Goal: Obtain resource: Obtain resource

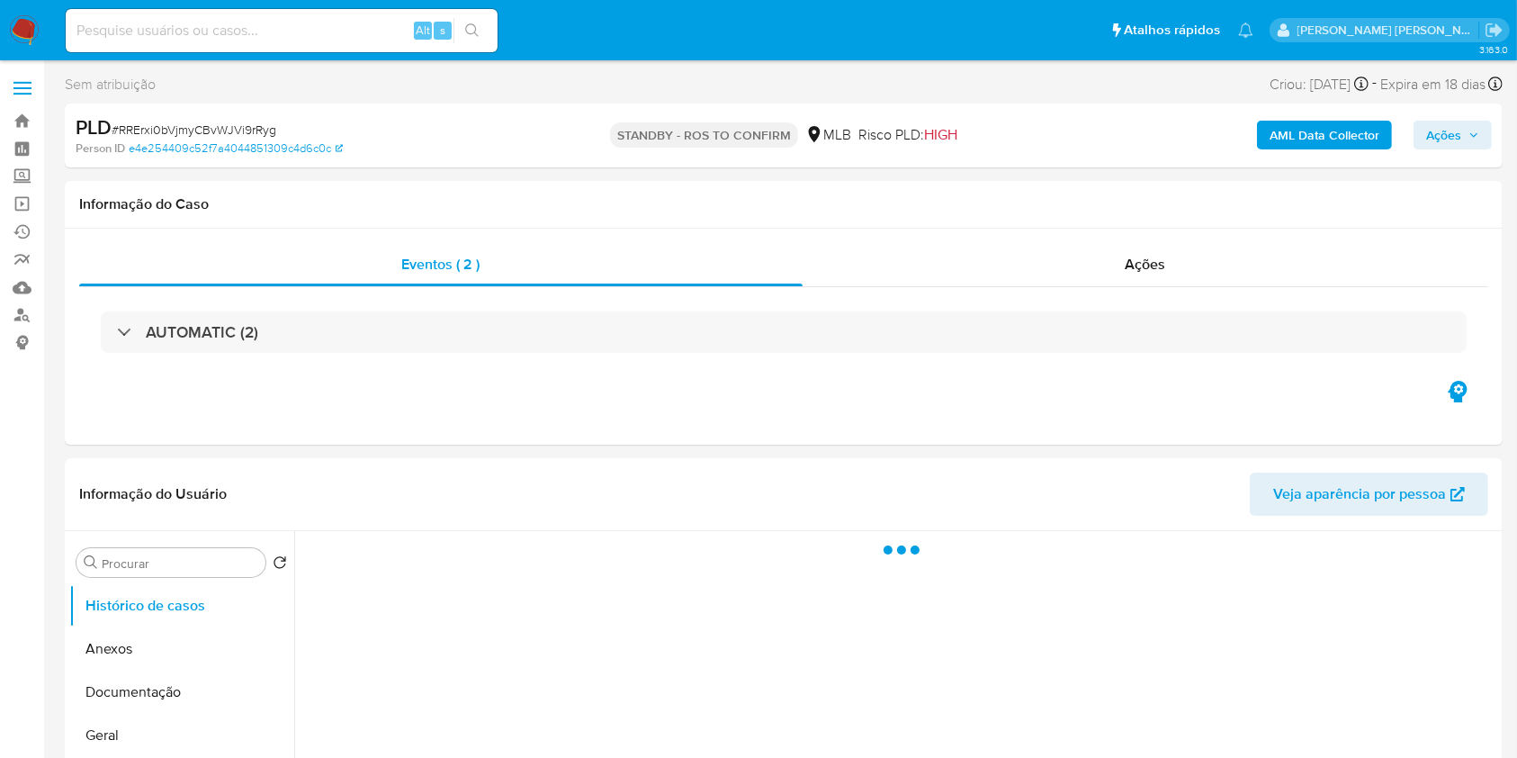
select select "10"
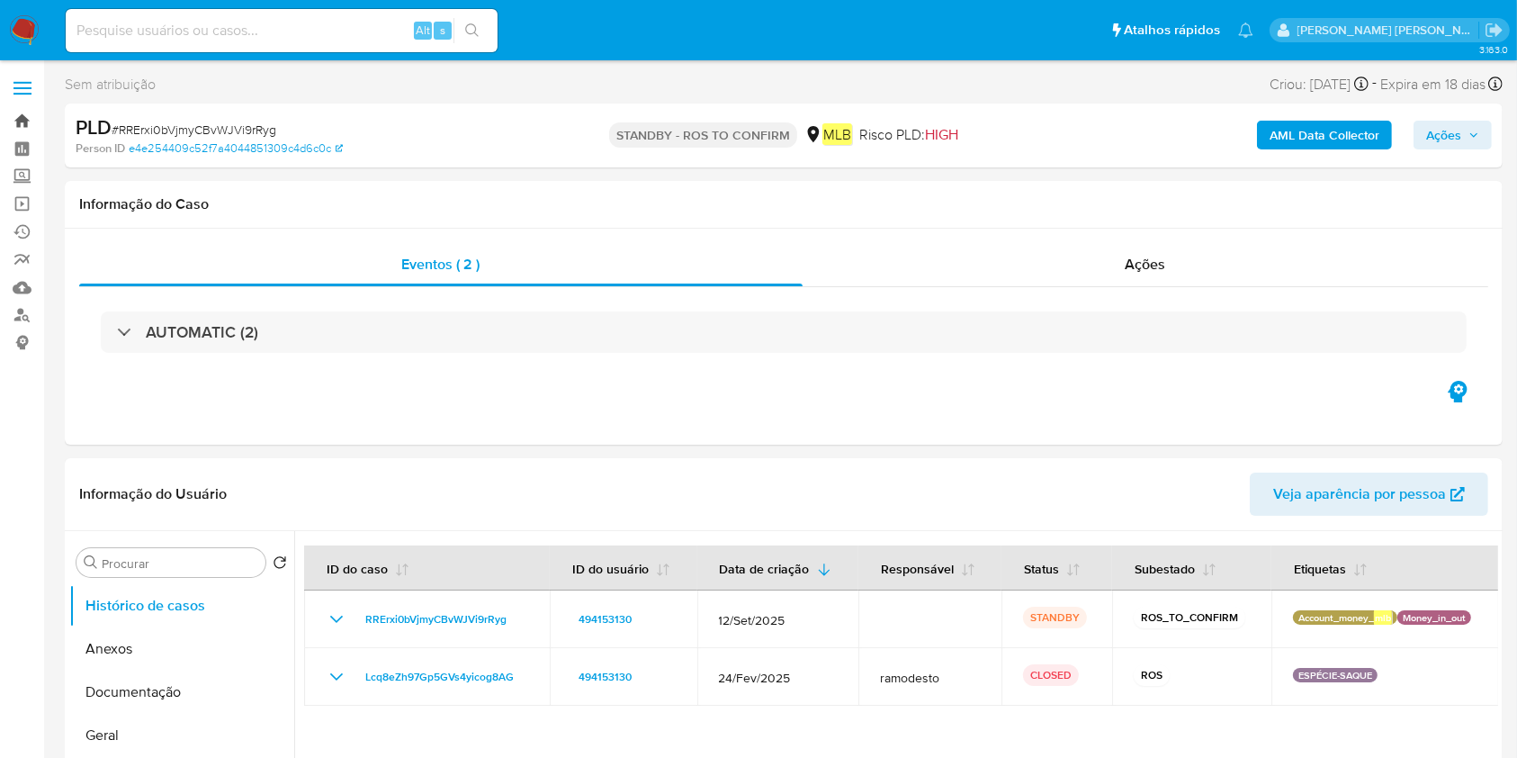
click at [13, 128] on link "Bandeja" at bounding box center [107, 121] width 214 height 28
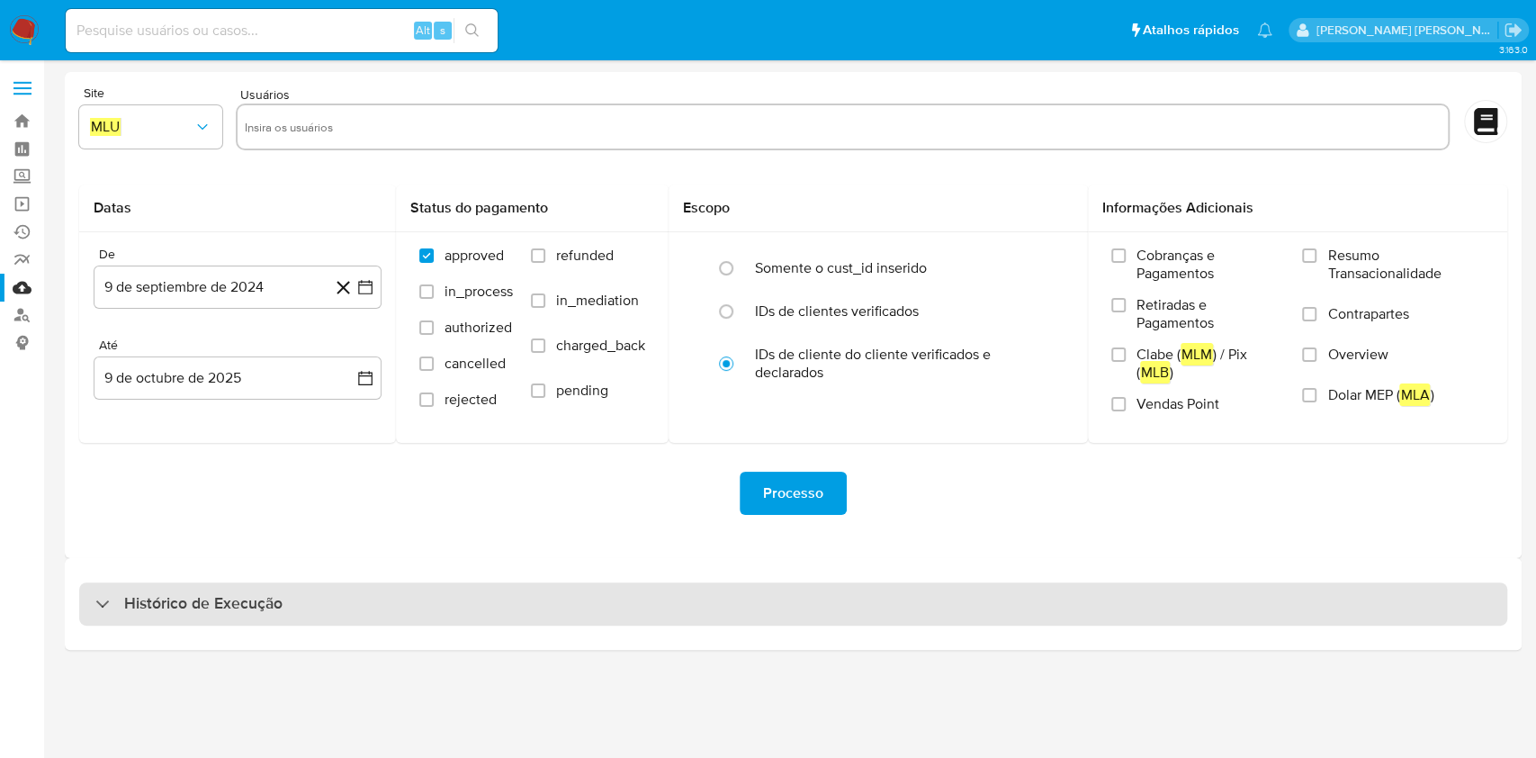
click at [465, 606] on div "Histórico de Execução" at bounding box center [793, 603] width 1428 height 43
select select "10"
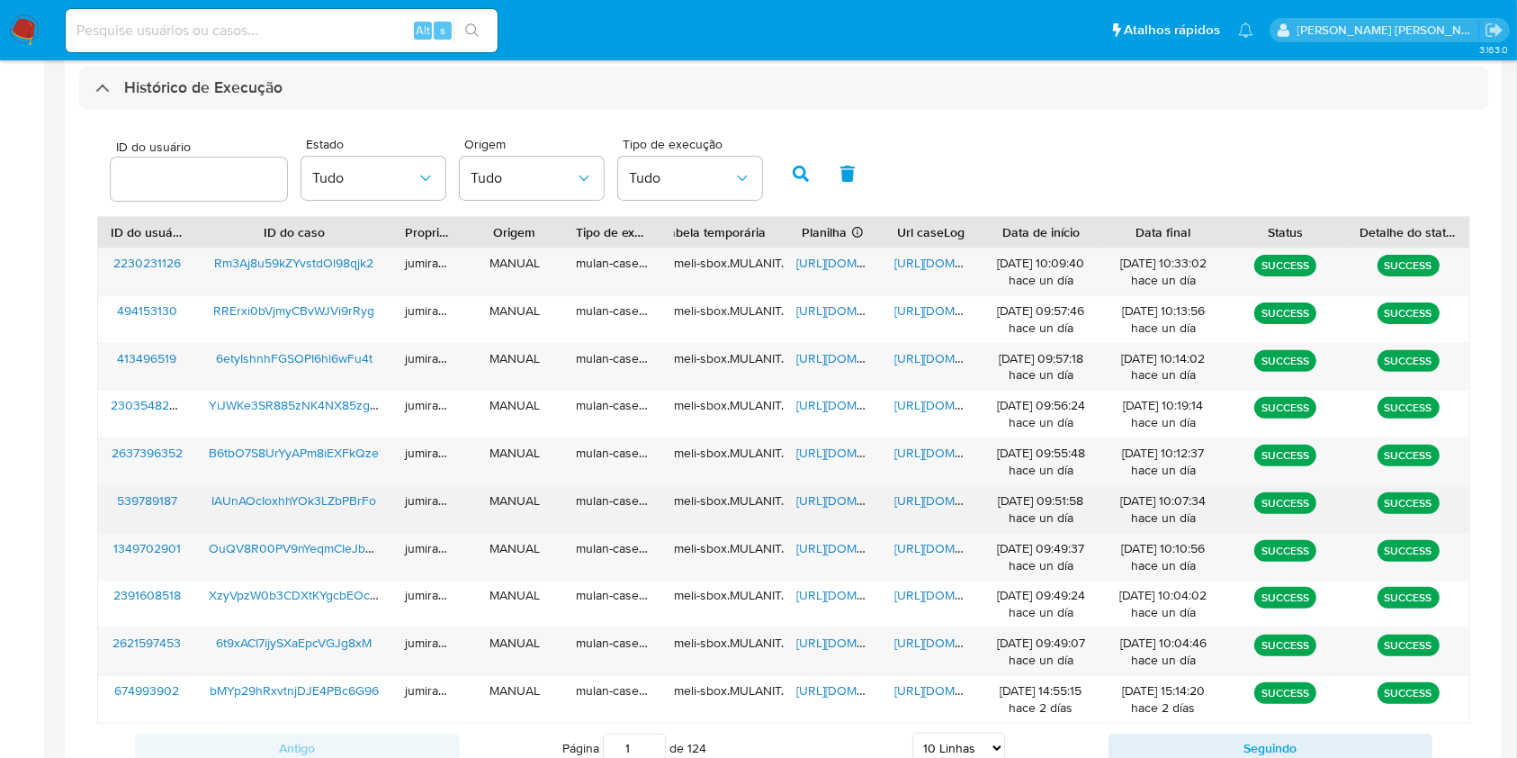
scroll to position [599, 0]
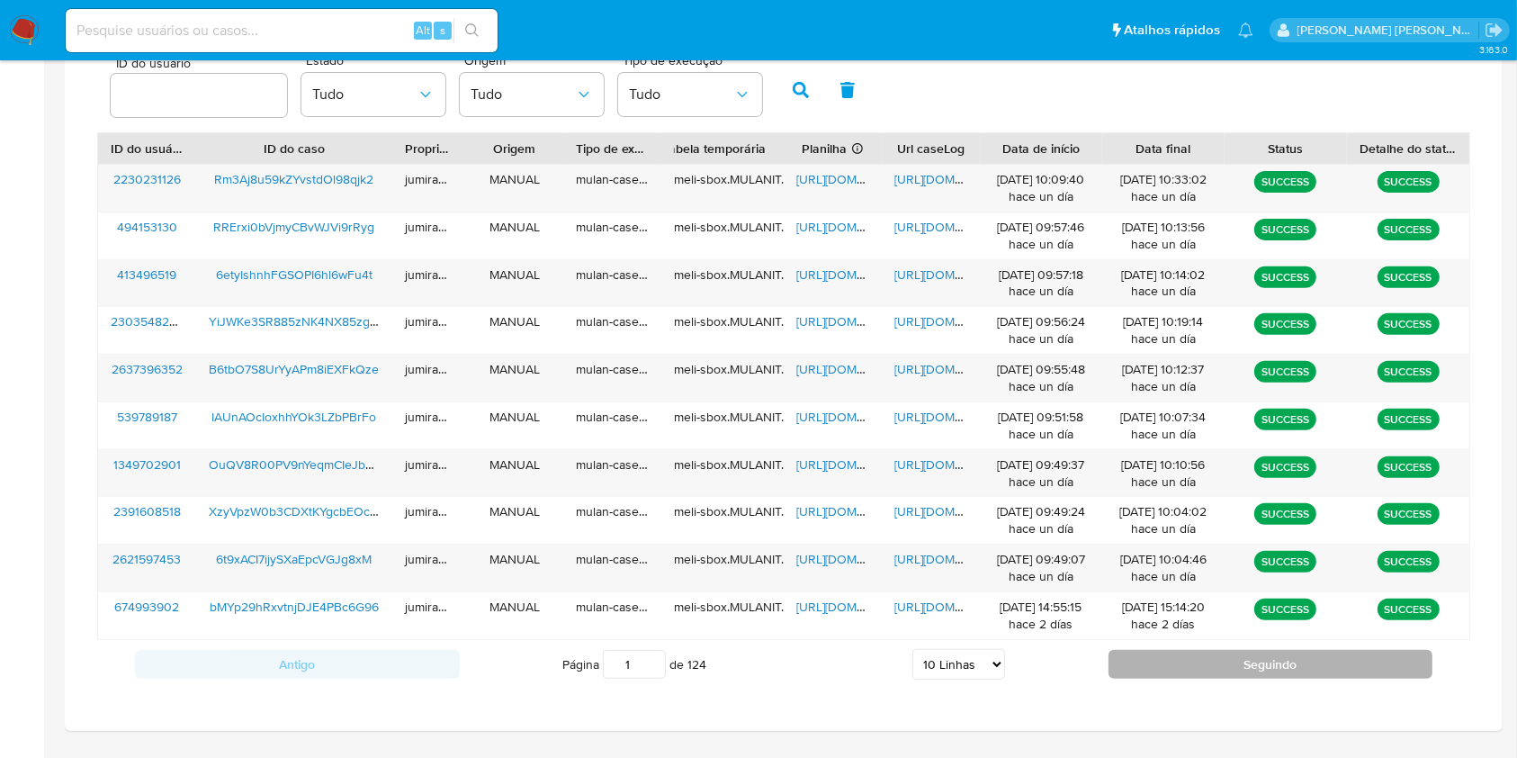
click at [1269, 675] on button "Seguindo" at bounding box center [1271, 664] width 325 height 29
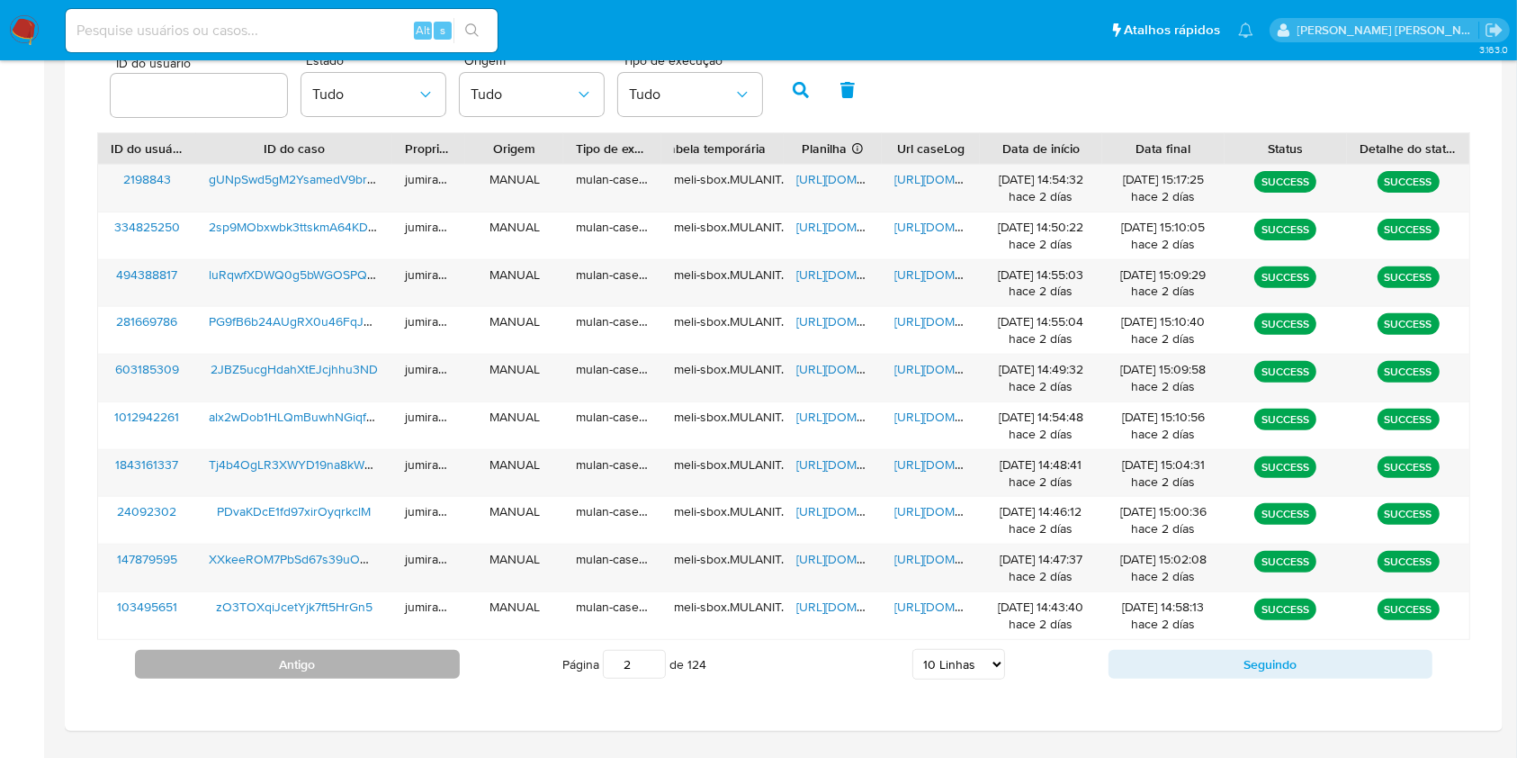
click at [292, 659] on button "Antigo" at bounding box center [297, 664] width 325 height 29
type input "1"
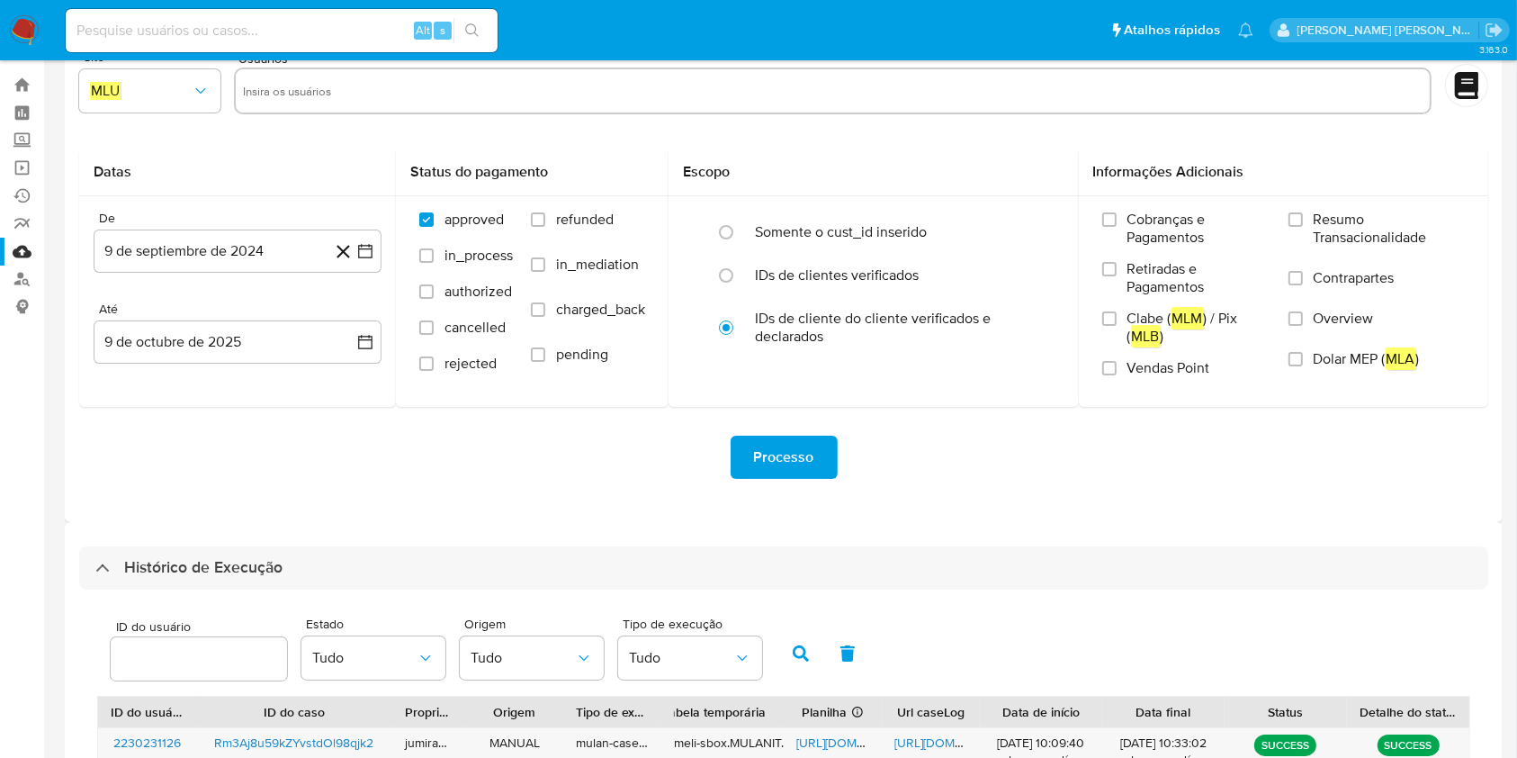
scroll to position [0, 0]
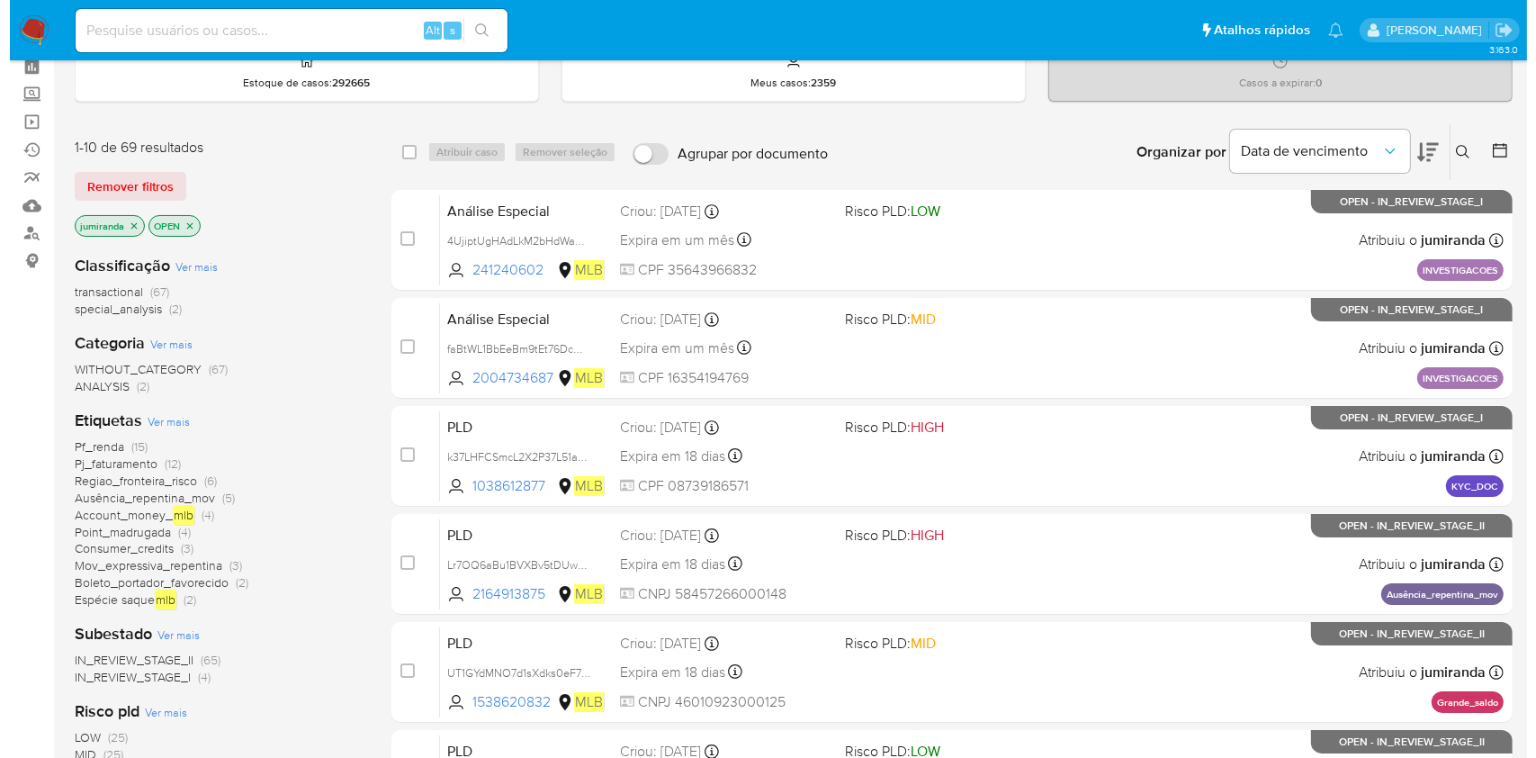
scroll to position [120, 0]
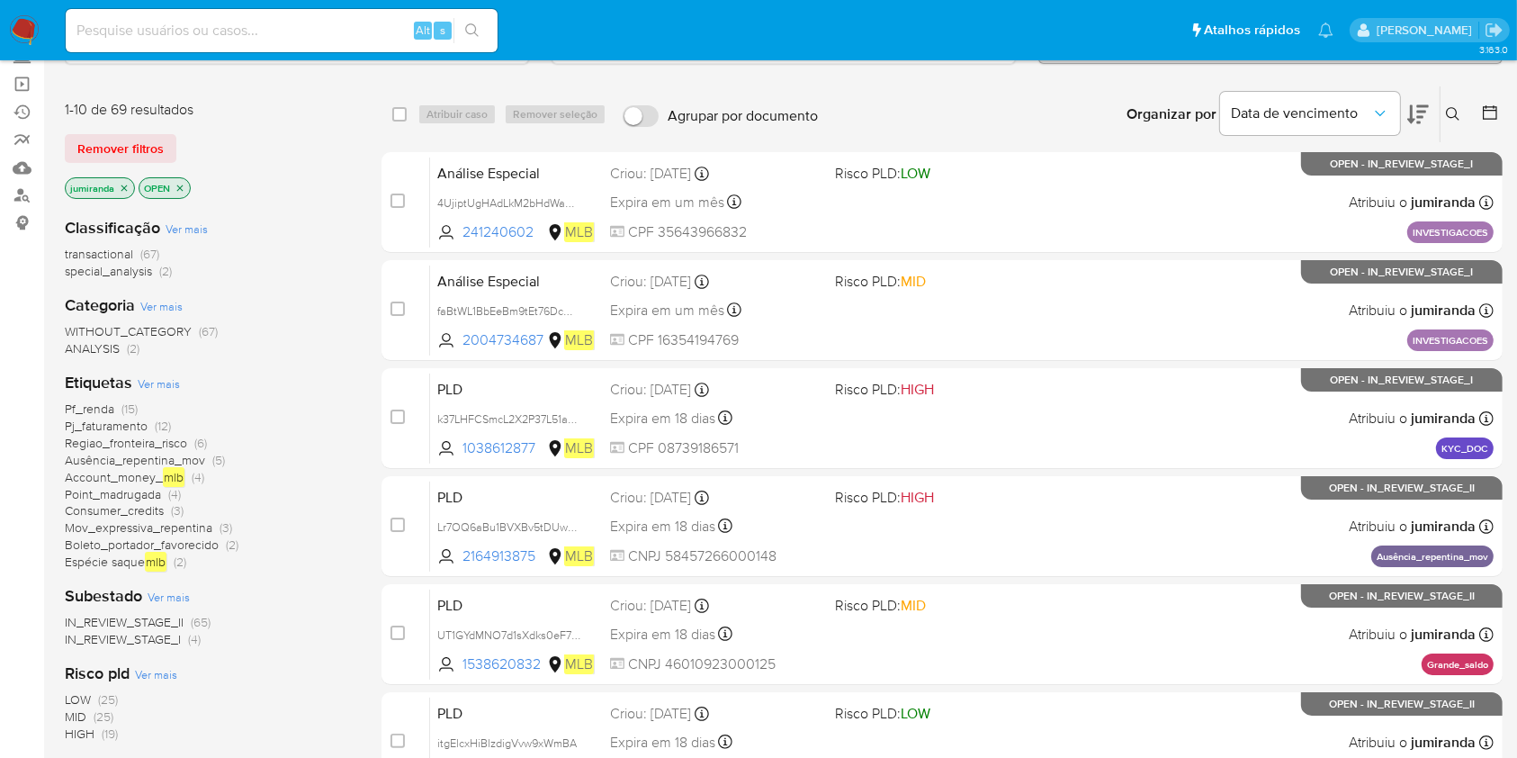
click at [148, 380] on span "Ver mais" at bounding box center [159, 383] width 42 height 16
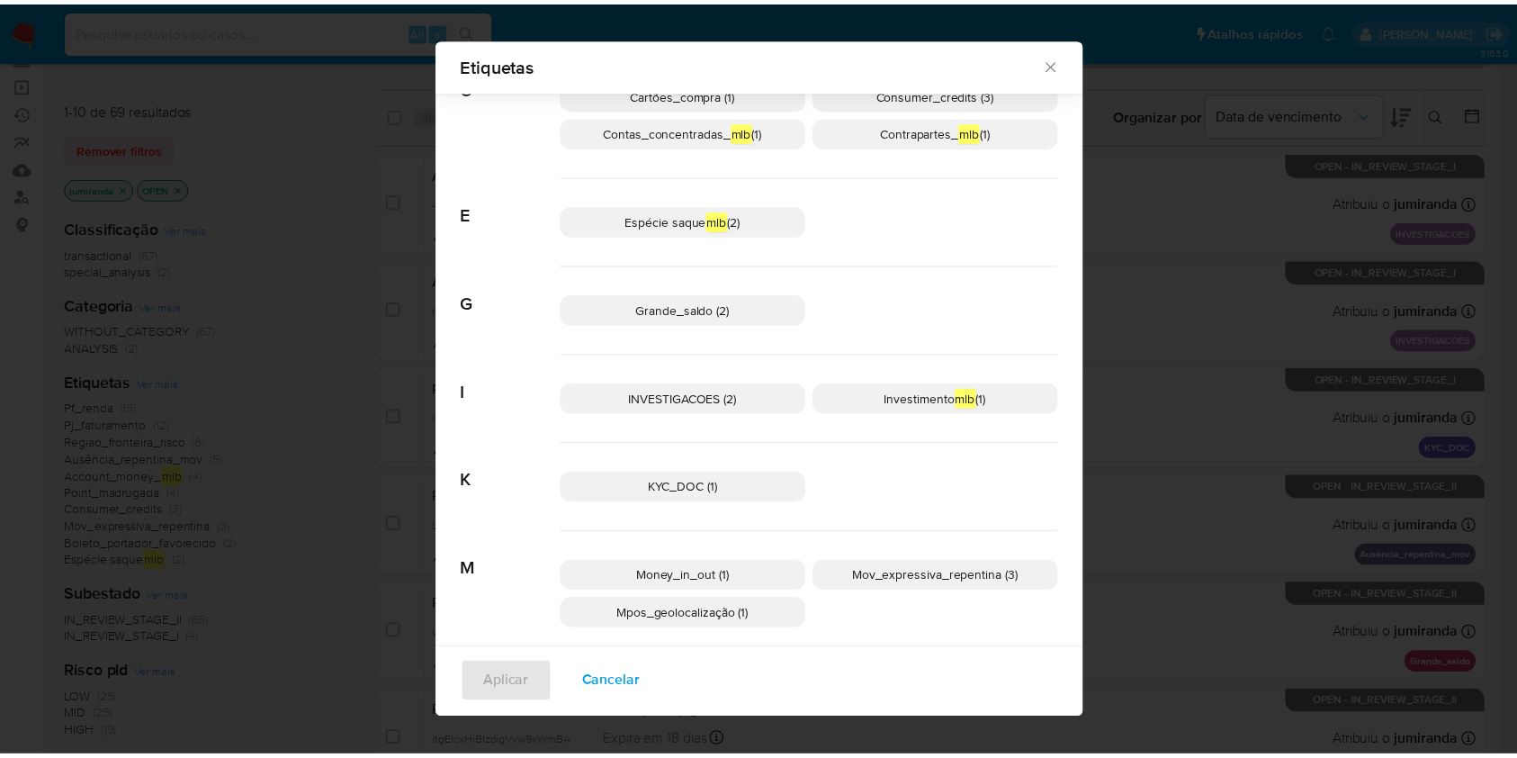
scroll to position [346, 0]
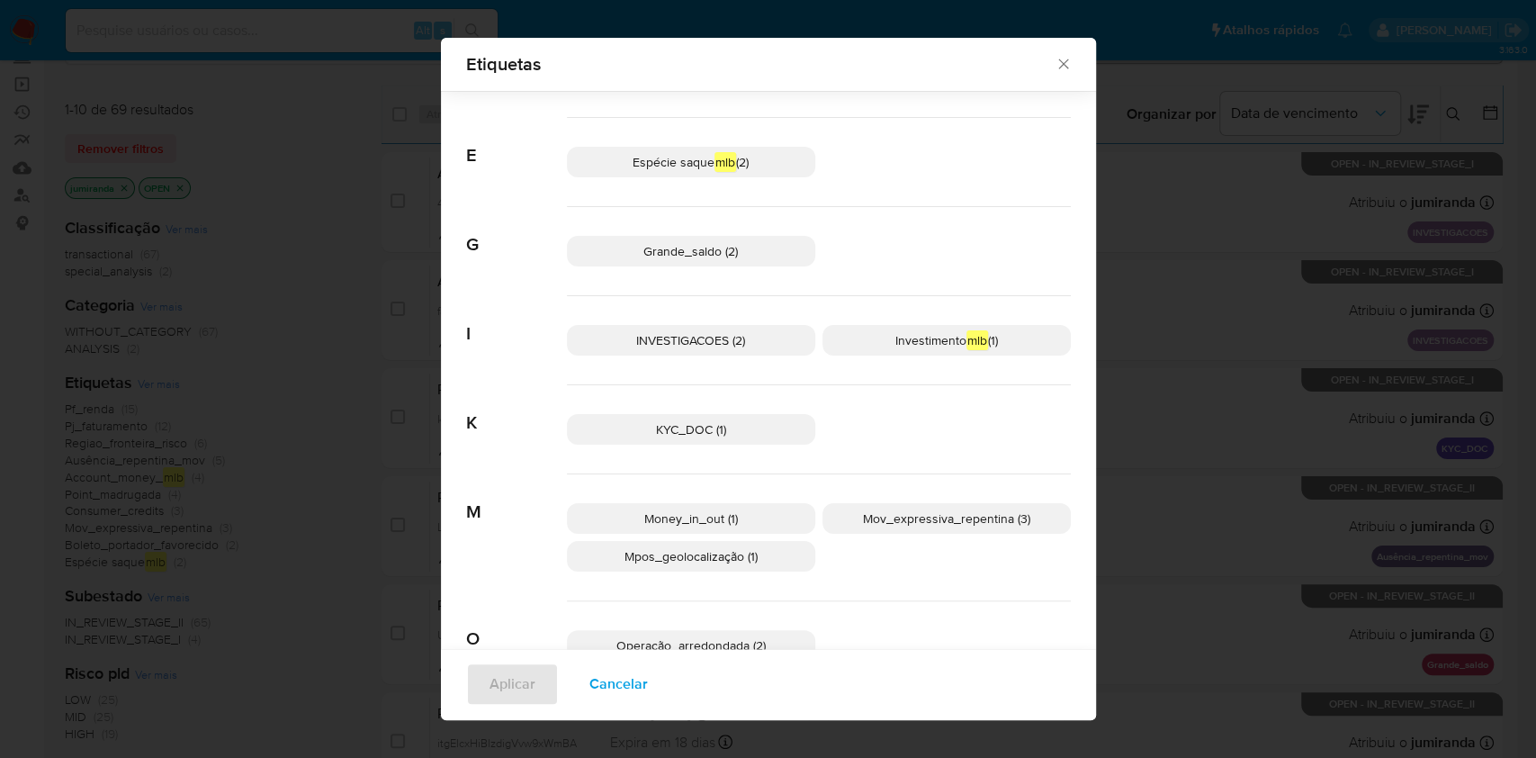
click at [344, 279] on div "Etiquetas Buscar A Account_money_ mlb (4) Ausência_repentina_mov (5) B Boleto_p…" at bounding box center [768, 379] width 1536 height 758
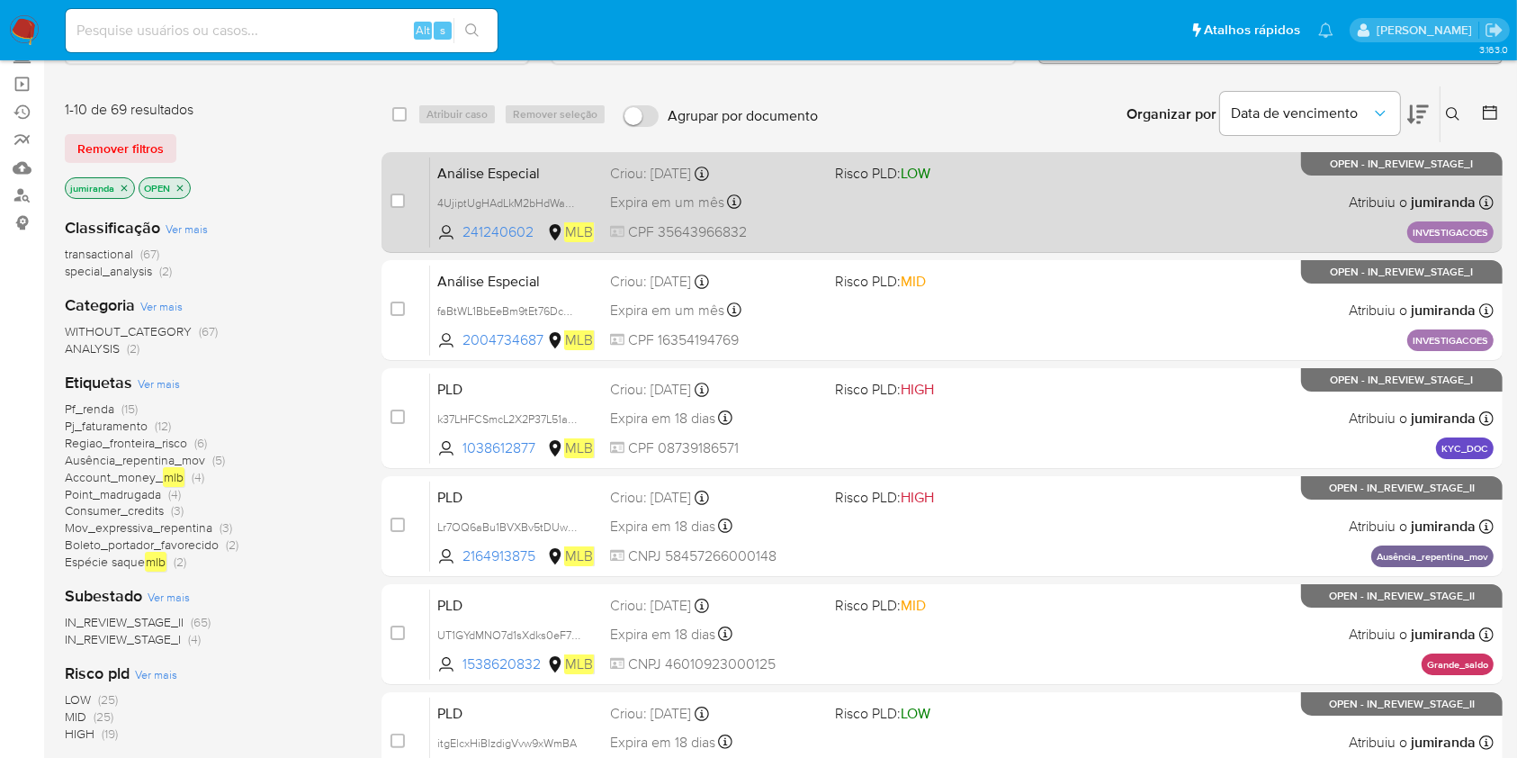
click at [1060, 186] on div "Análise Especial 4UjiptUgHAdLkM2bHdWaO6pF 241240602 MLB Risco PLD: LOW Criou: 2…" at bounding box center [962, 202] width 1064 height 91
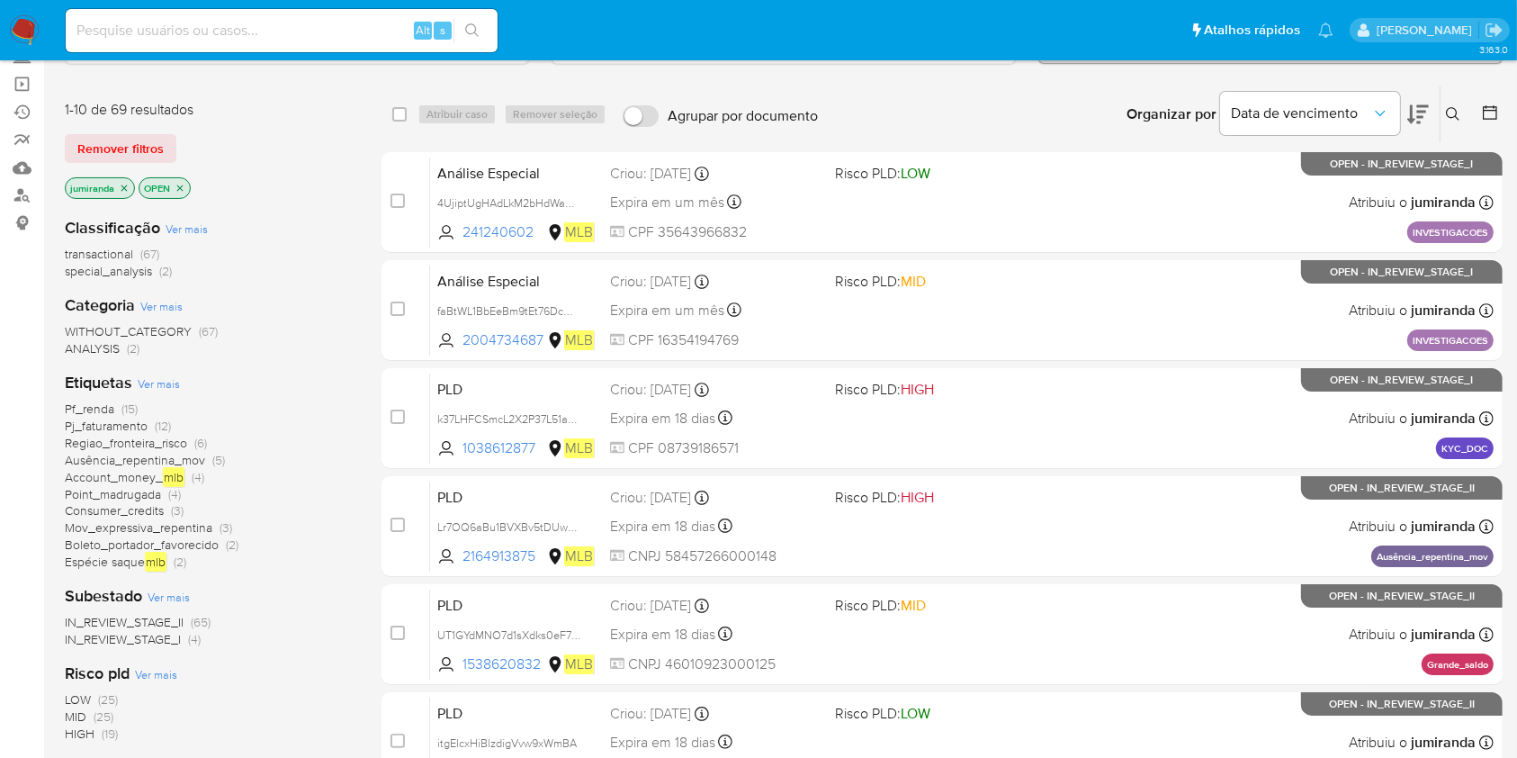
drag, startPoint x: 1055, startPoint y: 291, endPoint x: 1066, endPoint y: 253, distance: 39.6
click at [1053, 292] on div "Análise Especial faBtWL1BbEeBm9tEt76DcQLC 2004734687 MLB Risco PLD: MID Criou: …" at bounding box center [962, 310] width 1064 height 91
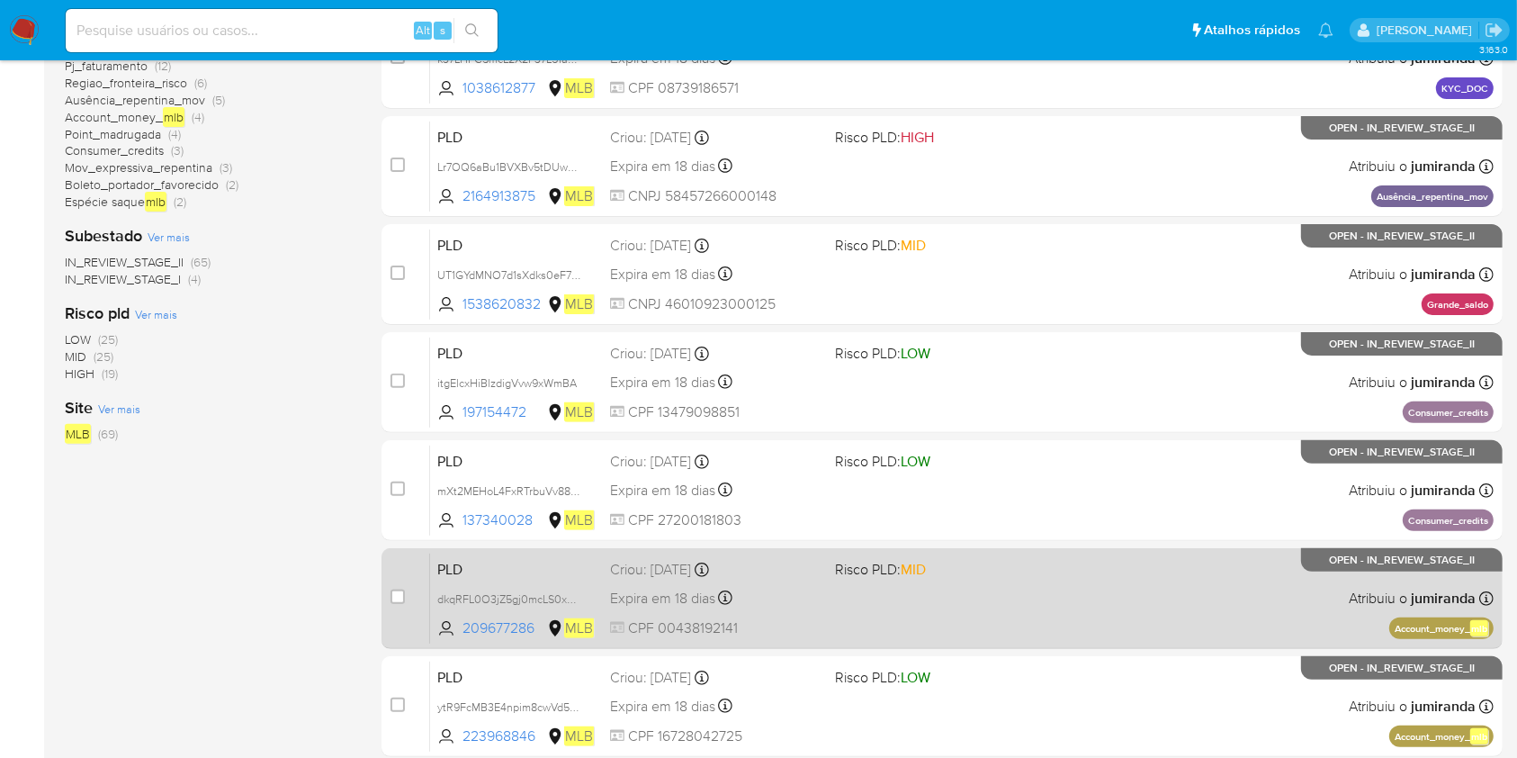
scroll to position [239, 0]
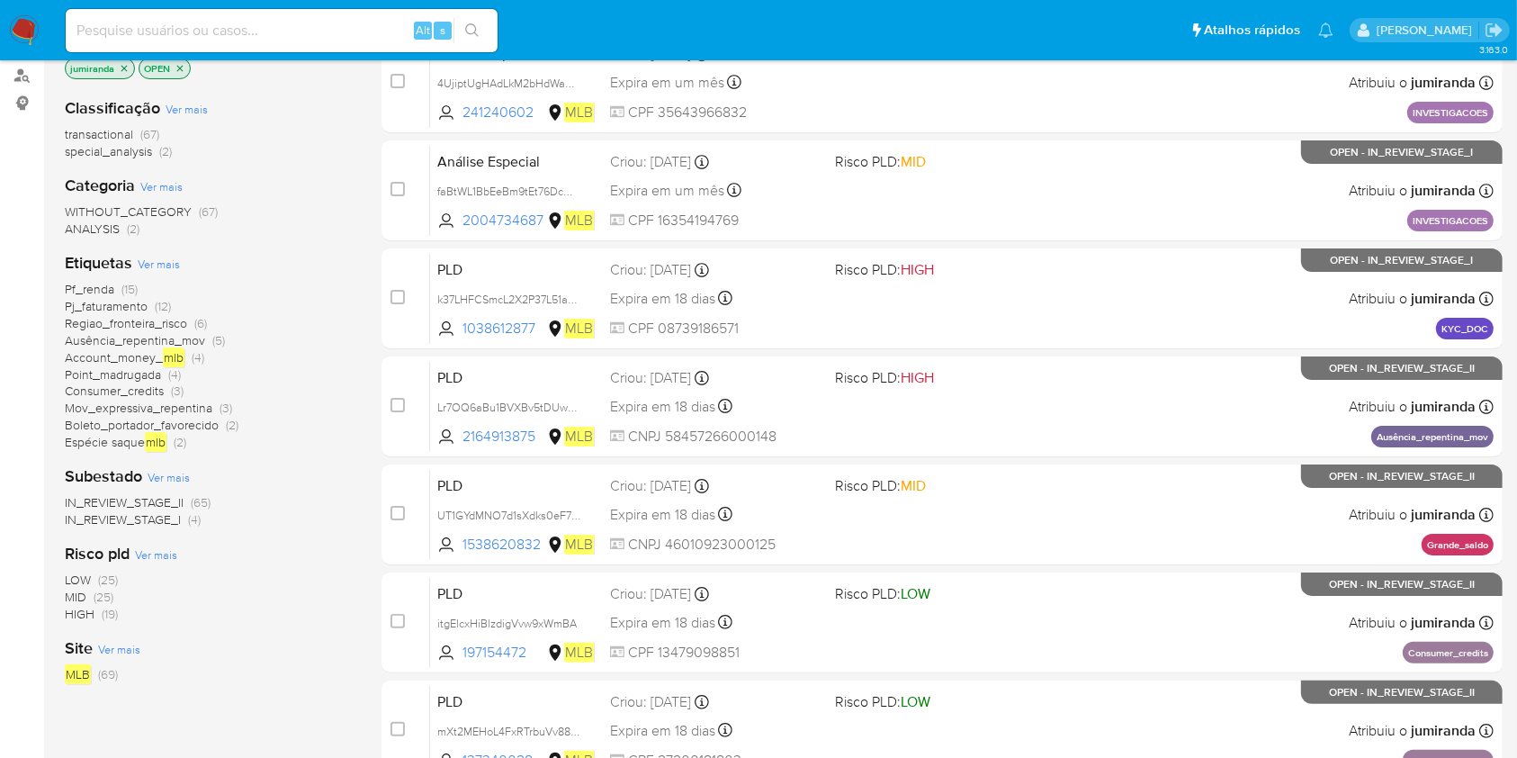
click at [120, 352] on span "Account_money_ mlb" at bounding box center [125, 357] width 120 height 20
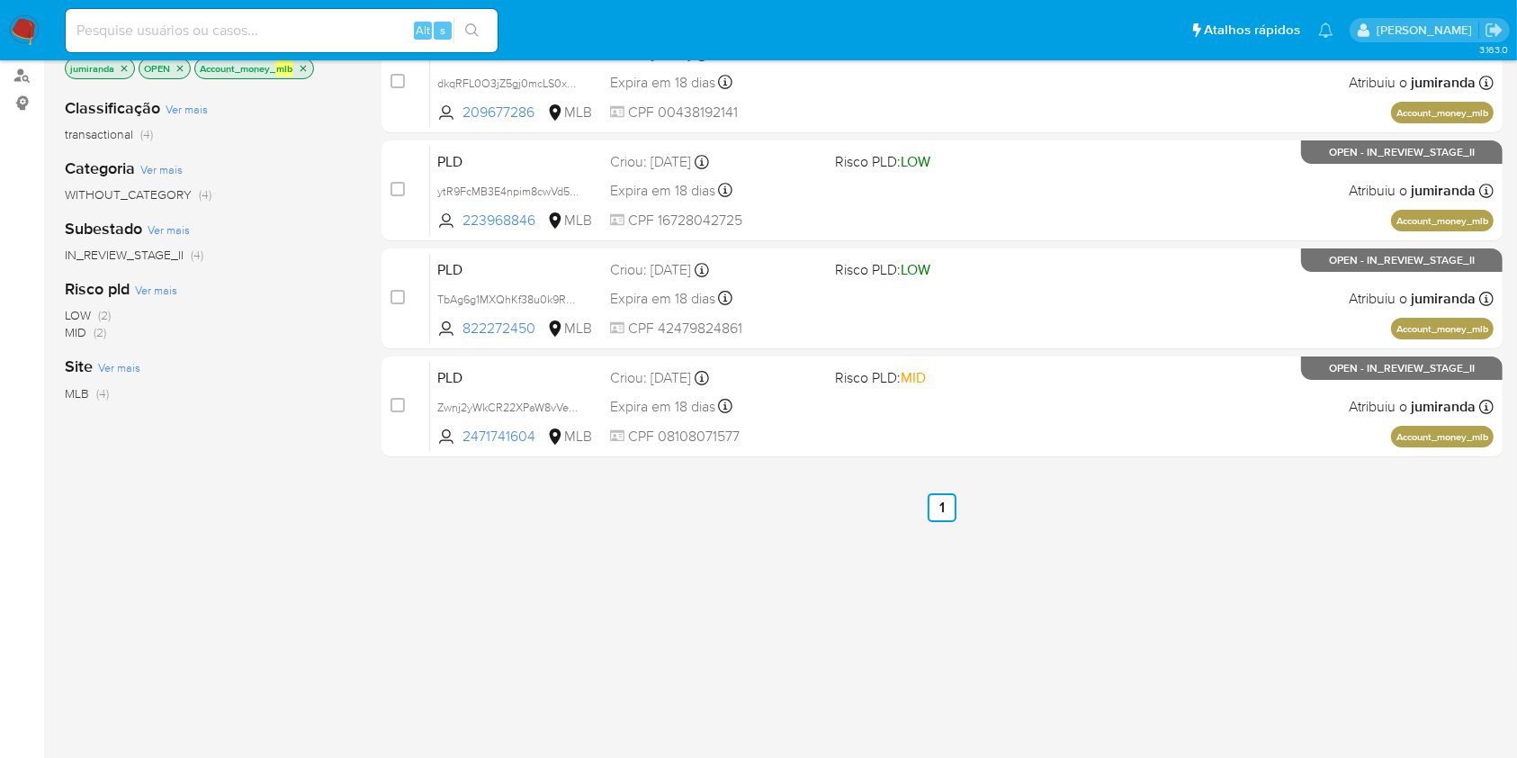
scroll to position [120, 0]
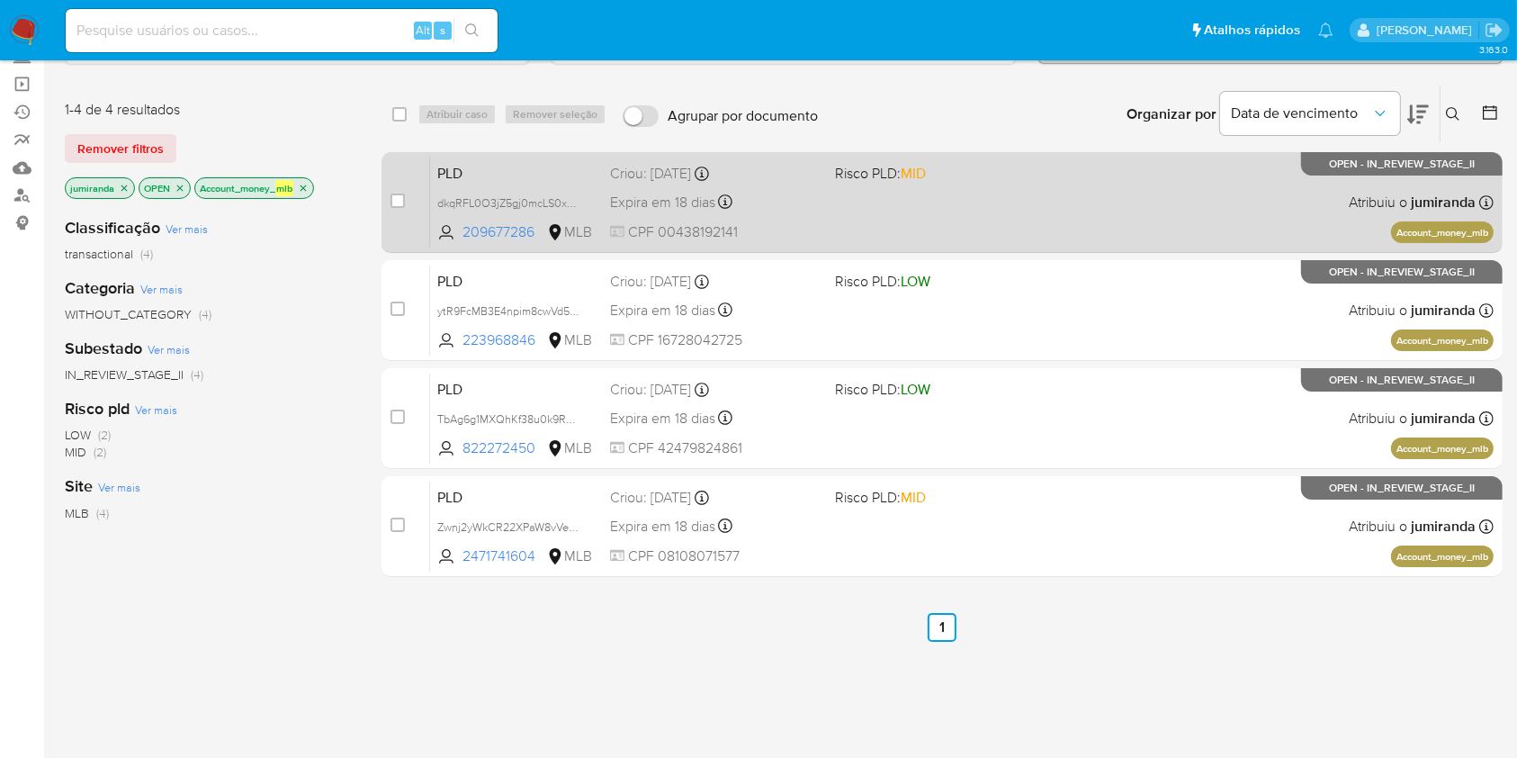
click at [863, 195] on div "PLD dkqRFL0O3jZ5gj0mcLS0x4eR 209677286 MLB Risco PLD: MID Criou: 12/09/2025 Cri…" at bounding box center [962, 202] width 1064 height 91
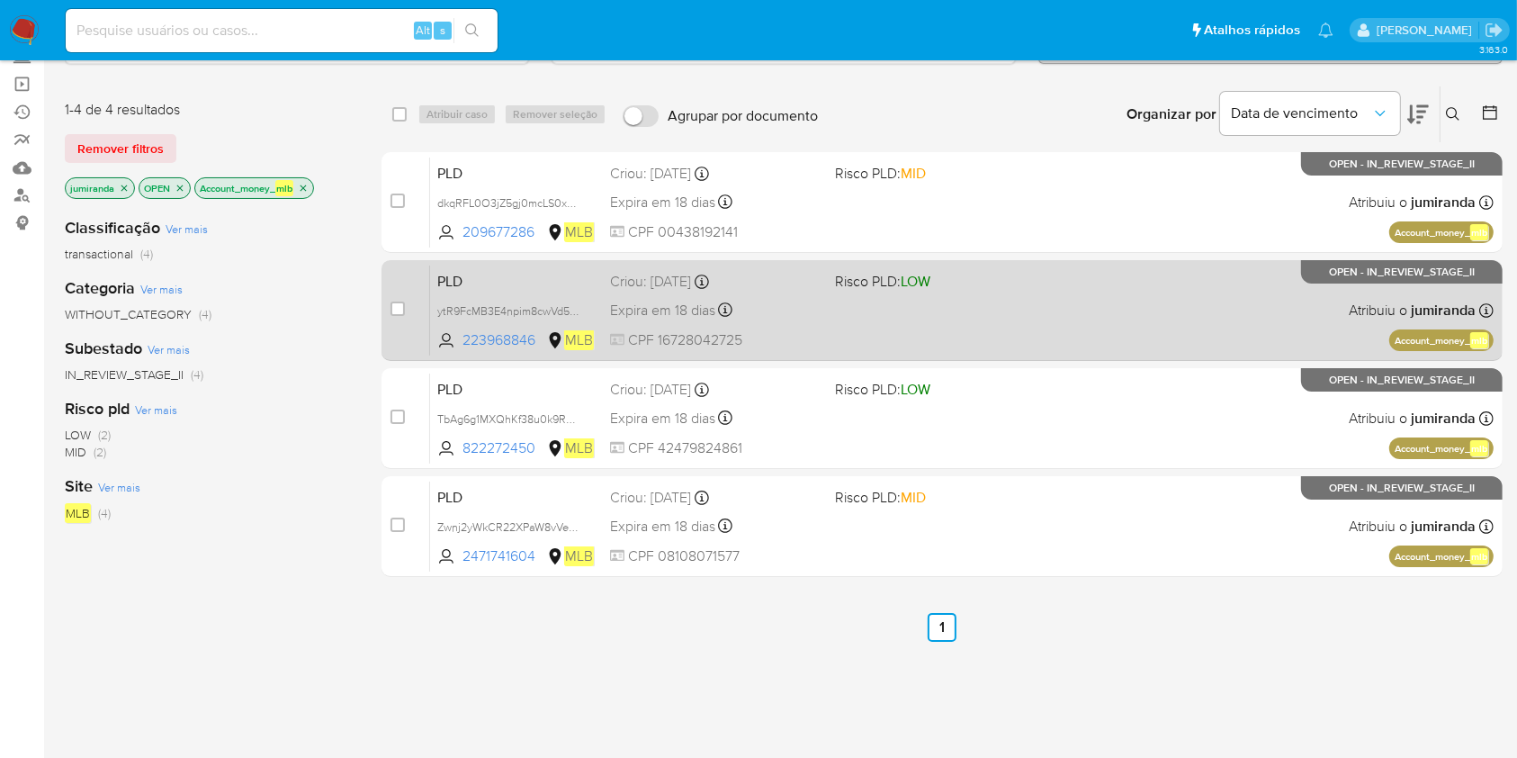
click at [800, 334] on span "CPF 16728042725" at bounding box center [715, 340] width 210 height 20
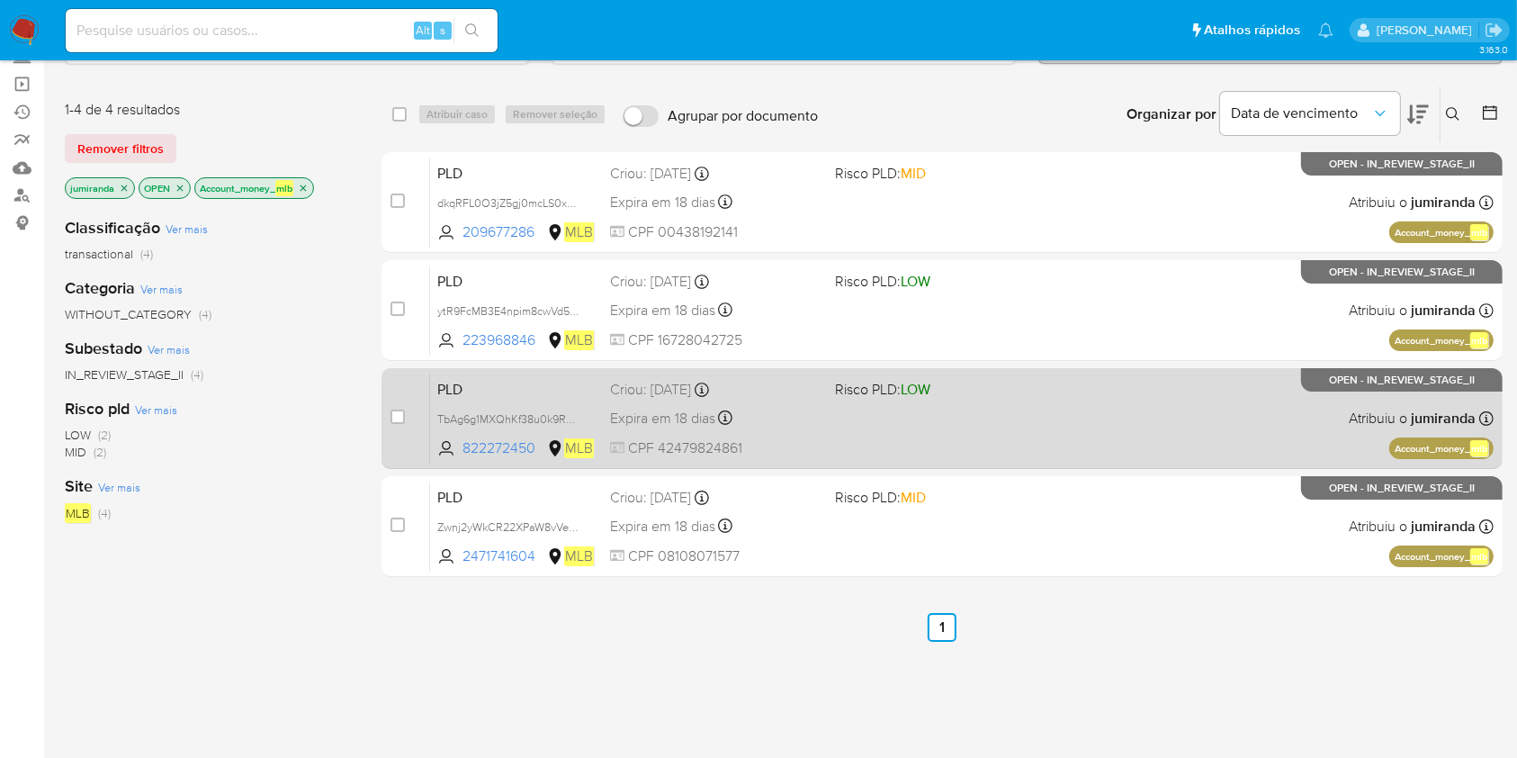
click at [804, 407] on div "Expira em 18 dias Expira em 27/10/2025 00:35:11" at bounding box center [715, 418] width 210 height 24
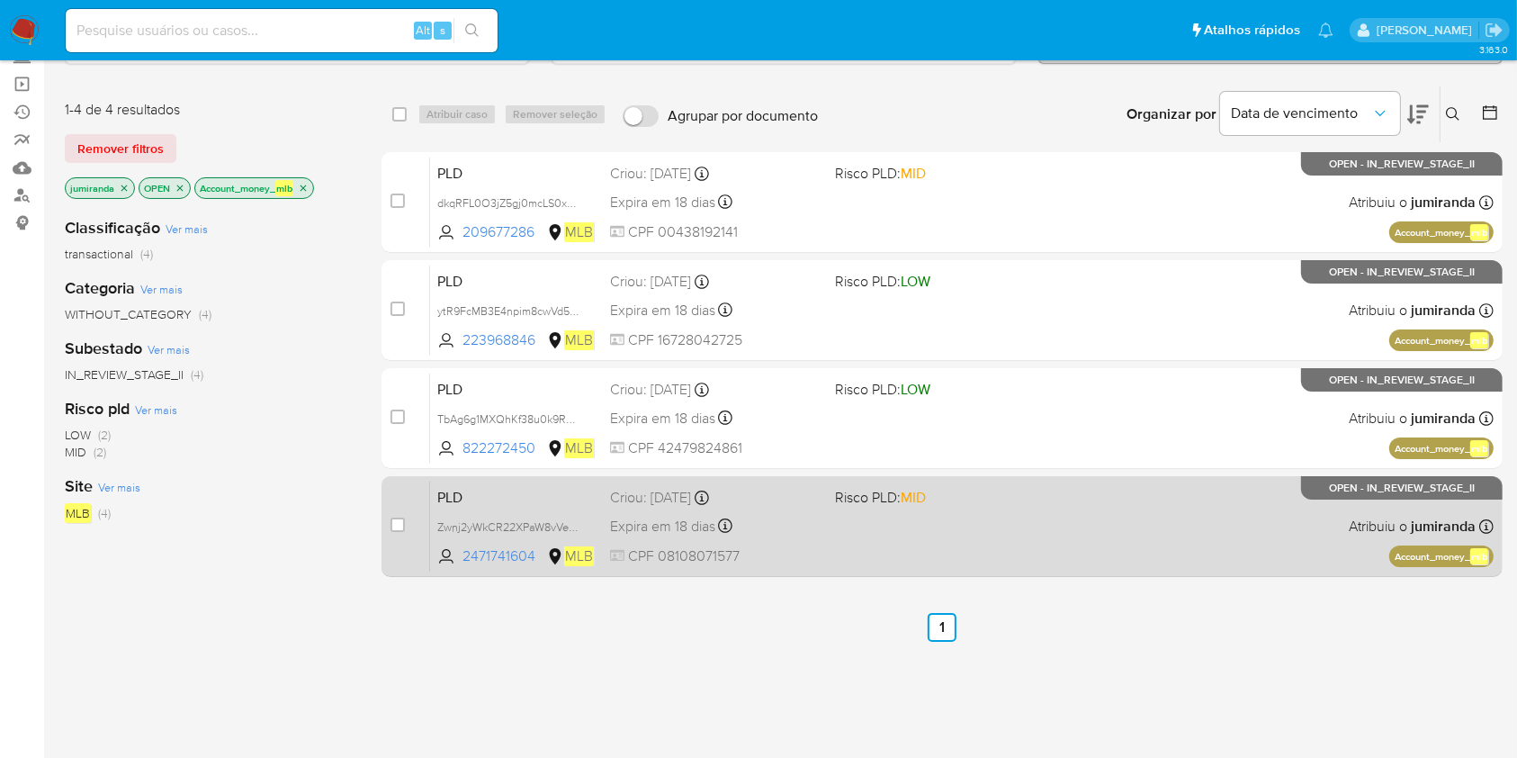
click at [810, 514] on div "Expira em 18 dias Expira em 27/10/2025 00:22:47" at bounding box center [715, 526] width 210 height 24
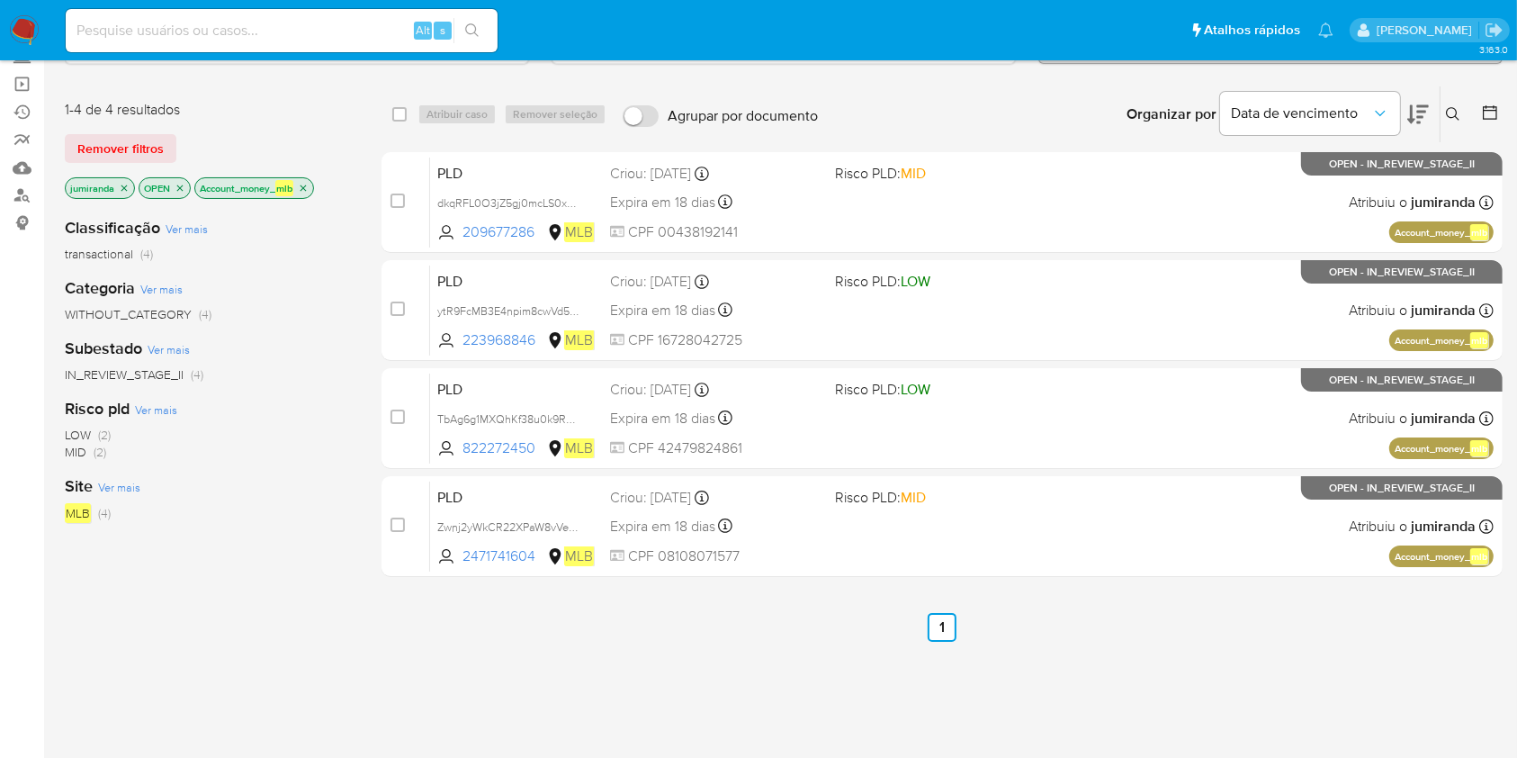
click at [305, 187] on icon "close-filter" at bounding box center [303, 188] width 11 height 11
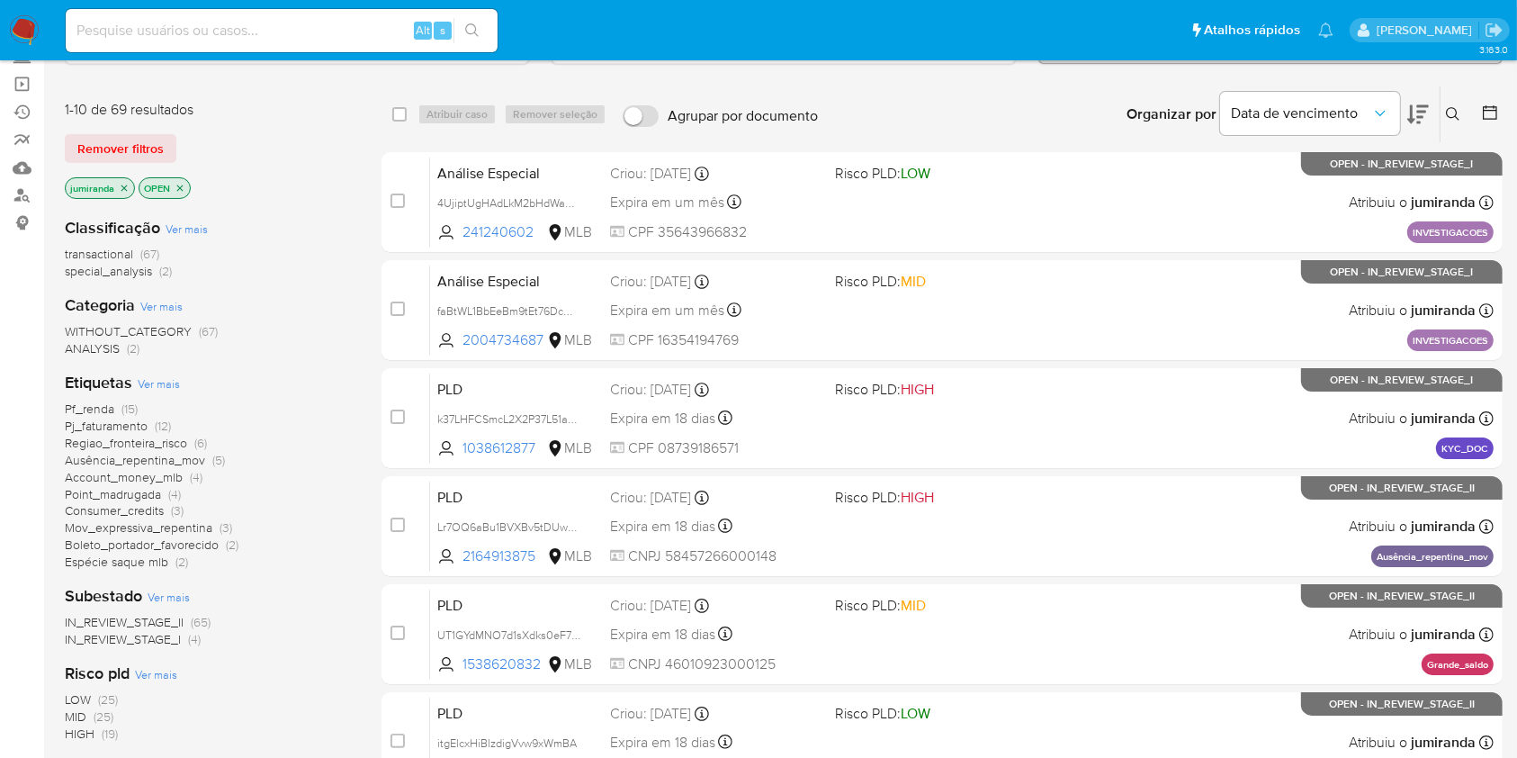
click at [168, 521] on span "Mov_expressiva_repentina" at bounding box center [139, 527] width 148 height 18
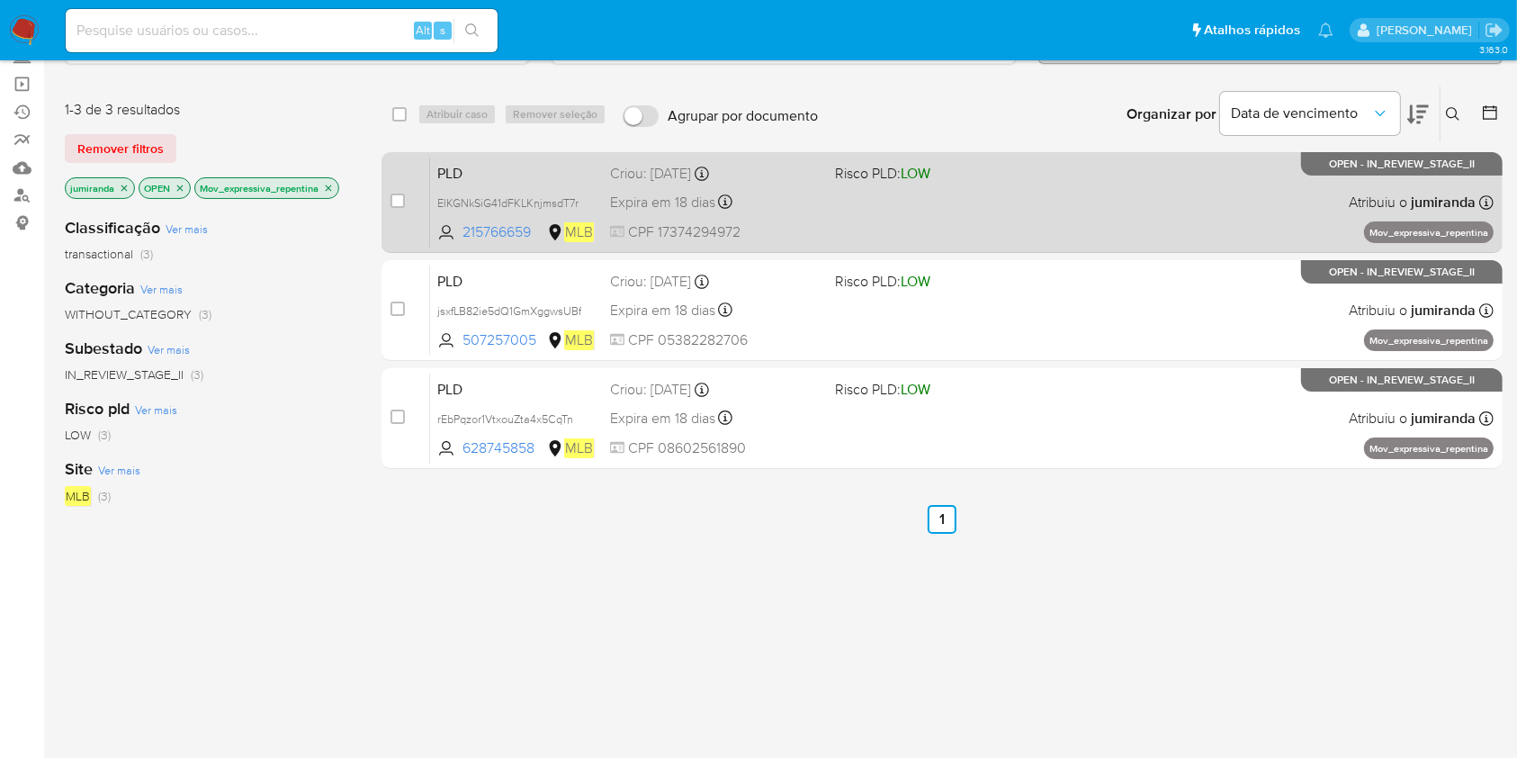
click at [955, 194] on div "PLD ElKGNkSiG41dFKLKnjmsdT7r 215766659 MLB Risco PLD: LOW Criou: 12/09/2025 Cri…" at bounding box center [962, 202] width 1064 height 91
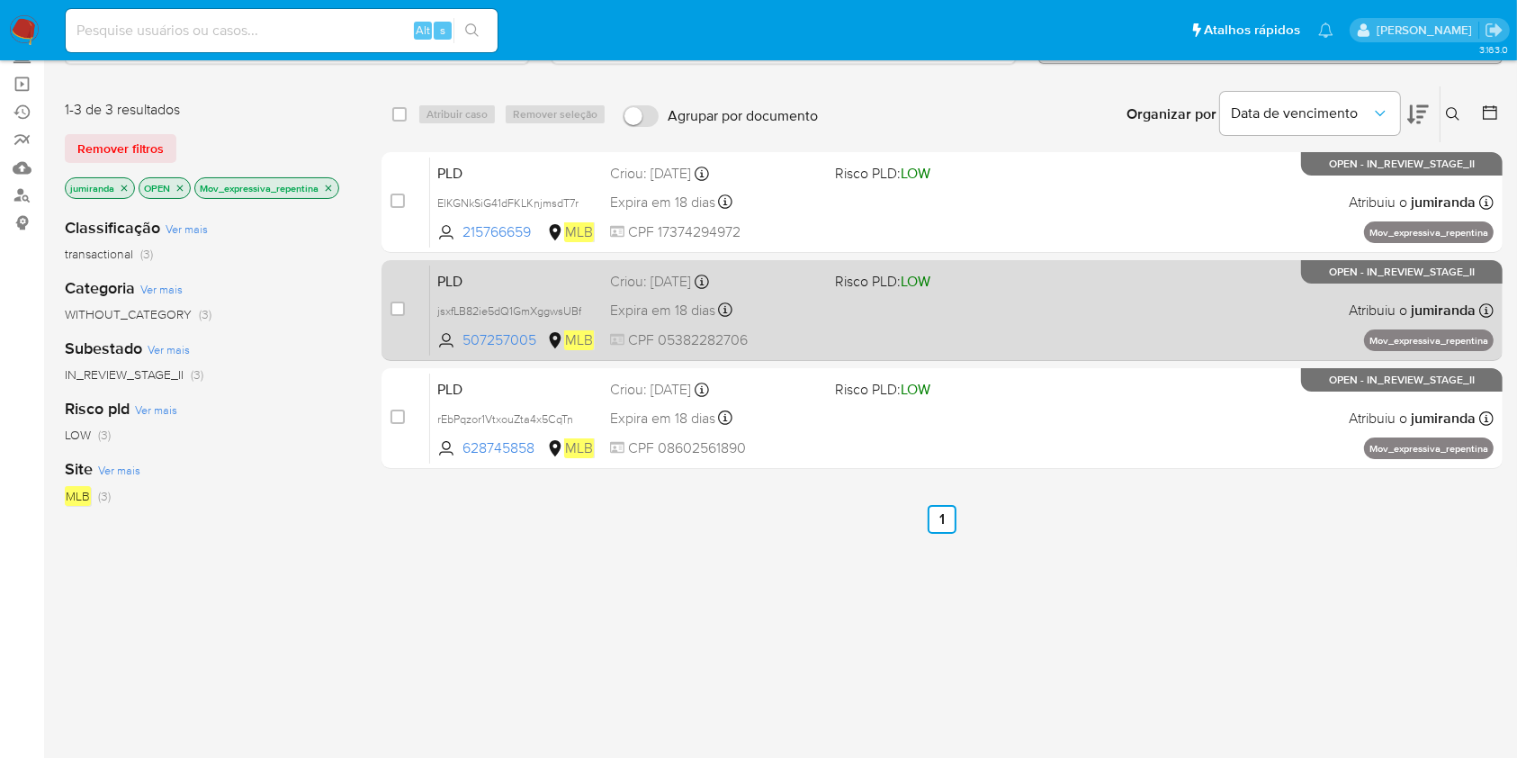
drag, startPoint x: 965, startPoint y: 303, endPoint x: 965, endPoint y: 320, distance: 17.1
click at [965, 307] on div "PLD jsxfLB82ie5dQ1GmXggwsUBf 507257005 MLB Risco PLD: LOW Criou: 12/09/2025 Cri…" at bounding box center [962, 310] width 1064 height 91
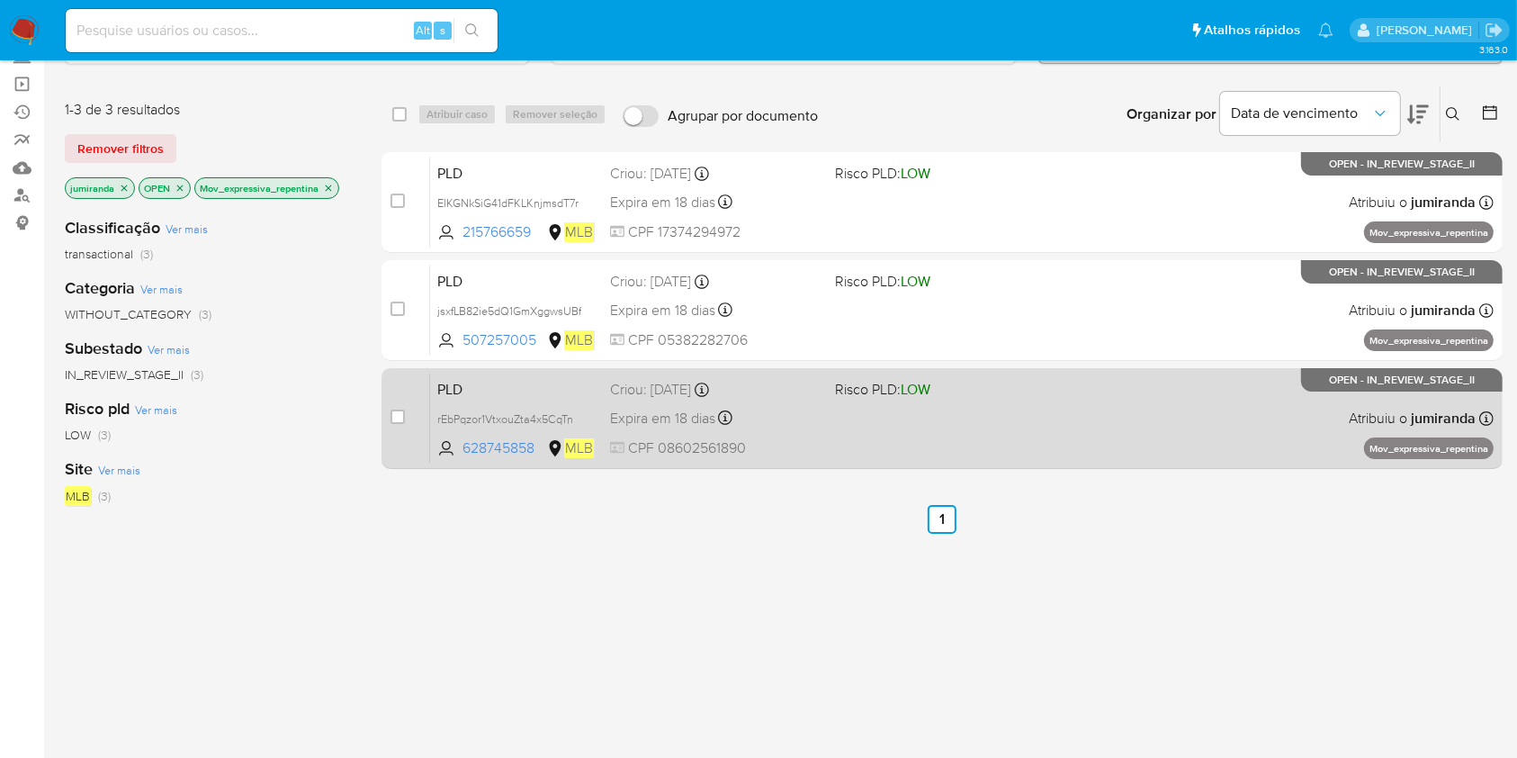
click at [974, 402] on div "PLD rEbPqzor1VtxouZta4x5CqTn 628745858 MLB Risco PLD: LOW Criou: 12/09/2025 Cri…" at bounding box center [962, 418] width 1064 height 91
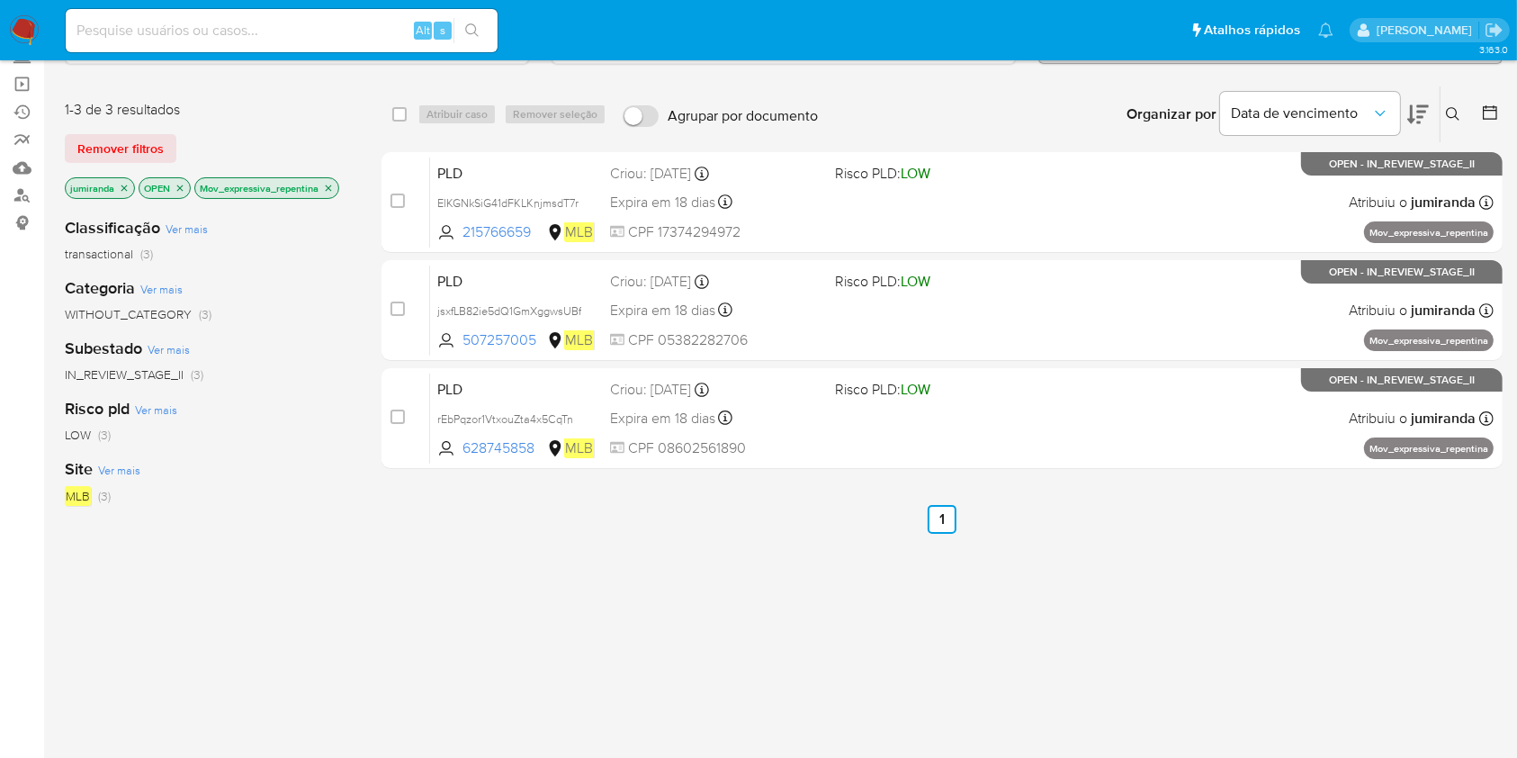
click at [331, 187] on icon "close-filter" at bounding box center [328, 188] width 11 height 11
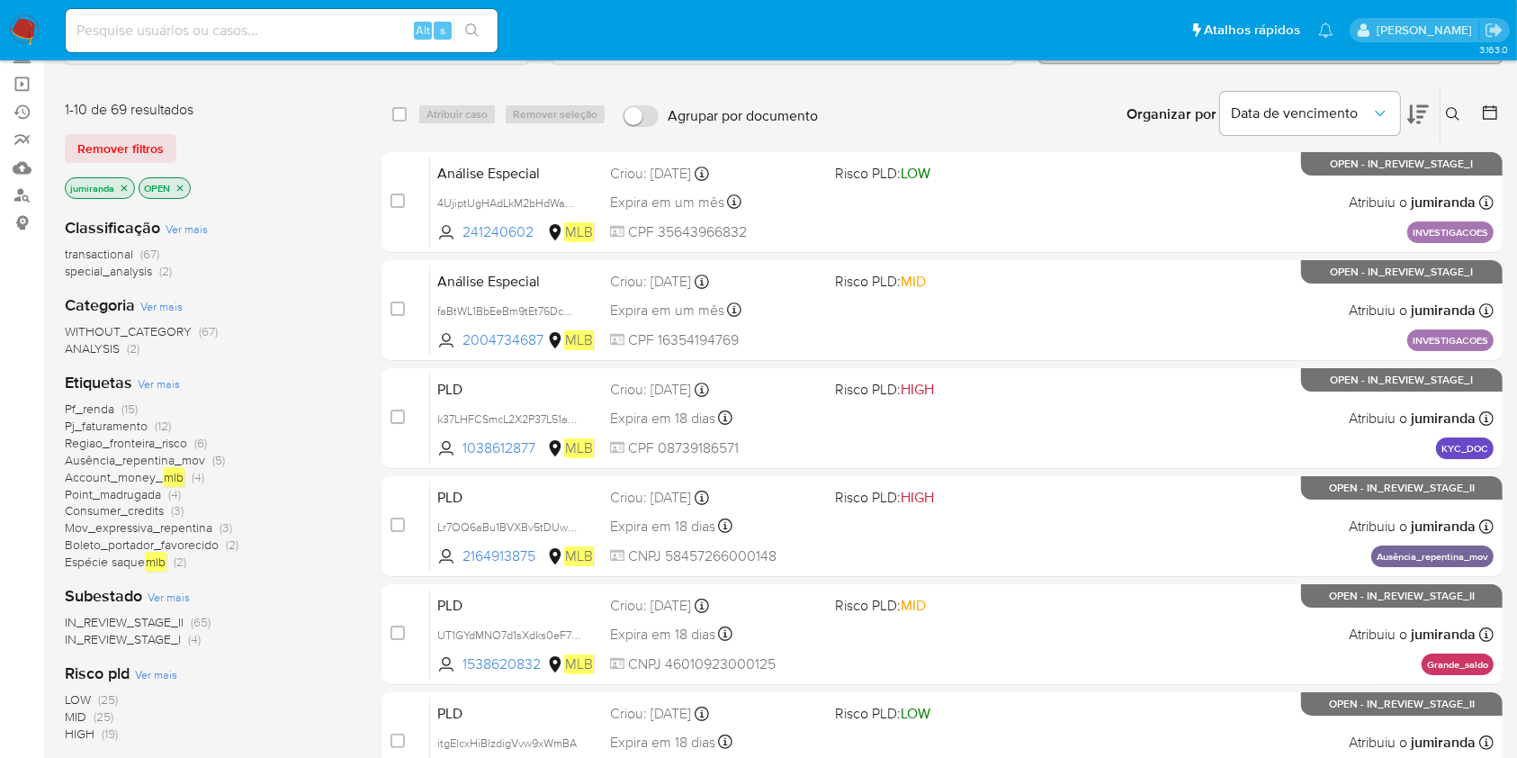
click at [106, 560] on span "Espécie saque mlb" at bounding box center [116, 562] width 102 height 20
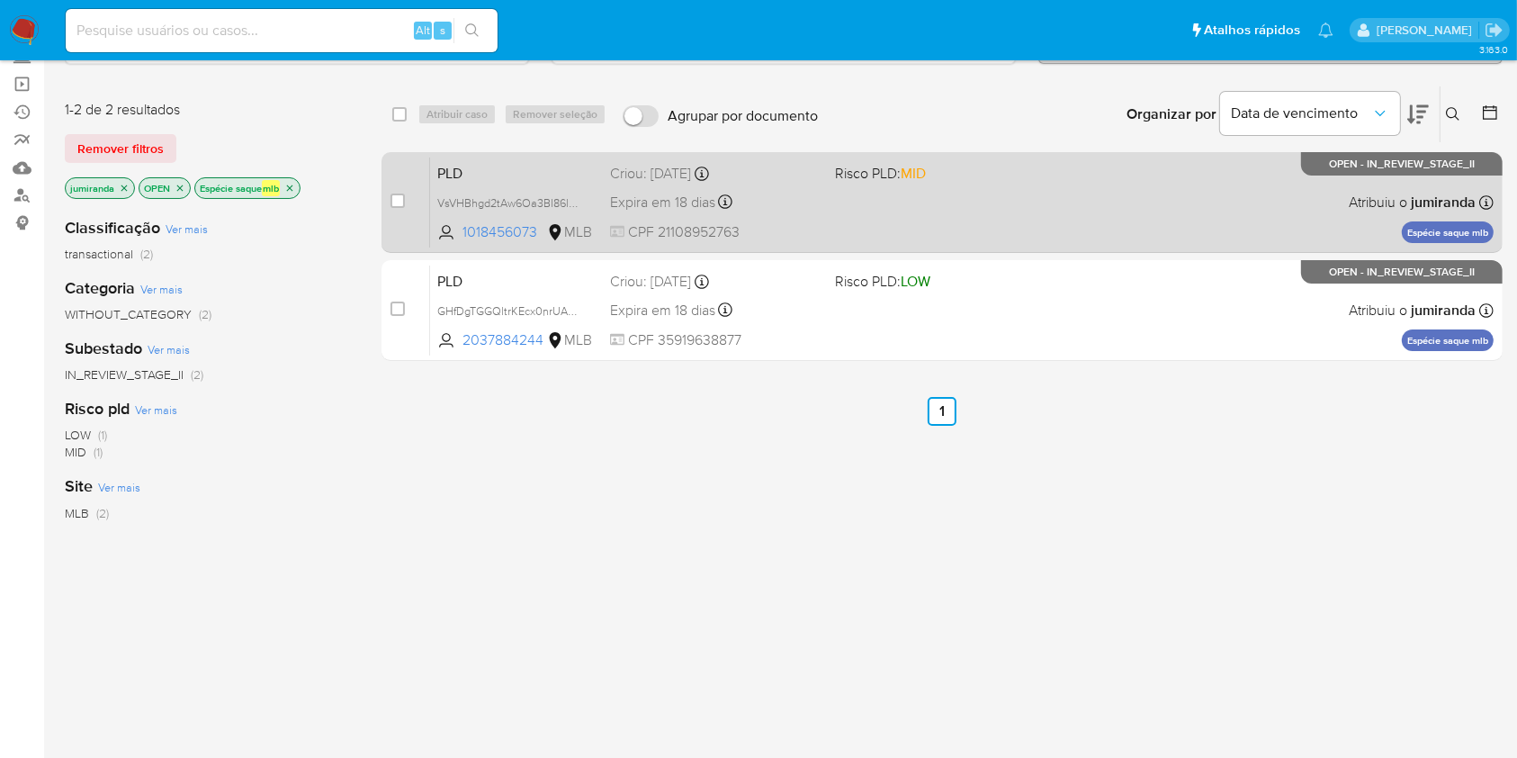
click at [937, 187] on div "PLD VsVHBhgd2tAw6Oa3BI86ldk5 1018456073 MLB Risco PLD: MID Criou: 12/09/2025 Cr…" at bounding box center [962, 202] width 1064 height 91
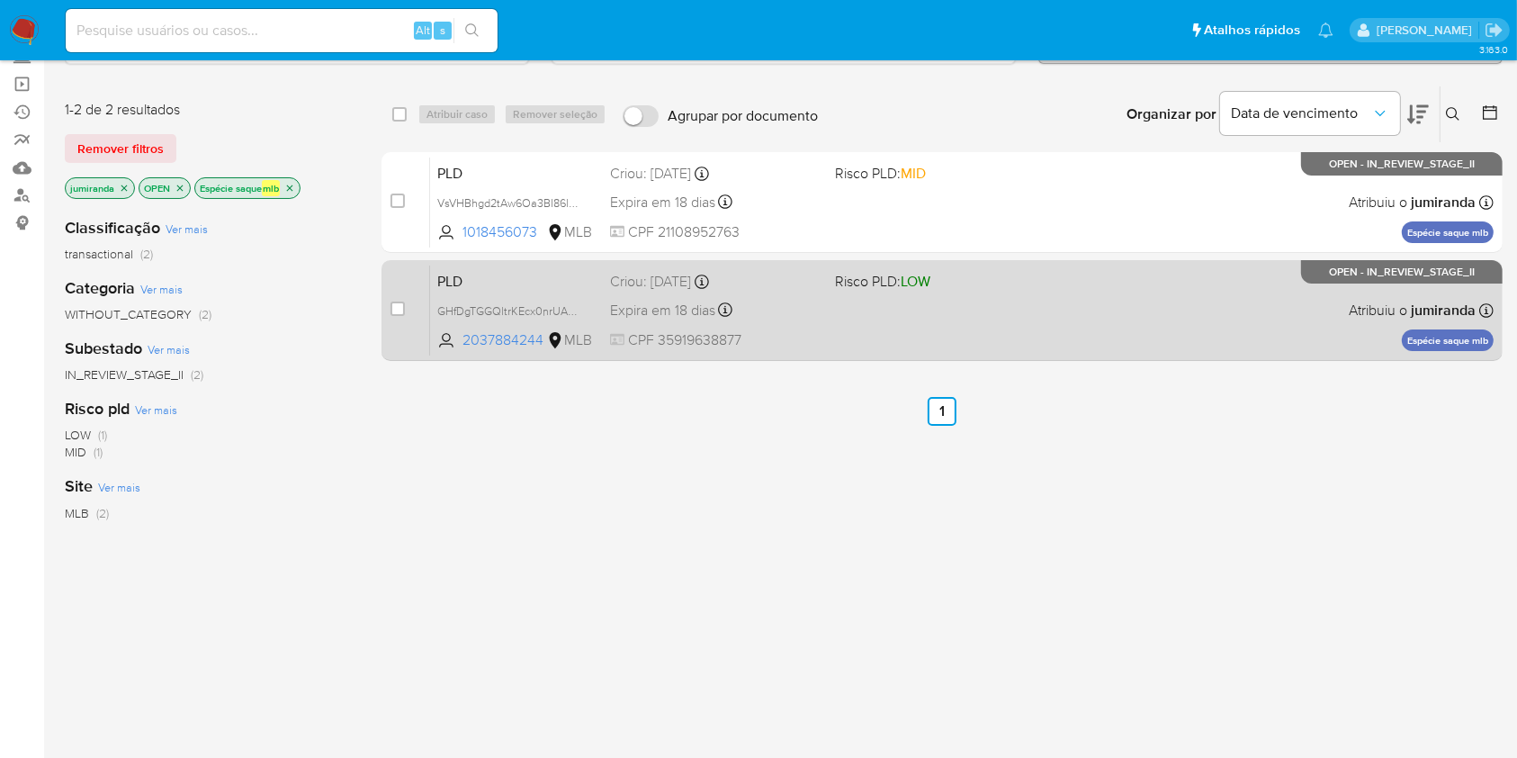
click at [931, 301] on div "PLD GHfDgTGGQltrKEcx0nrUAJIU 2037884244 MLB Risco PLD: LOW Criou: 12/09/2025 Cr…" at bounding box center [962, 310] width 1064 height 91
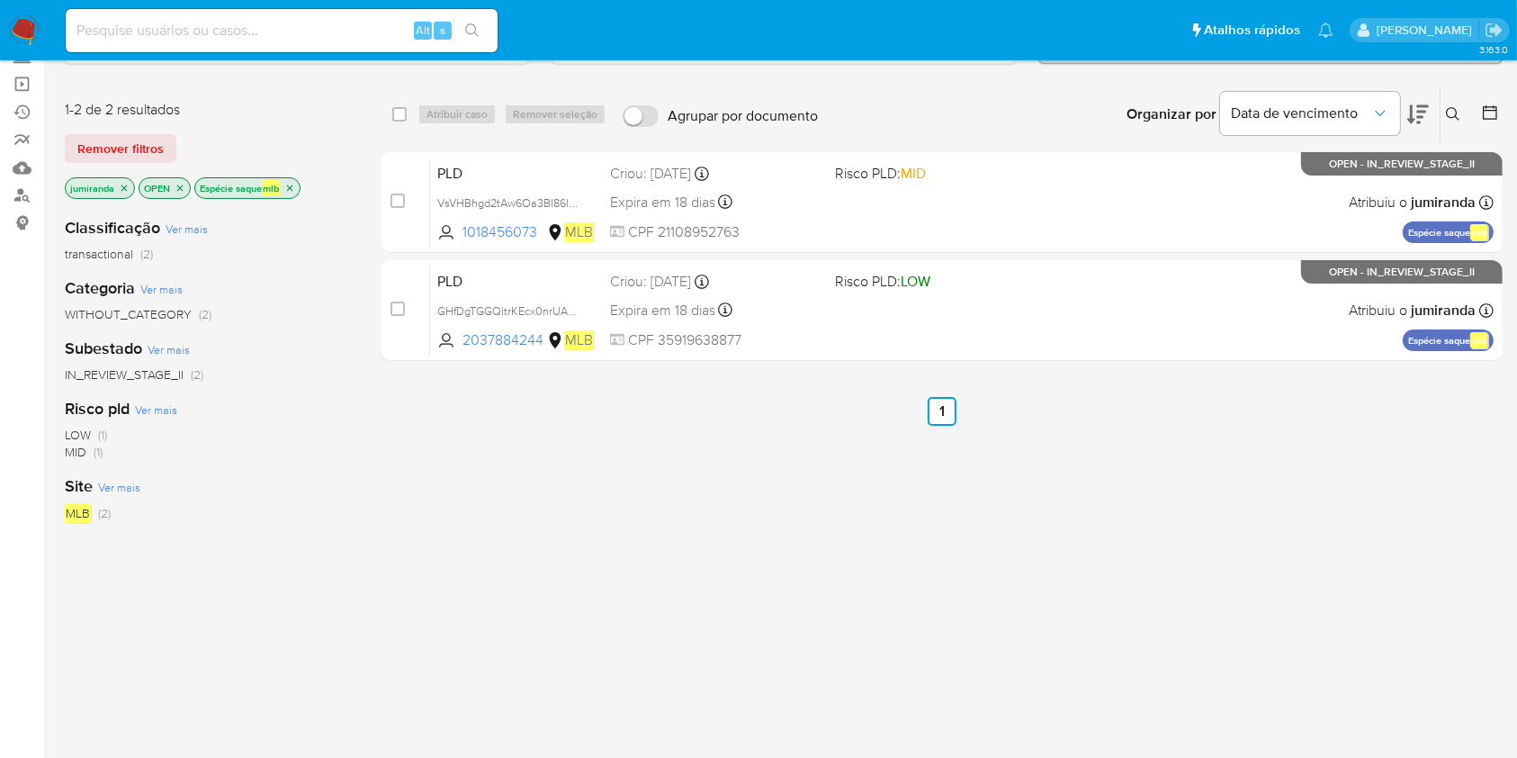
click at [291, 188] on icon "close-filter" at bounding box center [289, 188] width 11 height 11
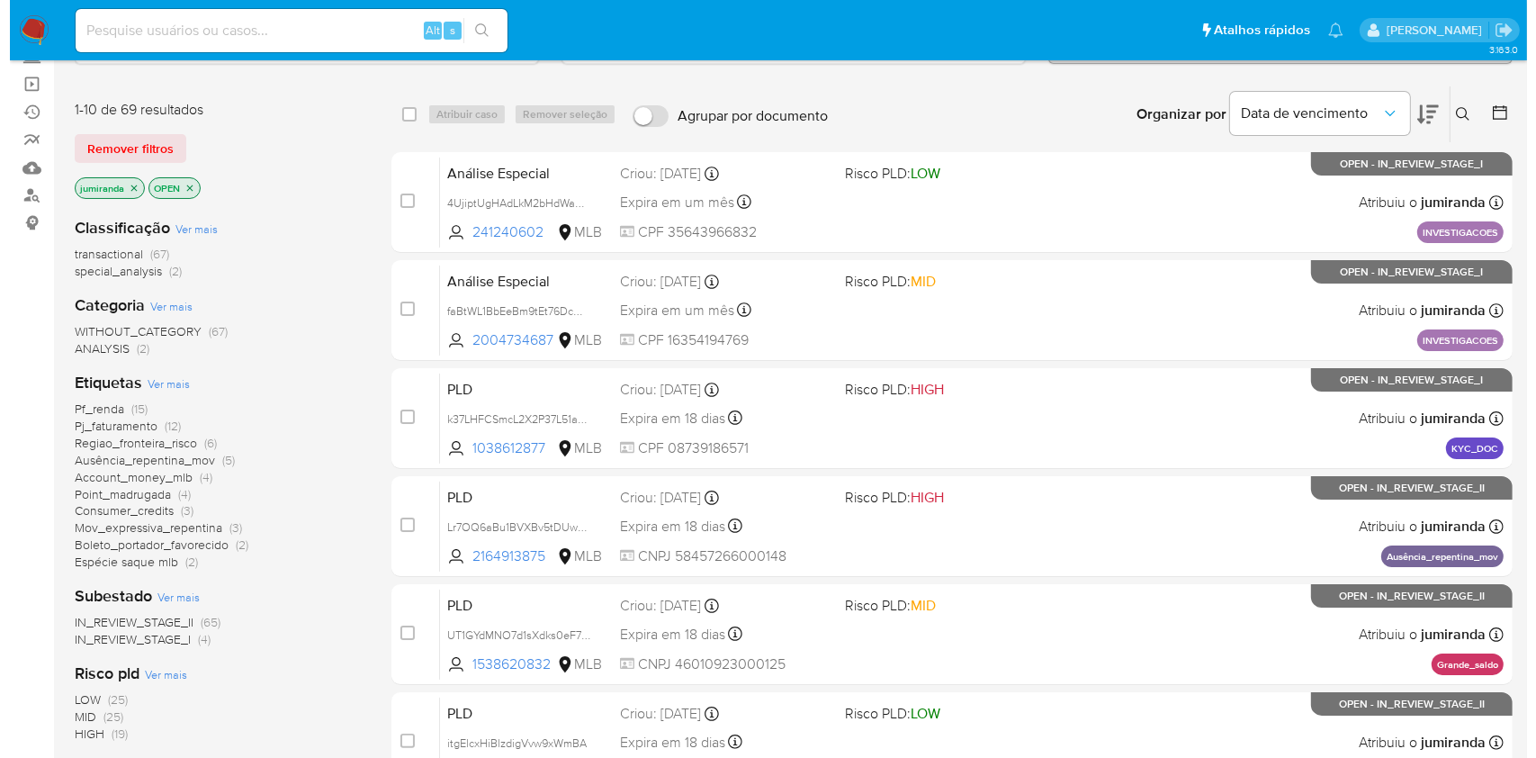
scroll to position [239, 0]
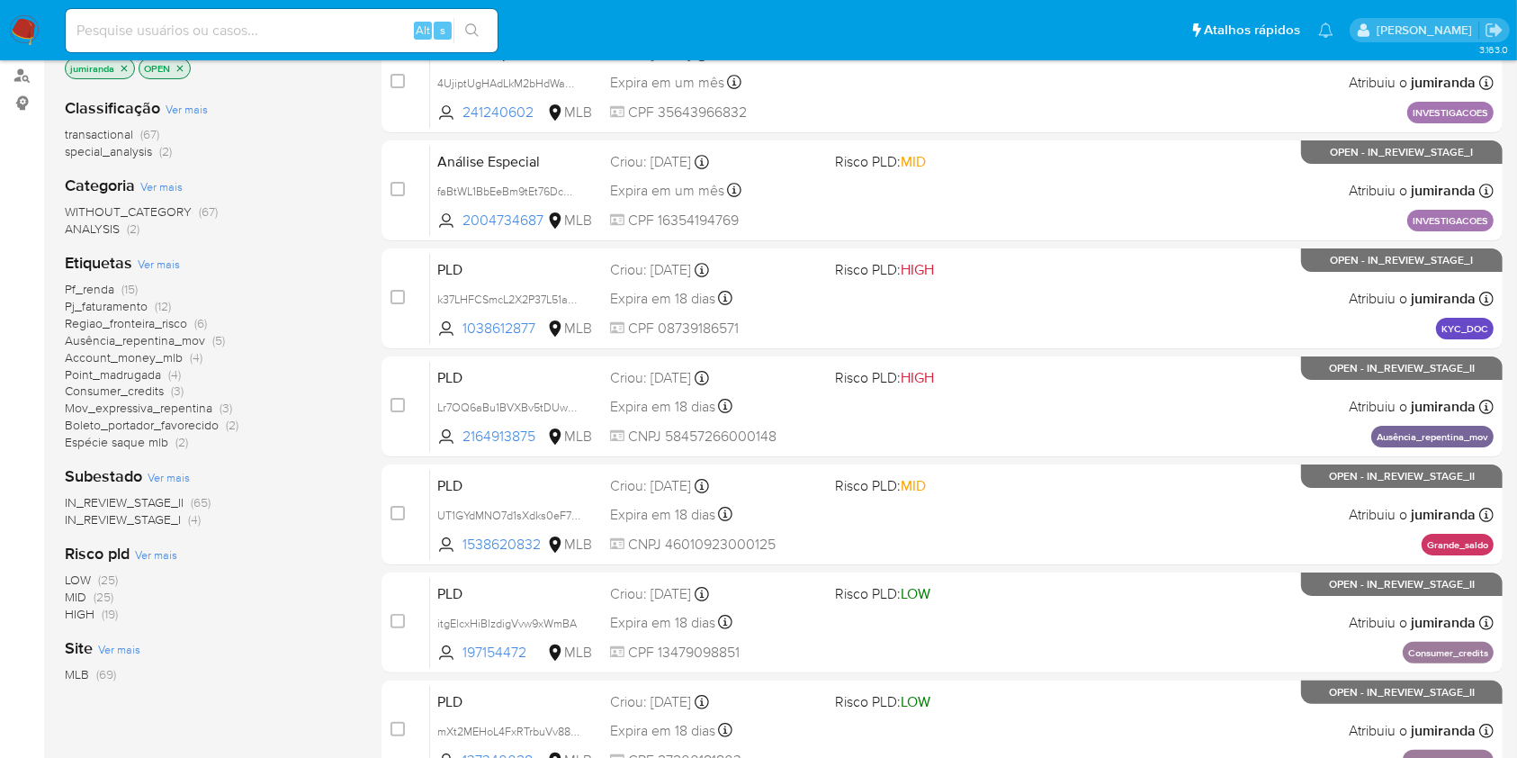
click at [168, 267] on span "Ver mais" at bounding box center [159, 264] width 42 height 16
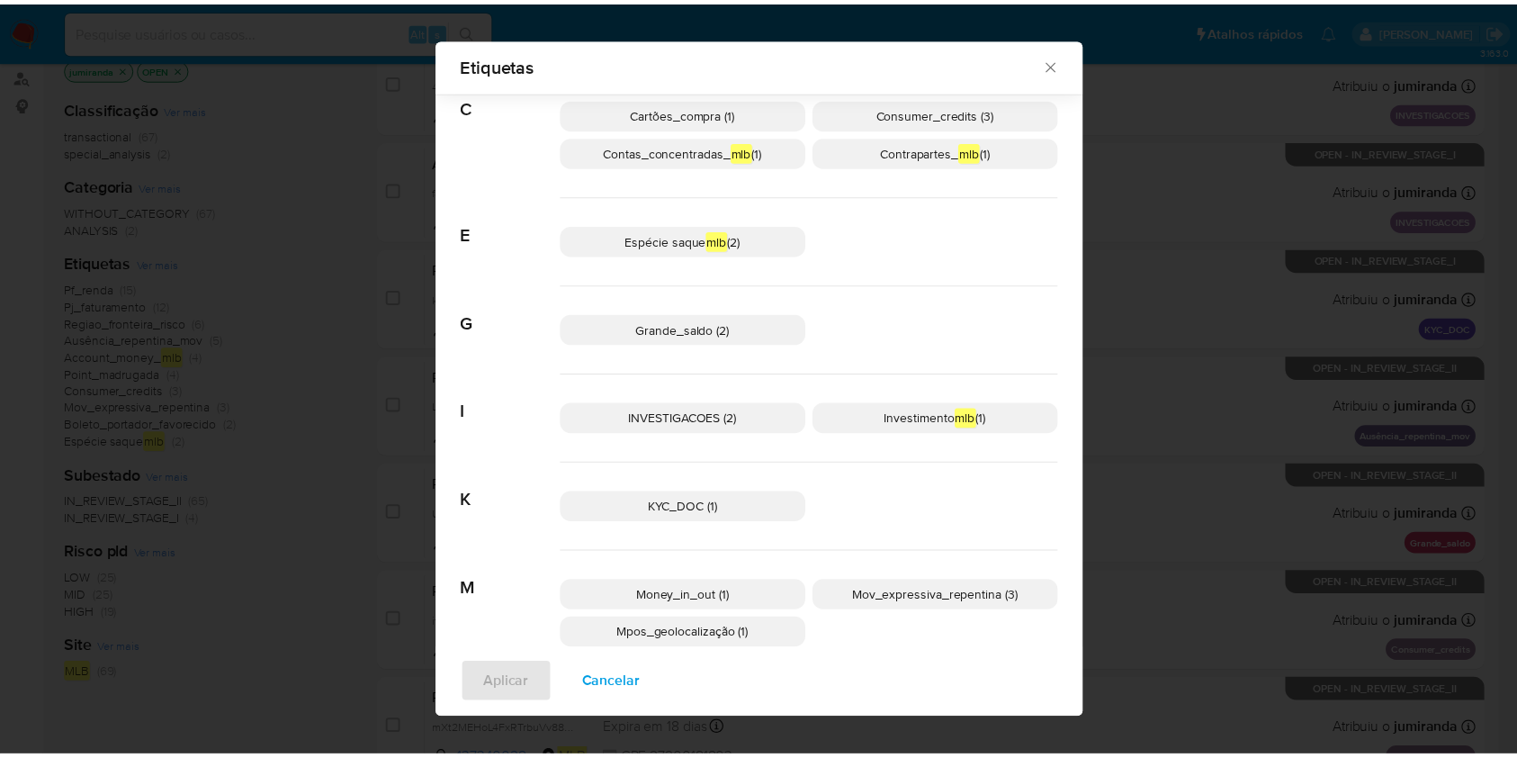
scroll to position [267, 0]
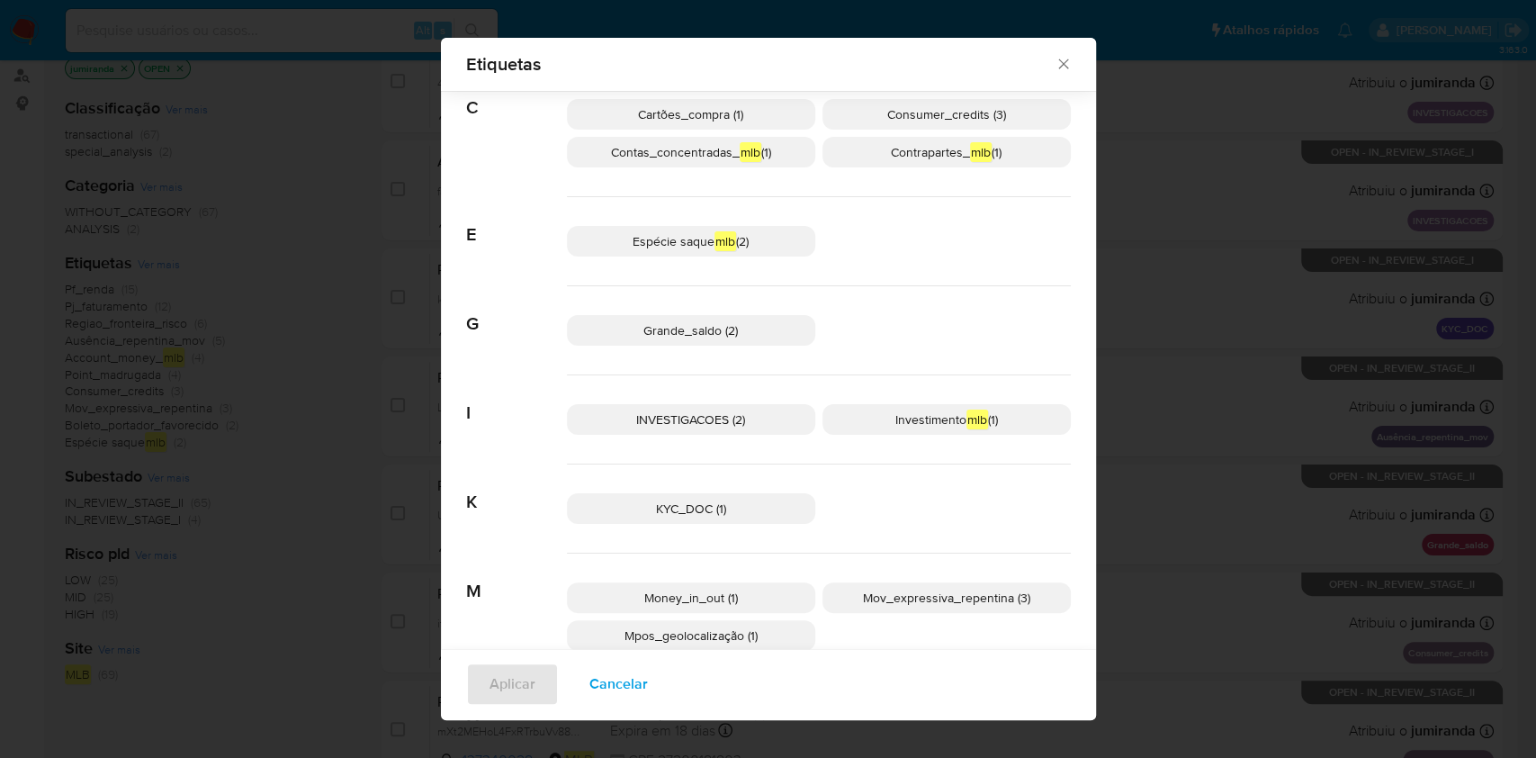
click at [1058, 59] on icon "Fechar" at bounding box center [1063, 64] width 10 height 10
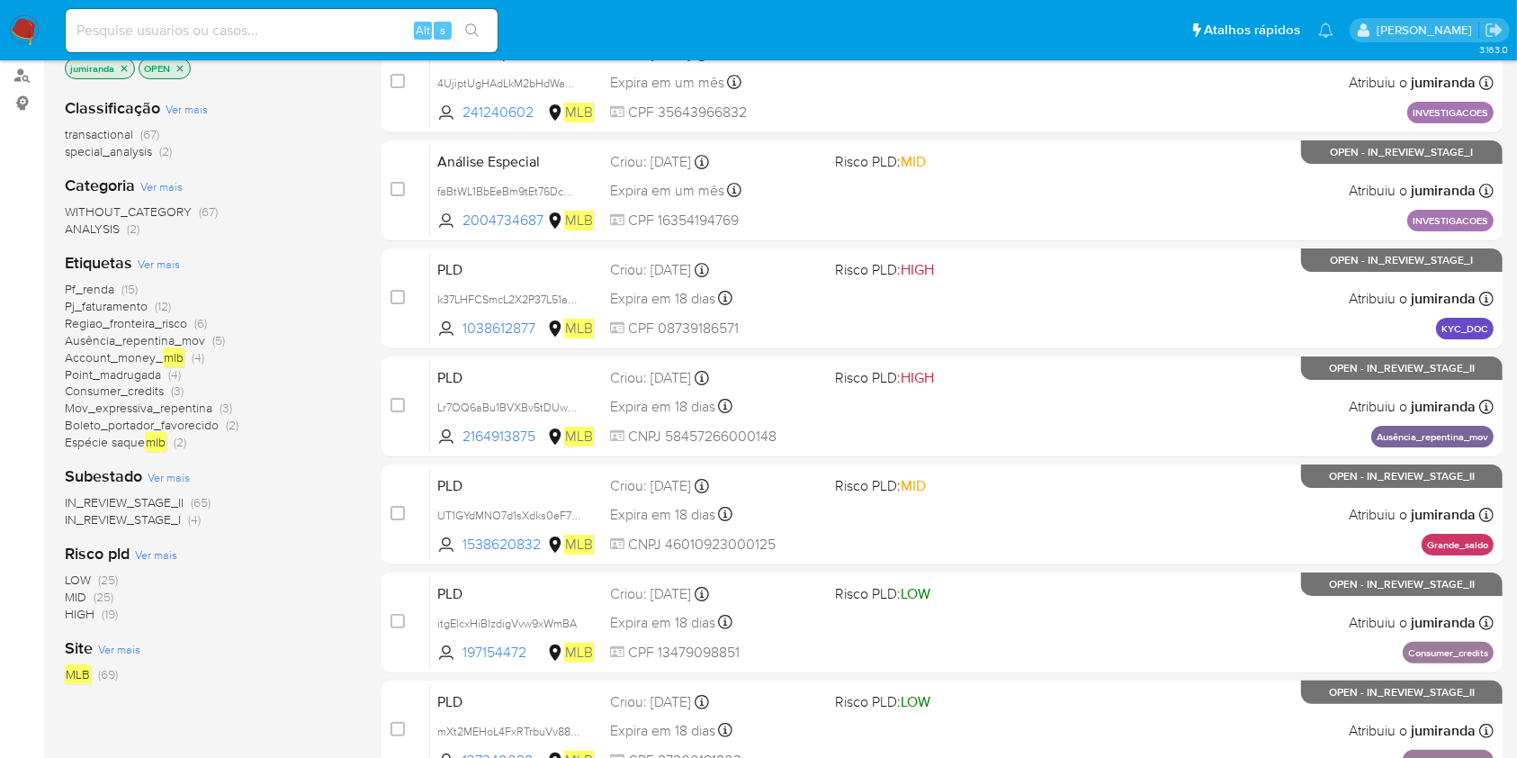
click at [315, 342] on div "Pf_renda (15) Pj_faturamento (12) Regiao_fronteira_risco (6) Ausência_repentina…" at bounding box center [209, 366] width 288 height 170
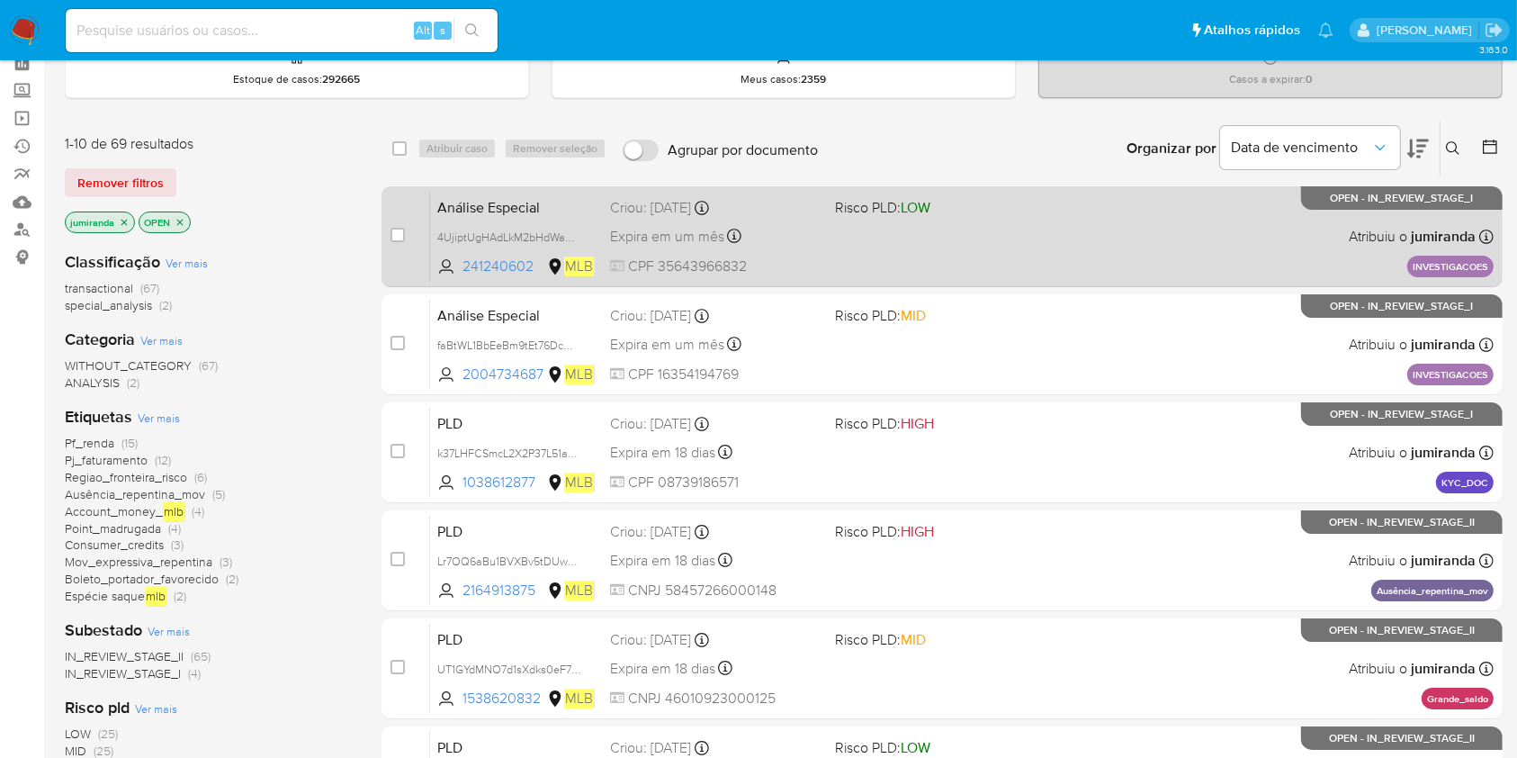
scroll to position [0, 0]
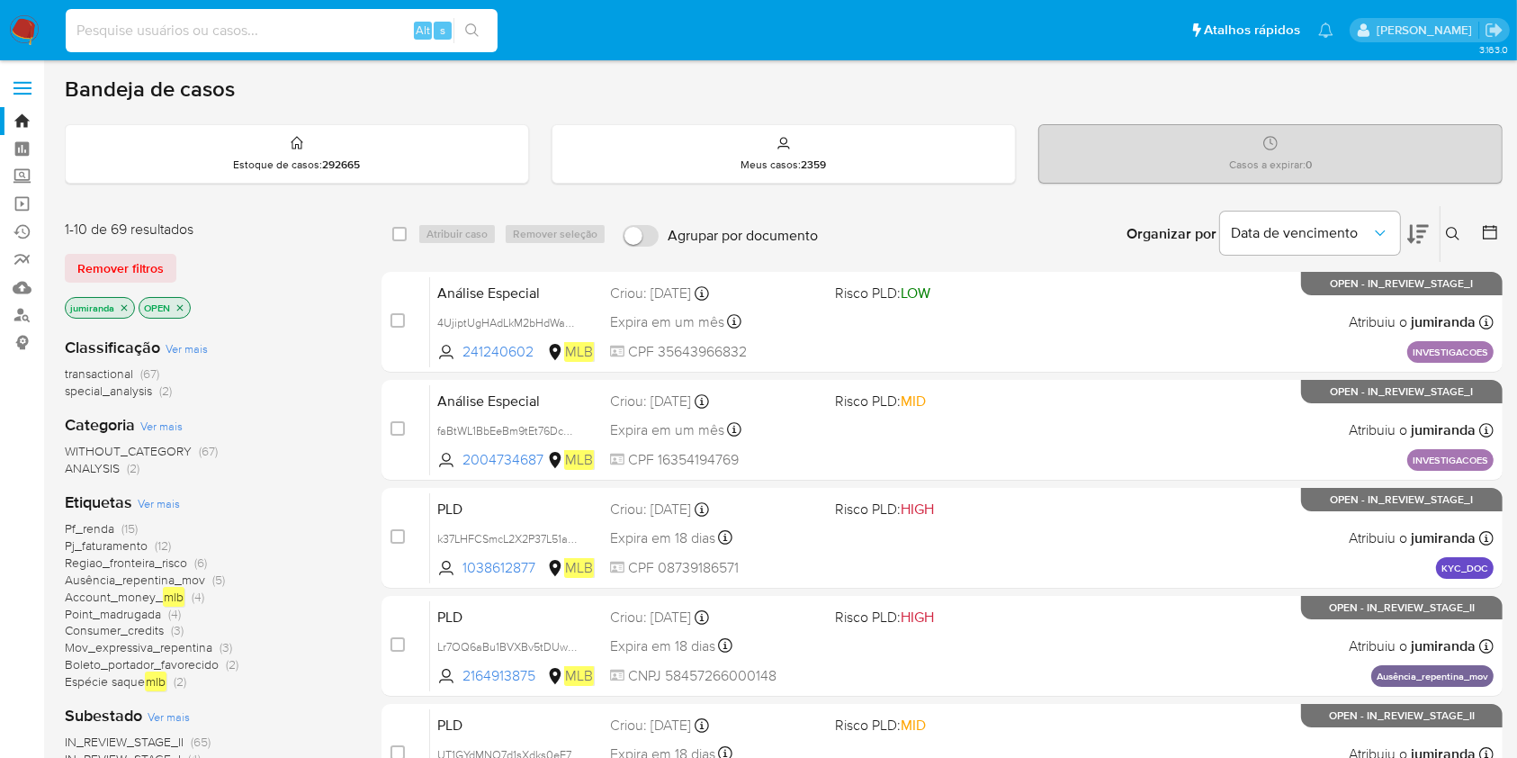
click at [292, 29] on input at bounding box center [282, 30] width 432 height 23
paste input "e5i77r2r4AhoLPOR6OY7vAMt"
type input "e5i77r2r4AhoLPOR6OY7vAMt"
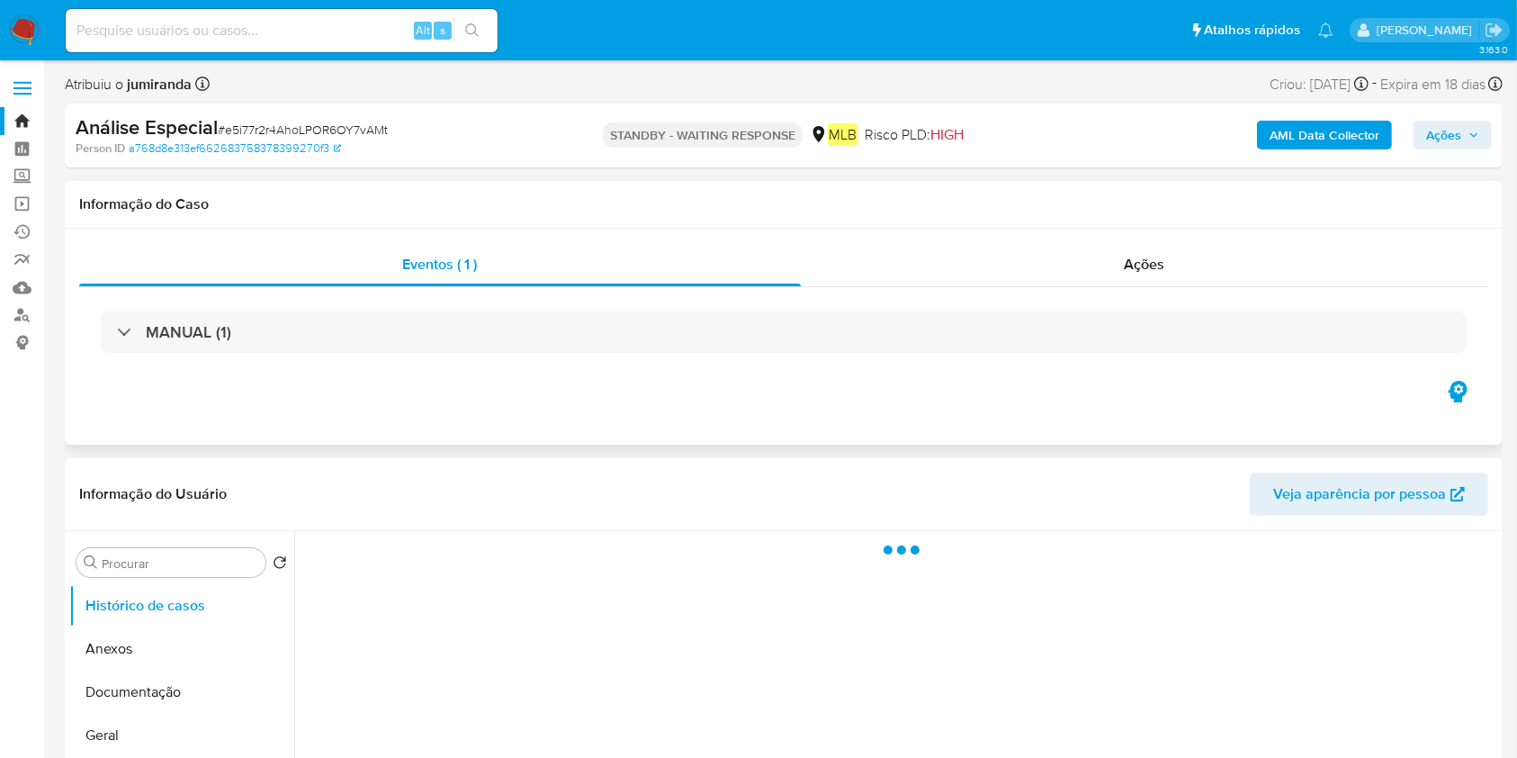
select select "10"
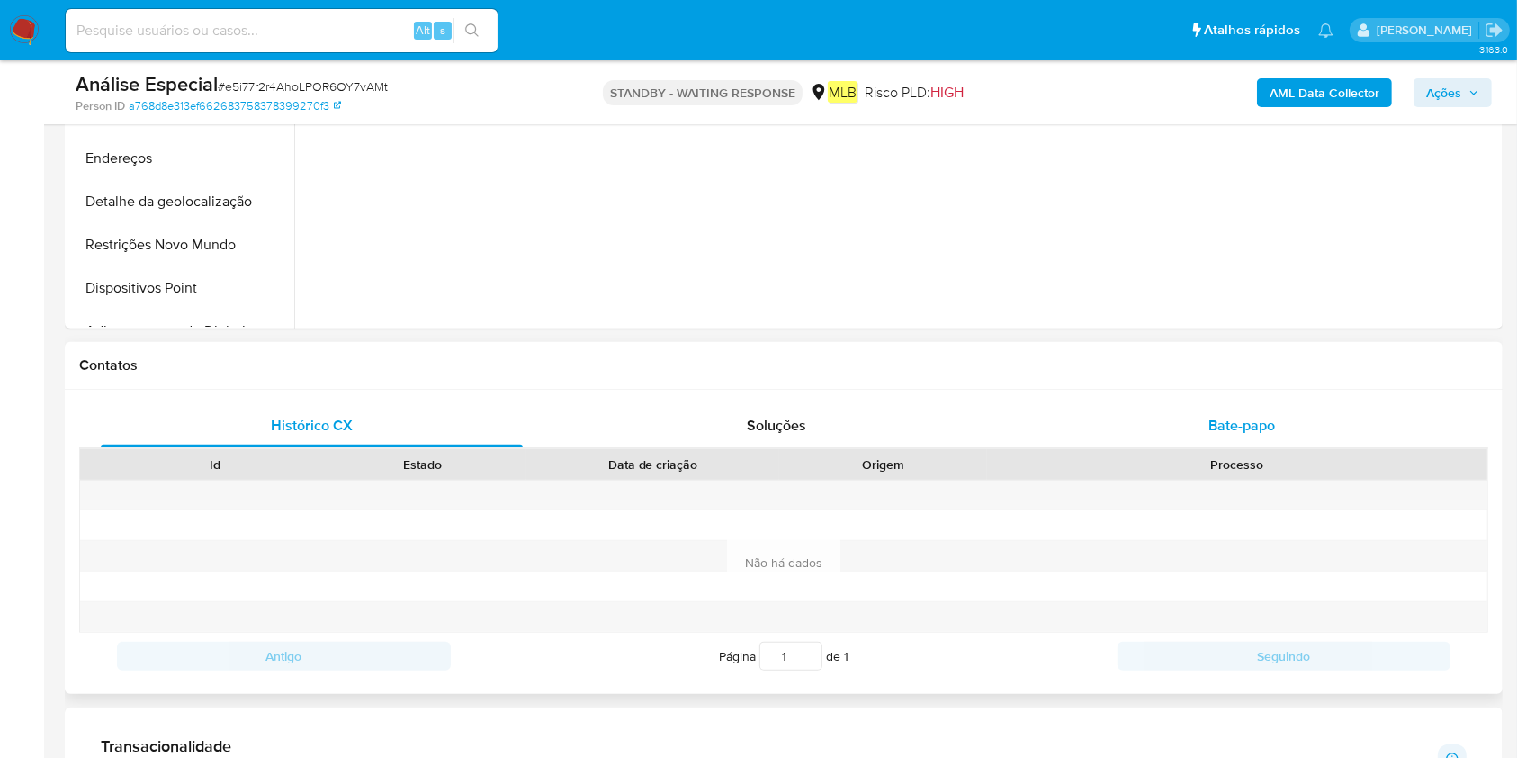
scroll to position [839, 0]
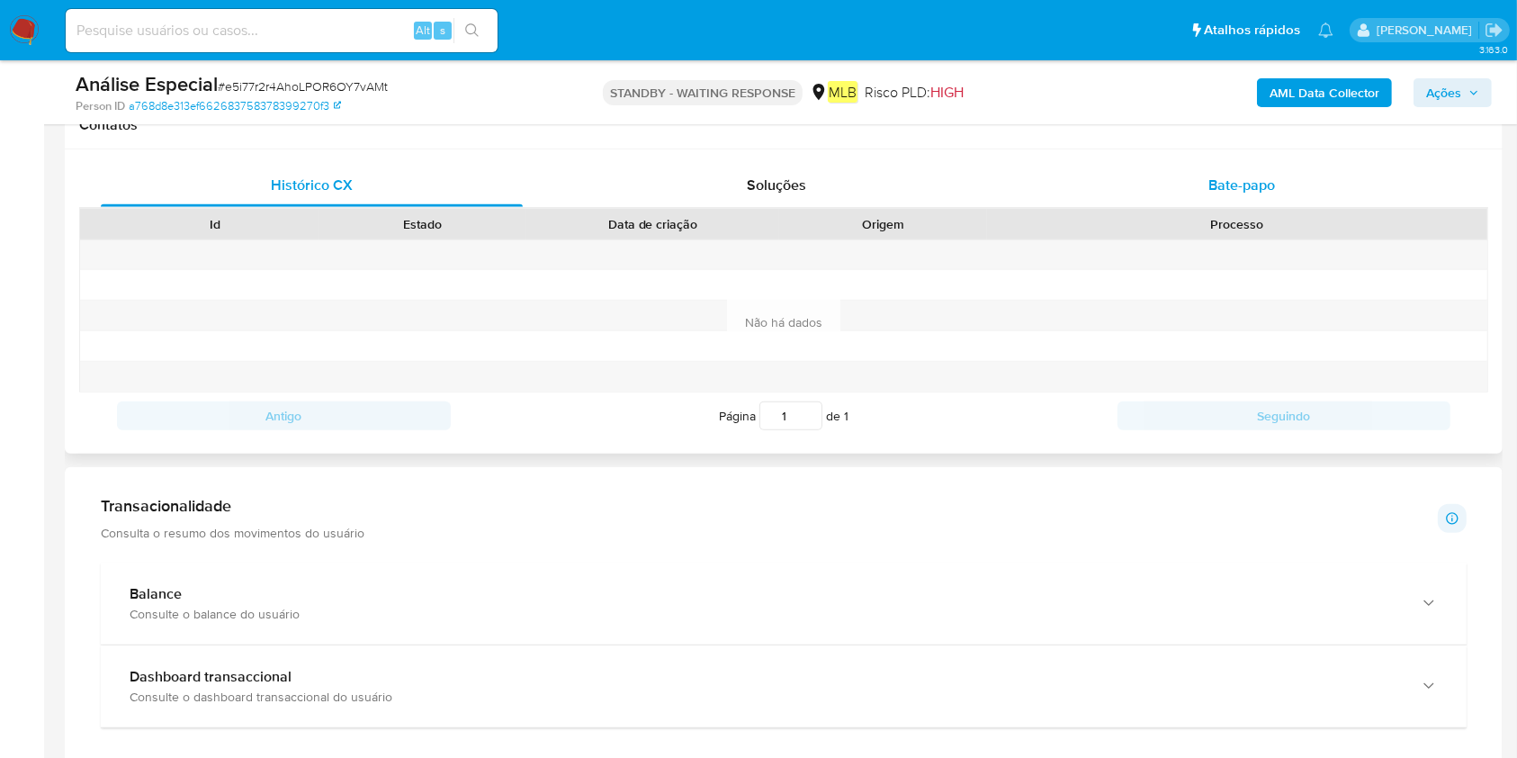
click at [1279, 188] on div "Bate-papo" at bounding box center [1242, 185] width 422 height 43
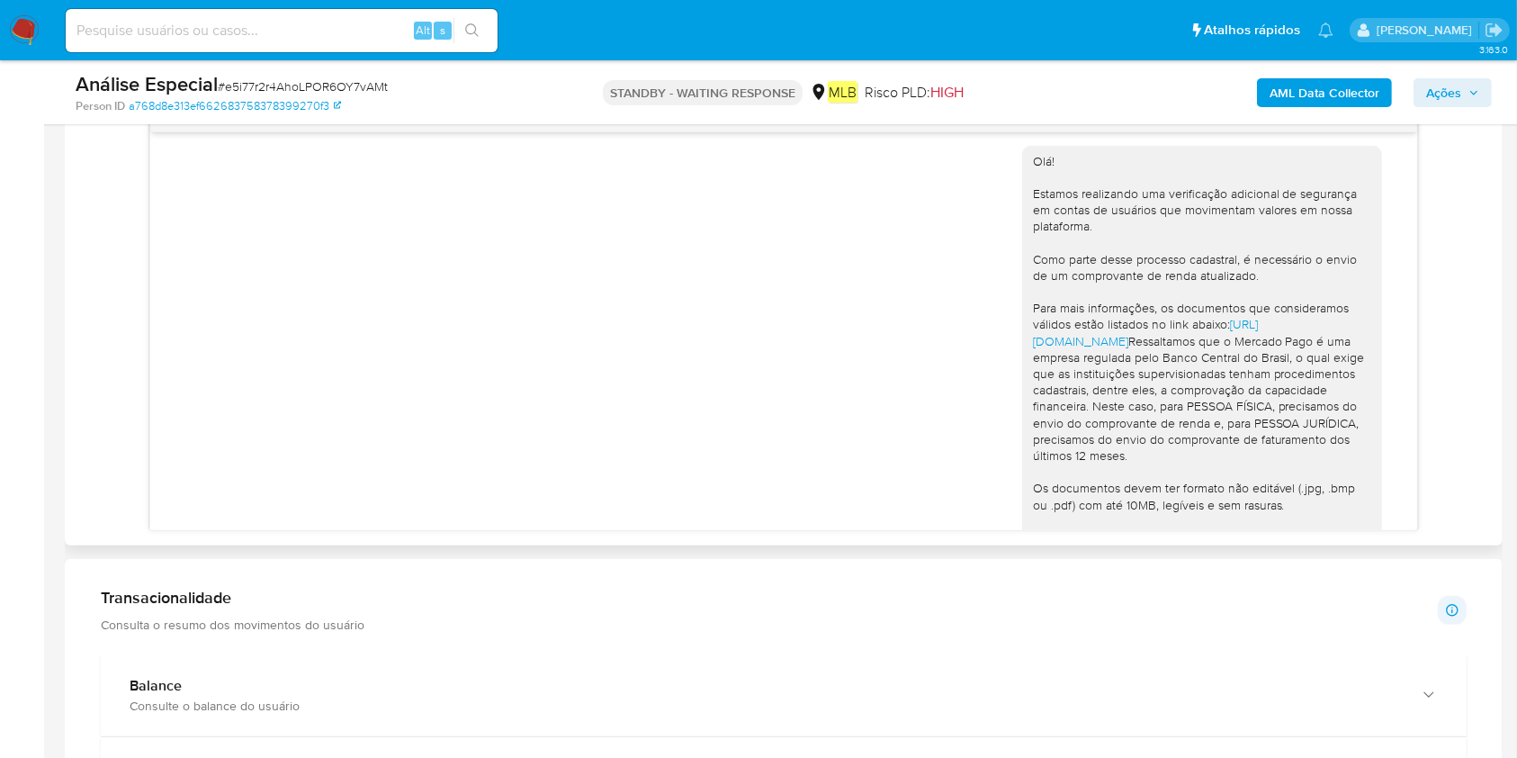
scroll to position [0, 0]
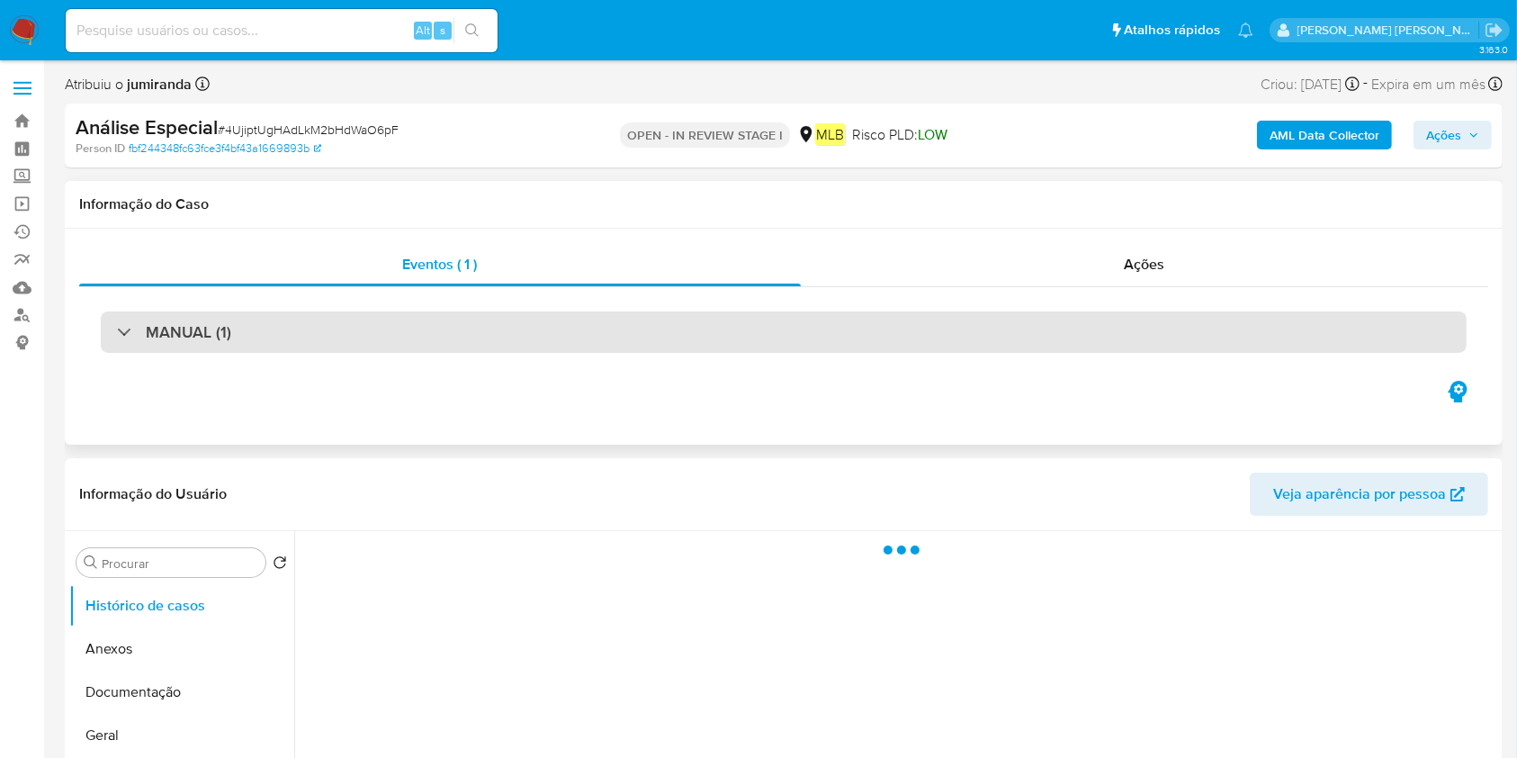
click at [364, 344] on div "MANUAL (1)" at bounding box center [784, 331] width 1366 height 41
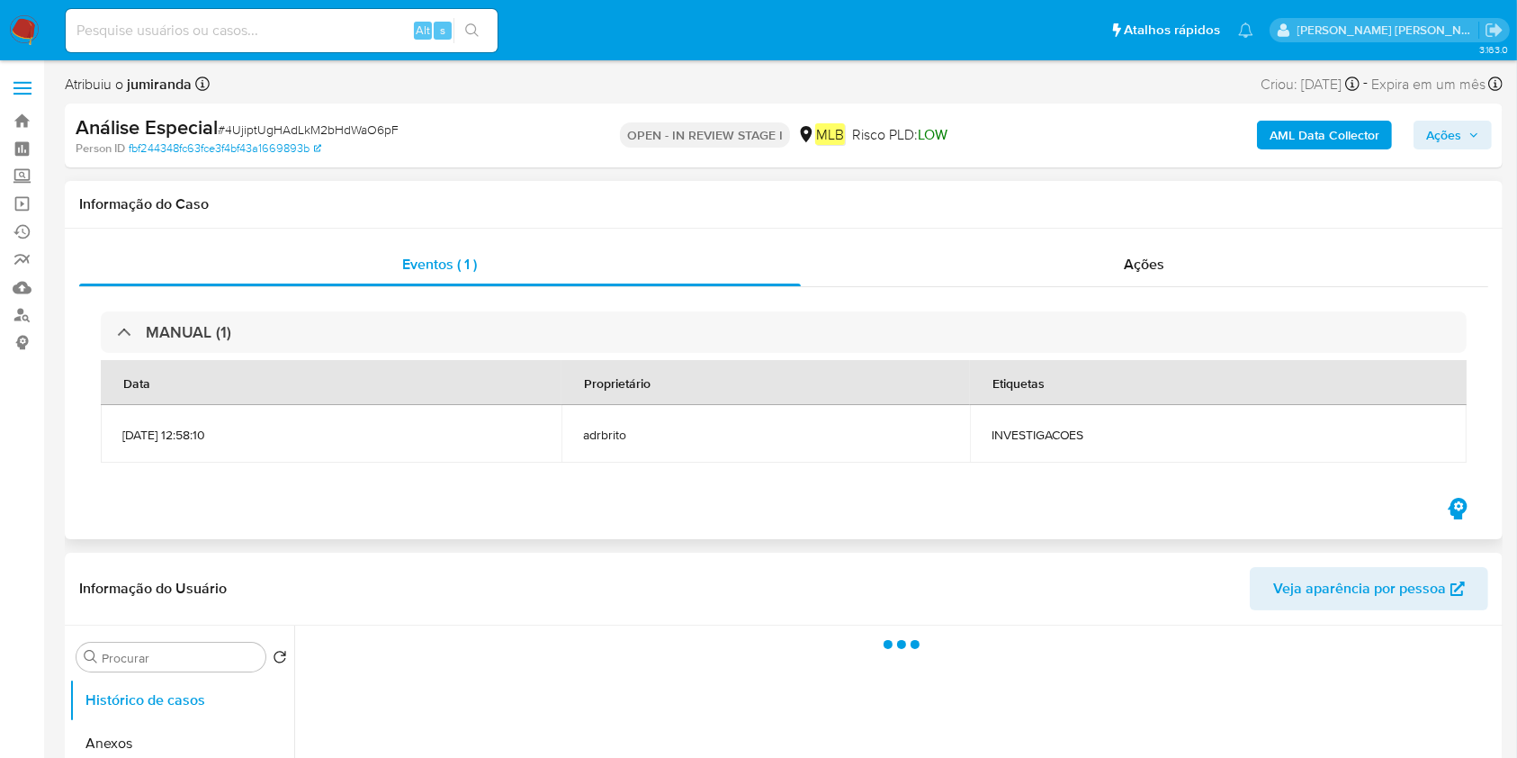
select select "10"
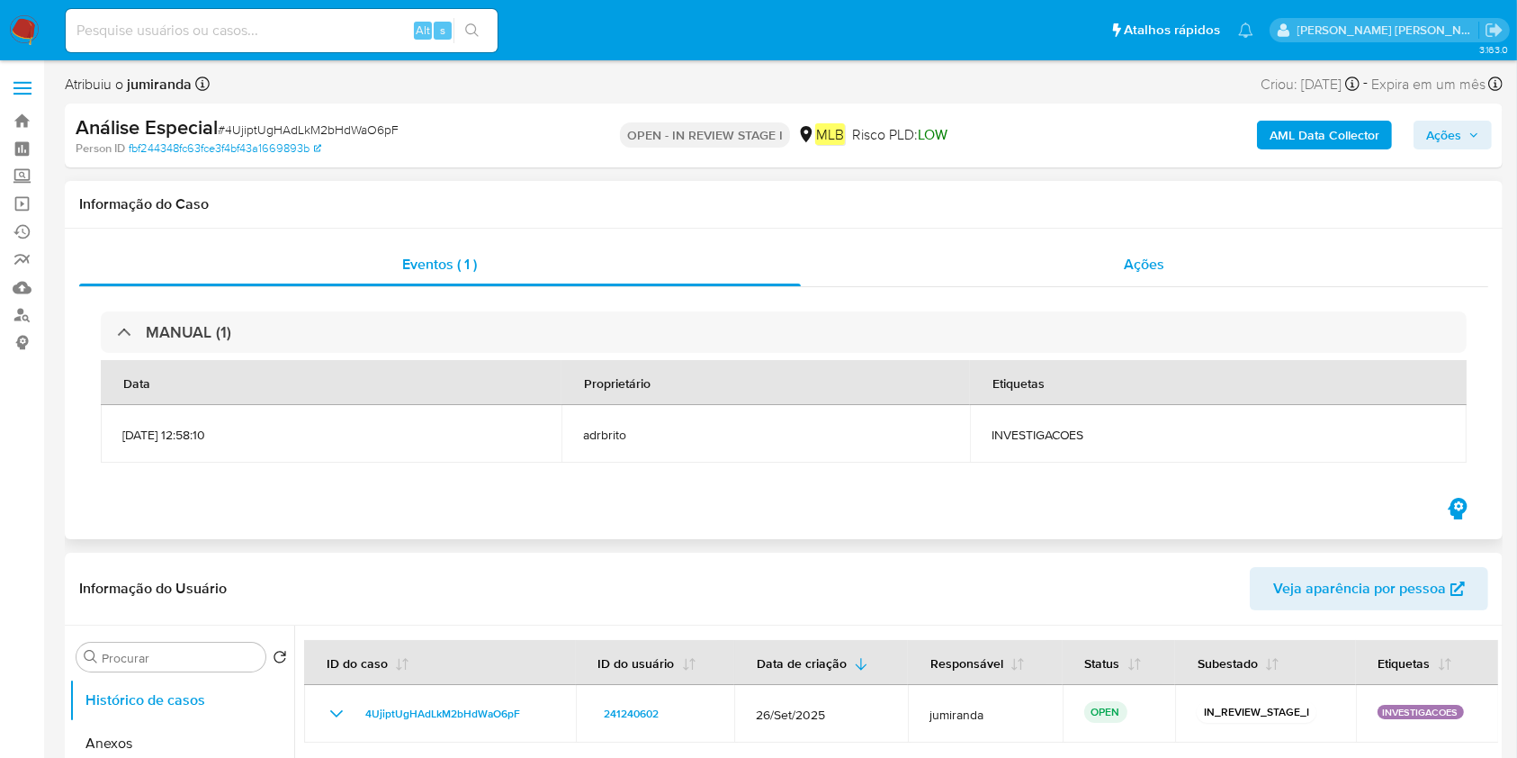
click at [1175, 262] on div "Ações" at bounding box center [1144, 264] width 687 height 43
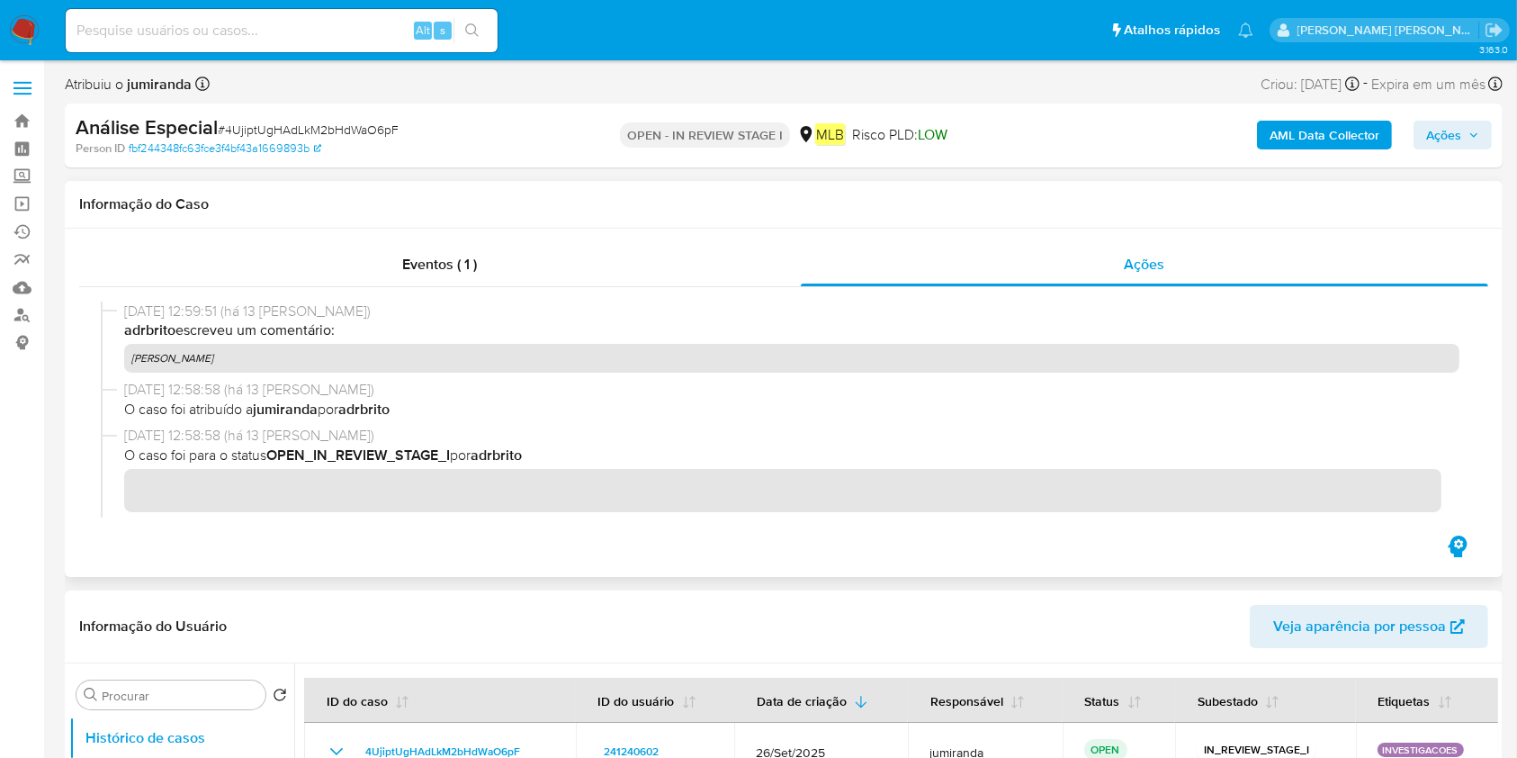
scroll to position [140, 0]
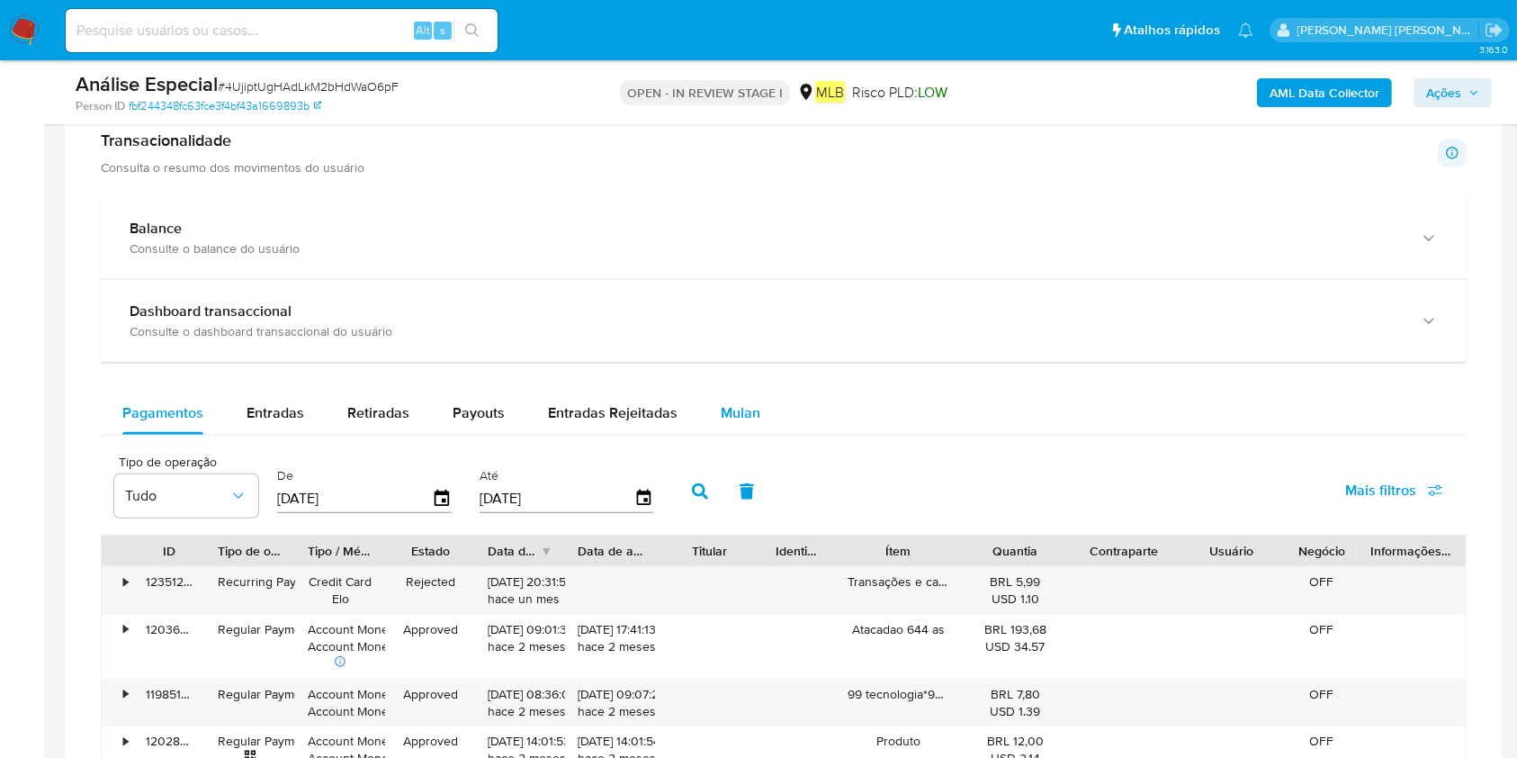
click at [741, 425] on div "Mulan" at bounding box center [741, 412] width 40 height 43
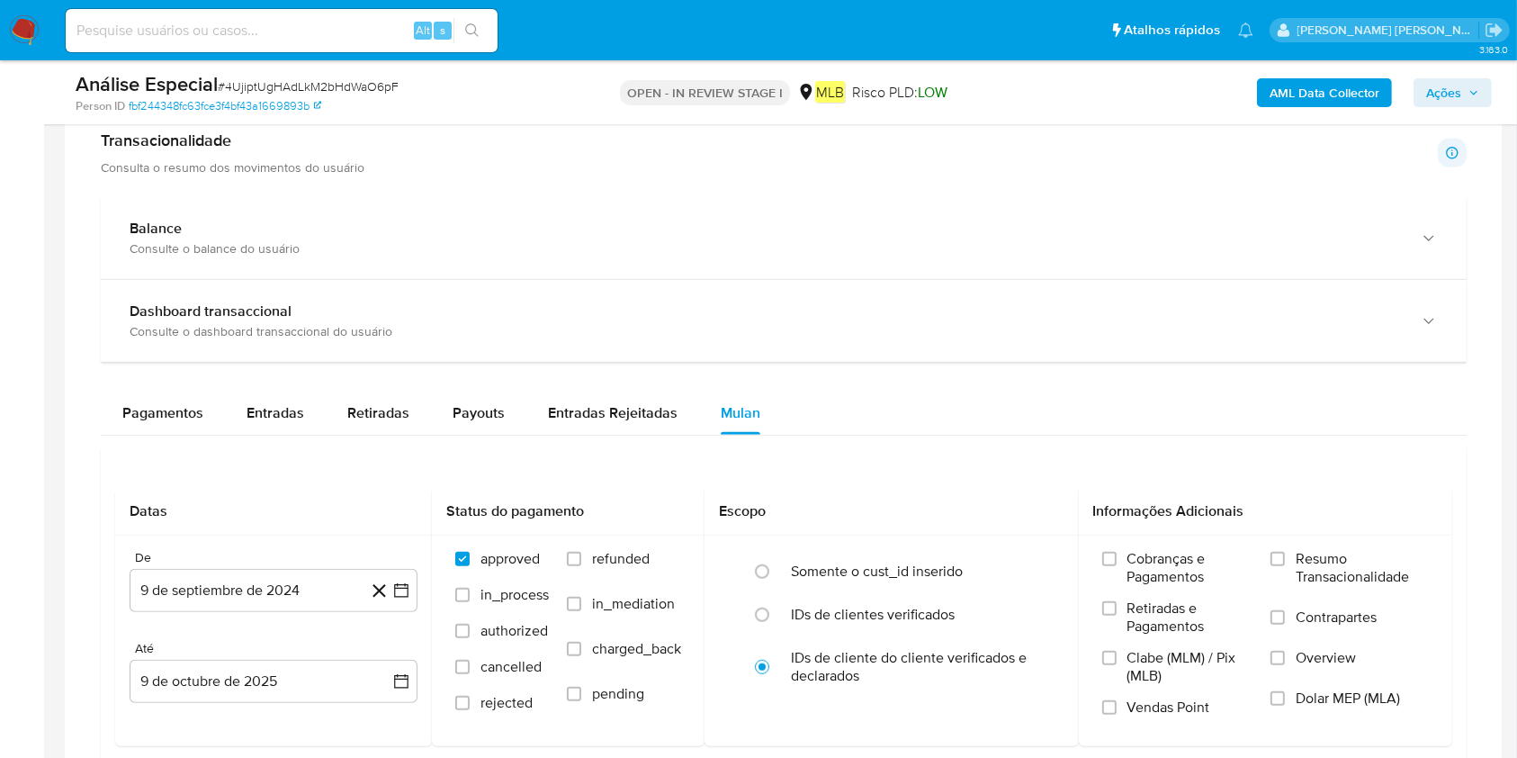
scroll to position [1679, 0]
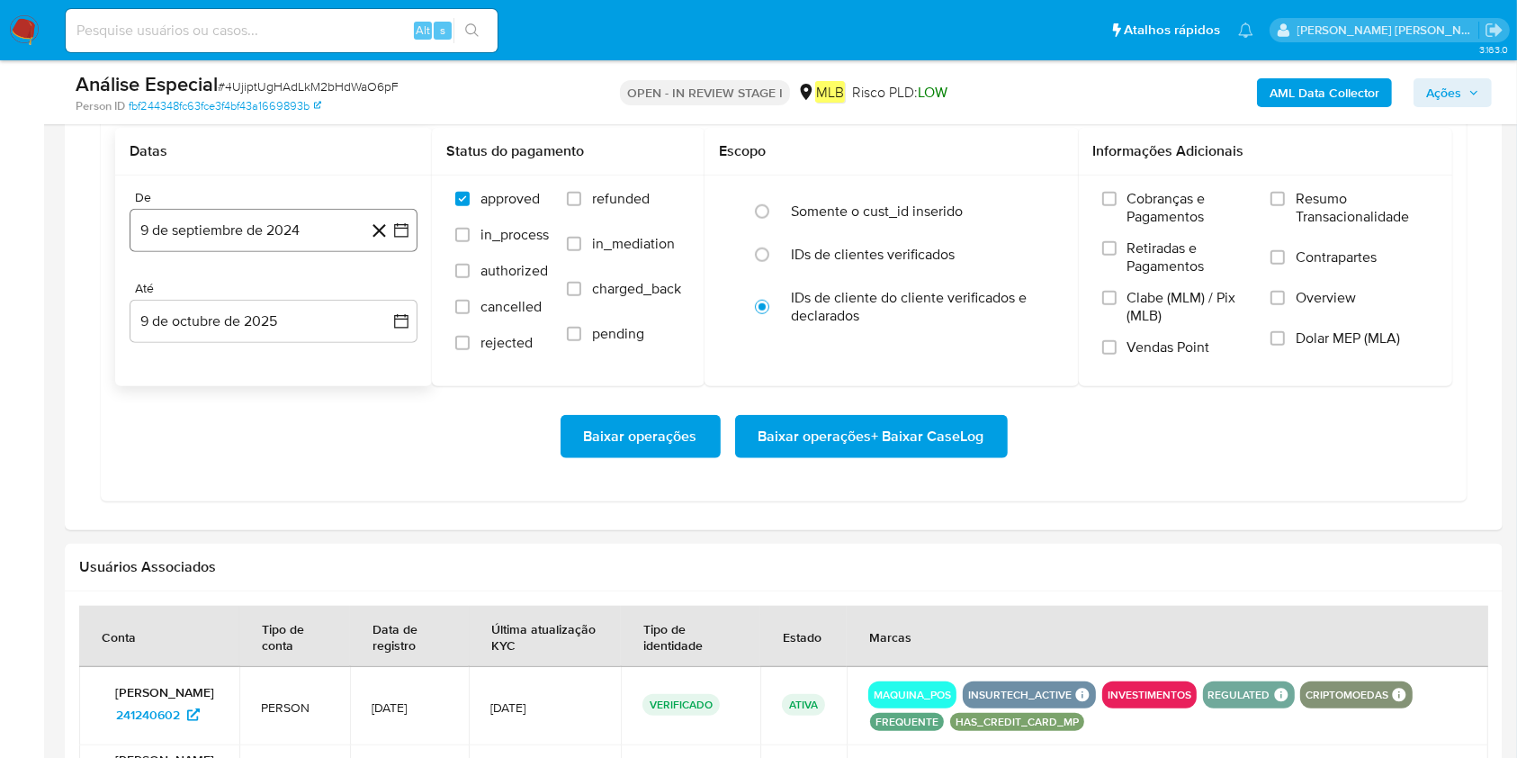
click at [310, 217] on button "9 de septiembre de 2024" at bounding box center [274, 230] width 288 height 43
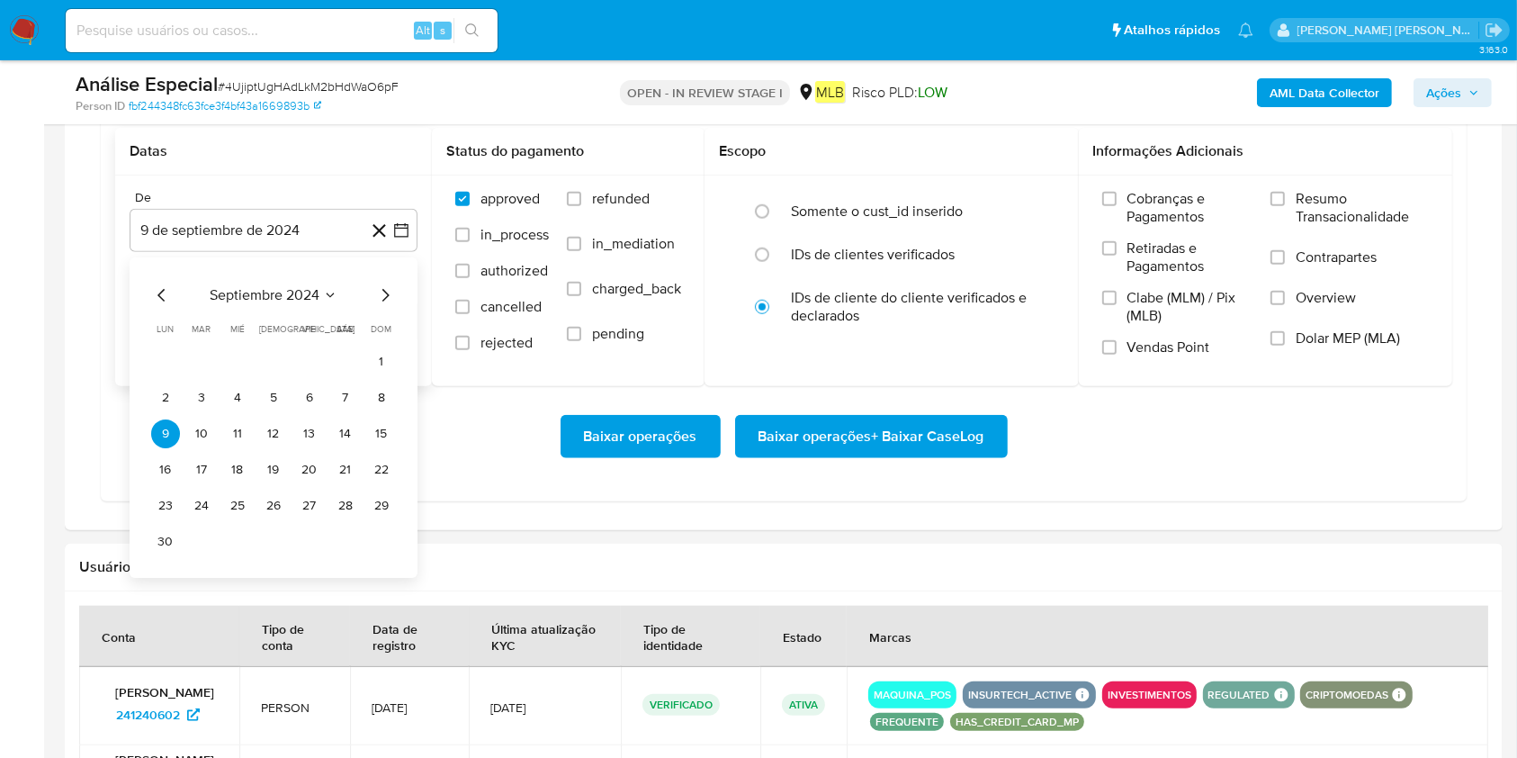
click at [295, 295] on span "septiembre 2024" at bounding box center [265, 295] width 110 height 18
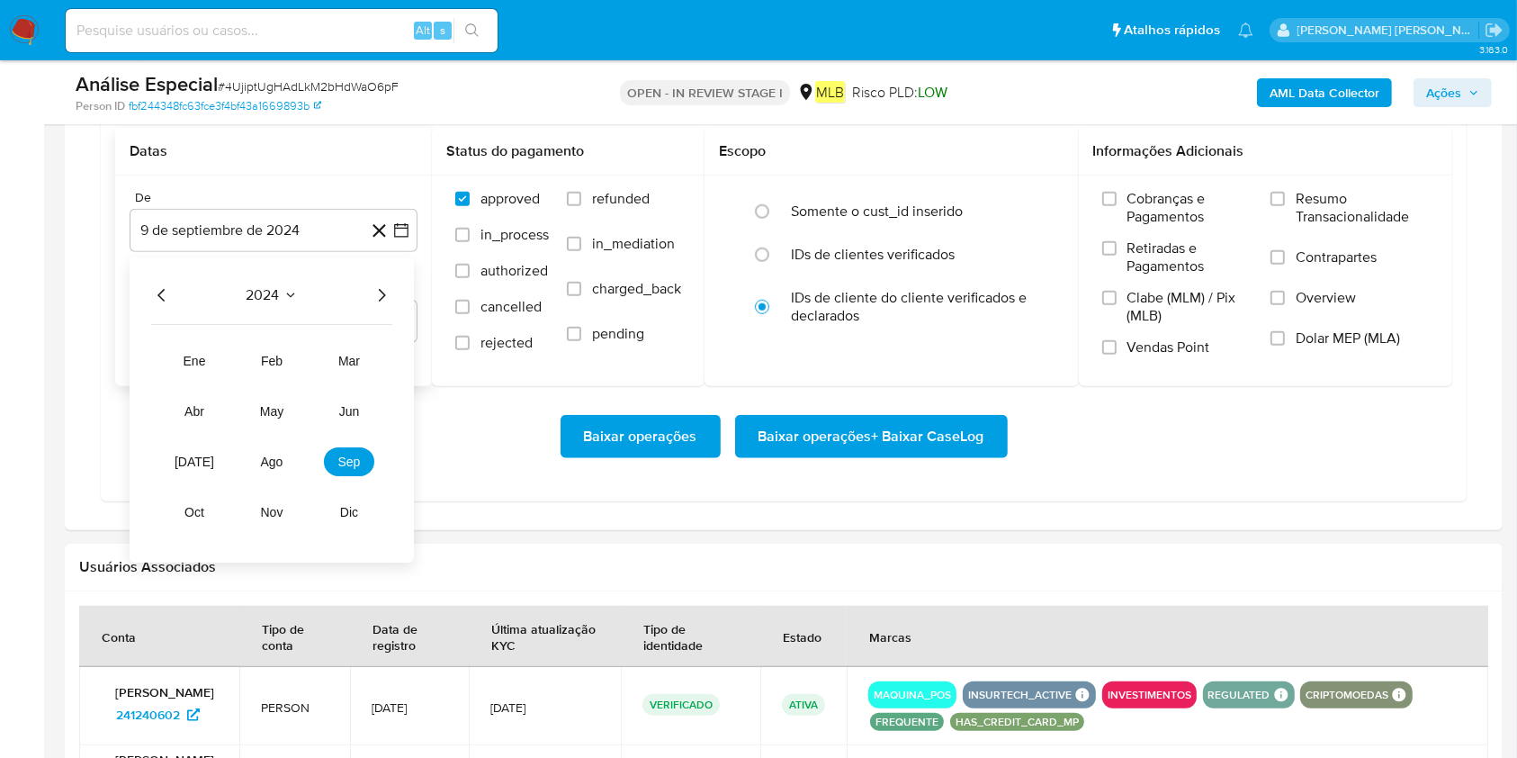
click at [375, 293] on icon "Año siguiente" at bounding box center [382, 295] width 22 height 22
click at [273, 473] on button "ago" at bounding box center [272, 461] width 50 height 29
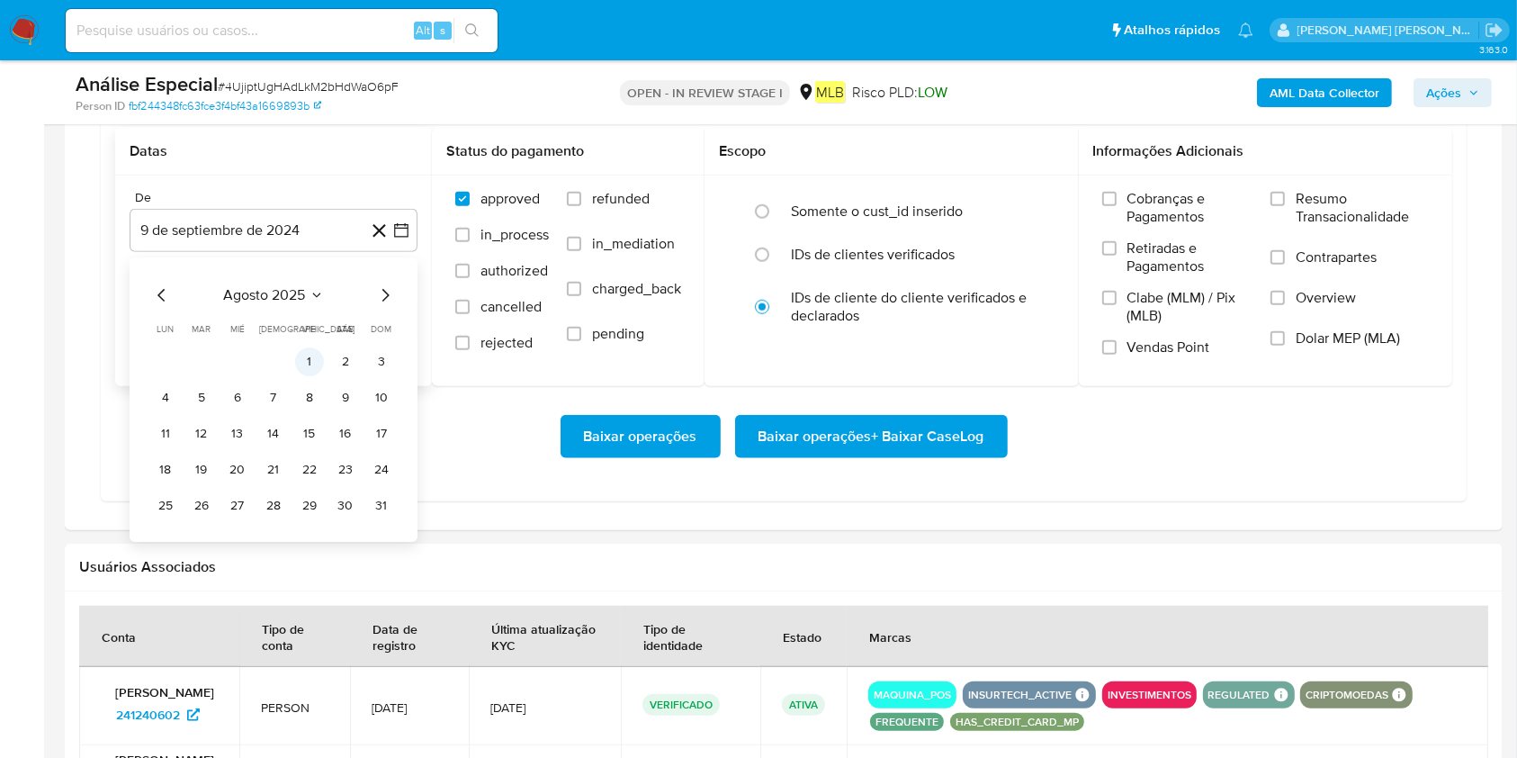
click at [309, 364] on button "1" at bounding box center [309, 361] width 29 height 29
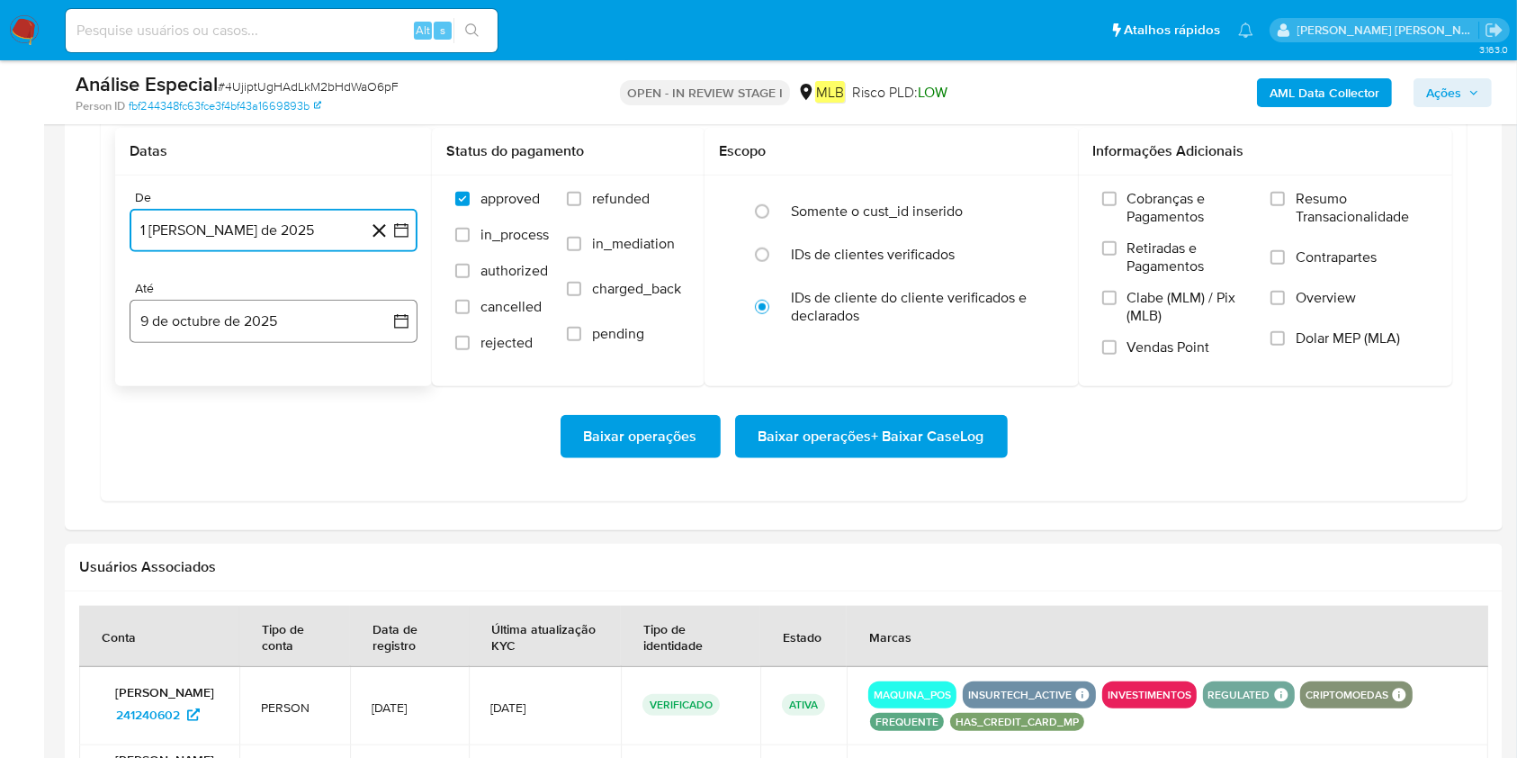
click at [316, 333] on button "9 de octubre de 2025" at bounding box center [274, 321] width 288 height 43
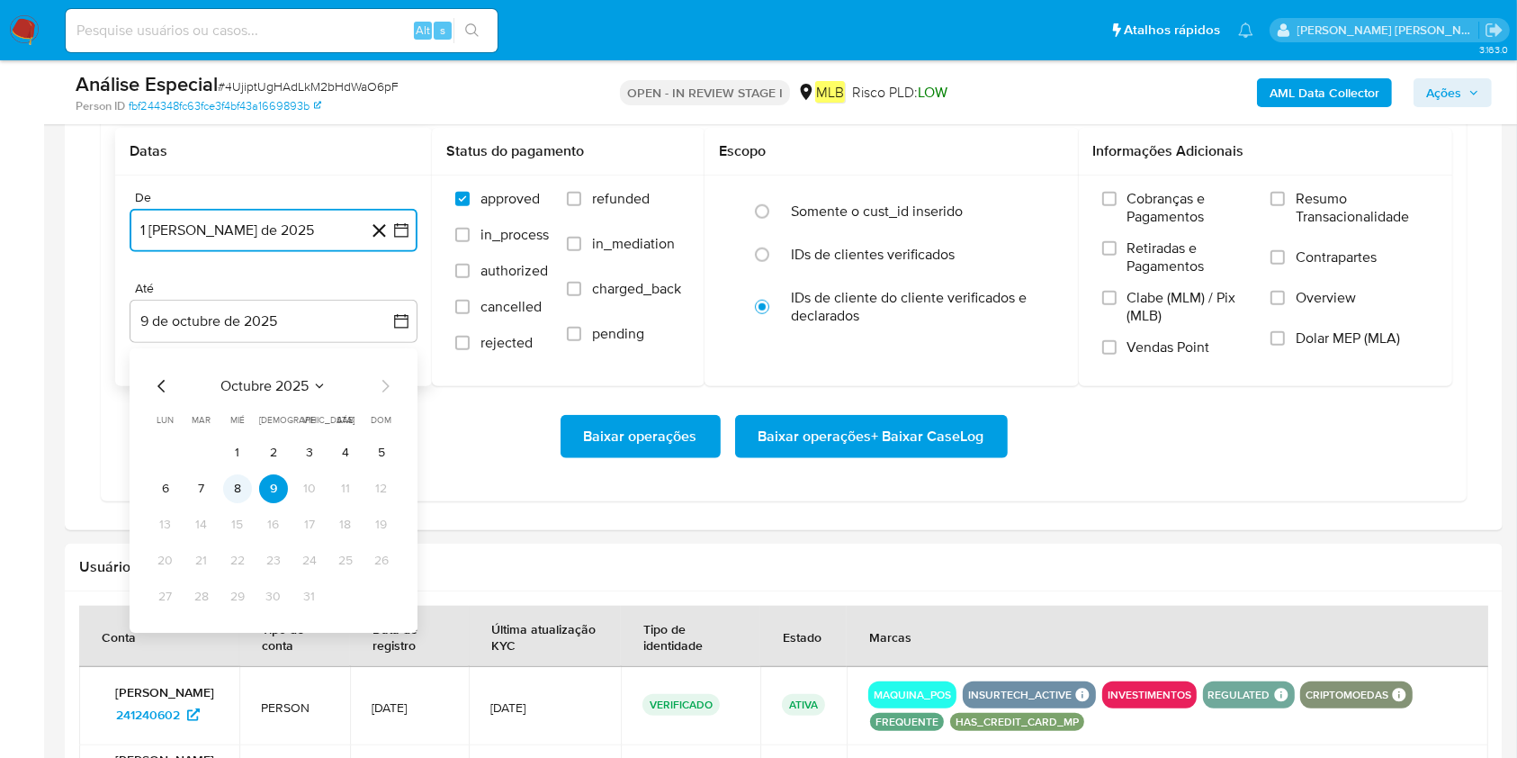
click at [234, 498] on button "8" at bounding box center [237, 488] width 29 height 29
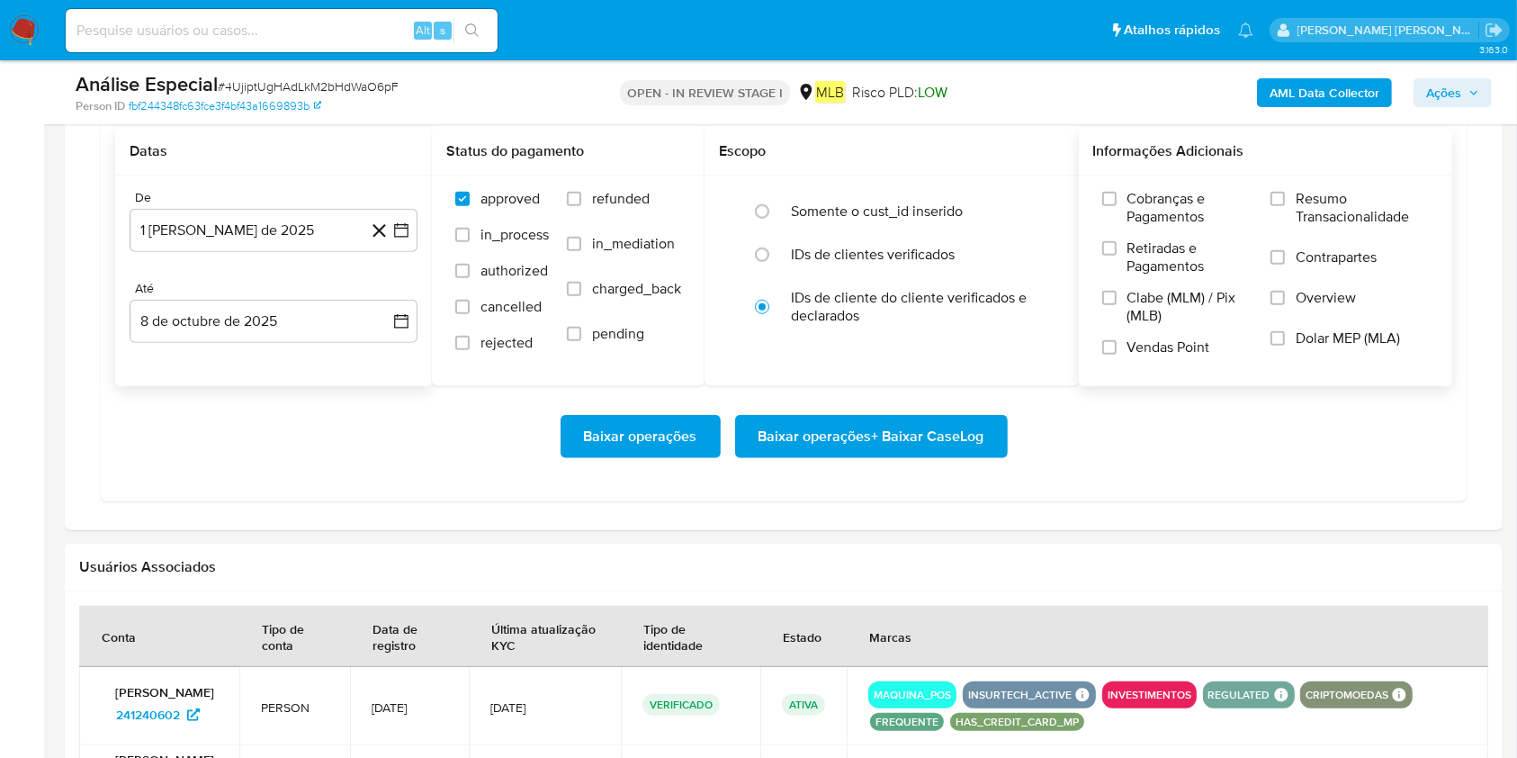
drag, startPoint x: 1373, startPoint y: 220, endPoint x: 1360, endPoint y: 237, distance: 21.2
click at [1370, 220] on span "Resumo Transacionalidade" at bounding box center [1362, 208] width 133 height 36
click at [1339, 197] on span "Resumo Transacionalidade" at bounding box center [1362, 208] width 133 height 36
click at [1285, 197] on input "Resumo Transacionalidade" at bounding box center [1277, 199] width 14 height 14
click at [916, 442] on span "Baixar operações + Baixar CaseLog" at bounding box center [872, 437] width 226 height 40
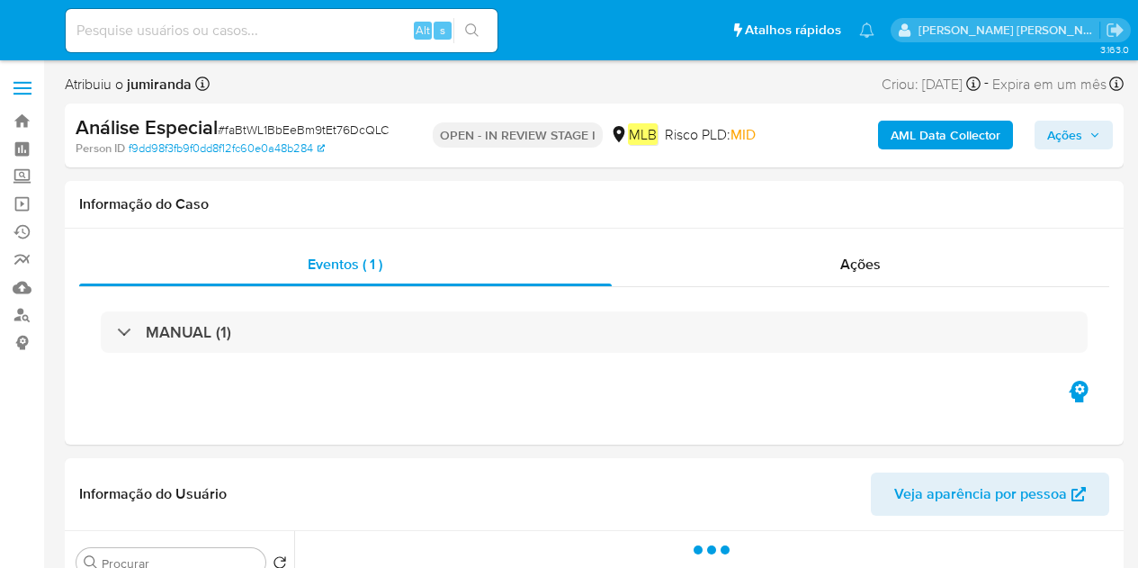
select select "10"
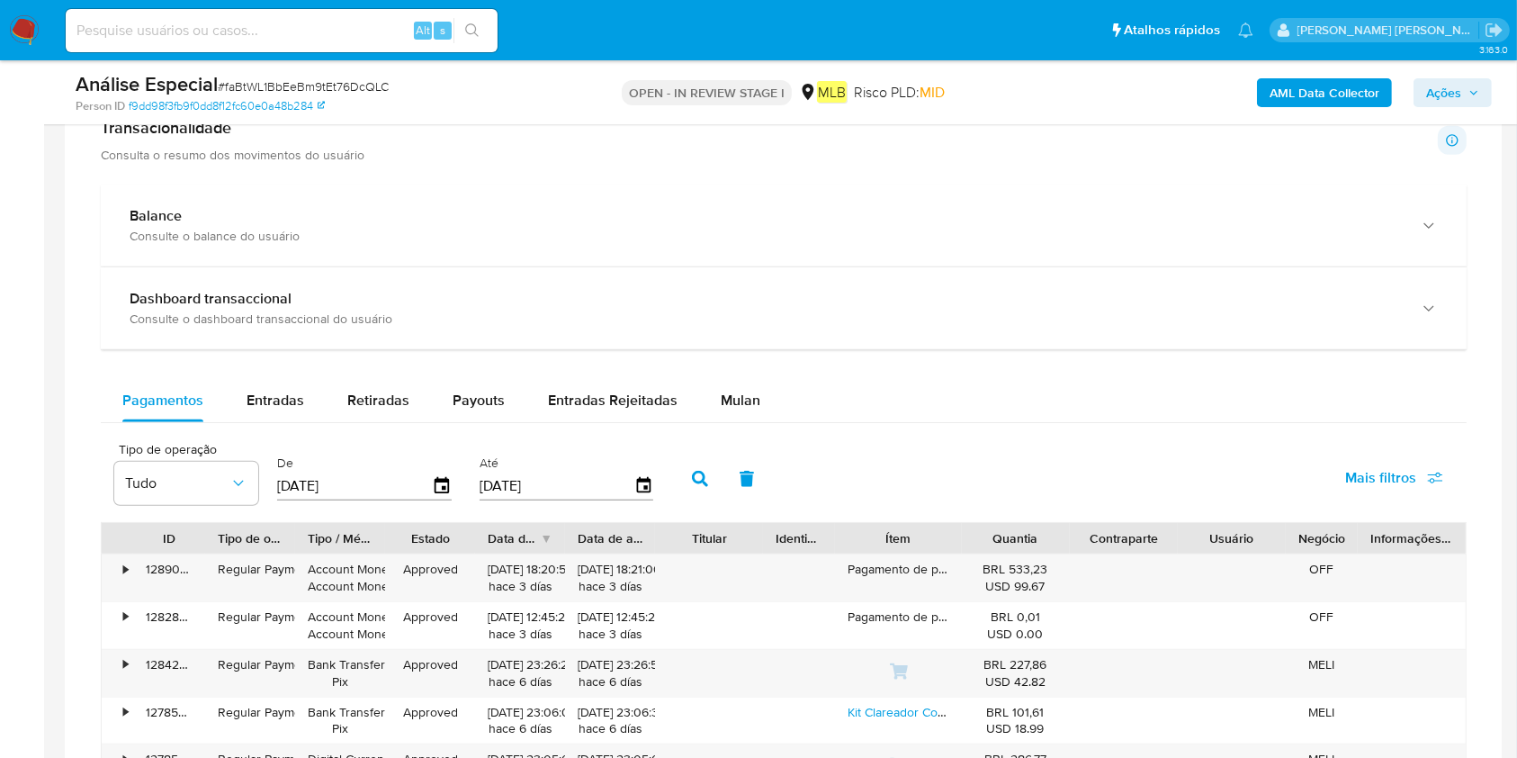
drag, startPoint x: 752, startPoint y: 409, endPoint x: 688, endPoint y: 423, distance: 65.3
click at [752, 408] on span "Mulan" at bounding box center [741, 400] width 40 height 21
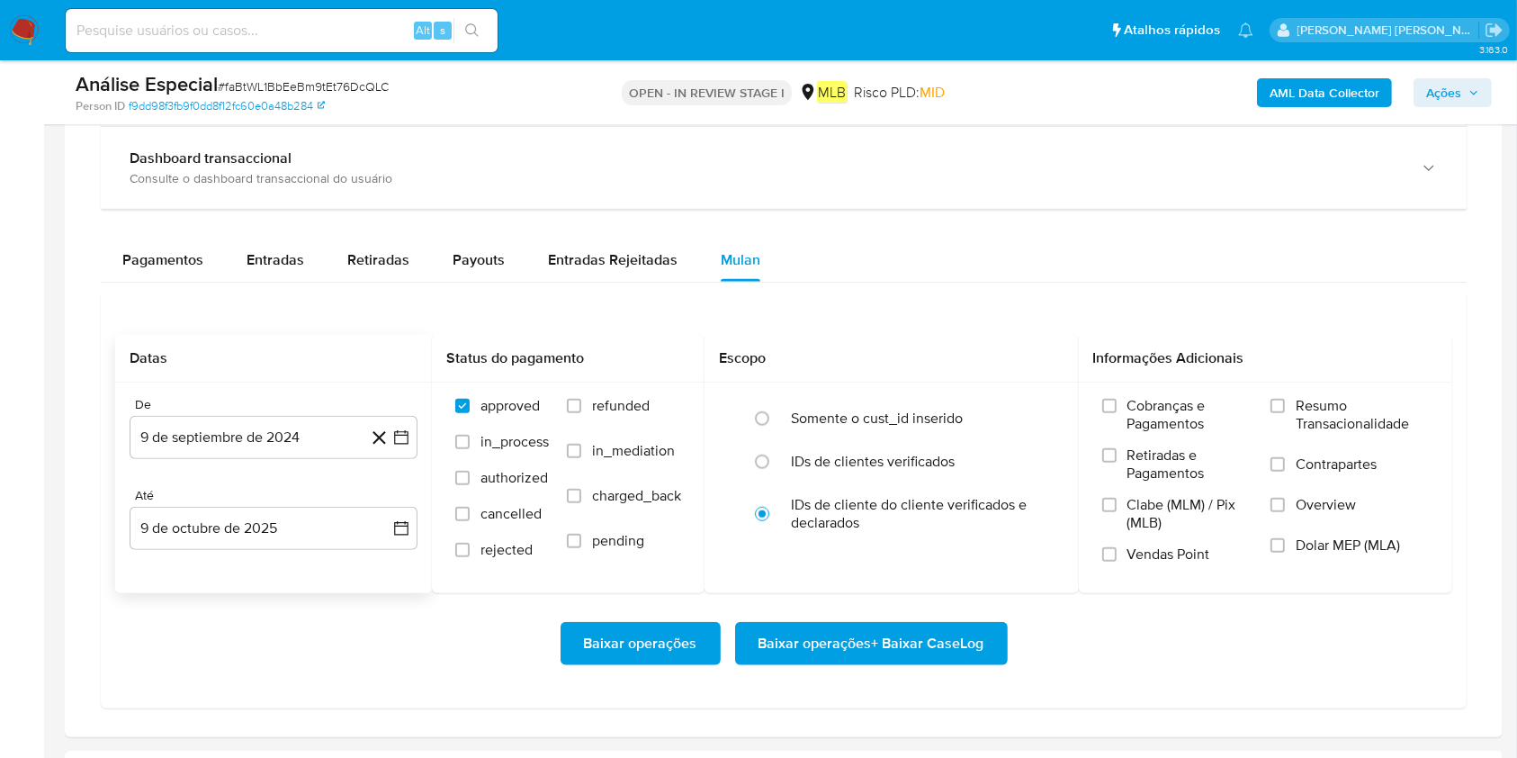
scroll to position [1440, 0]
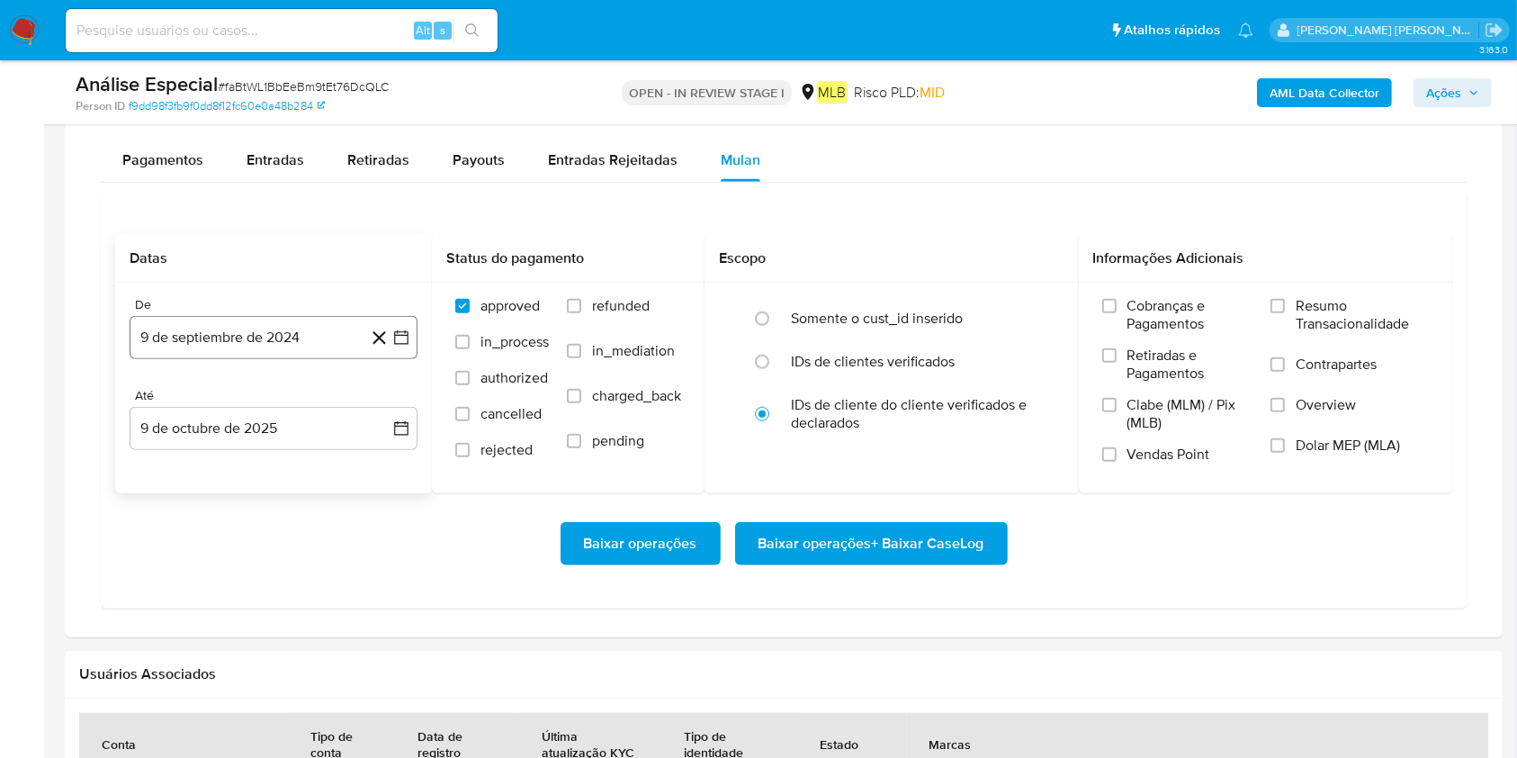
click at [221, 356] on button "9 de septiembre de 2024" at bounding box center [274, 337] width 288 height 43
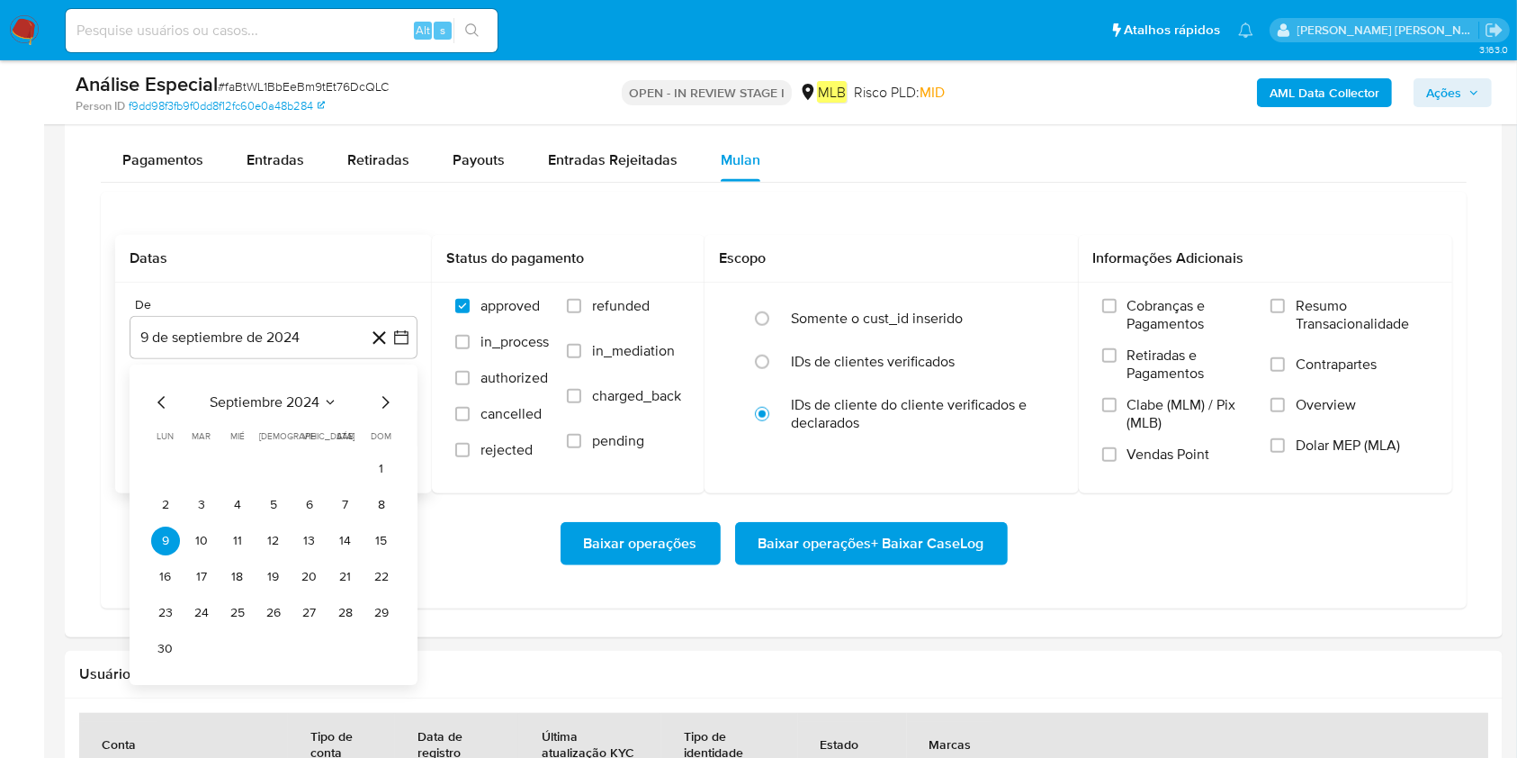
click at [205, 392] on div "septiembre 2024" at bounding box center [273, 402] width 245 height 22
click at [230, 402] on span "septiembre 2024" at bounding box center [265, 402] width 110 height 18
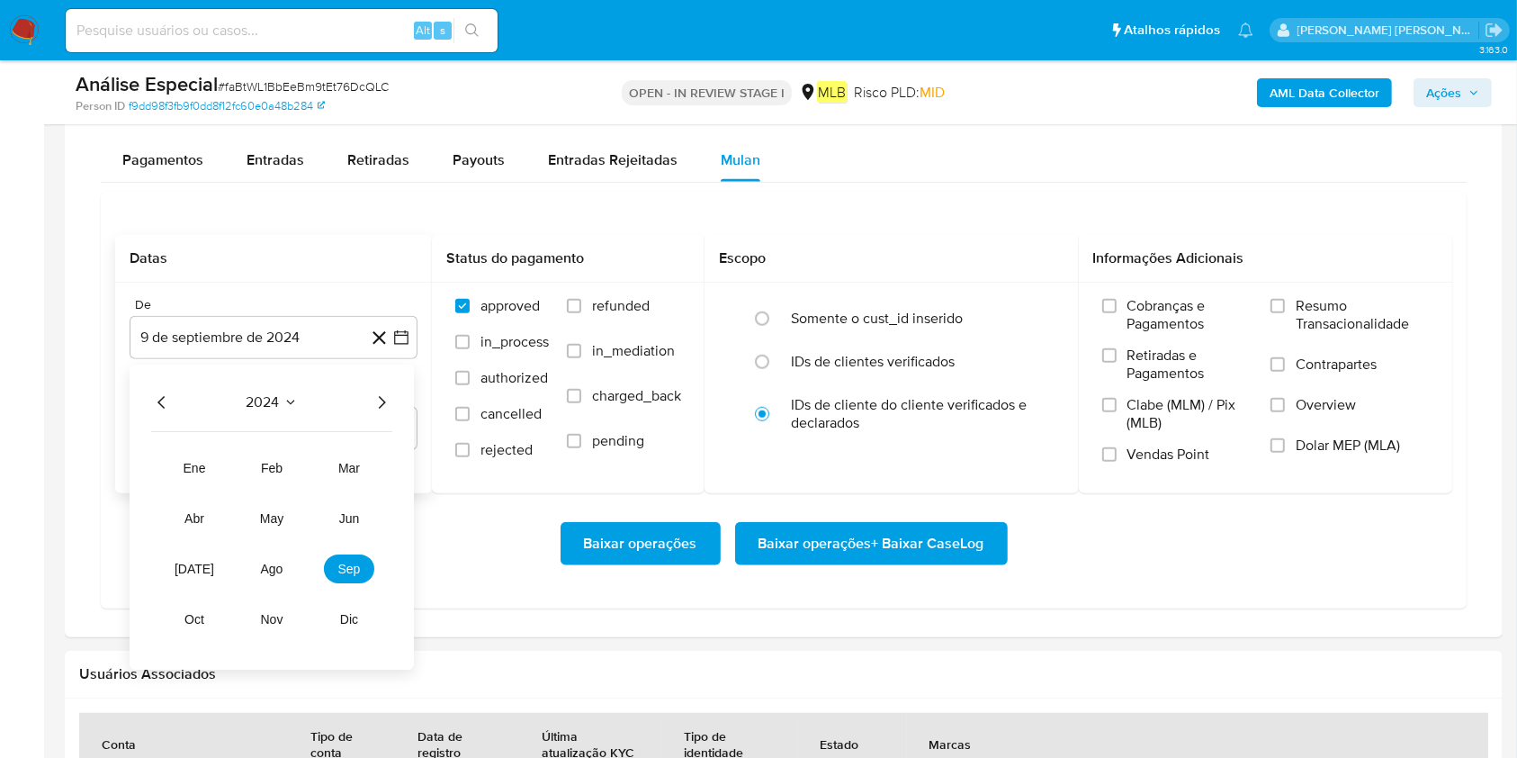
click at [381, 400] on icon "Año siguiente" at bounding box center [382, 402] width 22 height 22
click at [279, 567] on span "ago" at bounding box center [272, 568] width 22 height 14
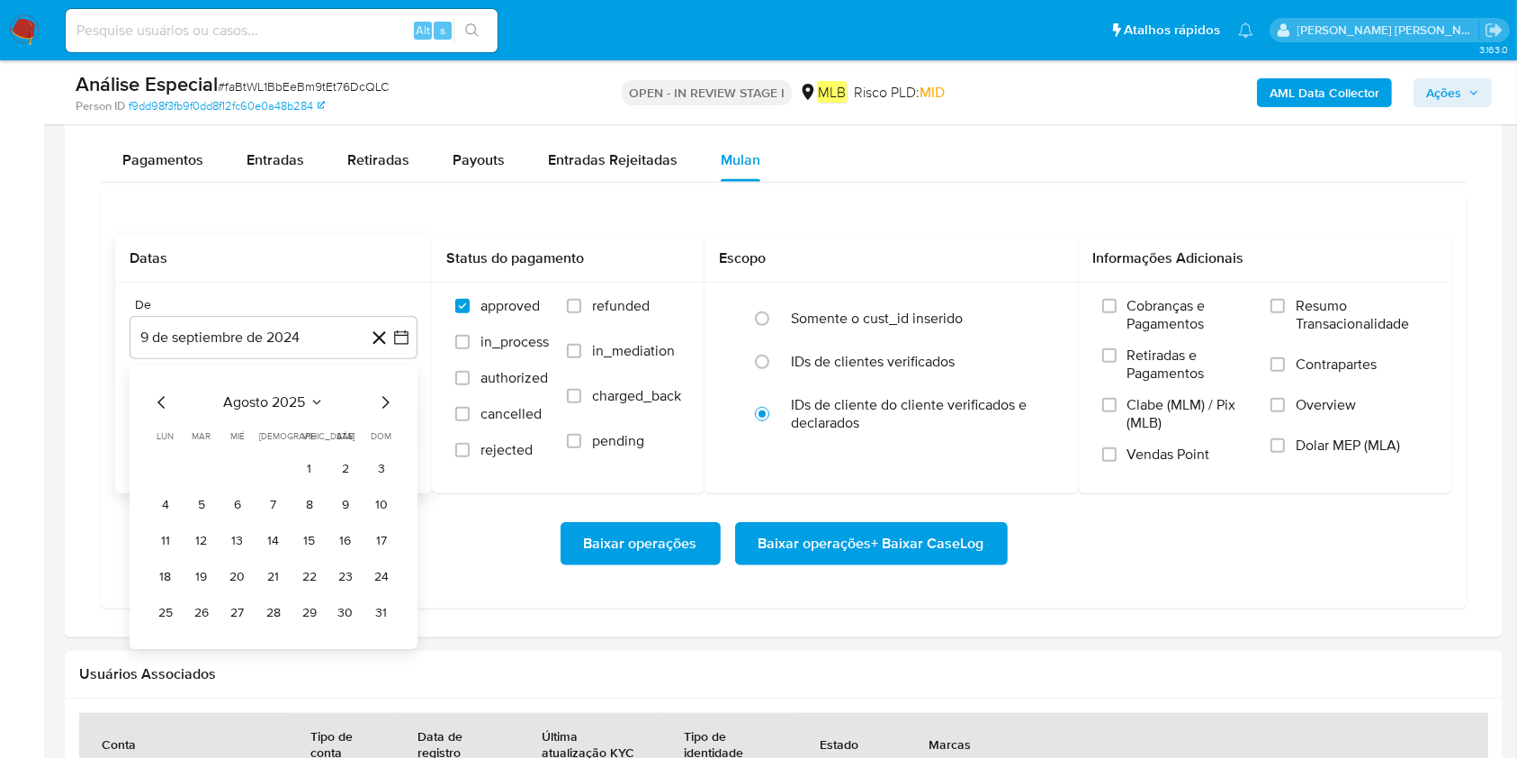
click at [310, 478] on button "1" at bounding box center [309, 468] width 29 height 29
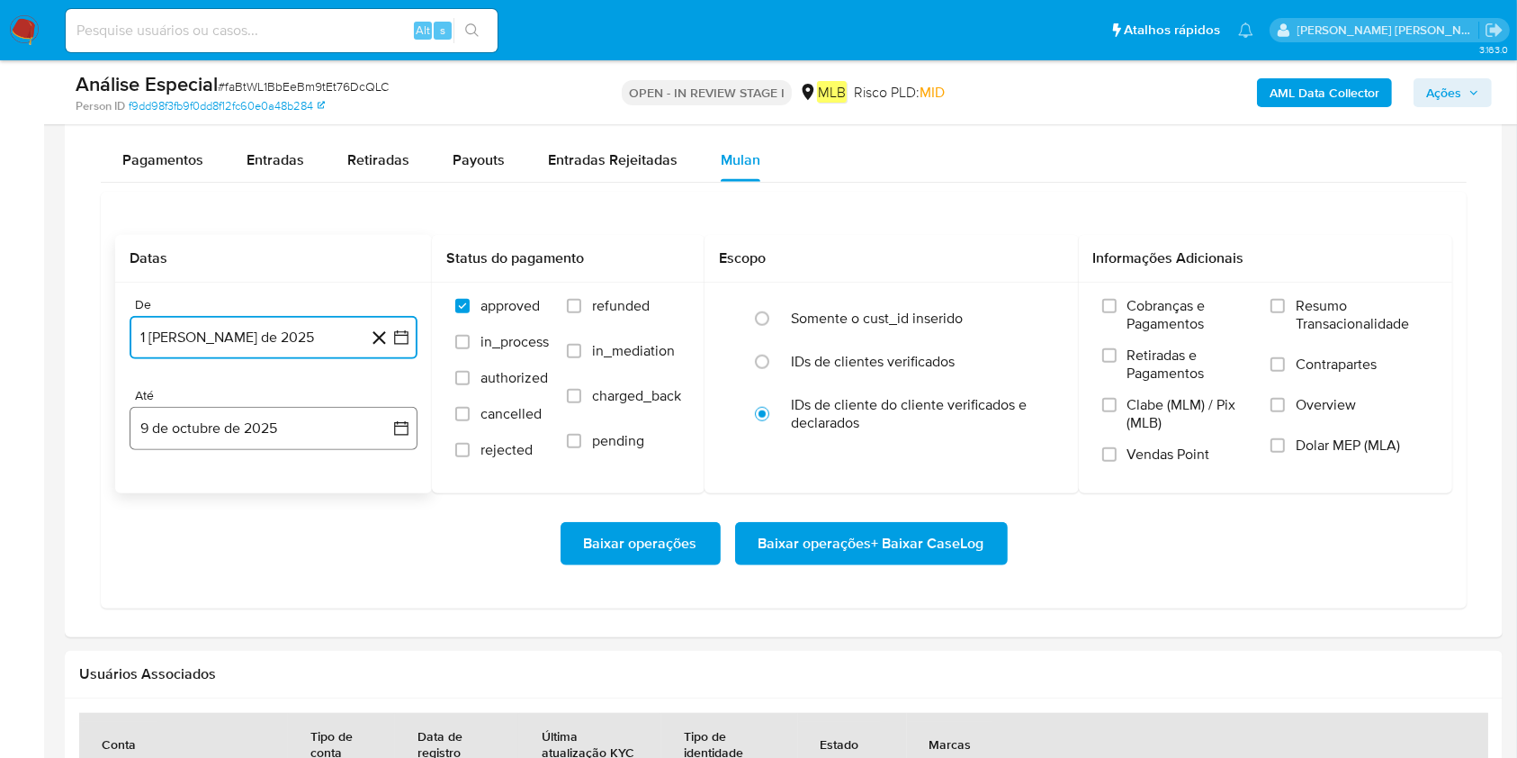
click at [316, 434] on button "9 de octubre de 2025" at bounding box center [274, 428] width 288 height 43
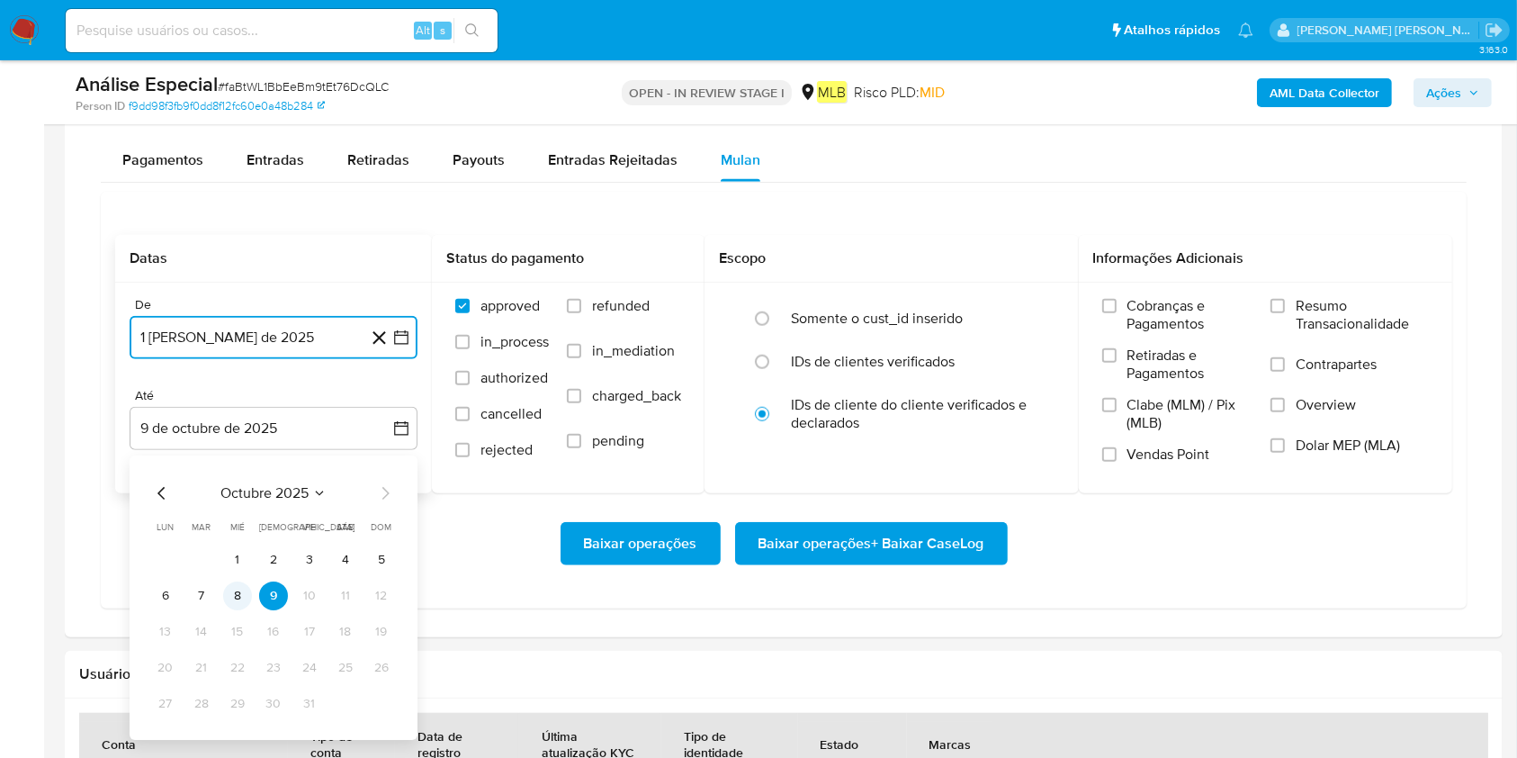
click at [241, 567] on button "8" at bounding box center [237, 595] width 29 height 29
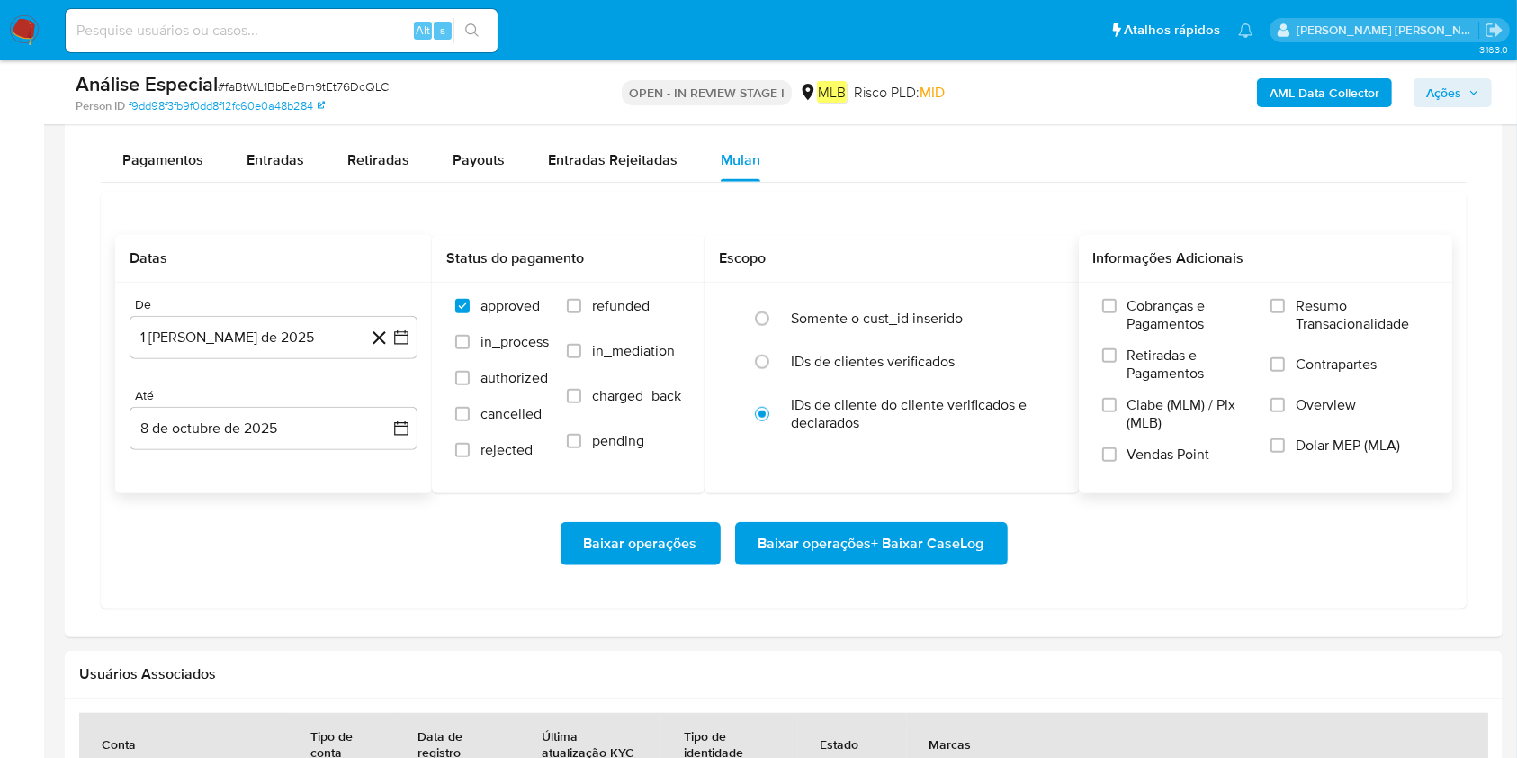
click at [1137, 319] on span "Resumo Transacionalidade" at bounding box center [1362, 315] width 133 height 36
click at [1137, 313] on input "Resumo Transacionalidade" at bounding box center [1277, 306] width 14 height 14
click at [941, 538] on span "Baixar operações + Baixar CaseLog" at bounding box center [872, 544] width 226 height 40
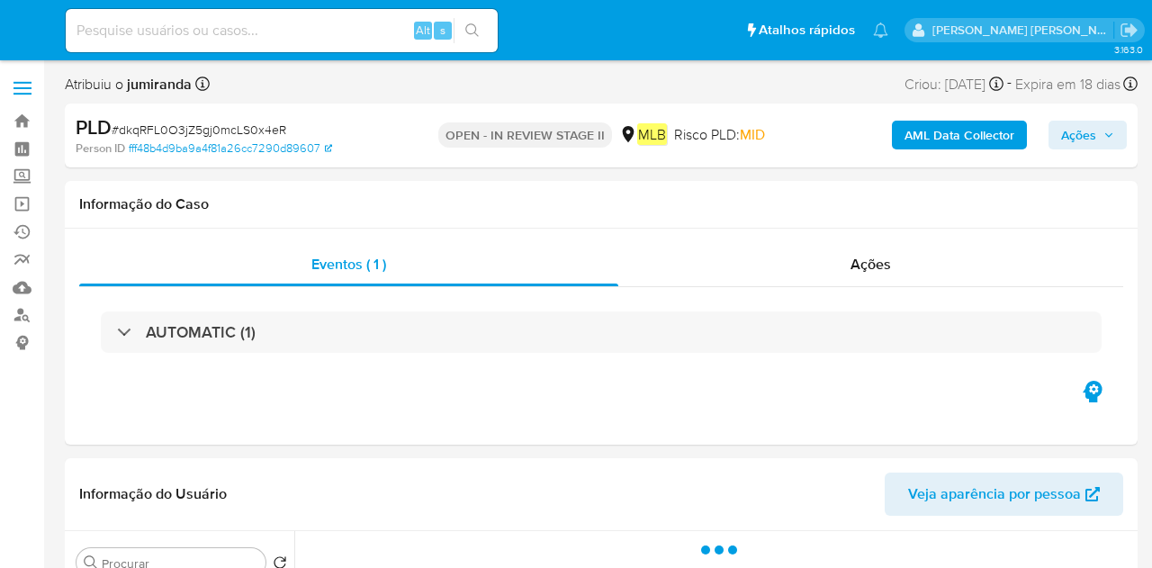
select select "10"
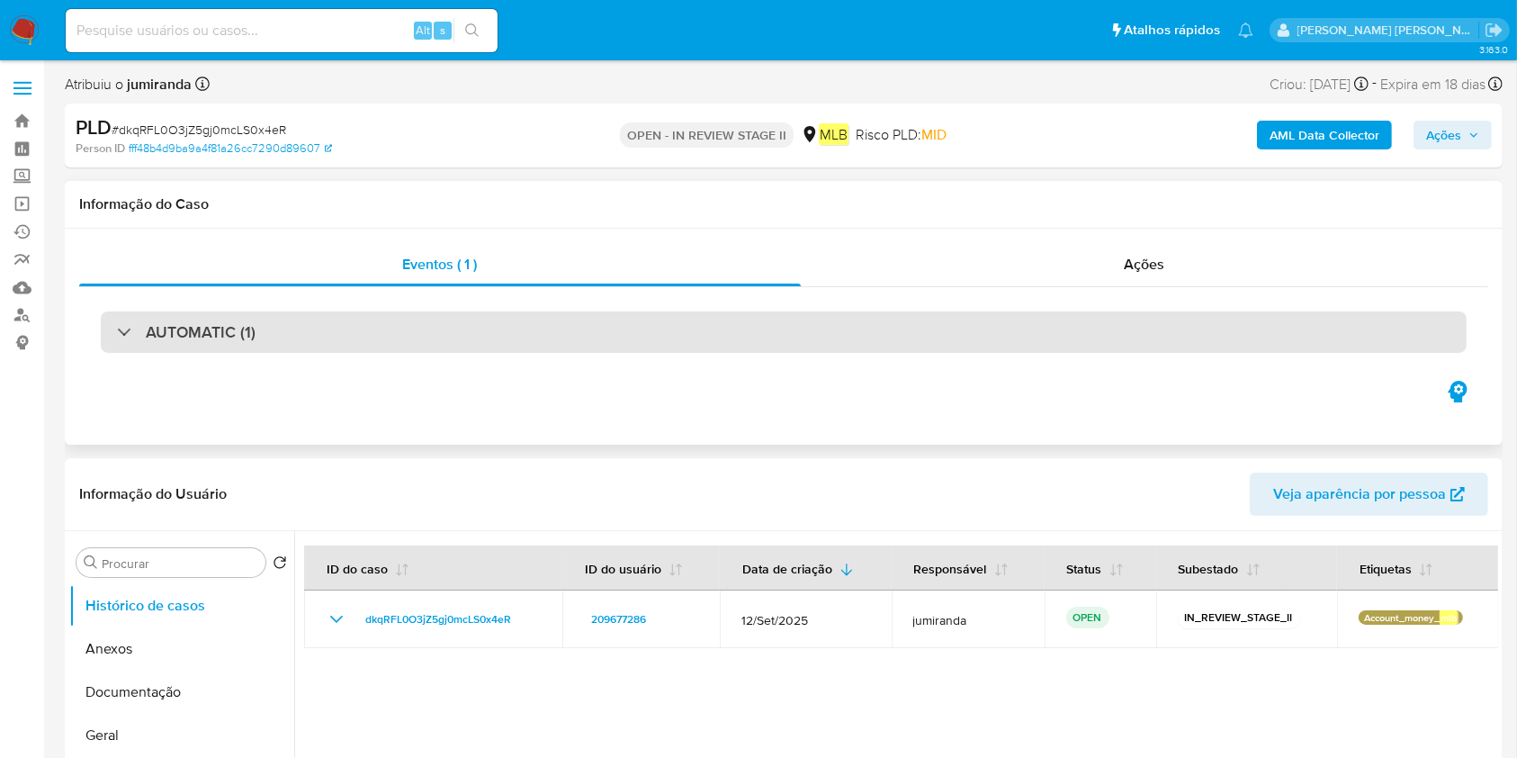
click at [756, 344] on div "AUTOMATIC (1)" at bounding box center [784, 331] width 1366 height 41
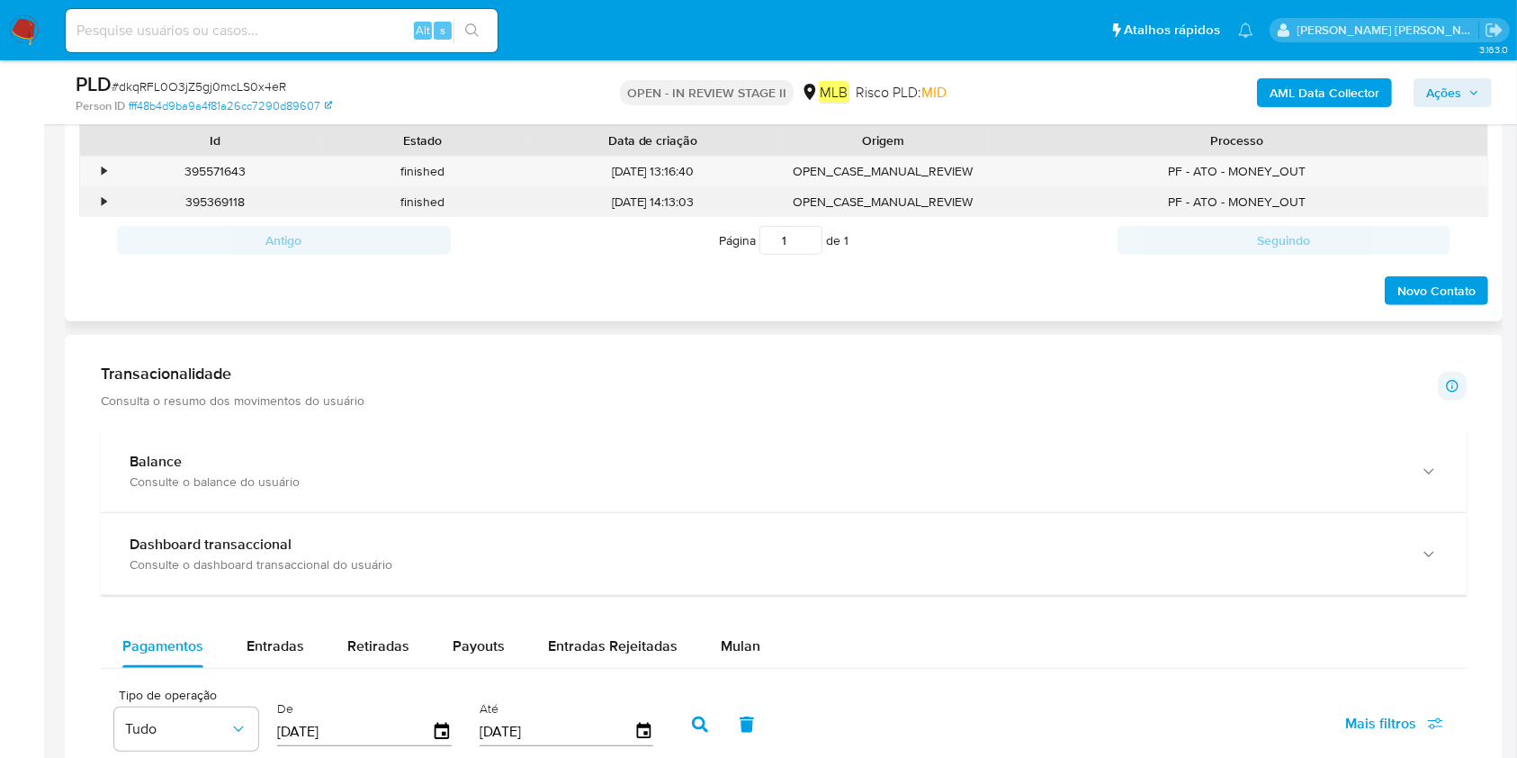
scroll to position [1440, 0]
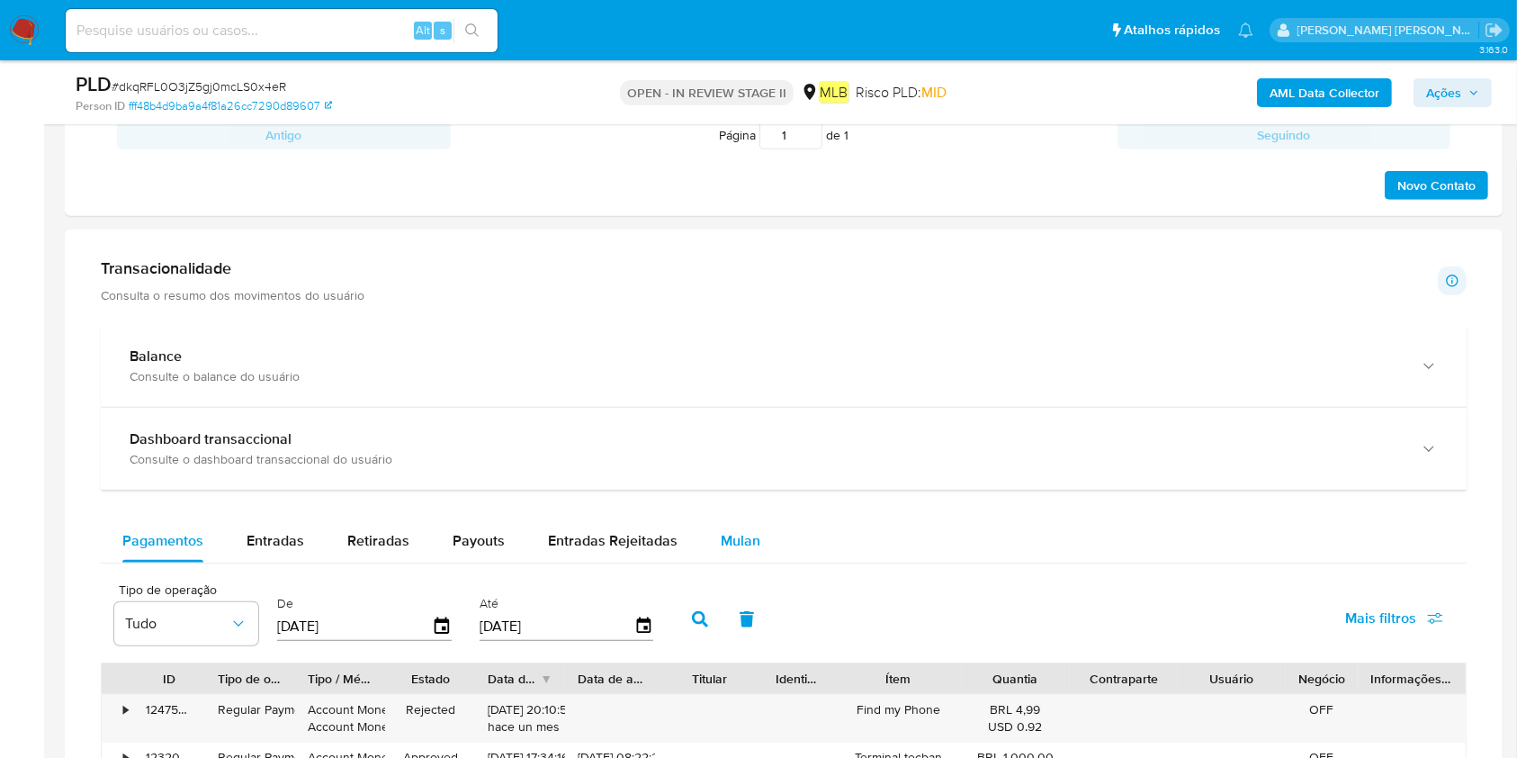
click at [732, 536] on span "Mulan" at bounding box center [741, 540] width 40 height 21
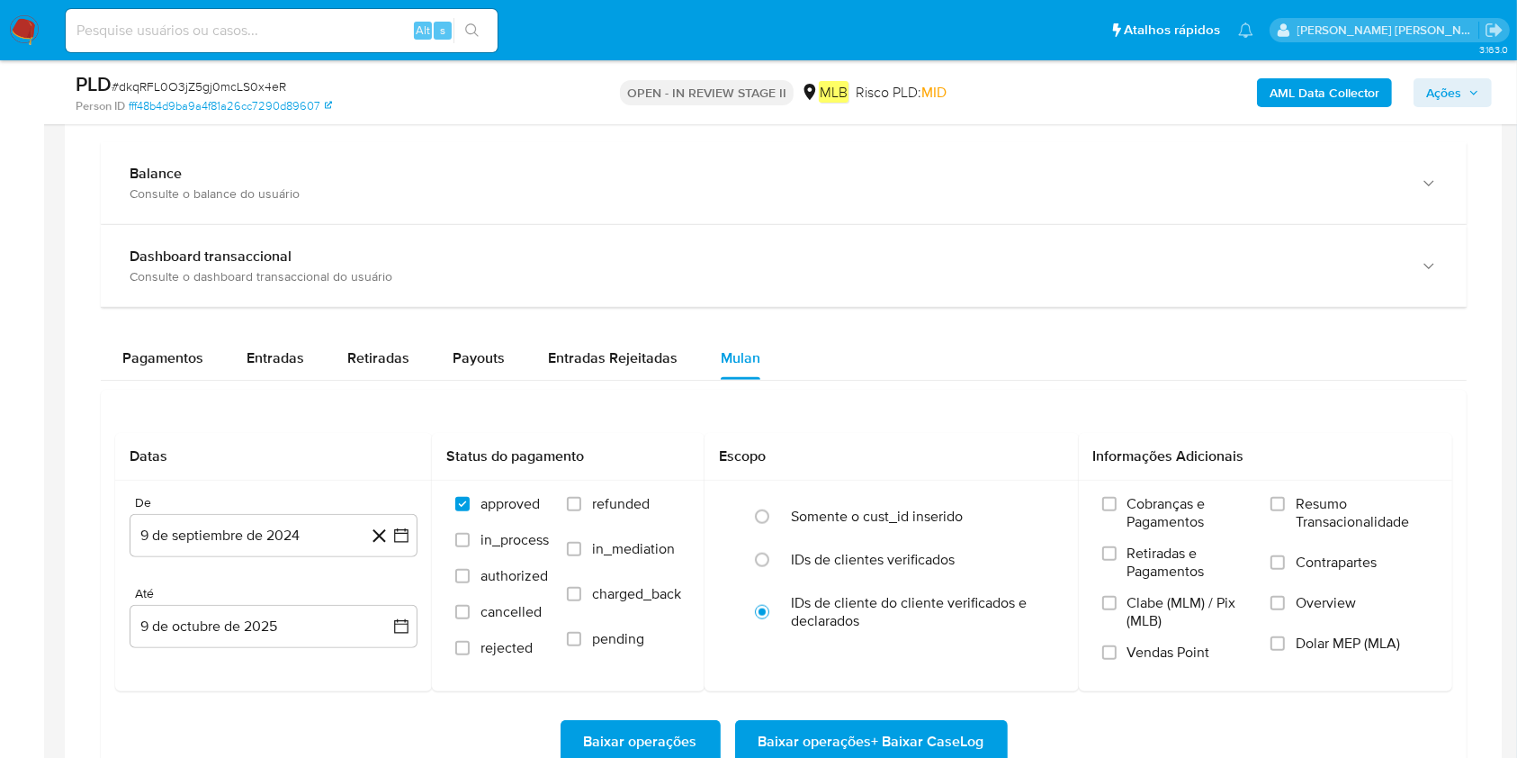
scroll to position [1800, 0]
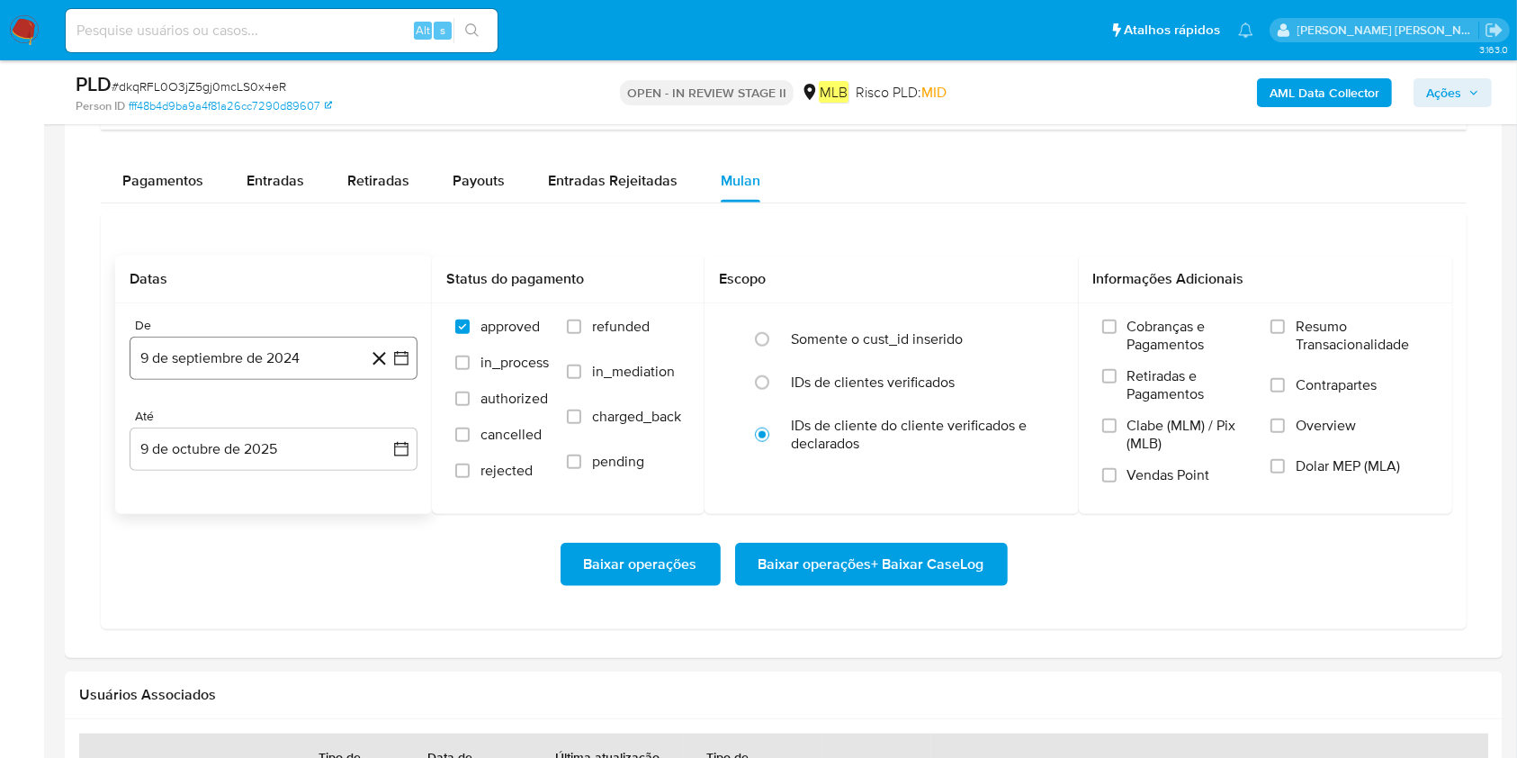
click at [251, 364] on button "9 de septiembre de 2024" at bounding box center [274, 358] width 288 height 43
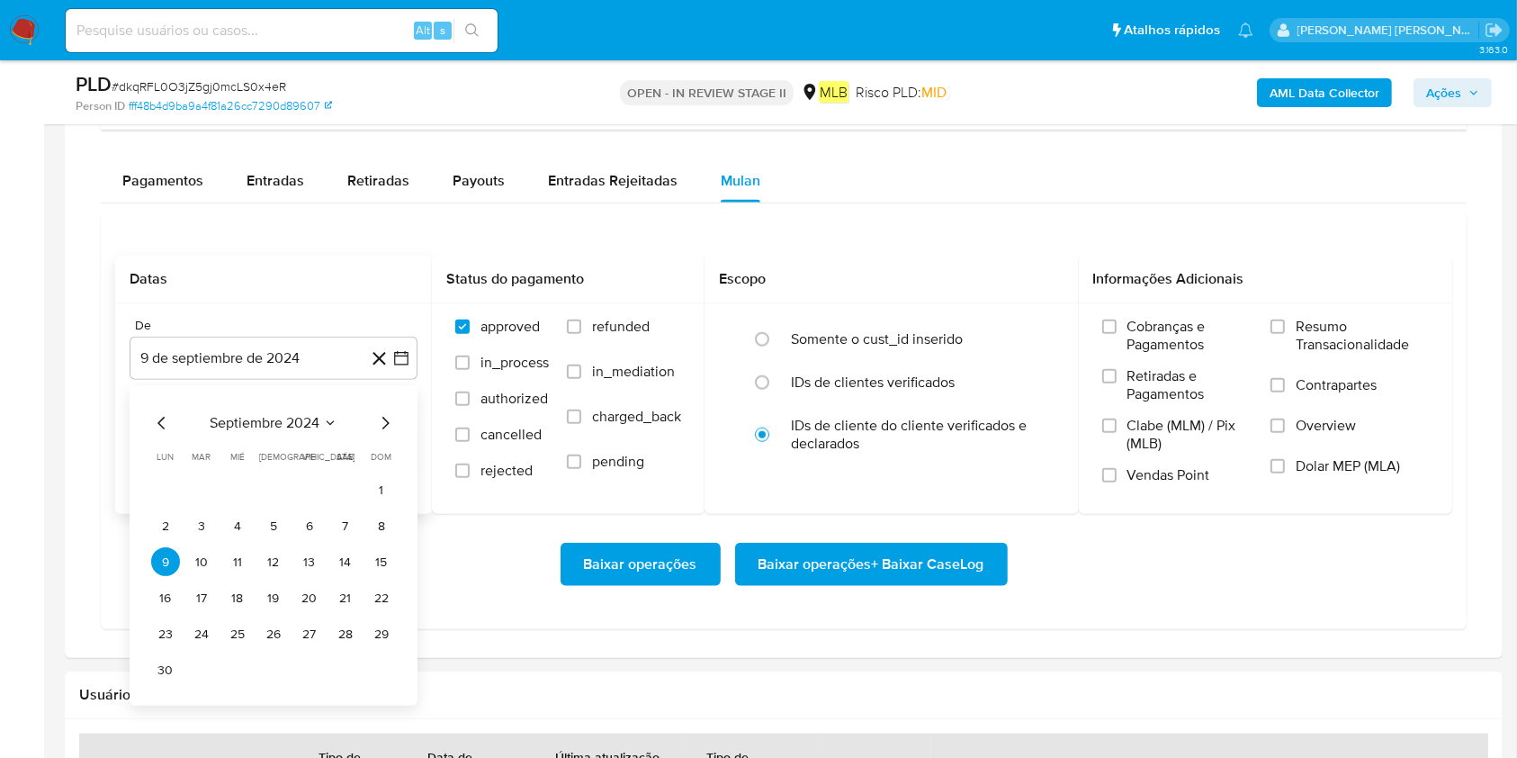
click at [265, 423] on span "septiembre 2024" at bounding box center [265, 424] width 110 height 18
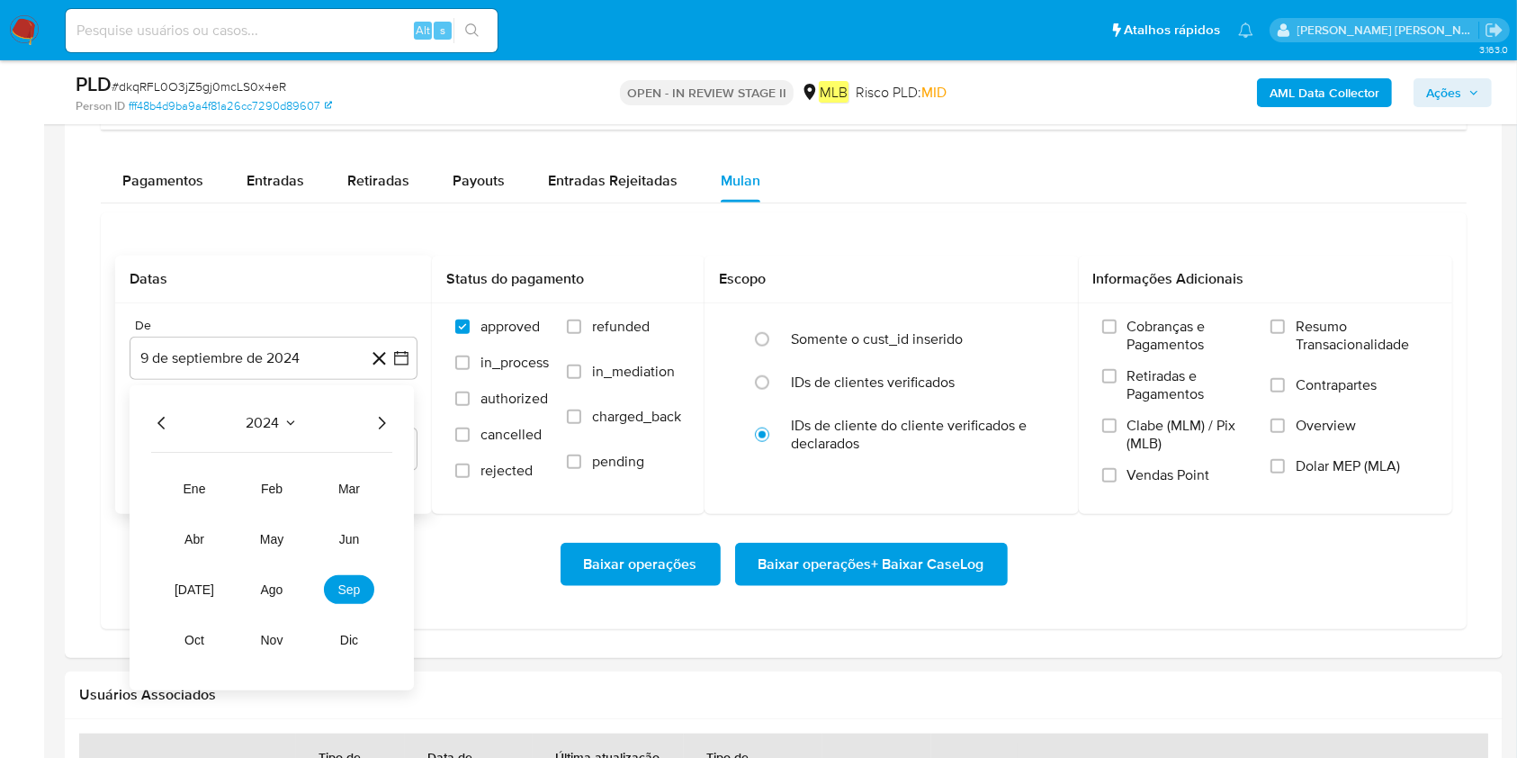
click at [376, 428] on icon "Año siguiente" at bounding box center [382, 424] width 22 height 22
click at [267, 567] on span "ago" at bounding box center [272, 590] width 22 height 14
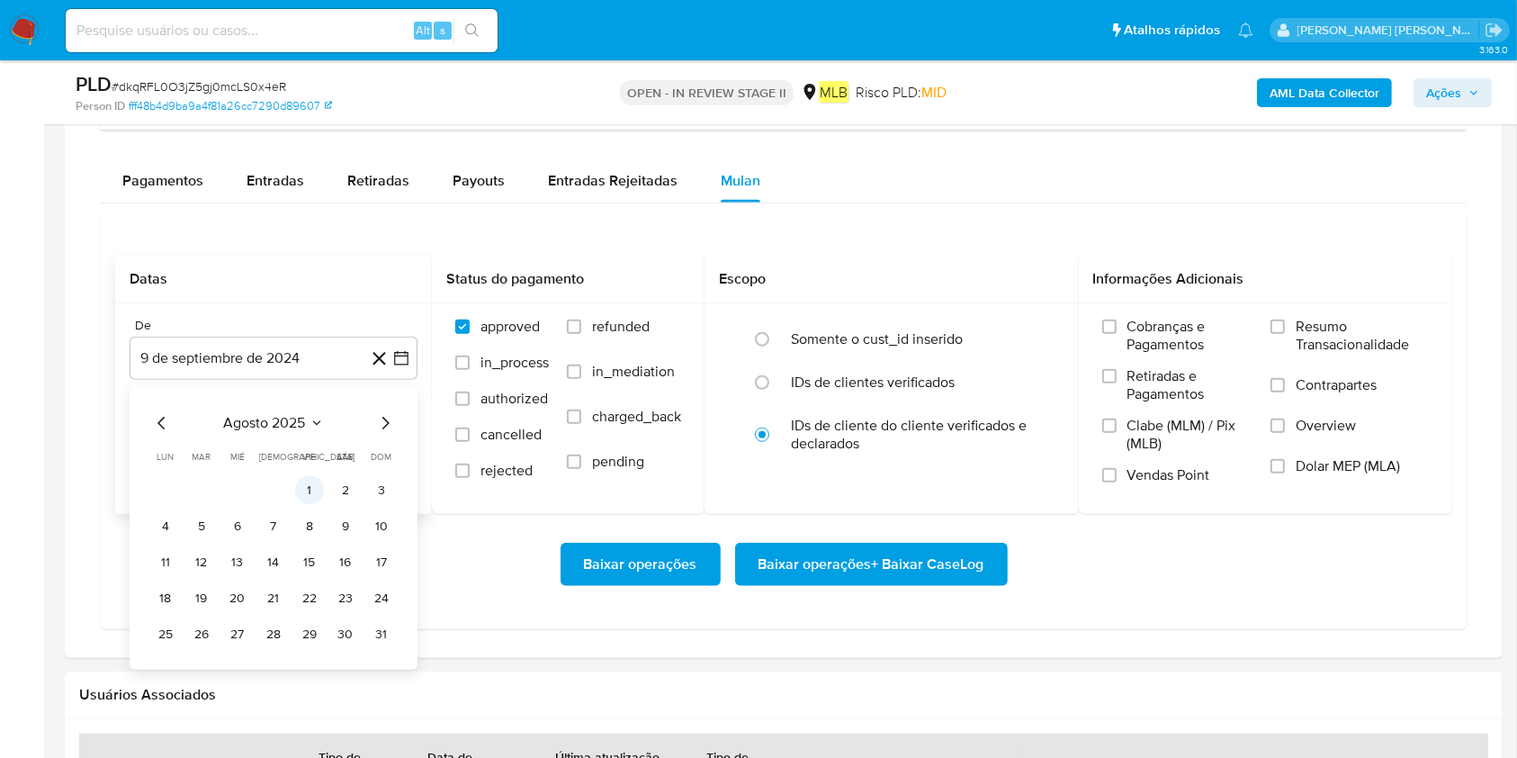
click at [318, 488] on button "1" at bounding box center [309, 490] width 29 height 29
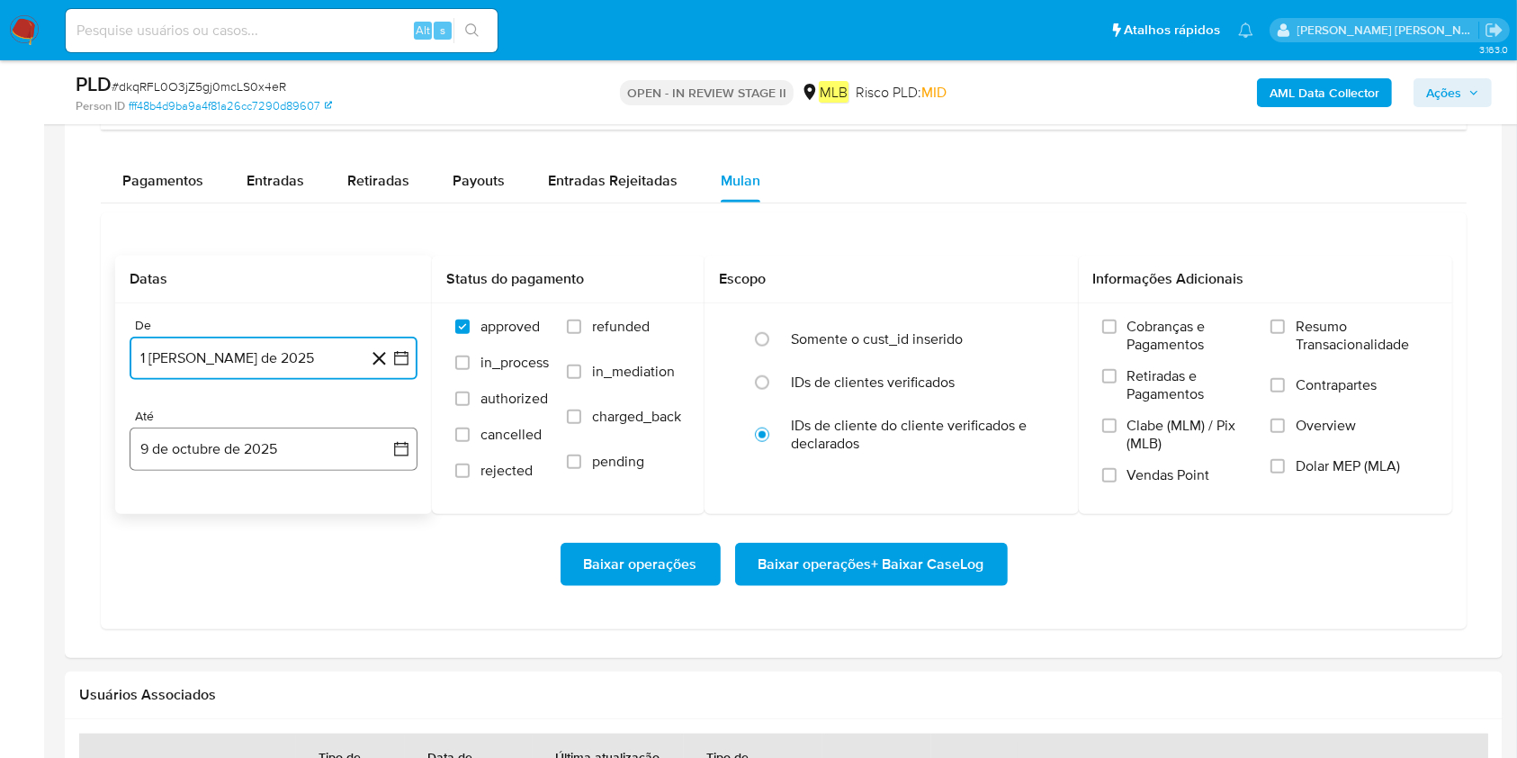
click at [322, 453] on button "9 de octubre de 2025" at bounding box center [274, 448] width 288 height 43
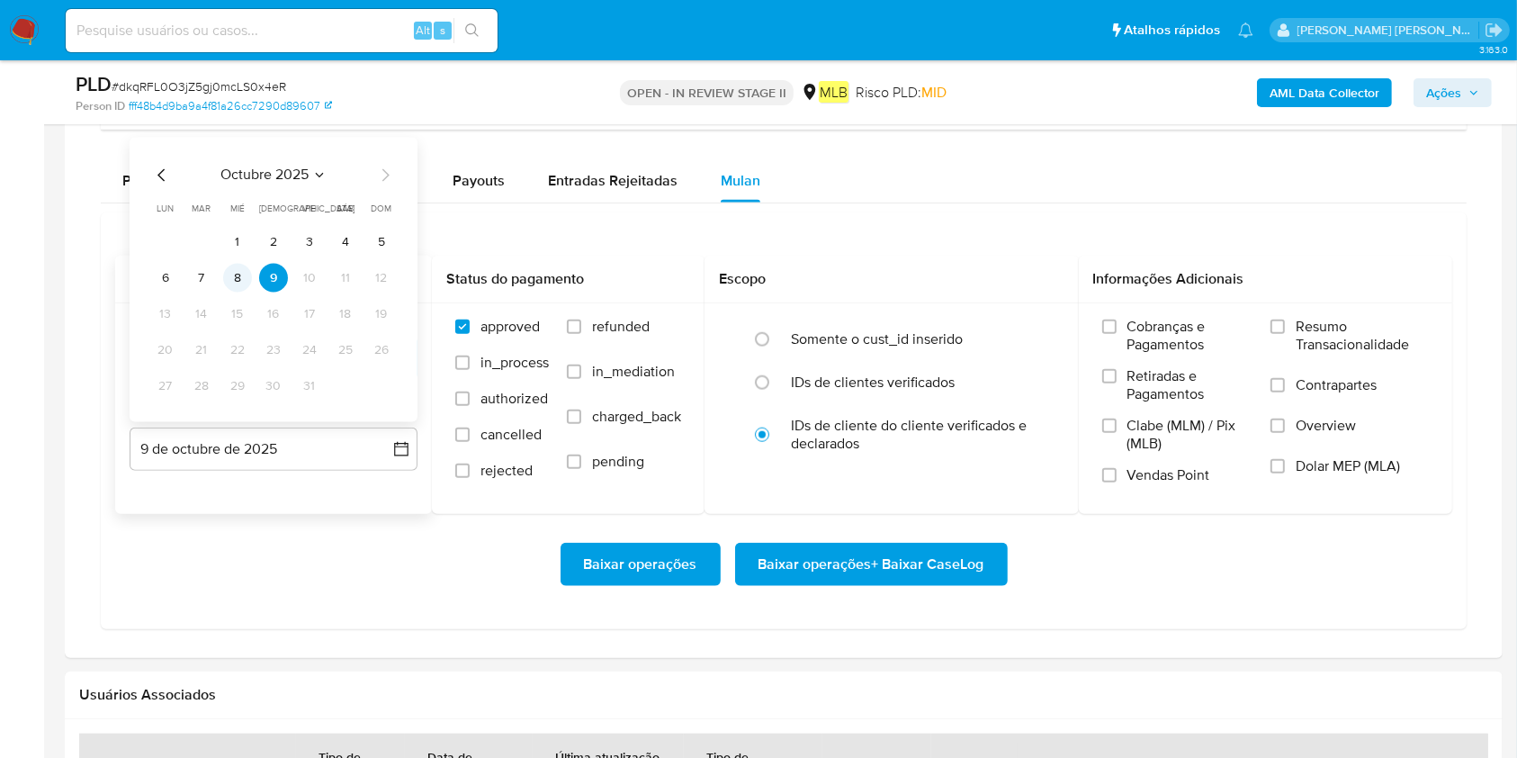
click at [242, 275] on button "8" at bounding box center [237, 278] width 29 height 29
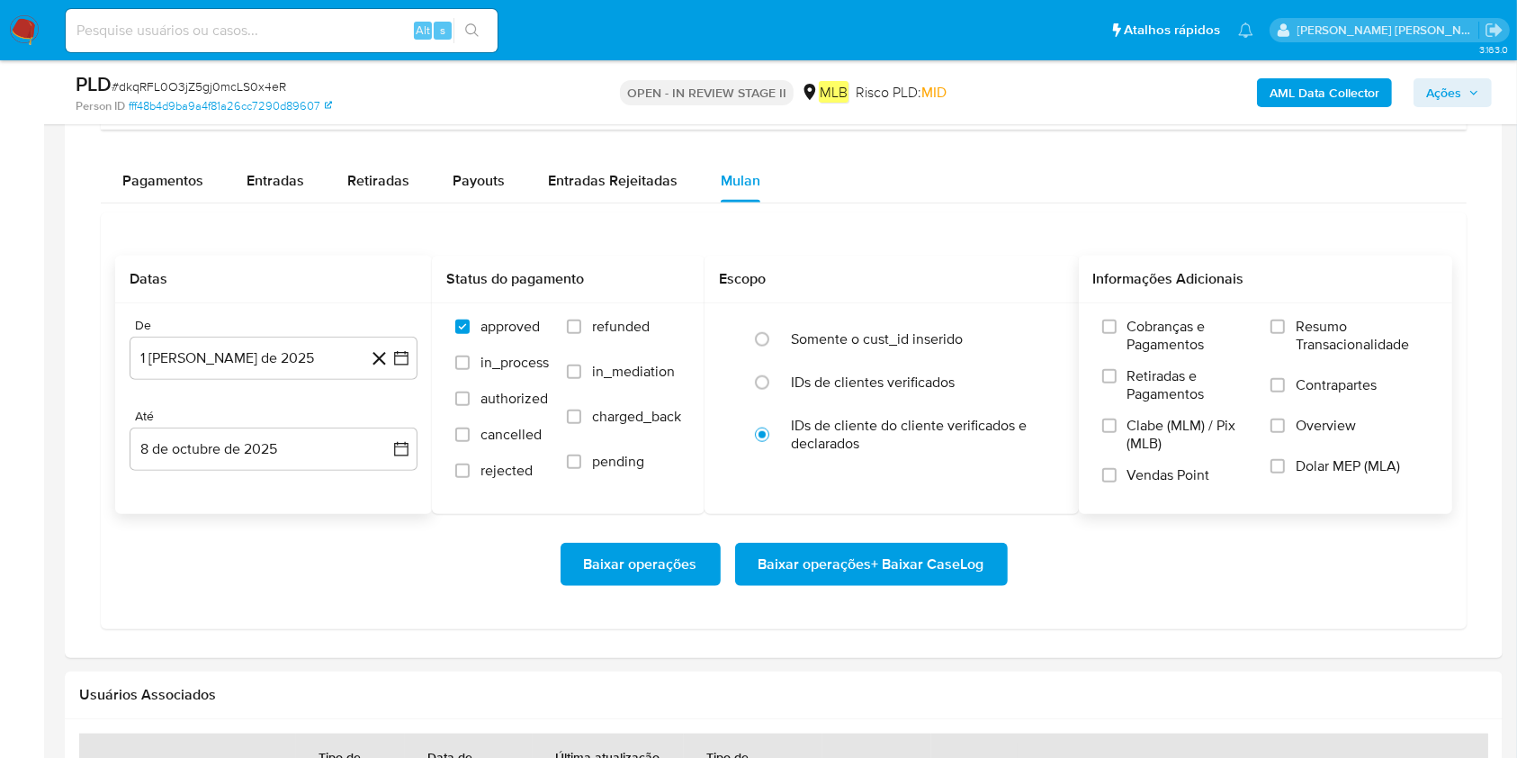
click at [1151, 327] on span "Resumo Transacionalidade" at bounding box center [1362, 336] width 133 height 36
click at [1151, 327] on input "Resumo Transacionalidade" at bounding box center [1277, 326] width 14 height 14
click at [831, 567] on span "Baixar operações + Baixar CaseLog" at bounding box center [872, 564] width 226 height 40
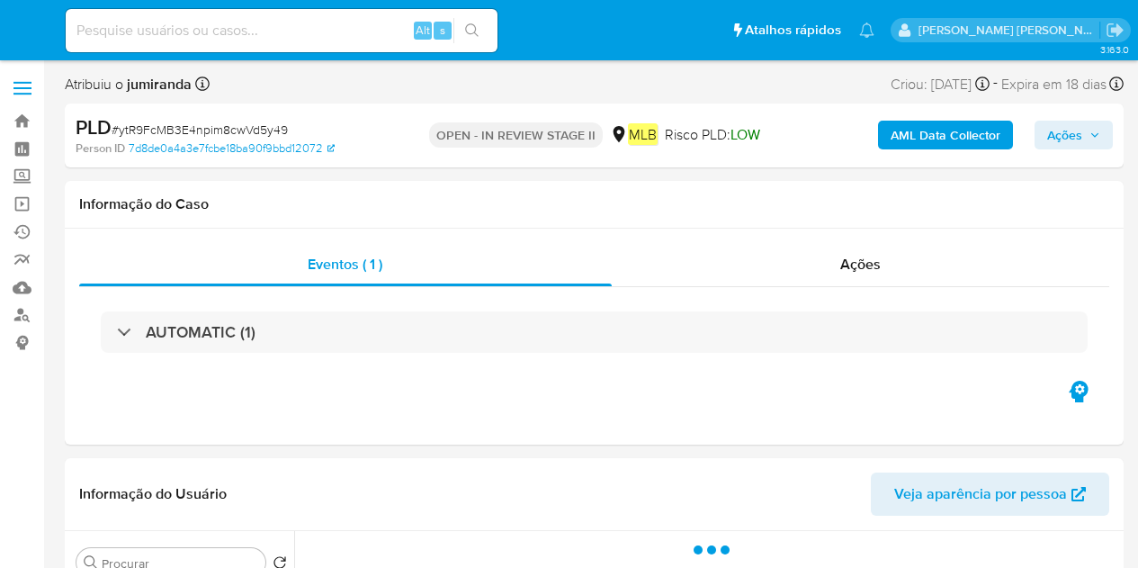
select select "10"
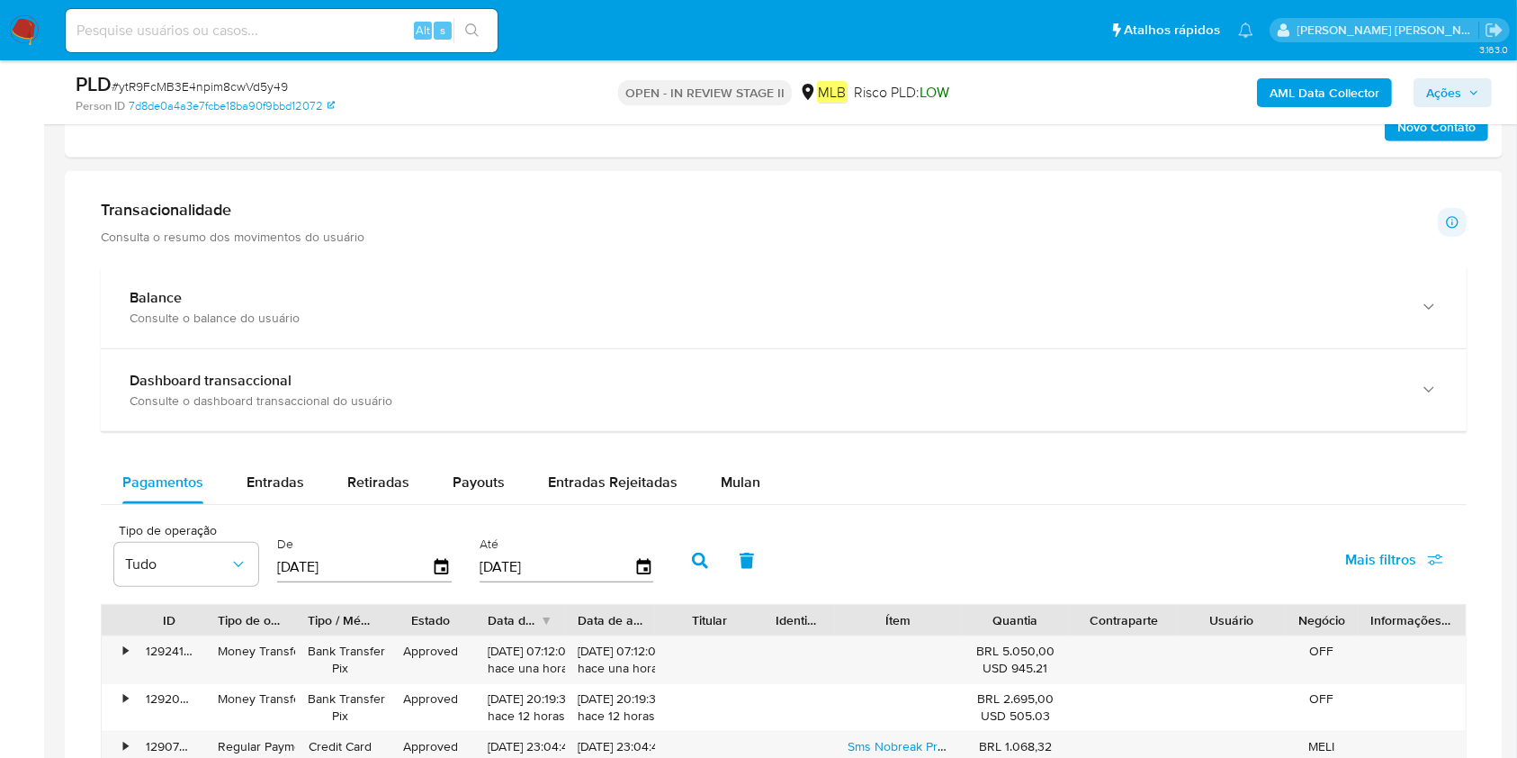
scroll to position [1319, 0]
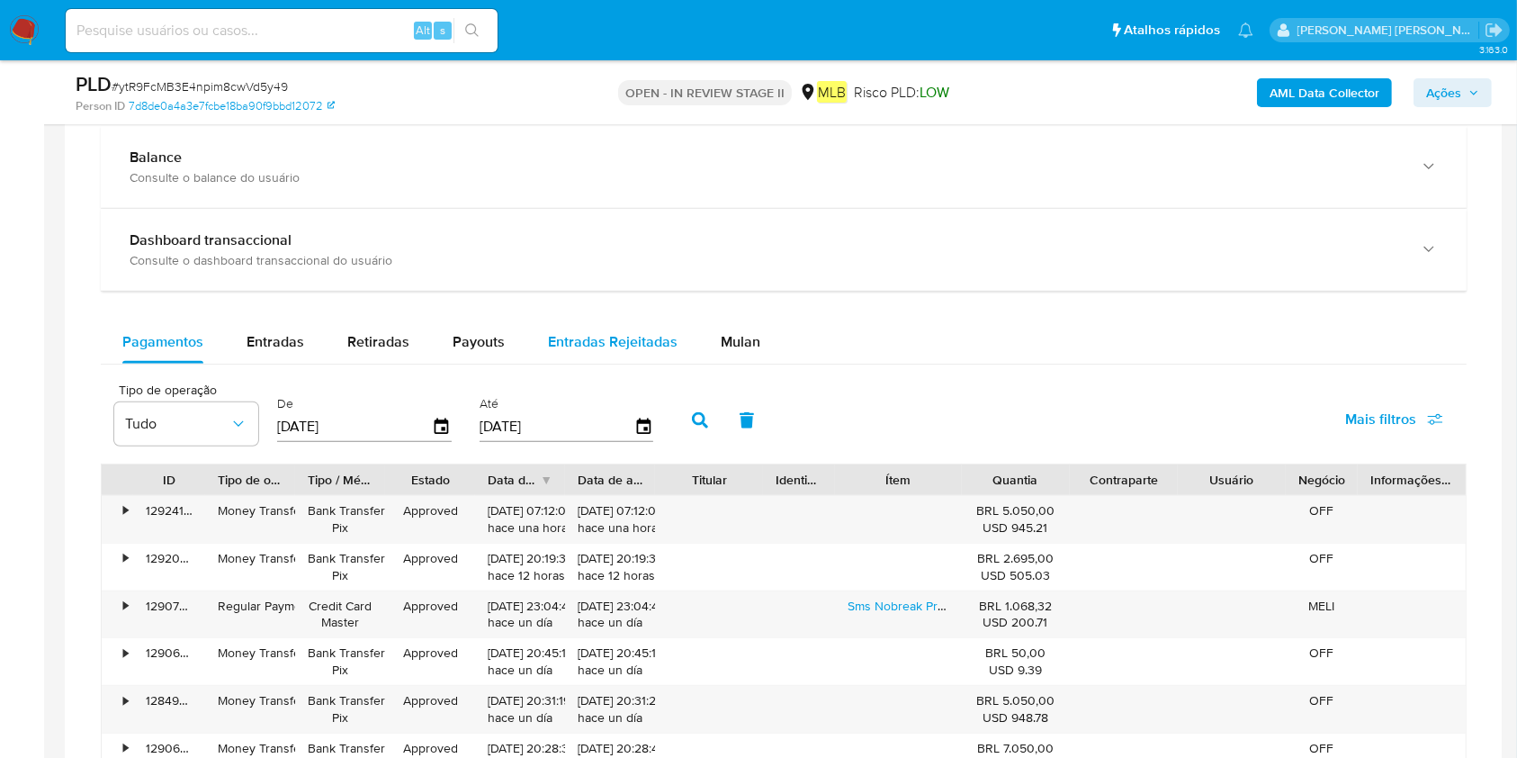
click at [684, 353] on button "Entradas Rejeitadas" at bounding box center [612, 341] width 173 height 43
select select "10"
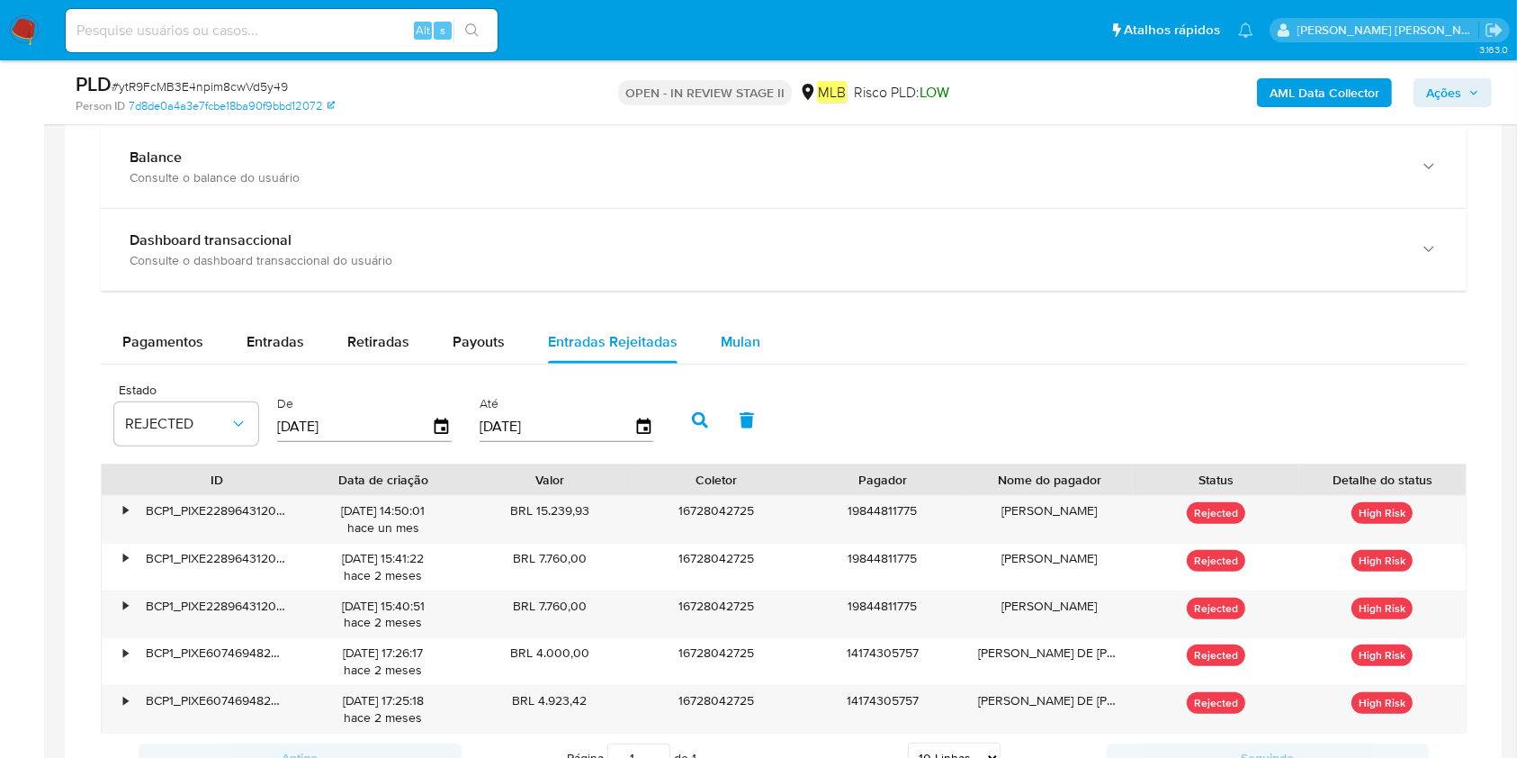
click at [723, 339] on span "Mulan" at bounding box center [741, 341] width 40 height 21
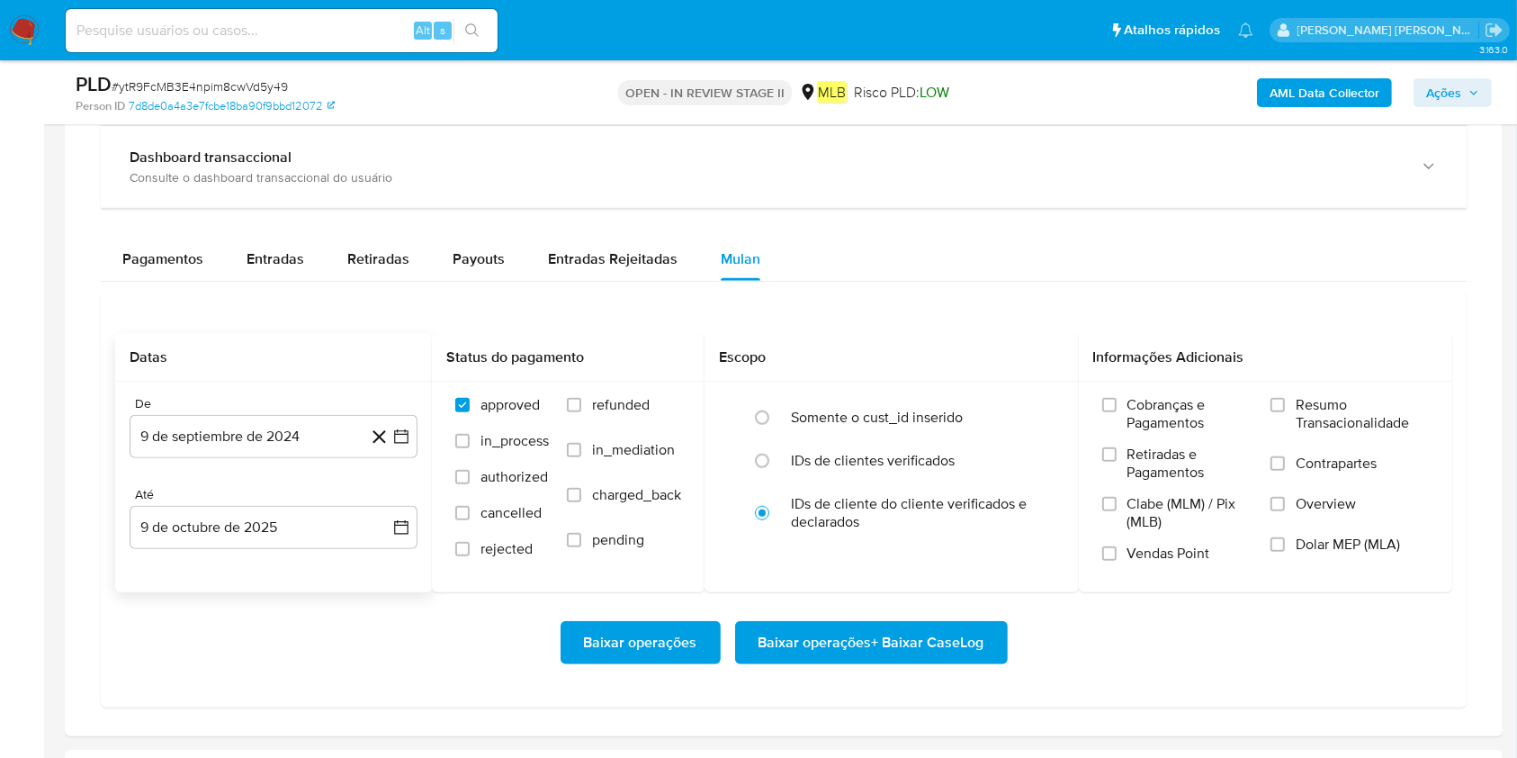
scroll to position [1440, 0]
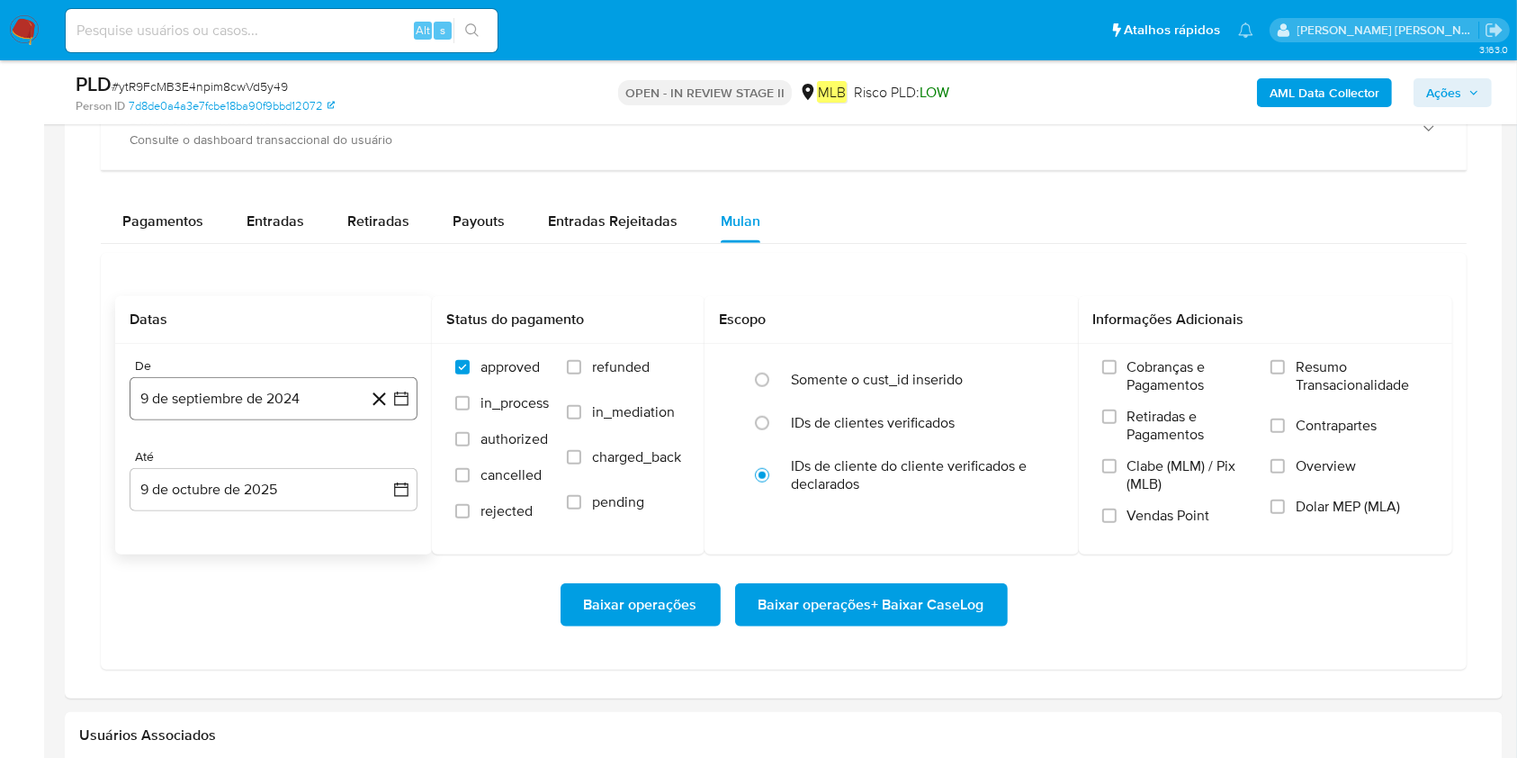
click at [280, 400] on button "9 de septiembre de 2024" at bounding box center [274, 398] width 288 height 43
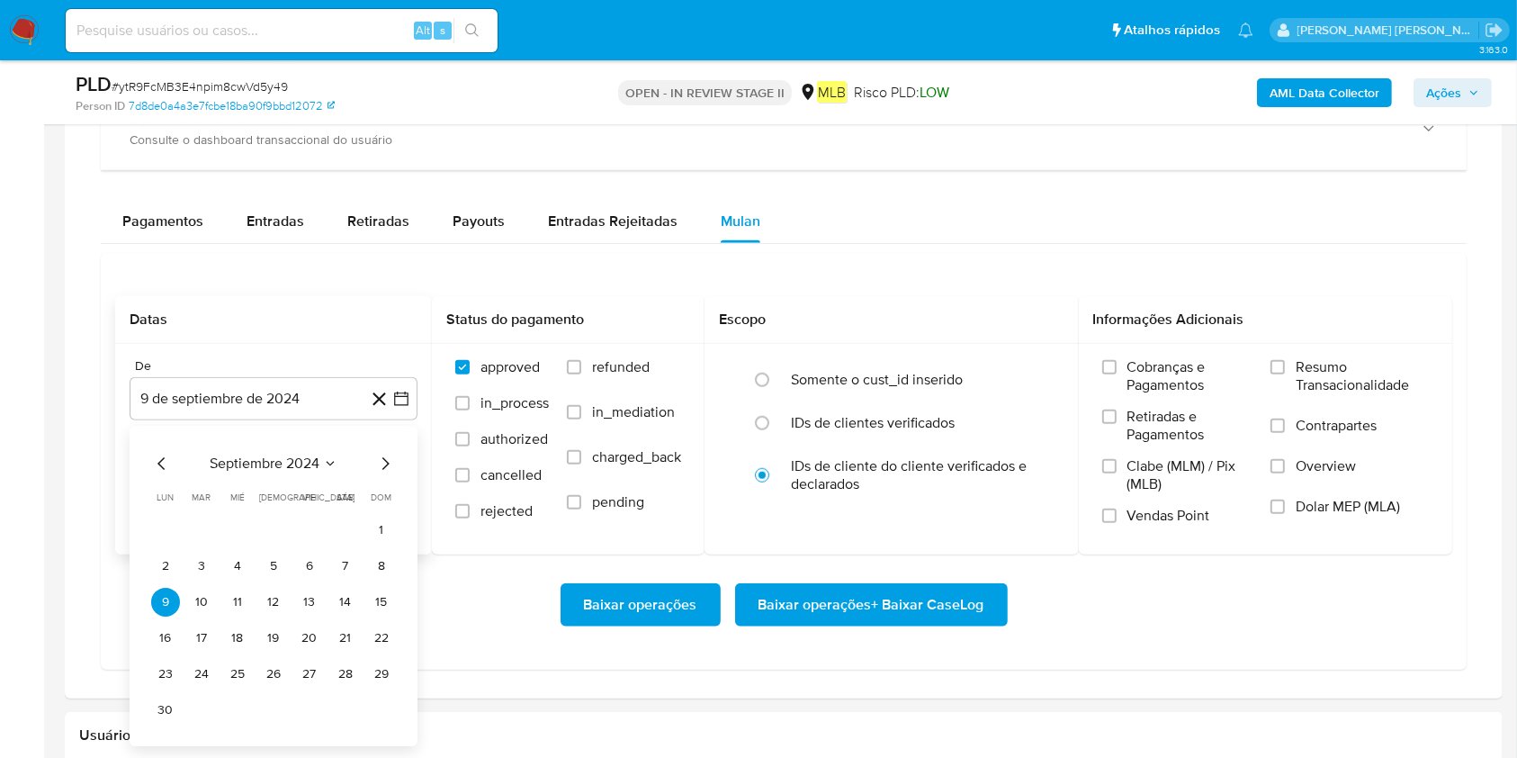
click at [242, 460] on span "septiembre 2024" at bounding box center [265, 463] width 110 height 18
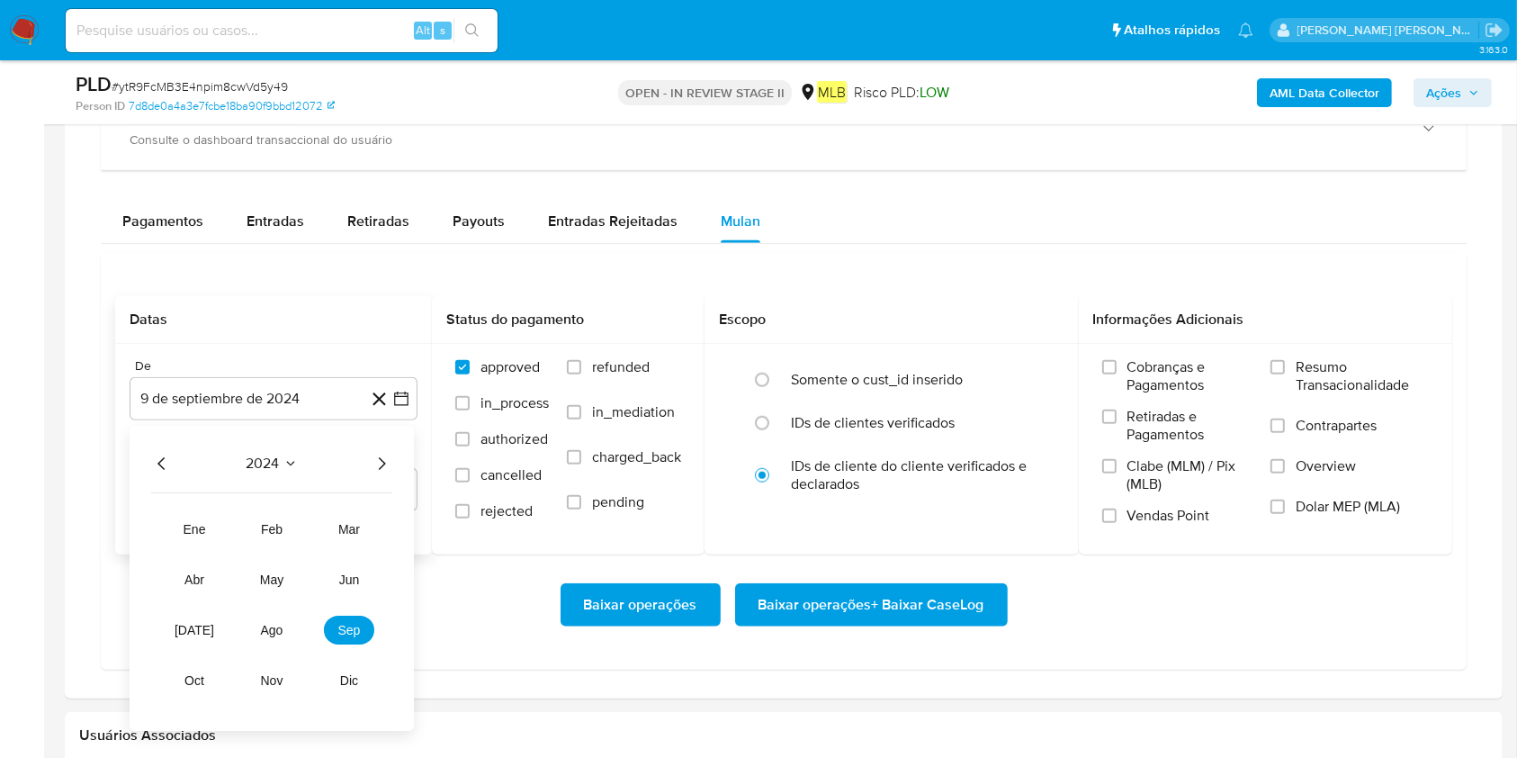
click at [367, 464] on div "2024" at bounding box center [271, 464] width 241 height 22
click at [384, 464] on icon "Año siguiente" at bounding box center [382, 464] width 22 height 22
click at [269, 567] on button "ago" at bounding box center [272, 629] width 50 height 29
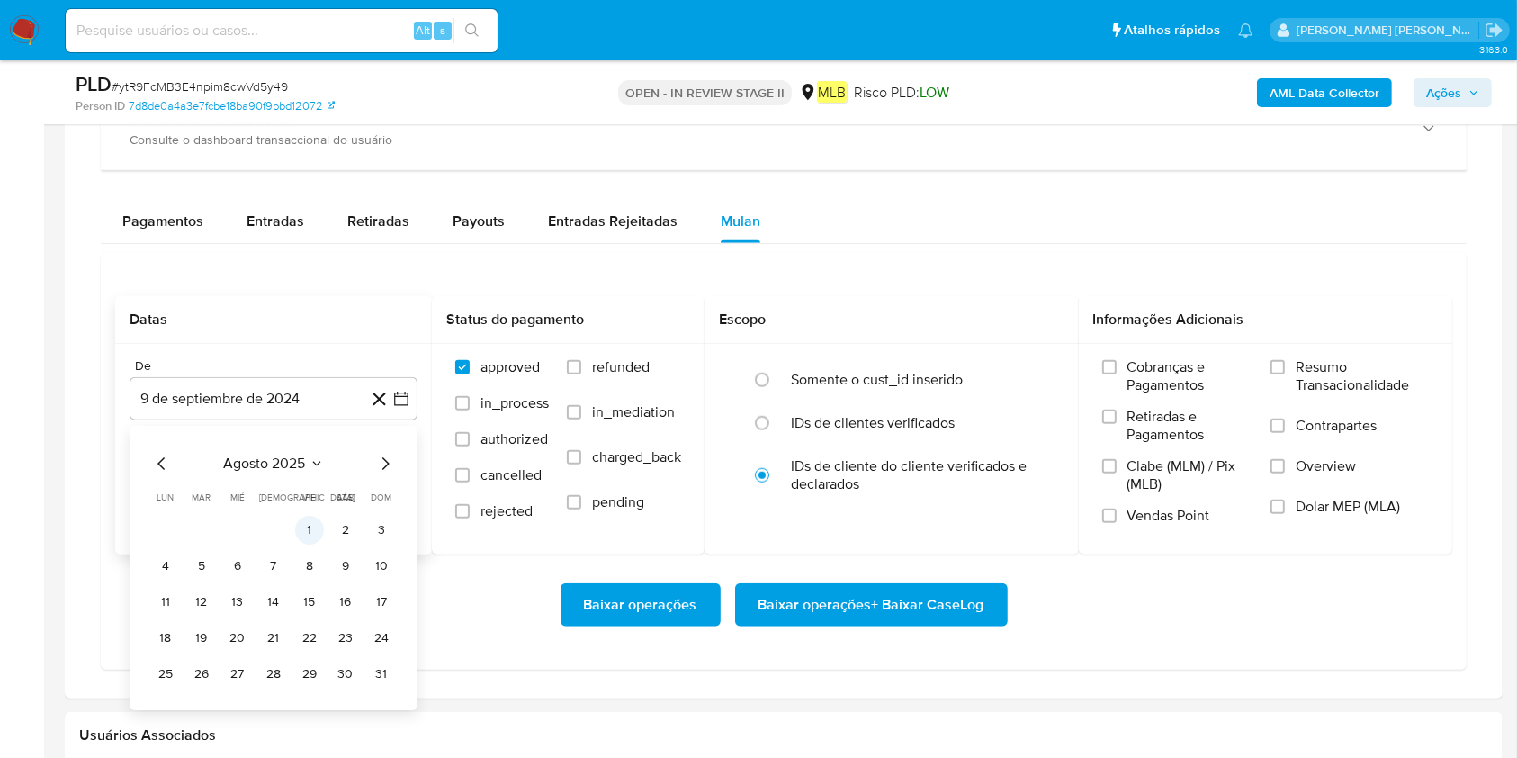
click at [303, 524] on button "1" at bounding box center [309, 530] width 29 height 29
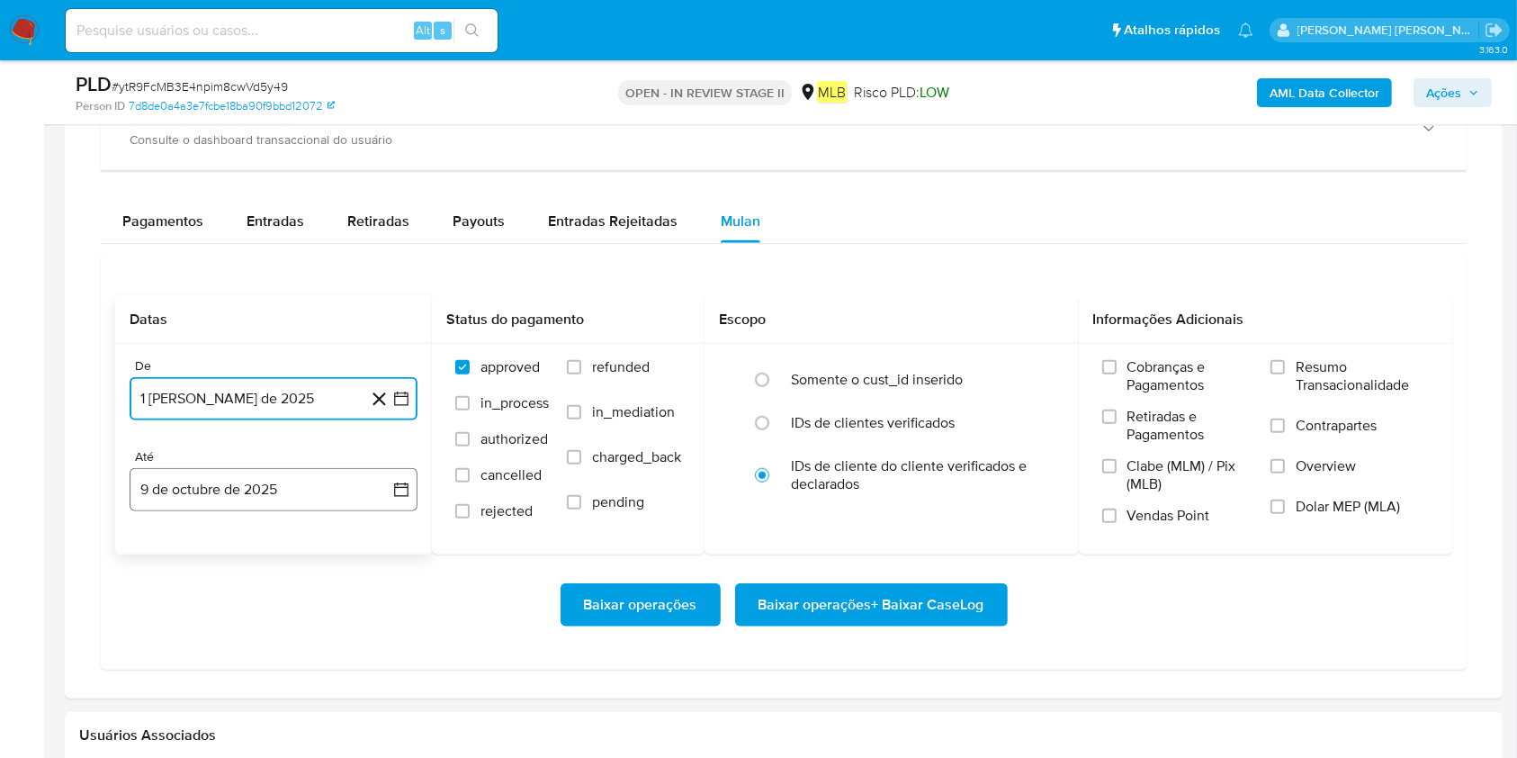
click at [302, 488] on button "9 de octubre de 2025" at bounding box center [274, 489] width 288 height 43
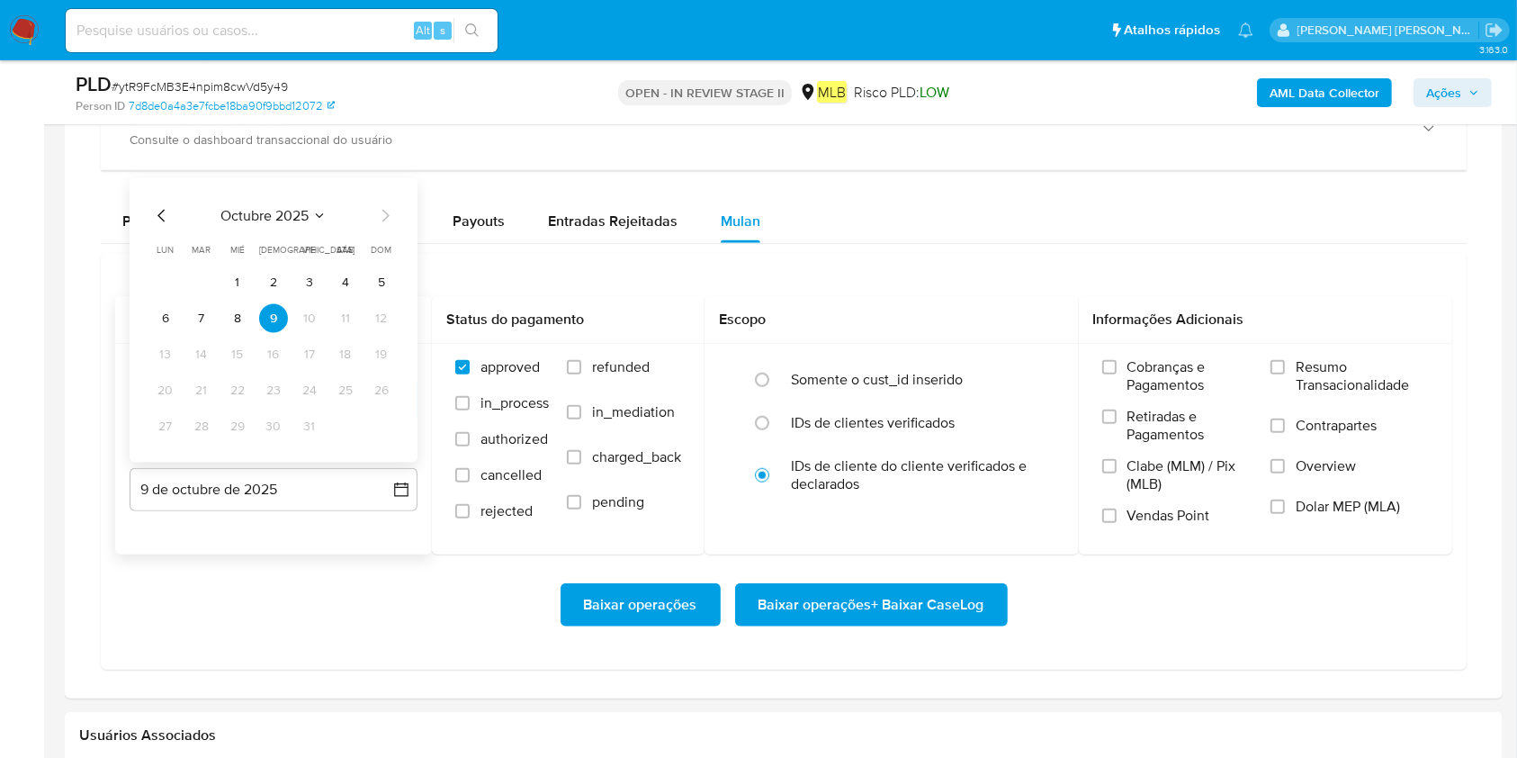
click at [238, 309] on button "8" at bounding box center [237, 318] width 29 height 29
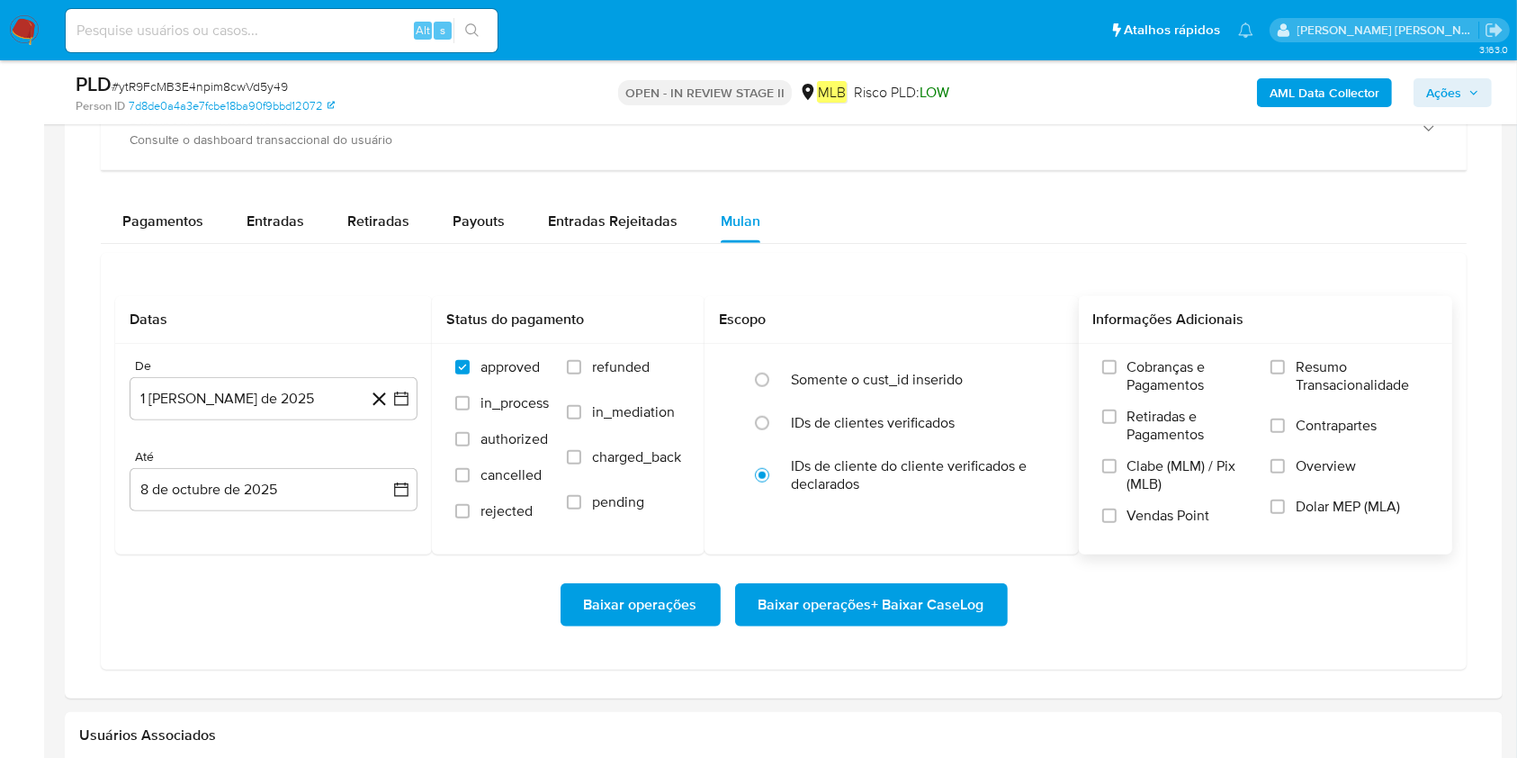
click at [1137, 358] on label "Resumo Transacionalidade" at bounding box center [1349, 387] width 158 height 58
click at [1137, 360] on input "Resumo Transacionalidade" at bounding box center [1277, 367] width 14 height 14
click at [862, 567] on span "Baixar operações + Baixar CaseLog" at bounding box center [872, 605] width 226 height 40
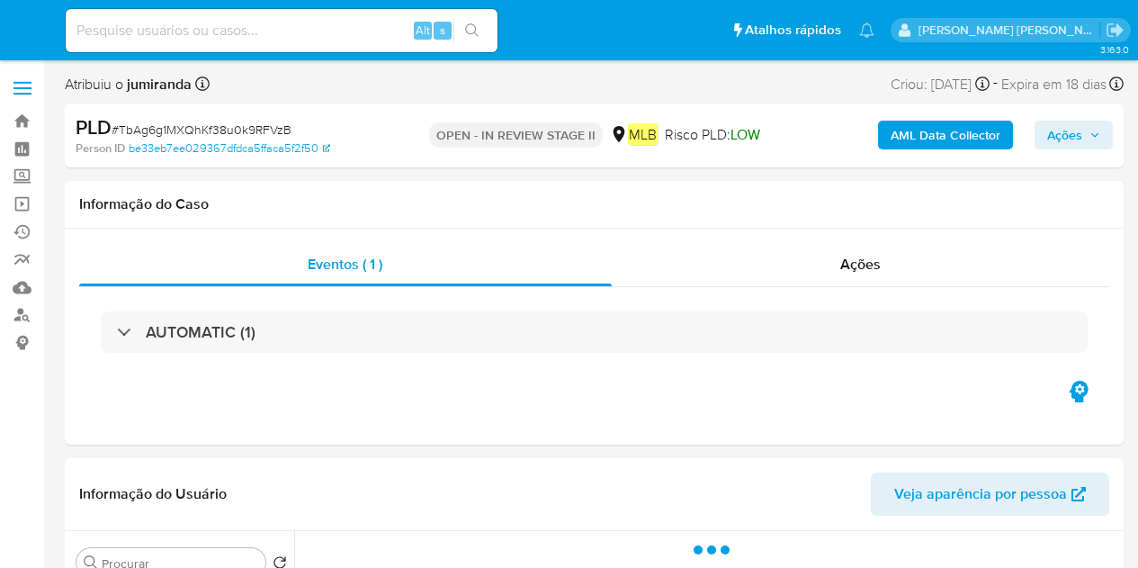
select select "10"
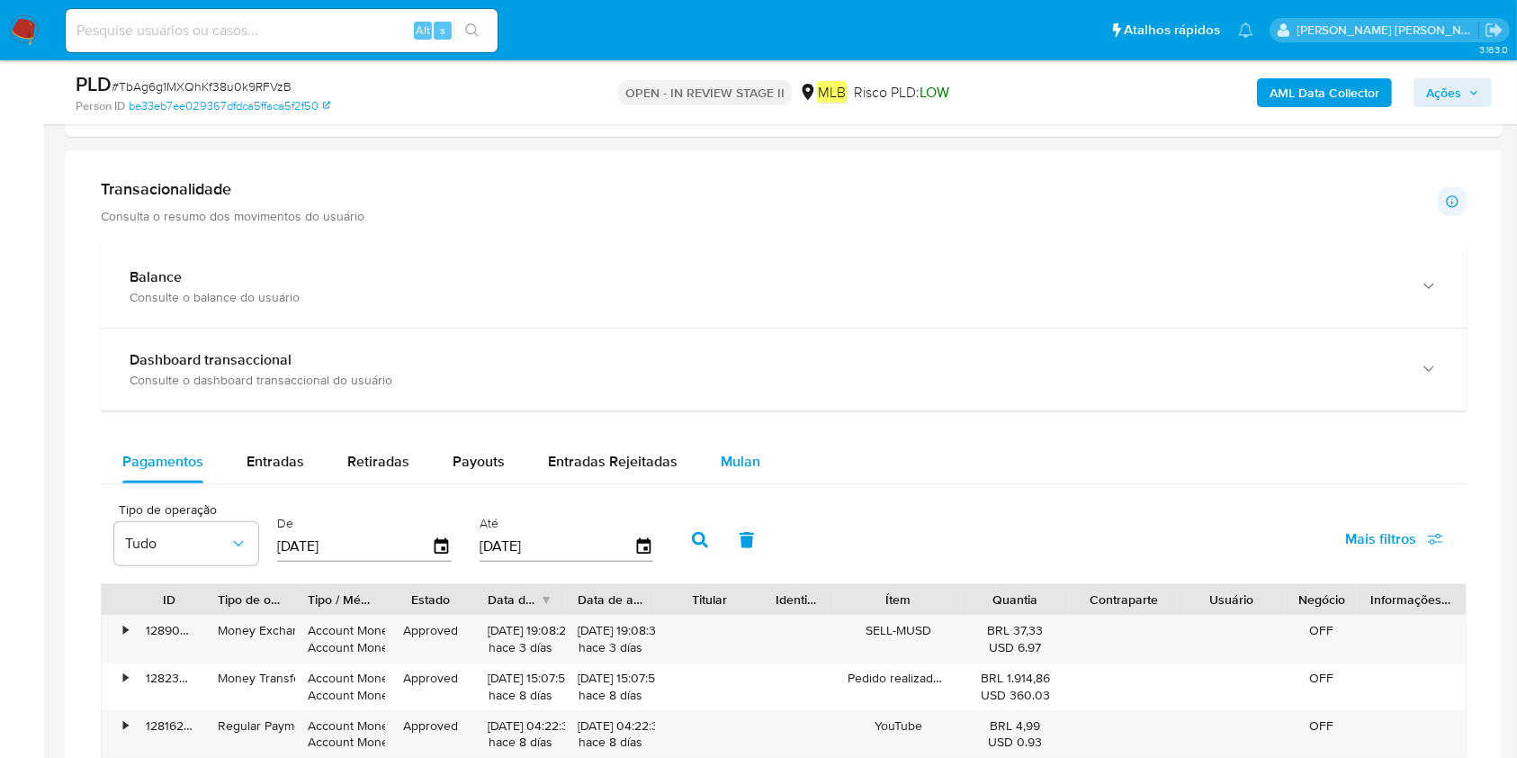
drag, startPoint x: 756, startPoint y: 454, endPoint x: 752, endPoint y: 464, distance: 10.5
click at [752, 464] on button "Mulan" at bounding box center [740, 461] width 83 height 43
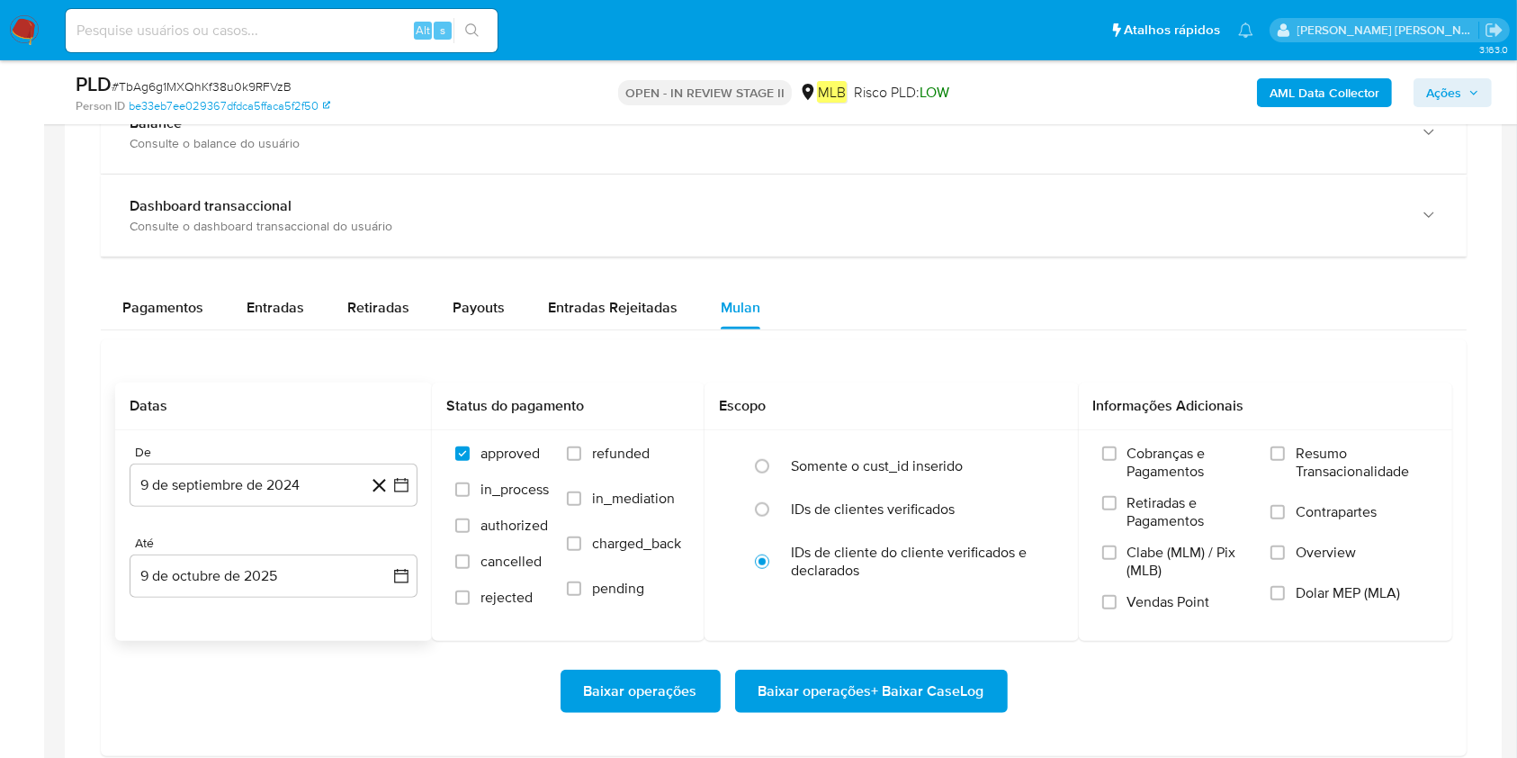
scroll to position [1440, 0]
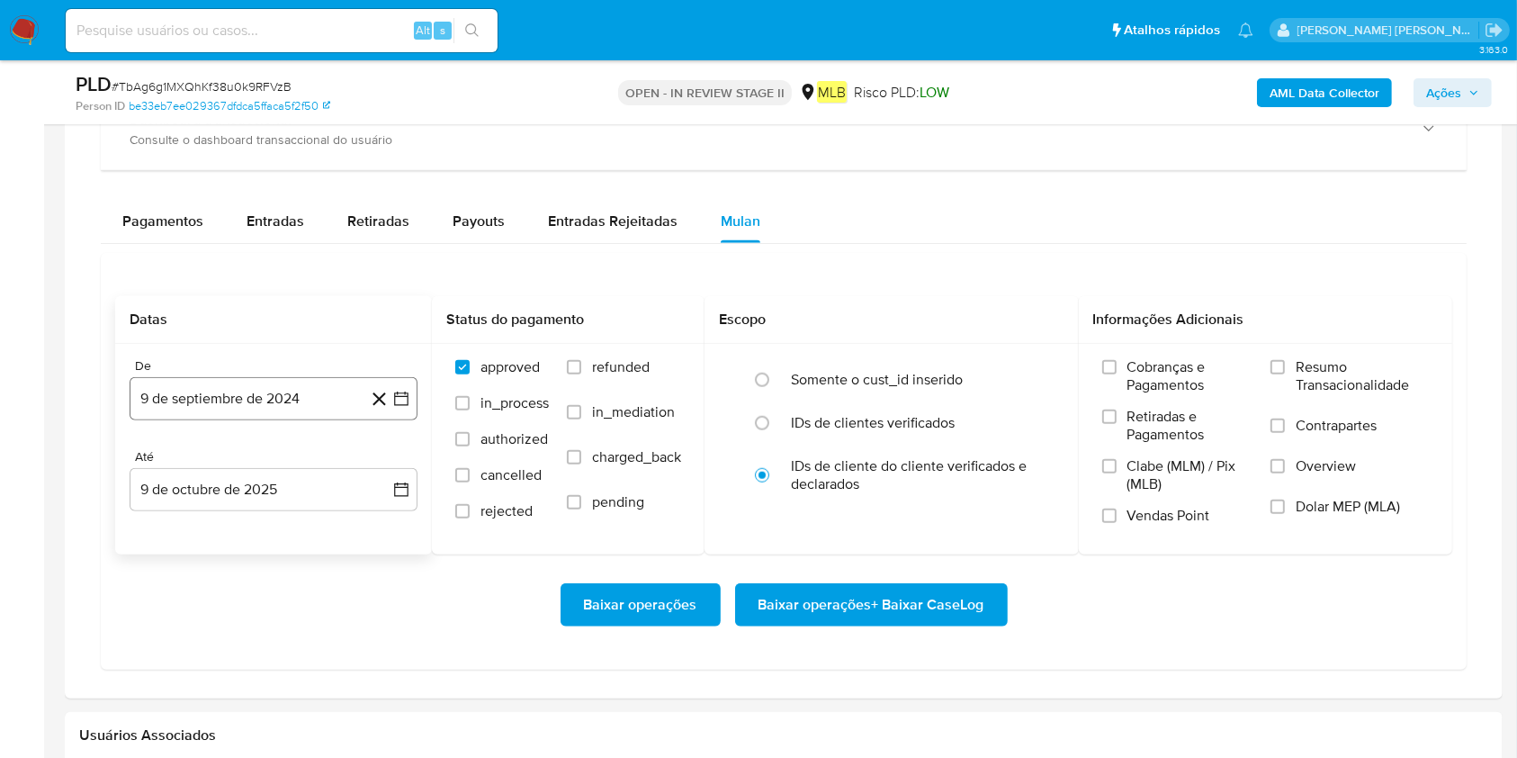
click at [265, 402] on button "9 de septiembre de 2024" at bounding box center [274, 398] width 288 height 43
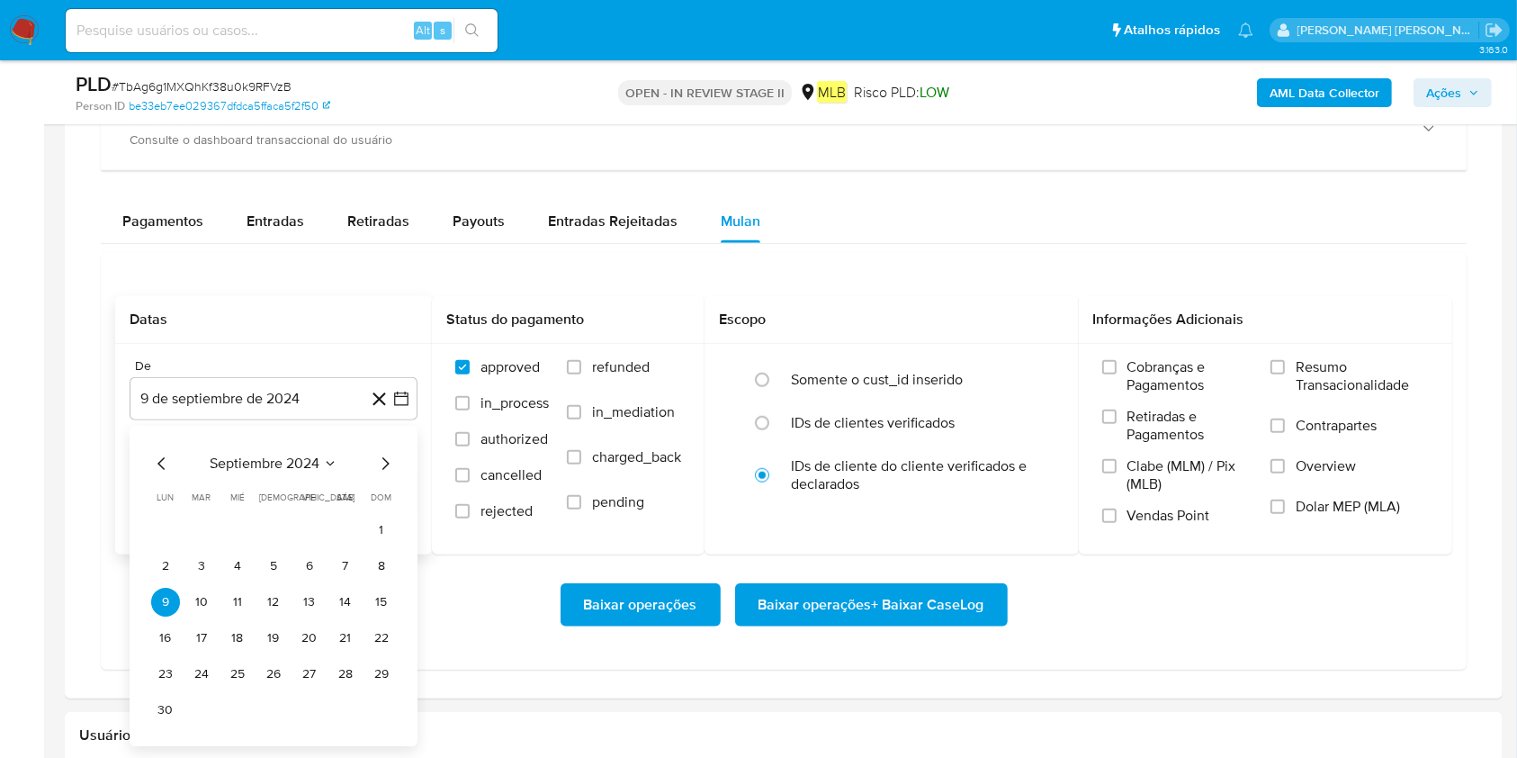
click at [251, 442] on div "septiembre 2024 septiembre 2024 lun lunes mar martes mié miércoles jue jueves v…" at bounding box center [274, 586] width 288 height 320
click at [267, 458] on span "septiembre 2024" at bounding box center [265, 463] width 110 height 18
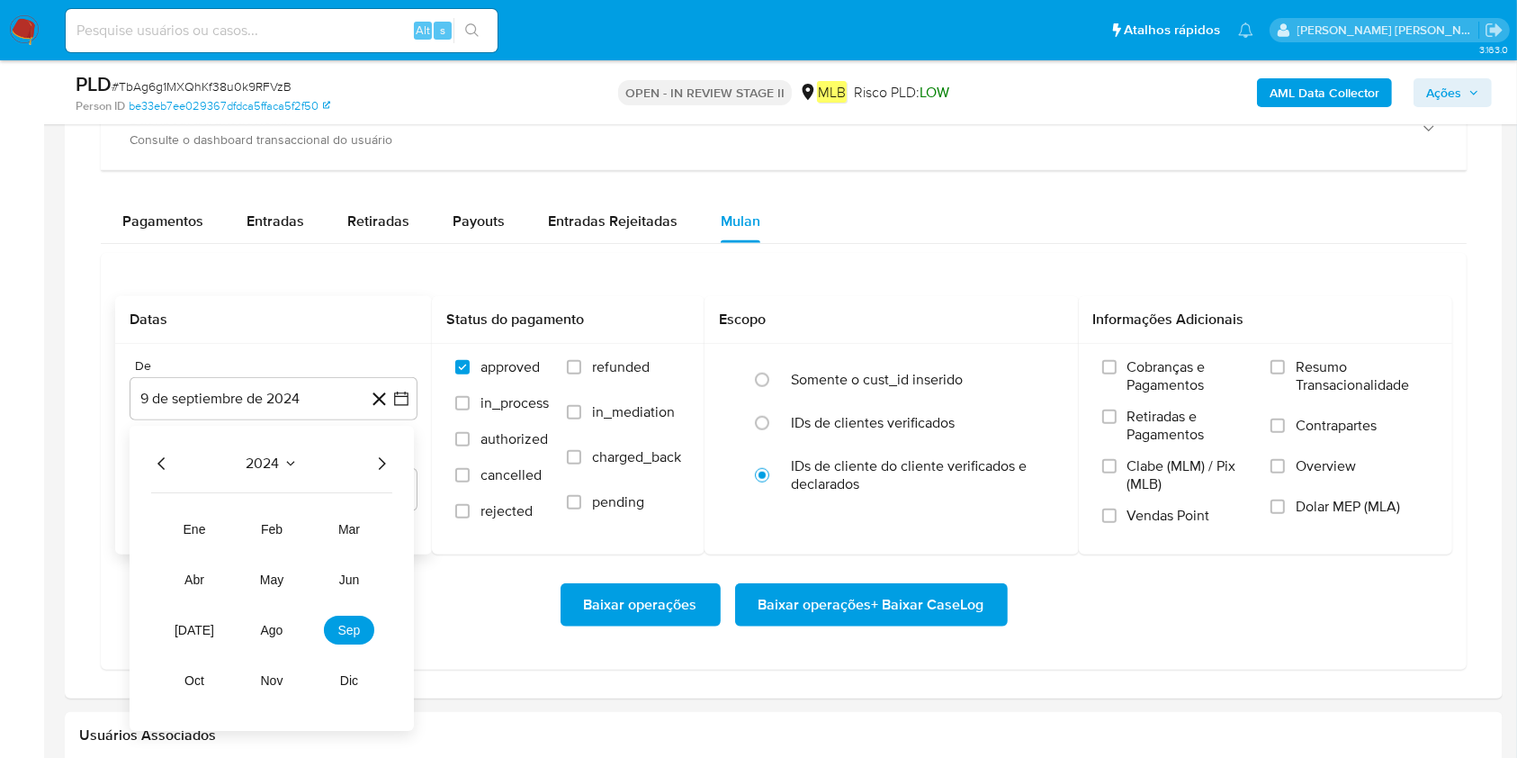
click at [382, 464] on icon "Año siguiente" at bounding box center [382, 464] width 22 height 22
click at [262, 567] on tr "ene feb mar abr may jun [DATE] ago sep oct nov dic" at bounding box center [271, 605] width 205 height 180
click at [272, 567] on span "ago" at bounding box center [272, 630] width 22 height 14
click at [301, 524] on button "1" at bounding box center [309, 530] width 29 height 29
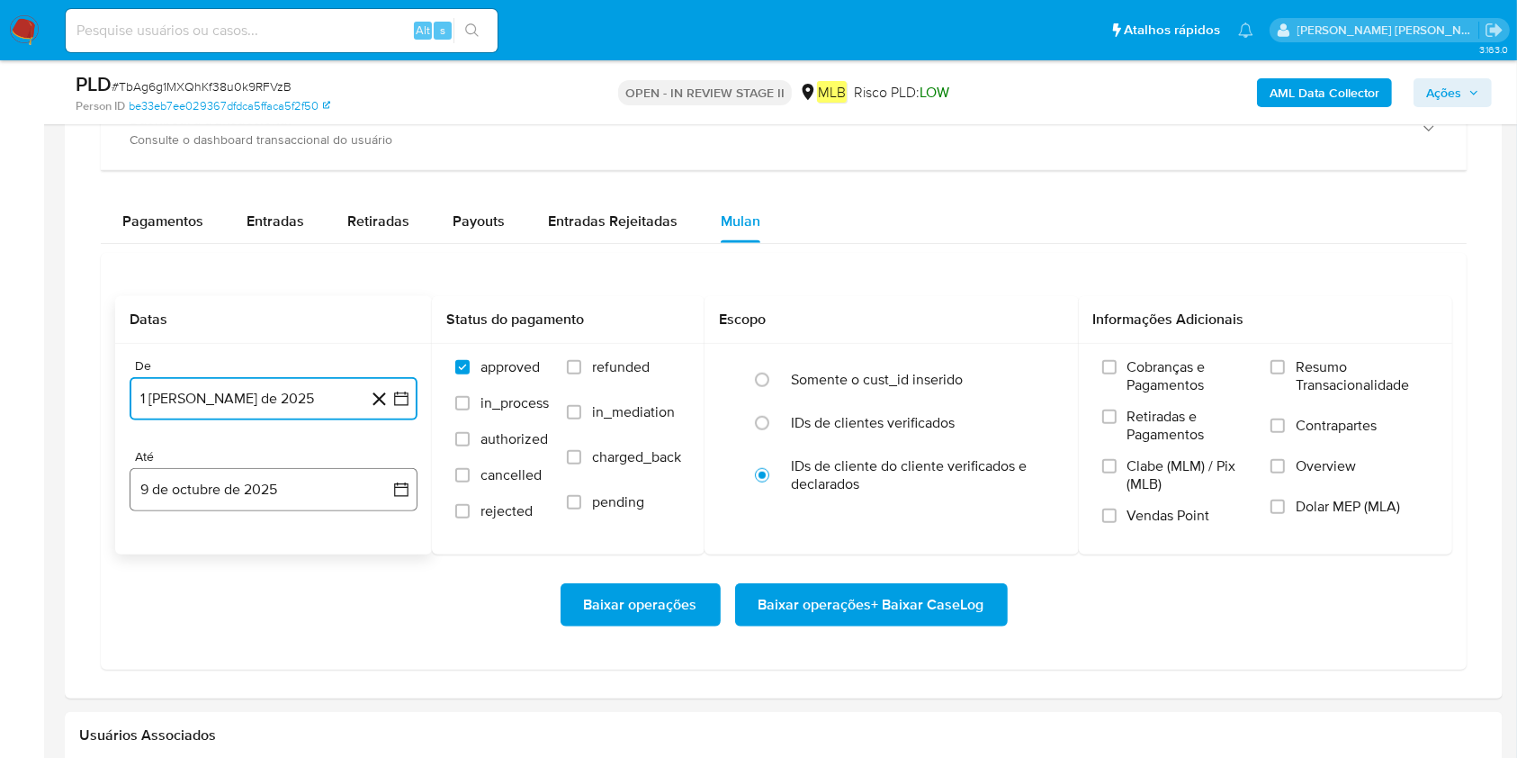
click at [303, 481] on button "9 de octubre de 2025" at bounding box center [274, 489] width 288 height 43
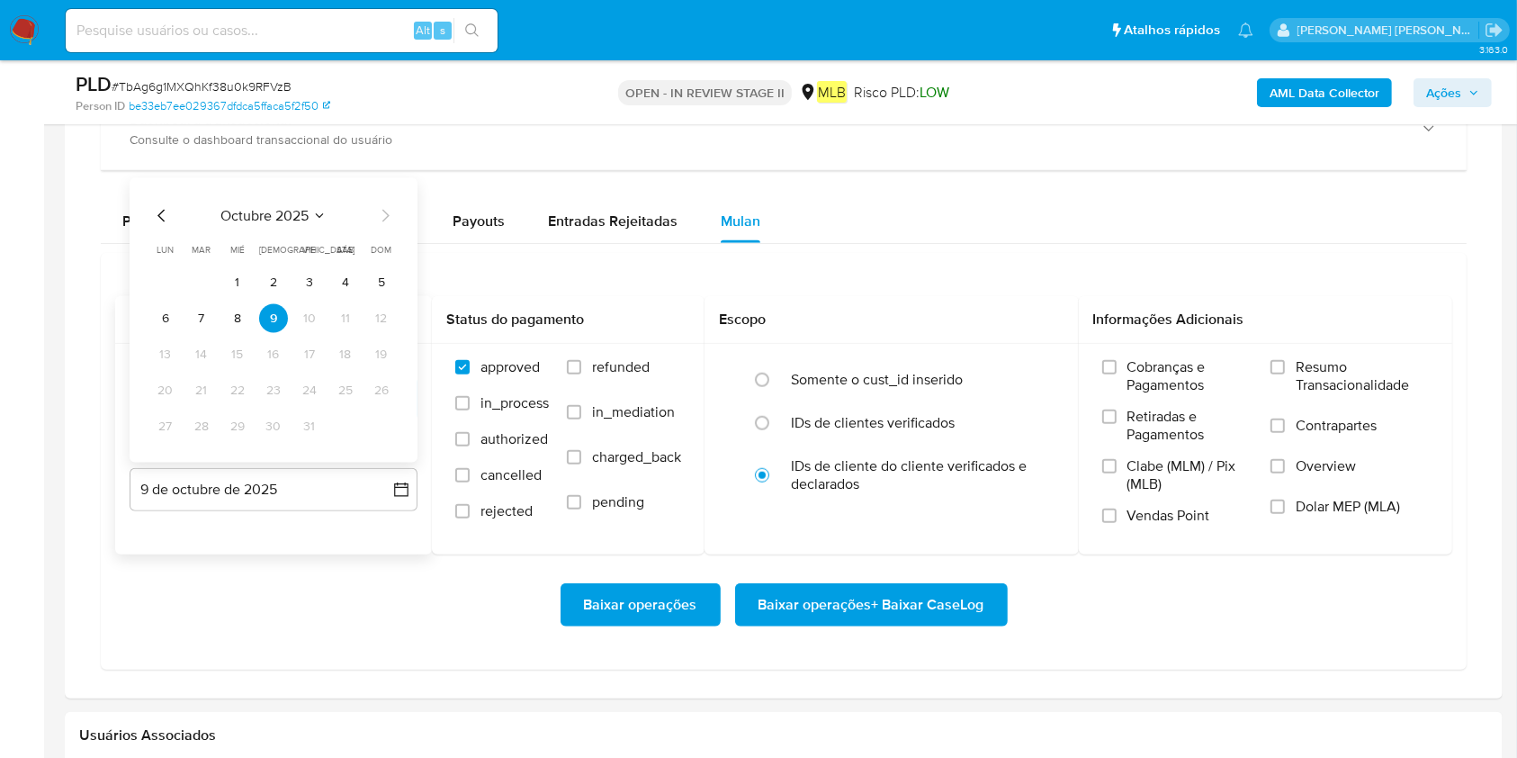
click at [233, 313] on button "8" at bounding box center [237, 318] width 29 height 29
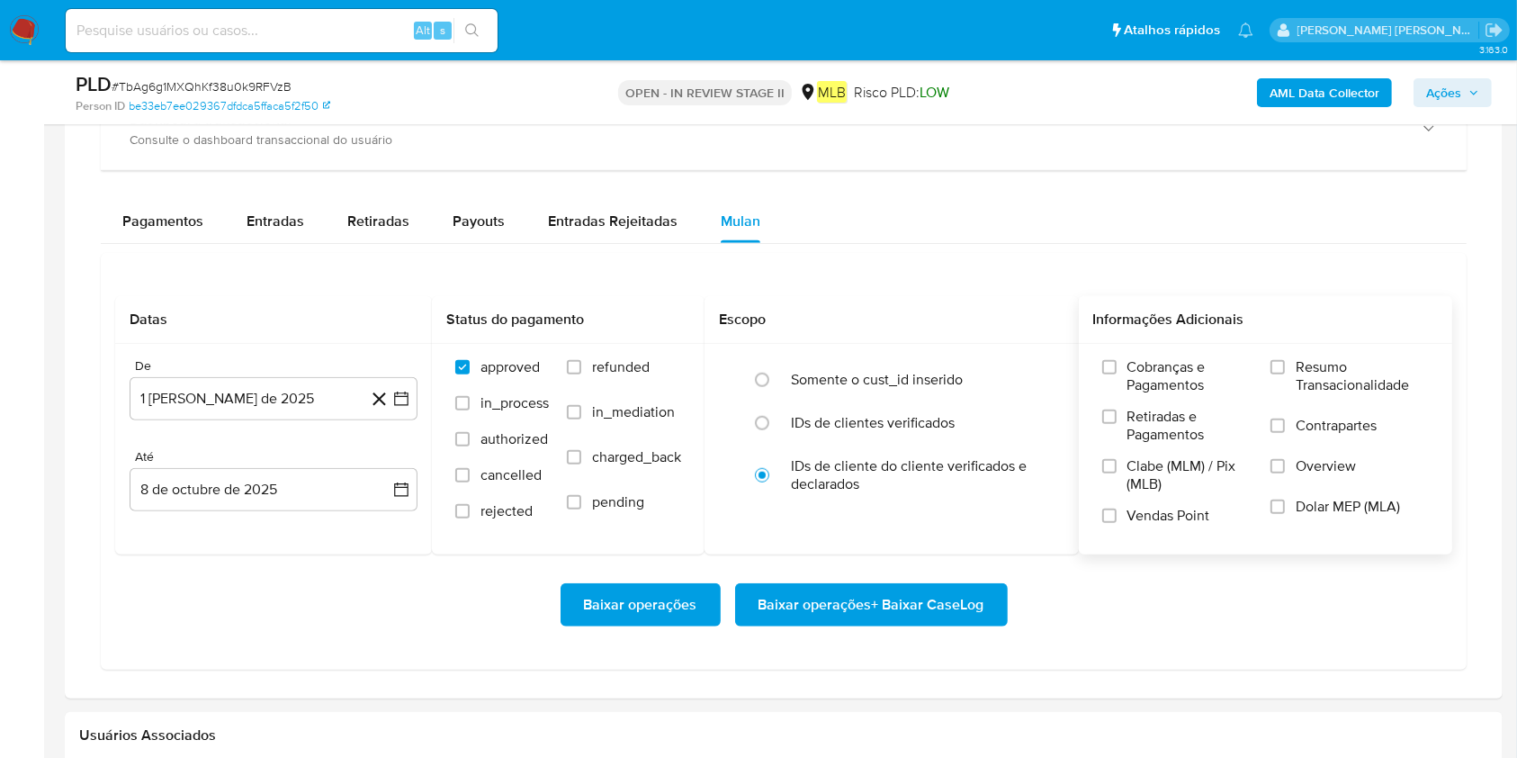
click at [1137, 384] on span "Resumo Transacionalidade" at bounding box center [1362, 376] width 133 height 36
click at [1137, 374] on input "Resumo Transacionalidade" at bounding box center [1277, 367] width 14 height 14
click at [916, 567] on span "Baixar operações + Baixar CaseLog" at bounding box center [872, 605] width 226 height 40
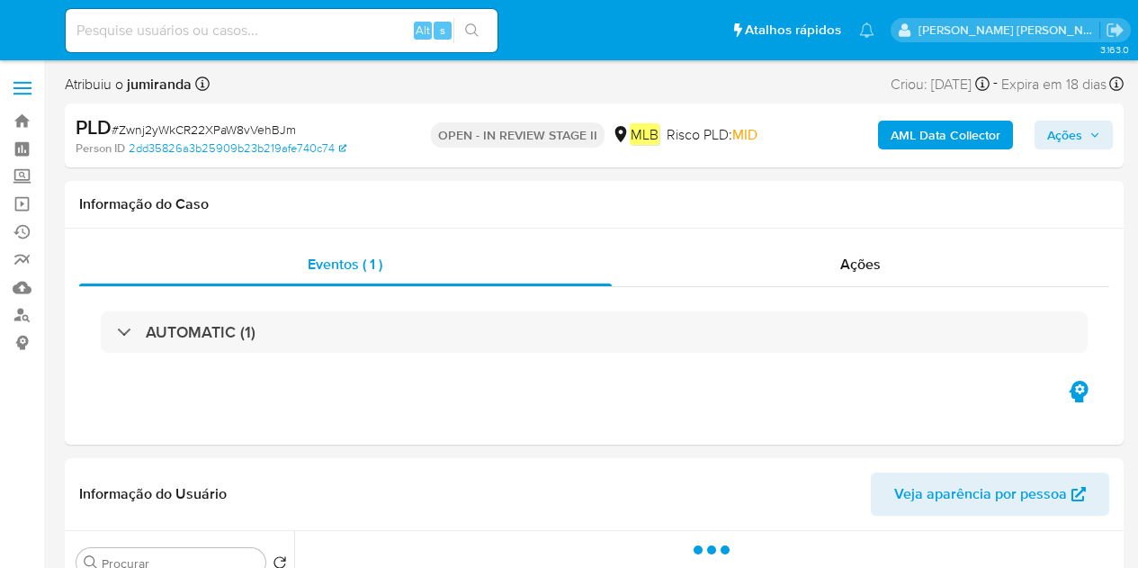
select select "10"
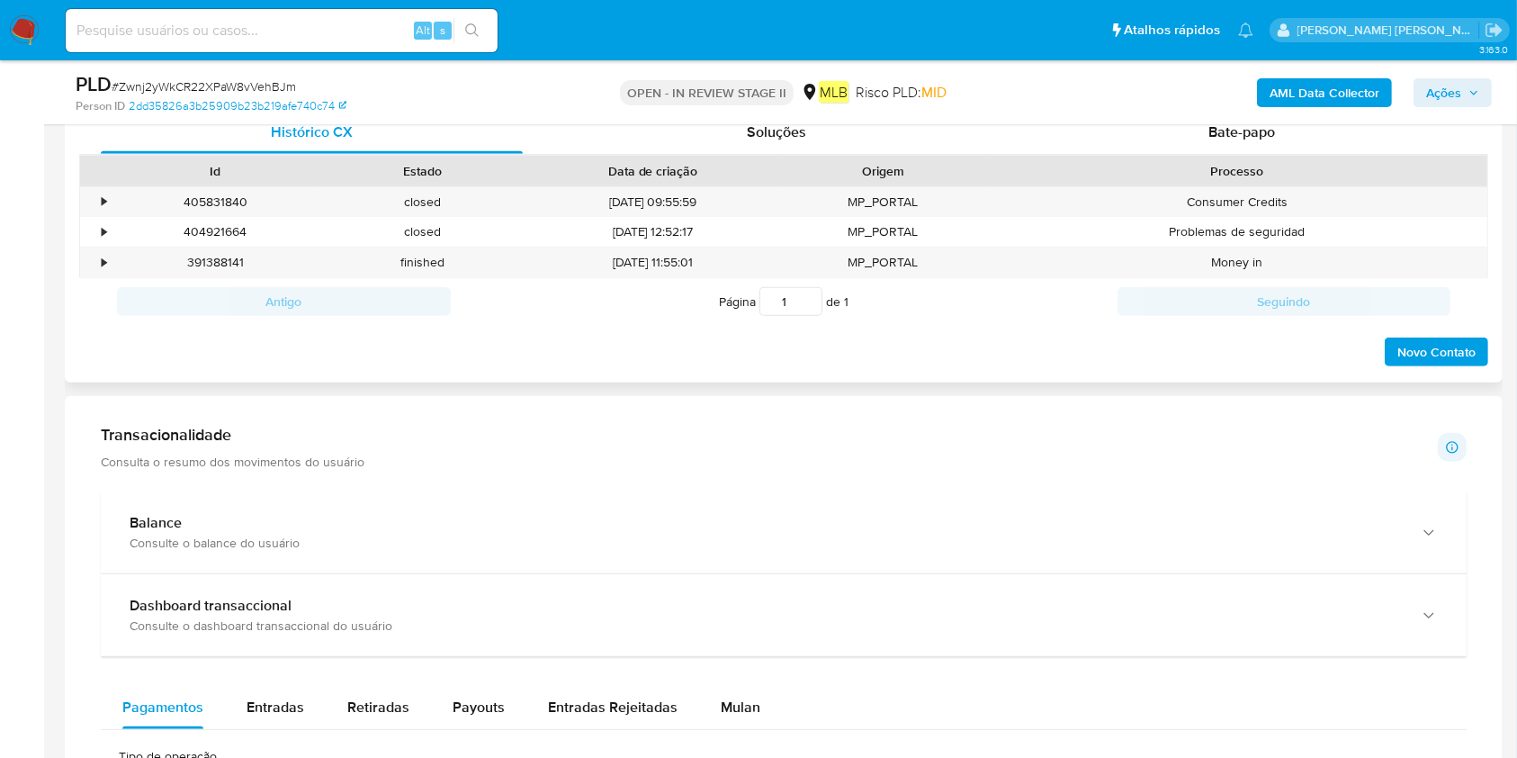
scroll to position [959, 0]
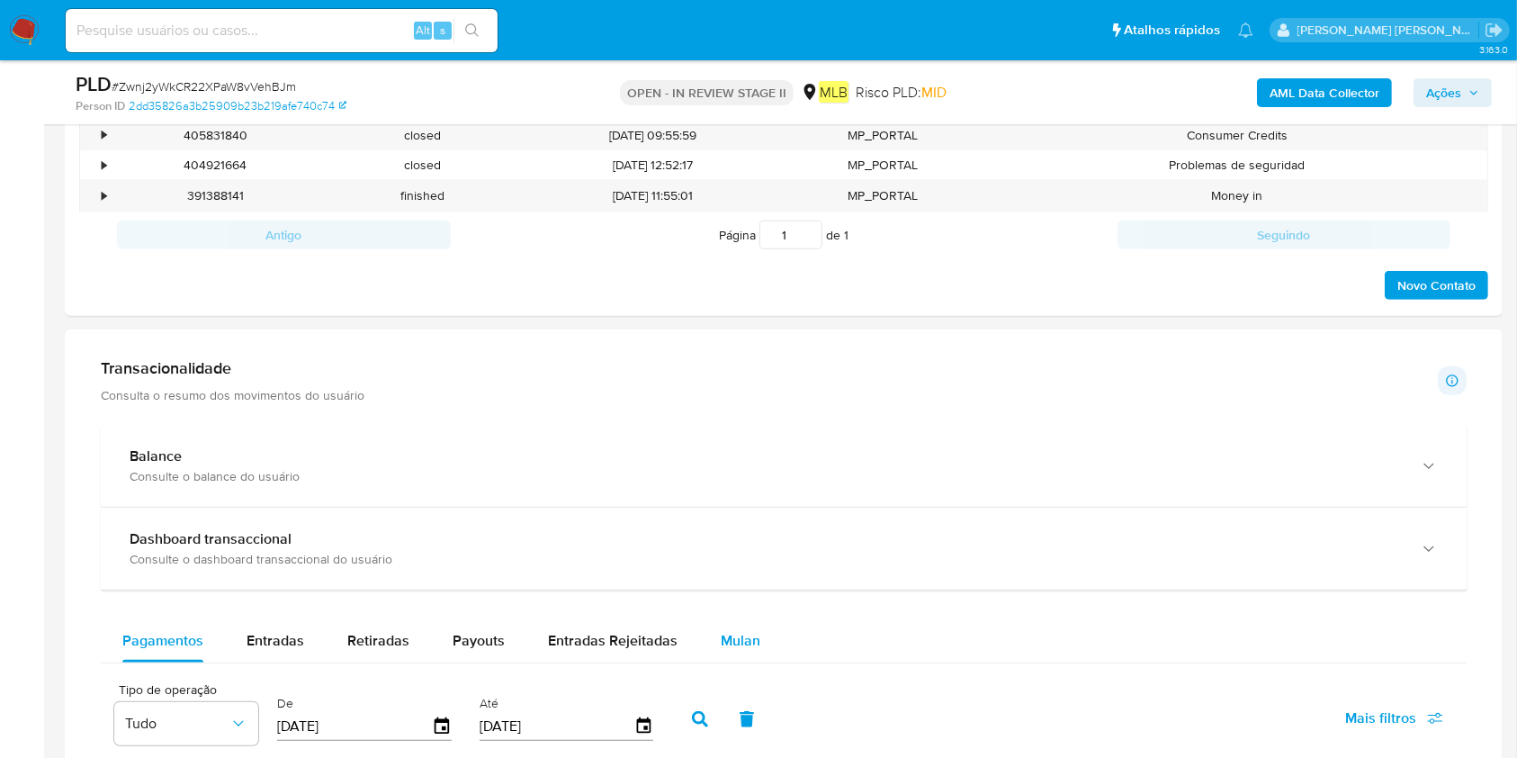
click at [699, 567] on button "Mulan" at bounding box center [740, 640] width 83 height 43
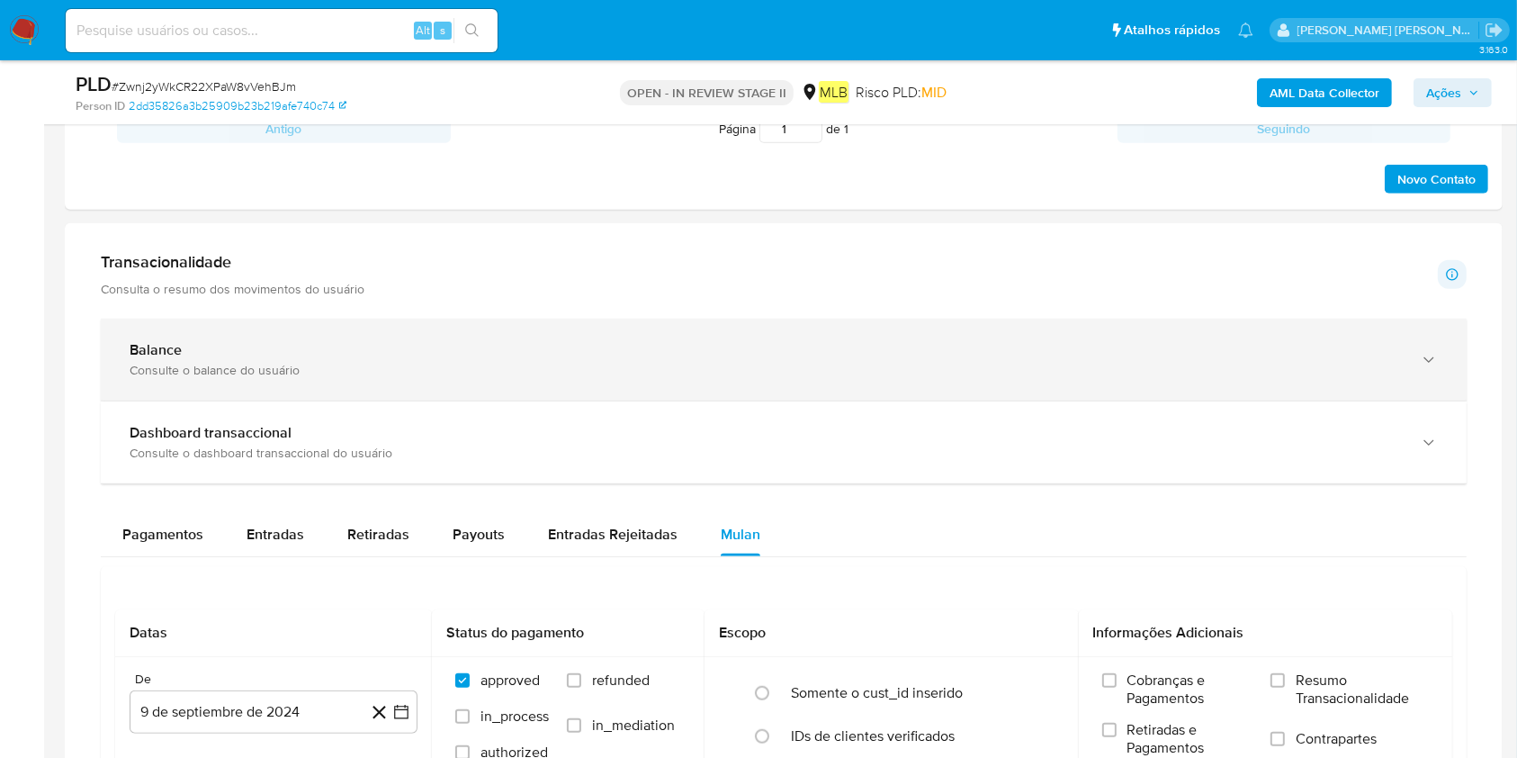
scroll to position [1199, 0]
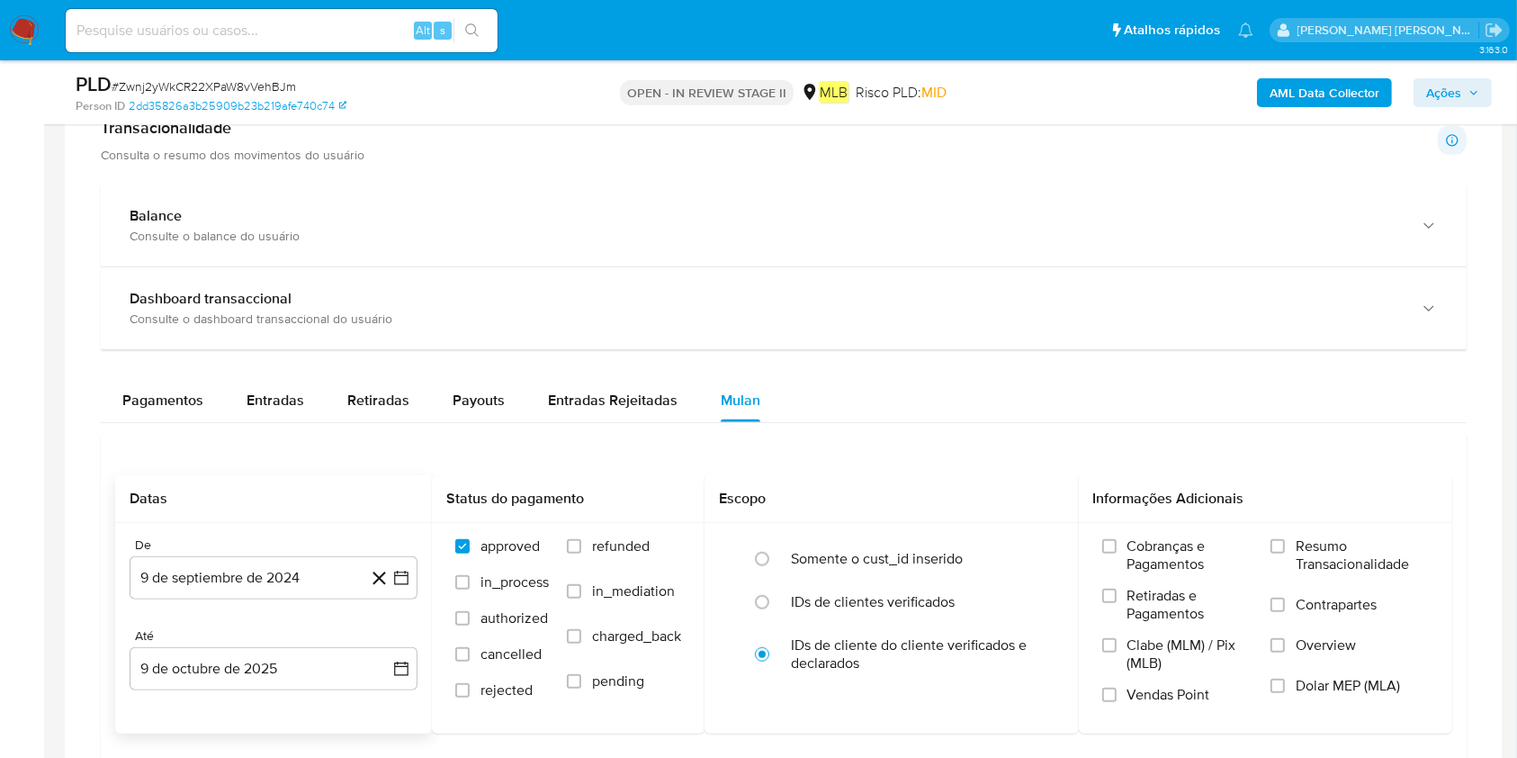
click at [245, 567] on div "De 9 de septiembre de 2024 [DATE] [GEOGRAPHIC_DATA] 9 de octubre de 2025 [DATE]" at bounding box center [273, 628] width 317 height 211
click at [255, 567] on button "9 de septiembre de 2024" at bounding box center [274, 577] width 288 height 43
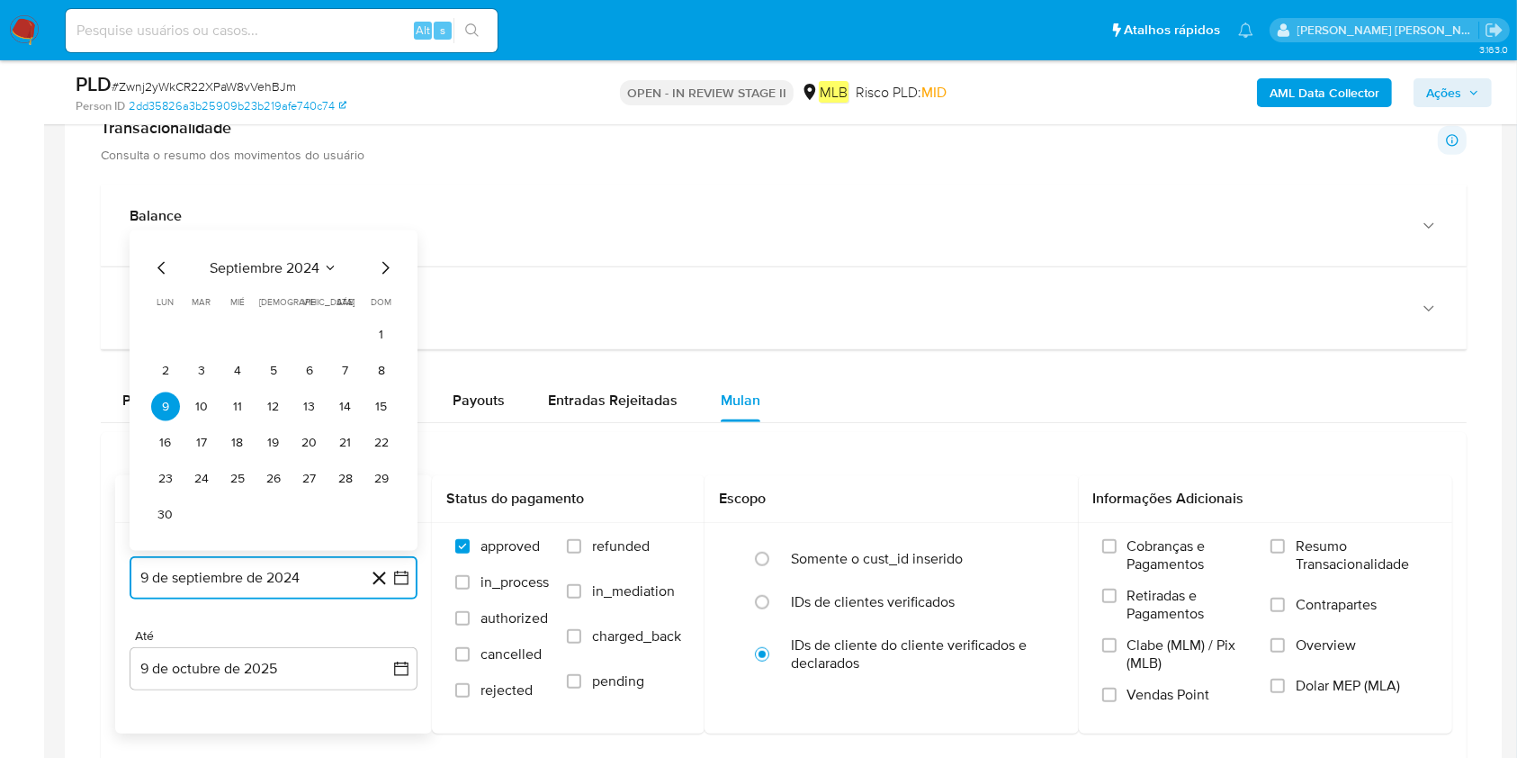
click at [284, 274] on span "septiembre 2024" at bounding box center [265, 268] width 110 height 18
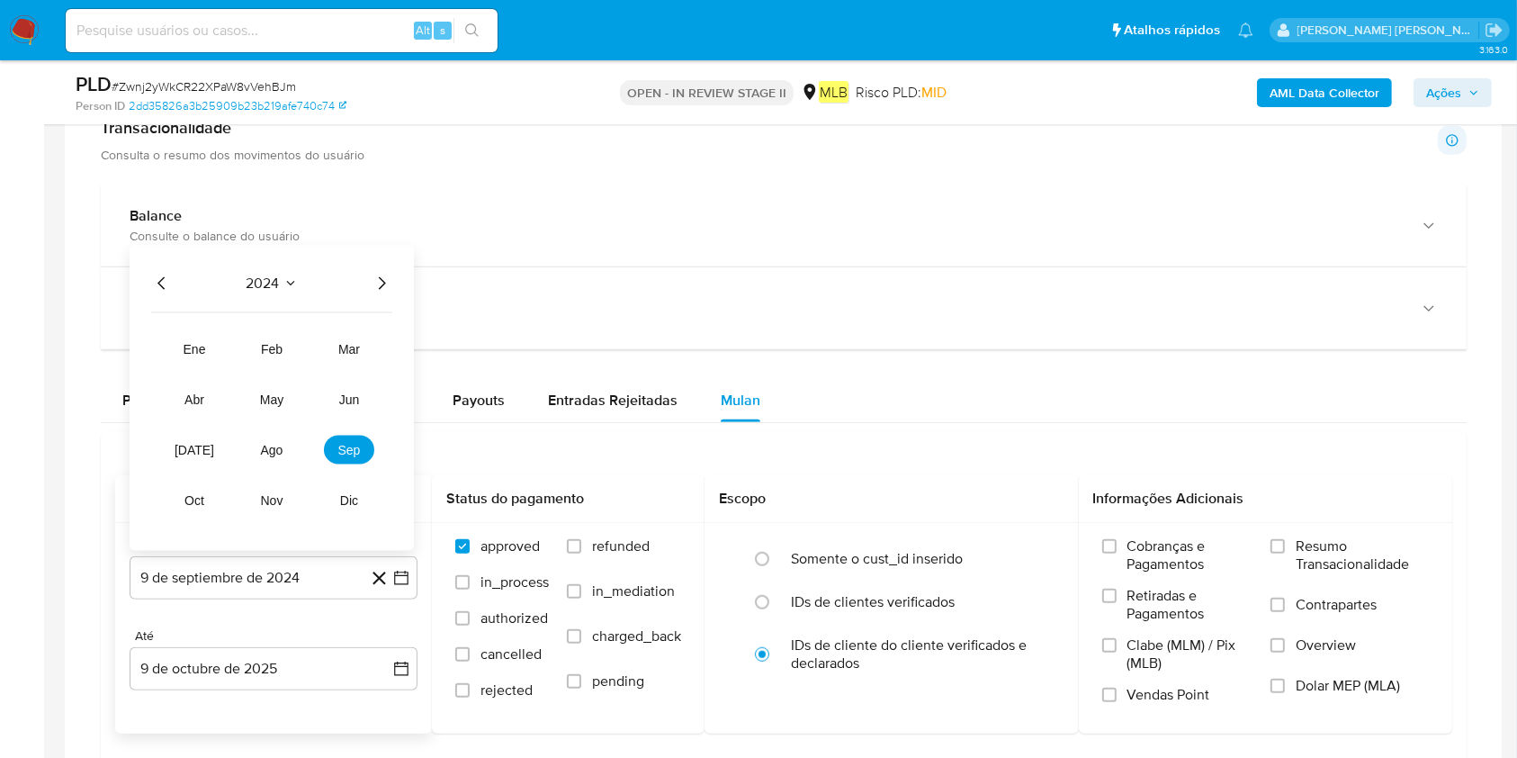
click at [386, 285] on icon "Año siguiente" at bounding box center [382, 284] width 22 height 22
click at [279, 457] on button "ago" at bounding box center [272, 449] width 50 height 29
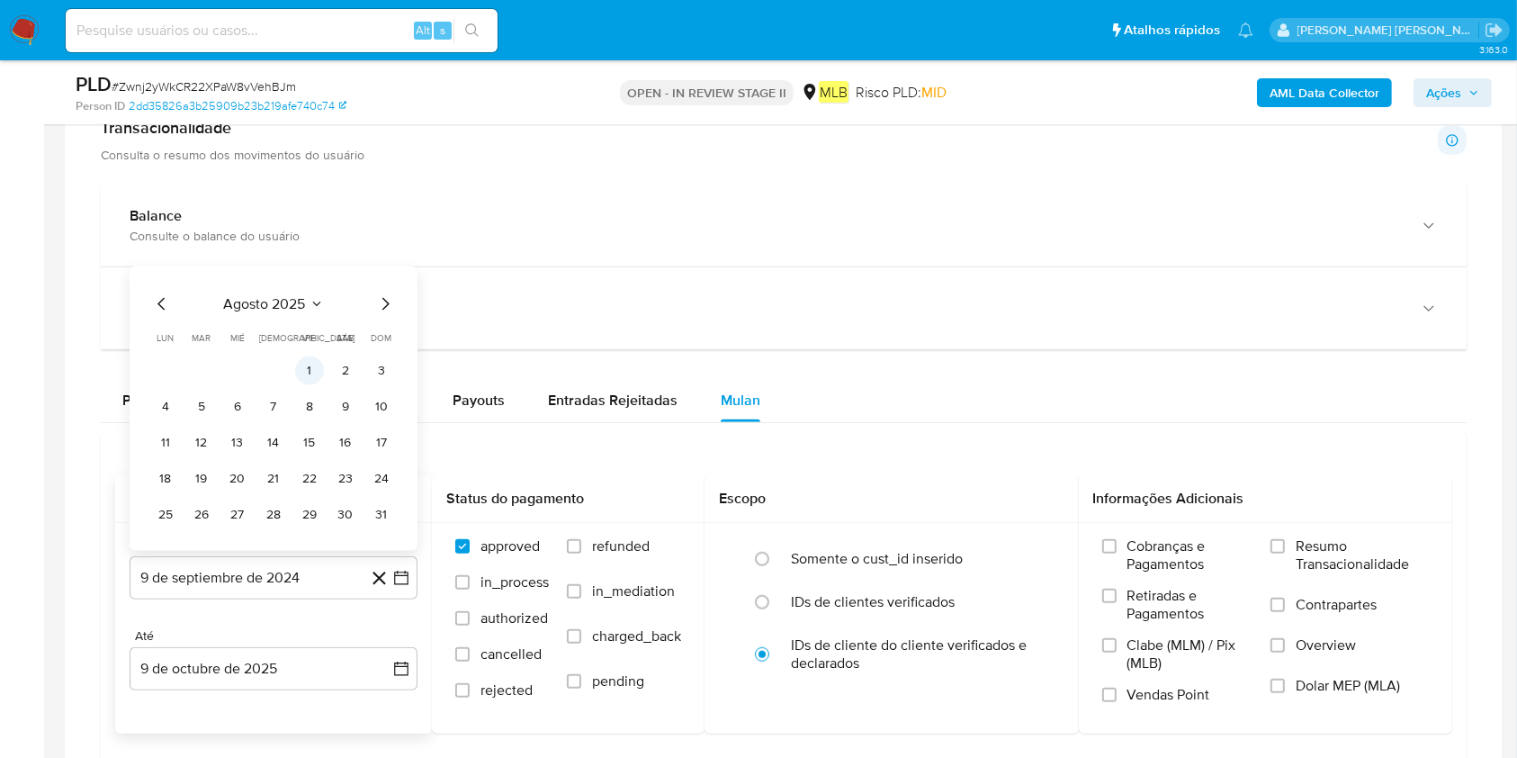
click at [302, 362] on button "1" at bounding box center [309, 370] width 29 height 29
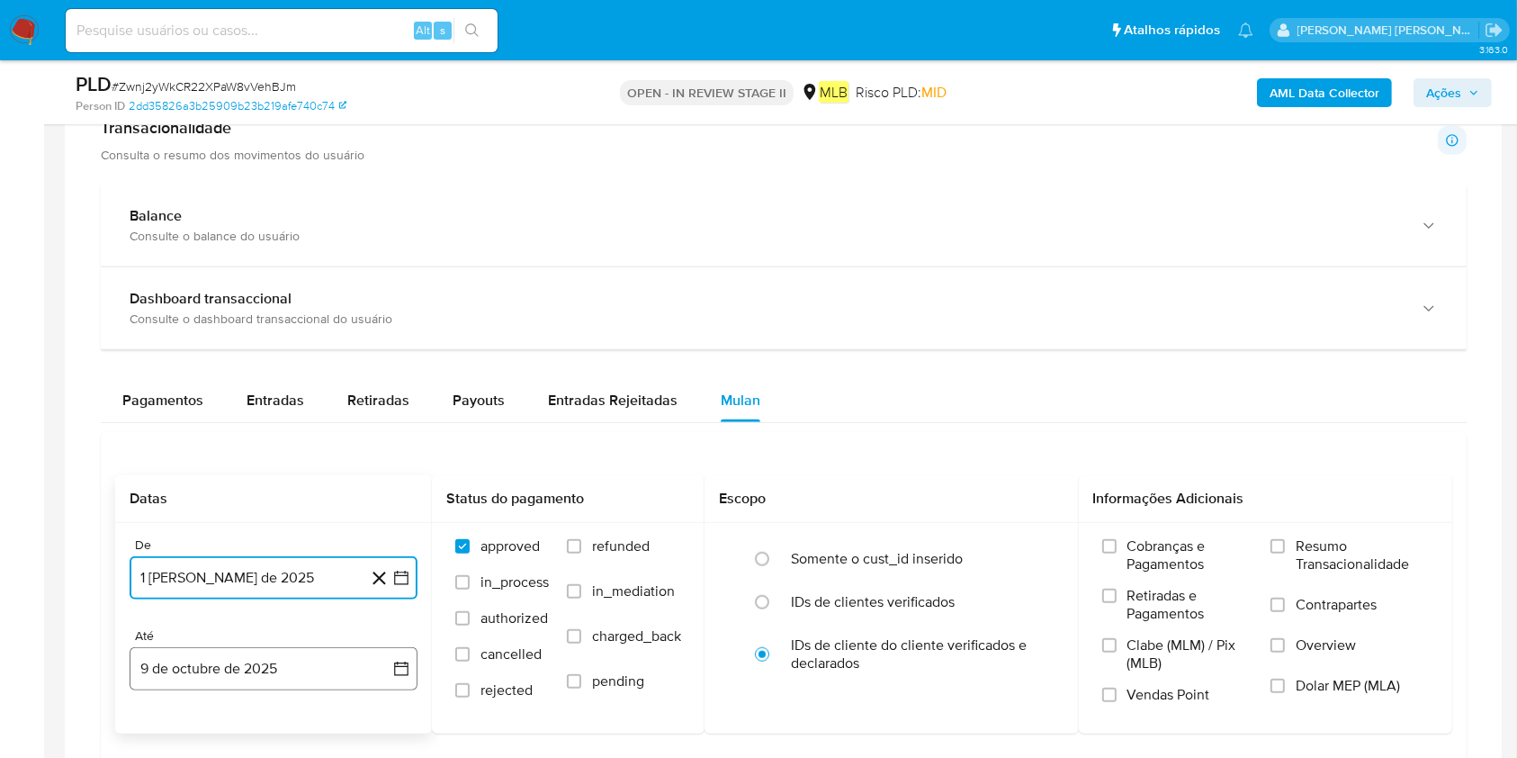
click at [269, 567] on button "9 de octubre de 2025" at bounding box center [274, 668] width 288 height 43
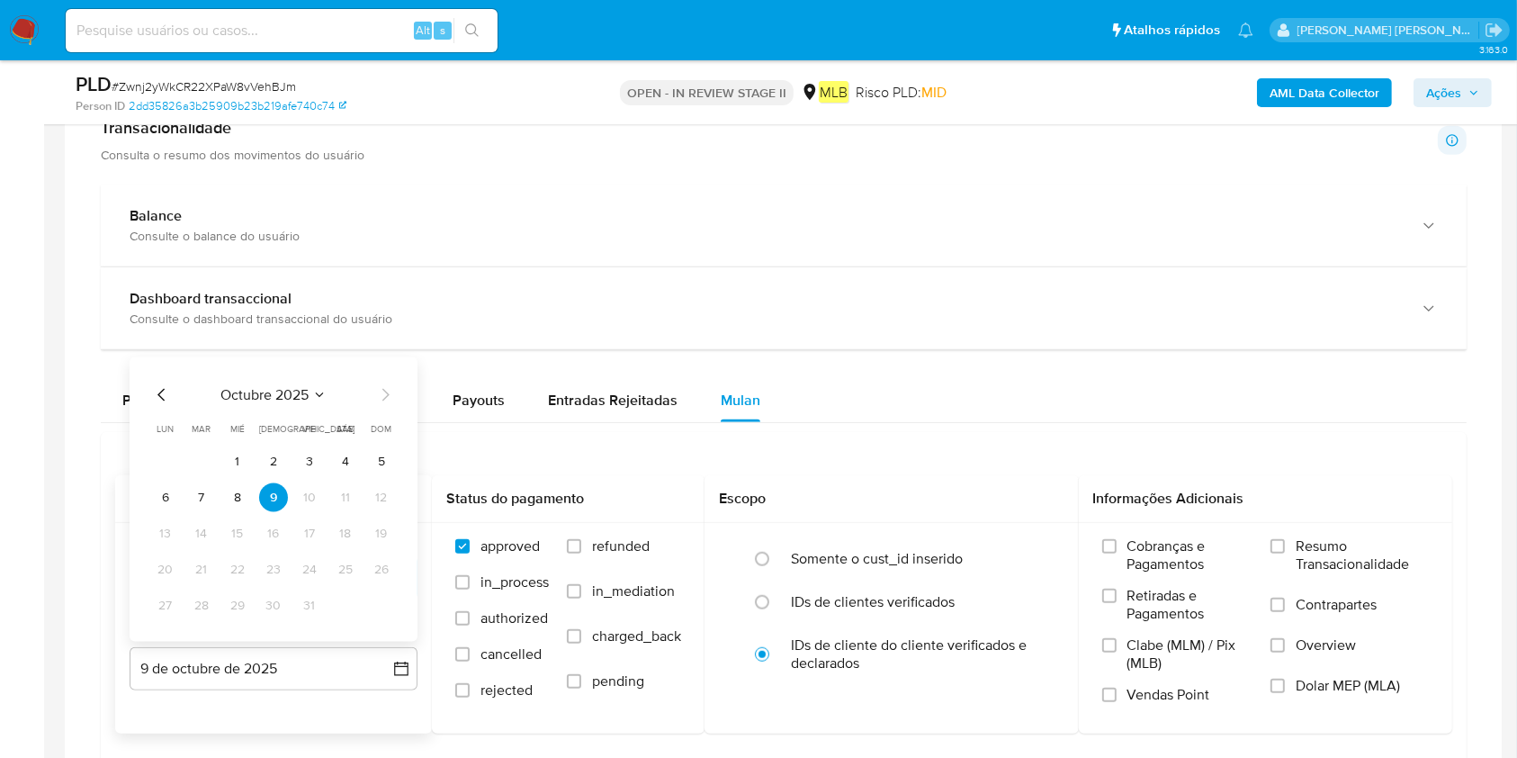
click at [239, 493] on button "8" at bounding box center [237, 497] width 29 height 29
click at [1137, 558] on span "Resumo Transacionalidade" at bounding box center [1362, 555] width 133 height 36
click at [1137, 553] on input "Resumo Transacionalidade" at bounding box center [1277, 546] width 14 height 14
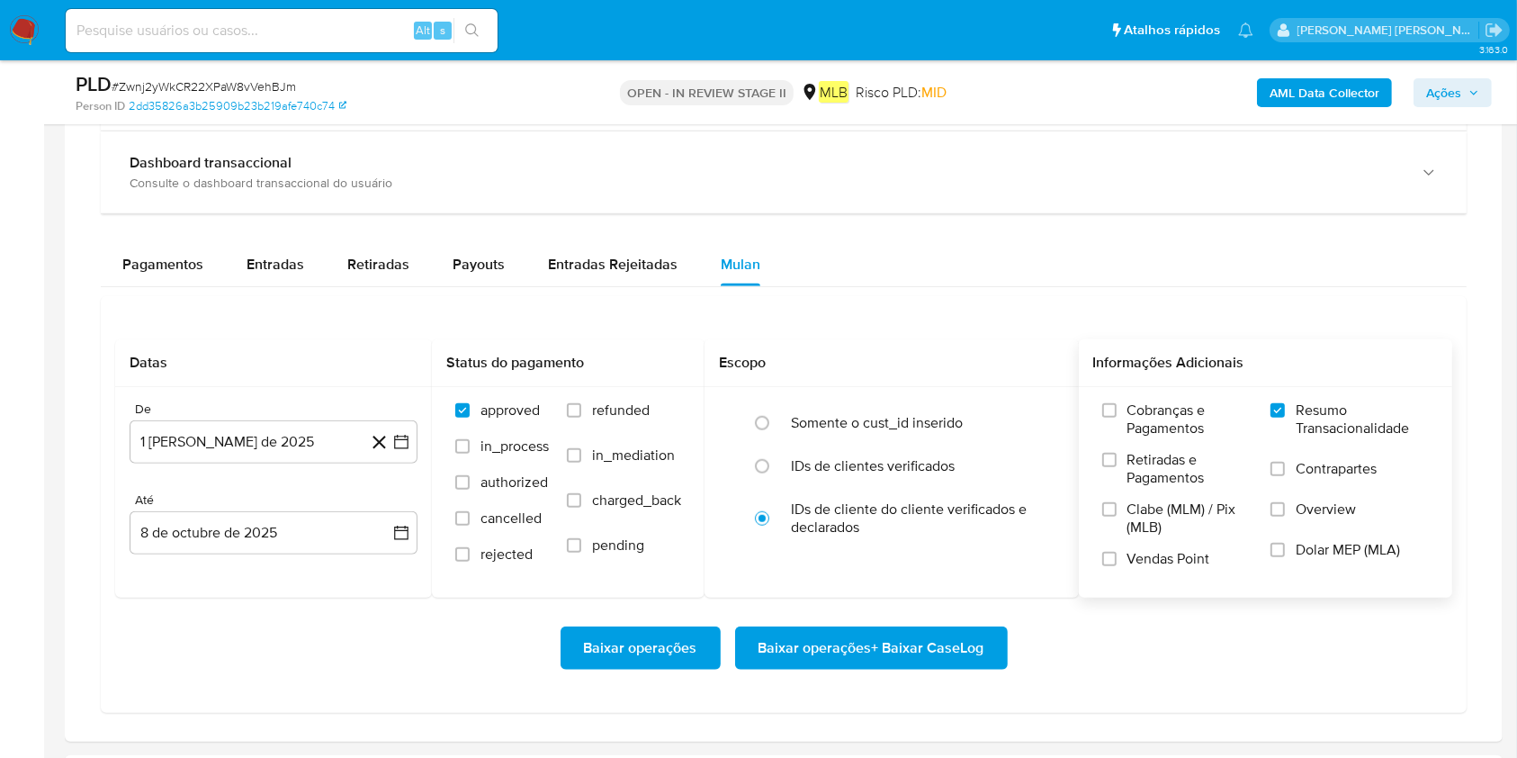
scroll to position [1440, 0]
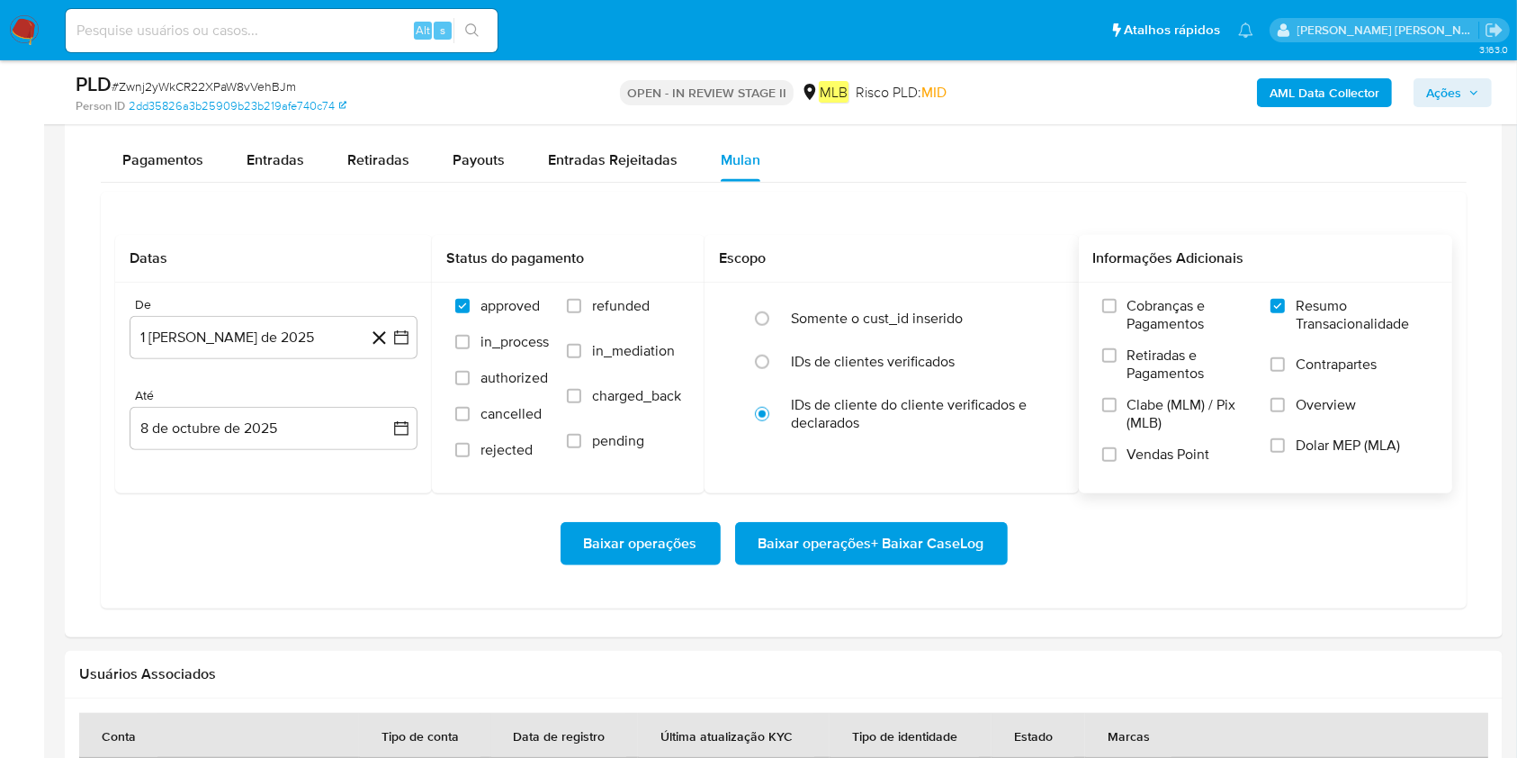
click at [956, 548] on span "Baixar operações + Baixar CaseLog" at bounding box center [872, 544] width 226 height 40
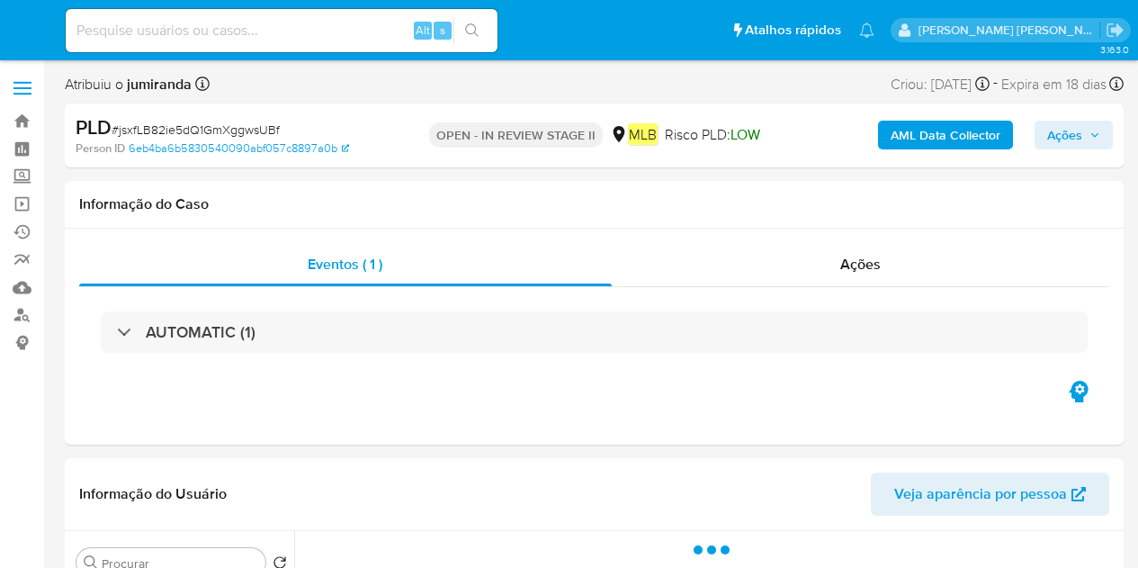
select select "10"
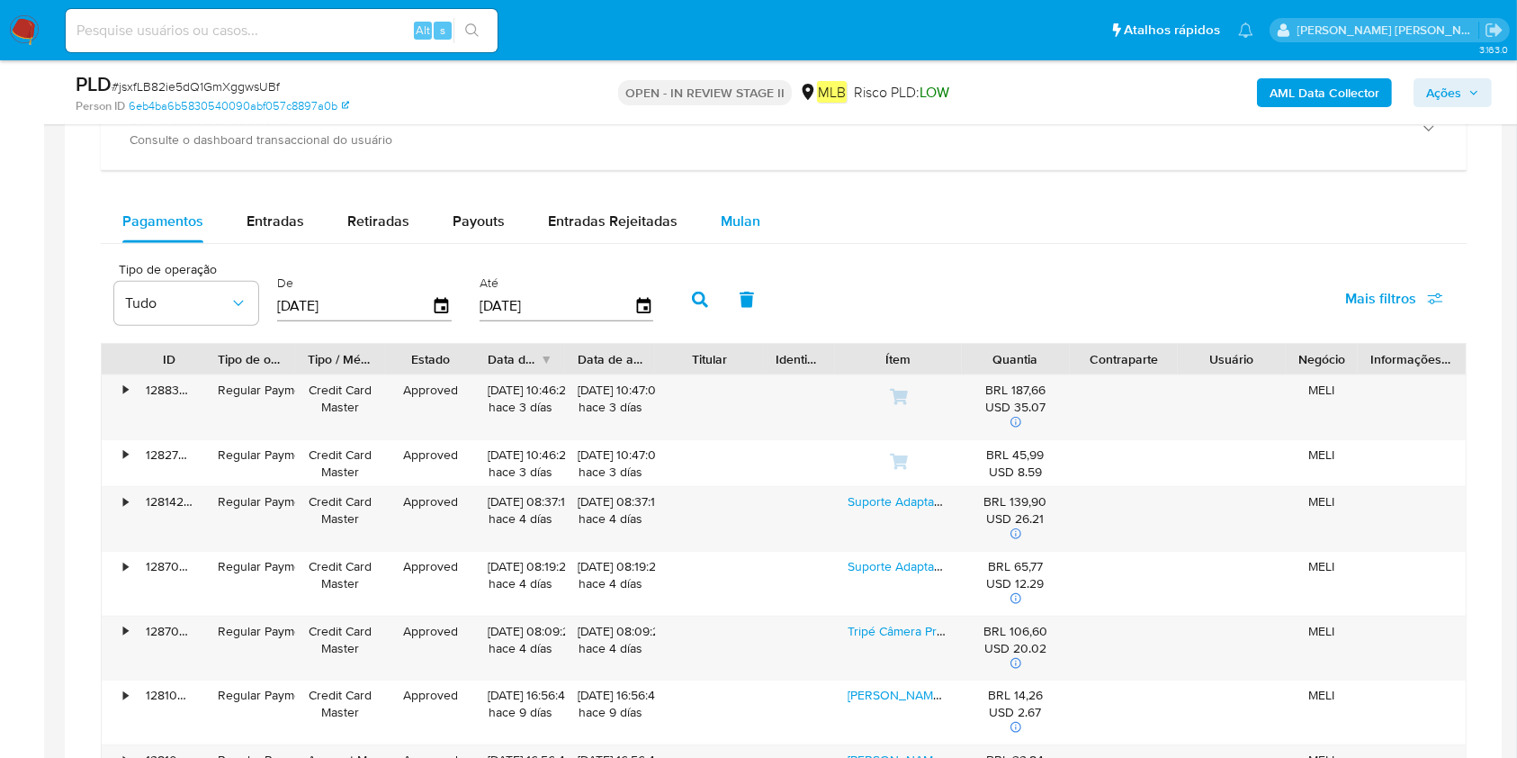
click at [741, 231] on div "Mulan" at bounding box center [741, 221] width 40 height 43
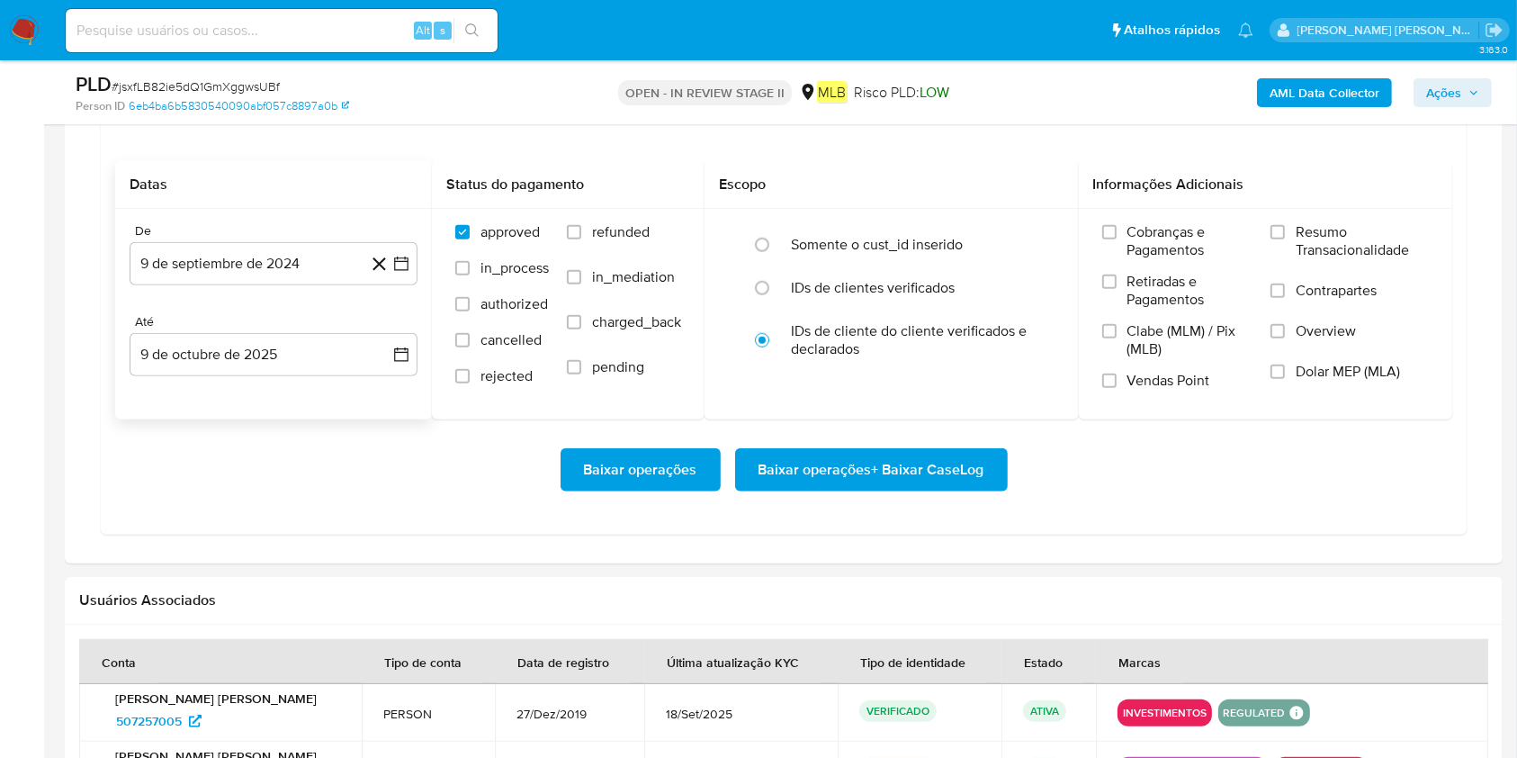
scroll to position [1679, 0]
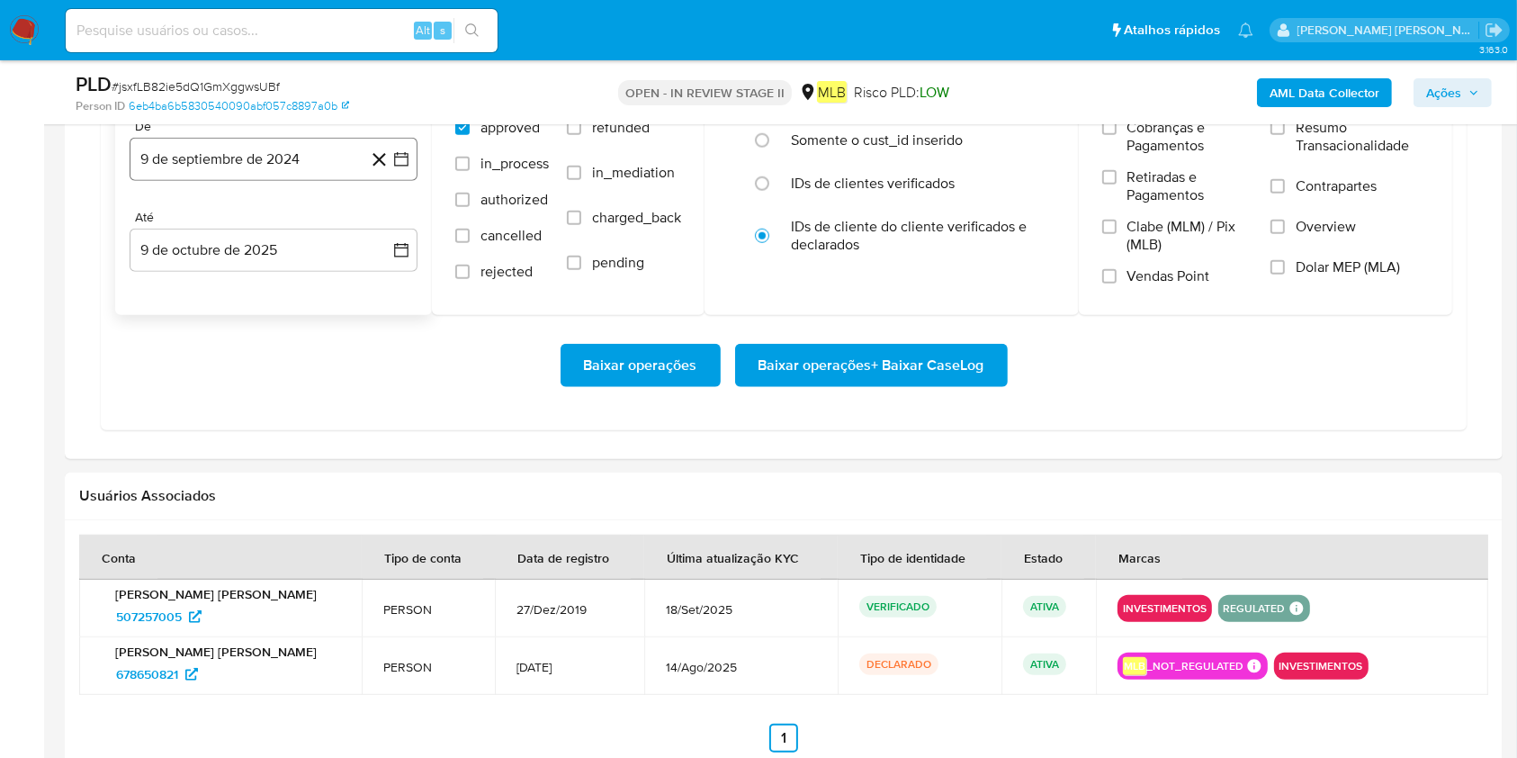
click at [288, 163] on button "9 de septiembre de 2024" at bounding box center [274, 159] width 288 height 43
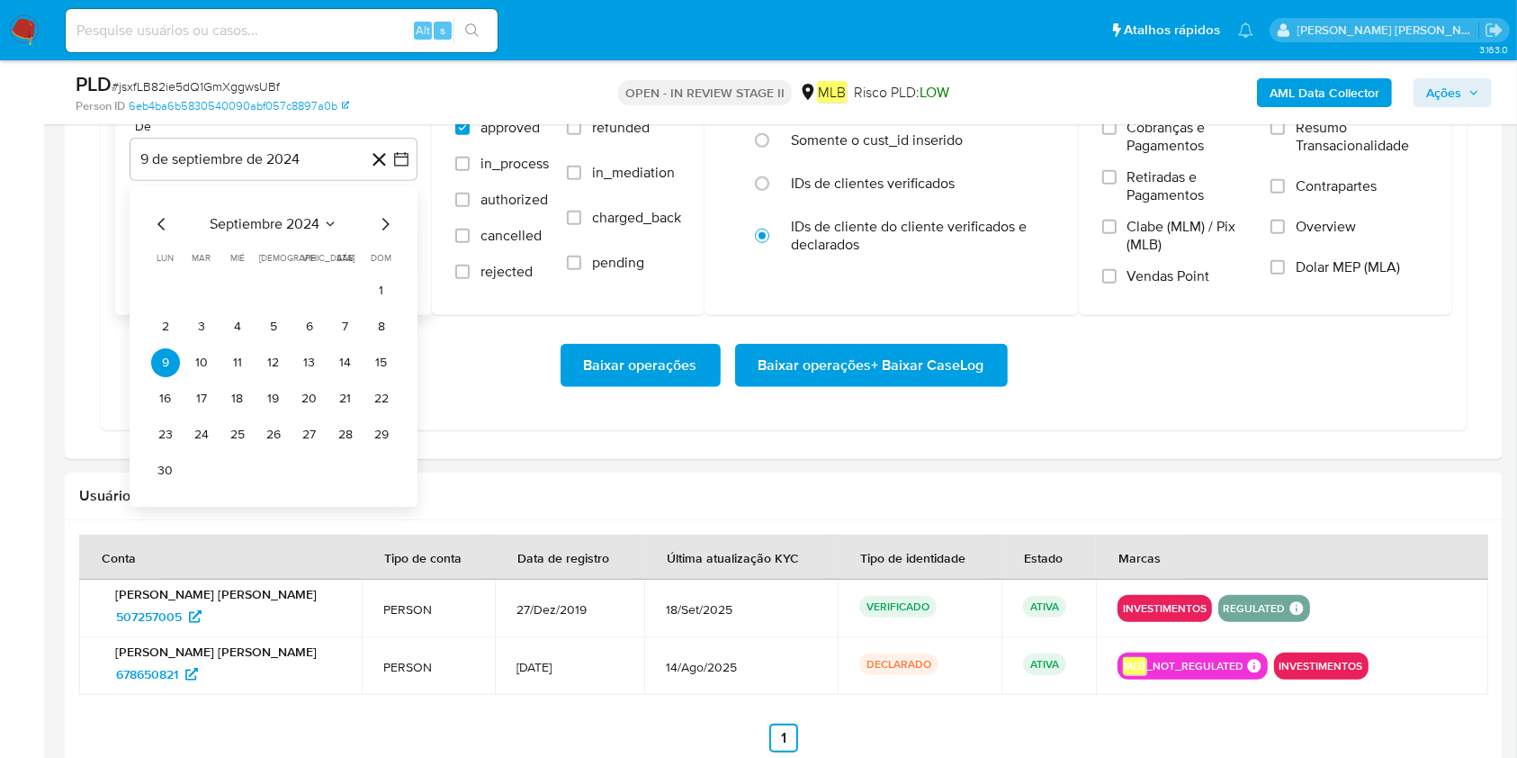
click at [285, 228] on span "septiembre 2024" at bounding box center [265, 224] width 110 height 18
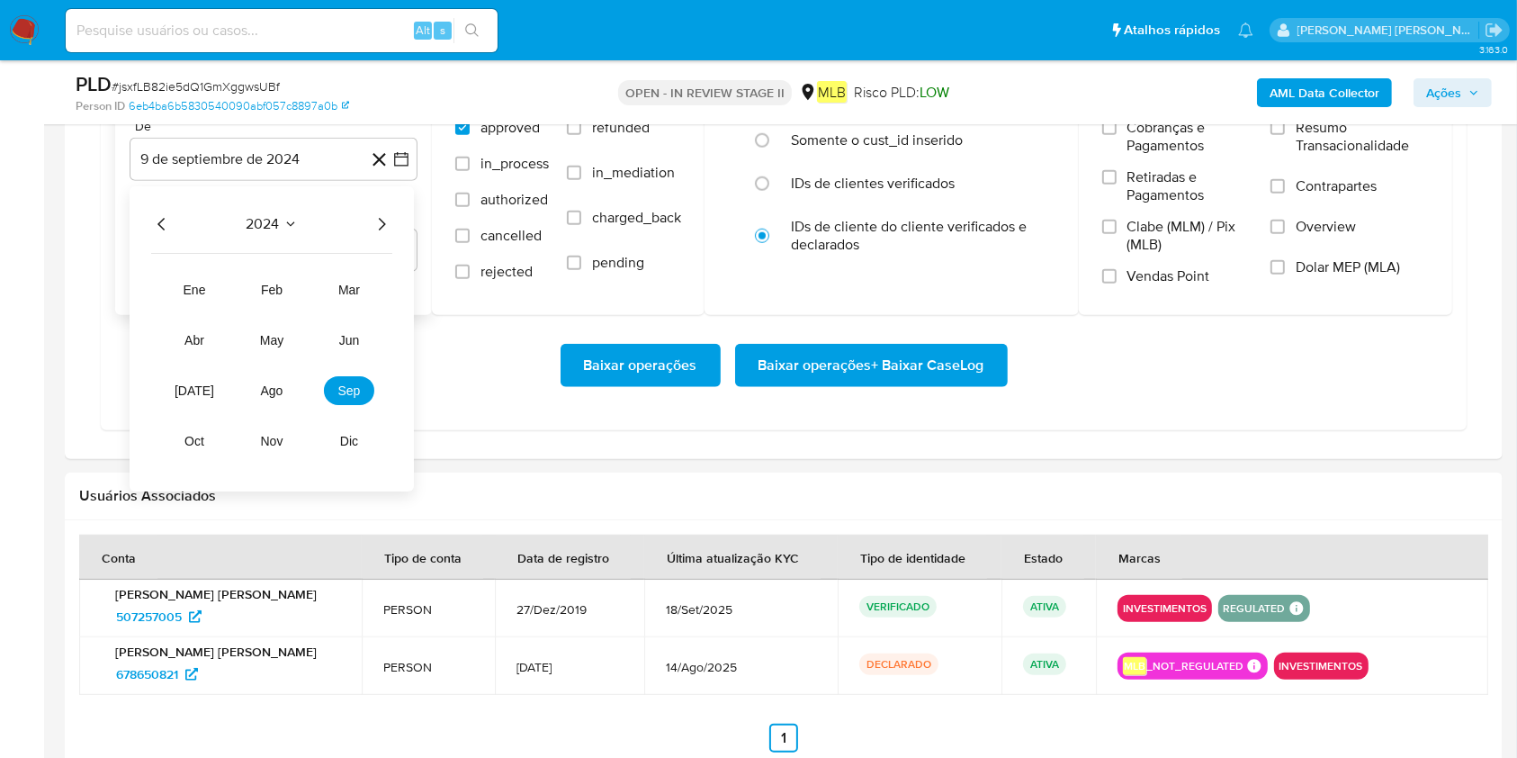
click at [382, 227] on icon "Año siguiente" at bounding box center [382, 224] width 22 height 22
click at [346, 293] on span "mar" at bounding box center [349, 290] width 22 height 14
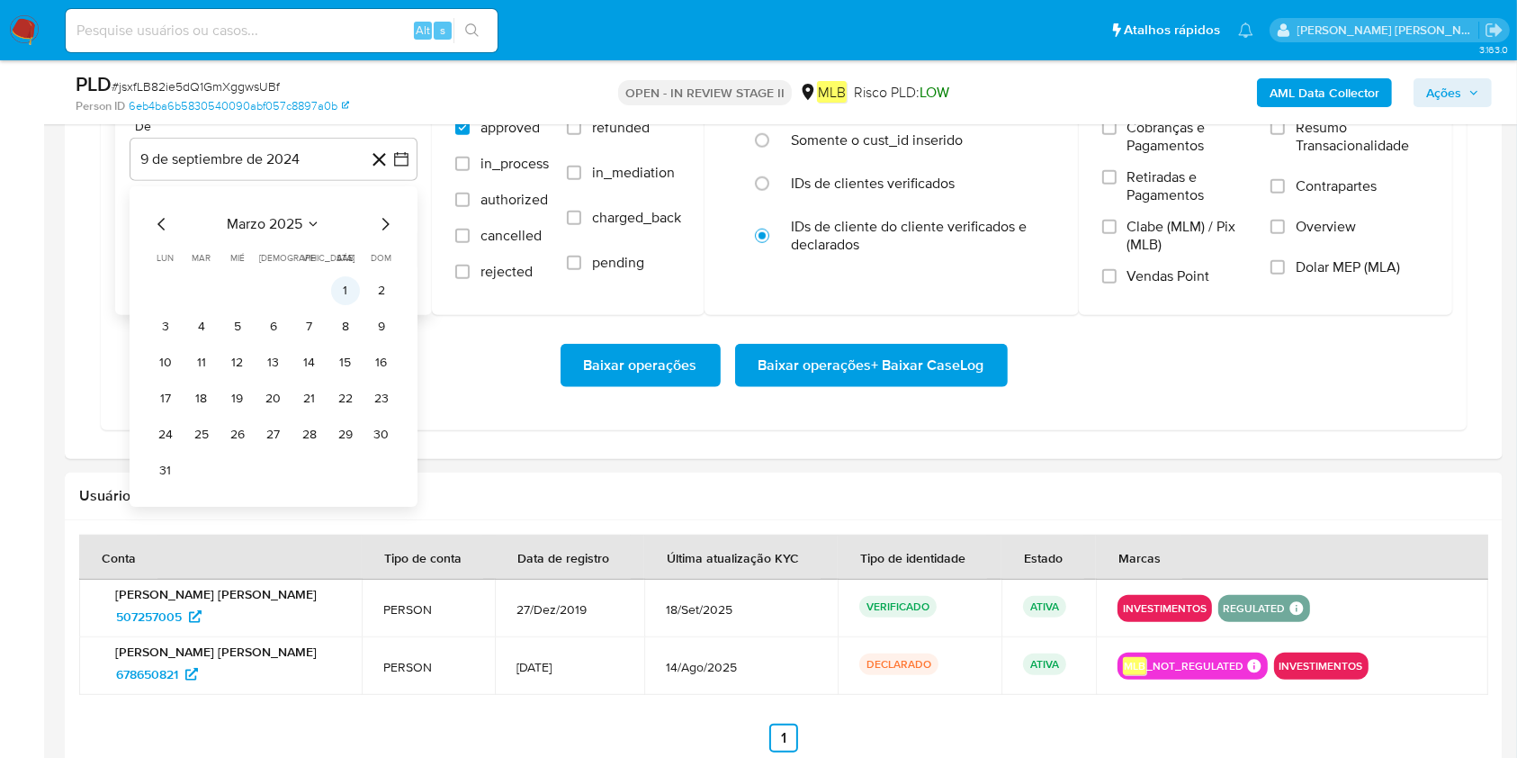
click at [358, 297] on td "1" at bounding box center [345, 290] width 29 height 29
click at [353, 284] on button "1" at bounding box center [345, 290] width 29 height 29
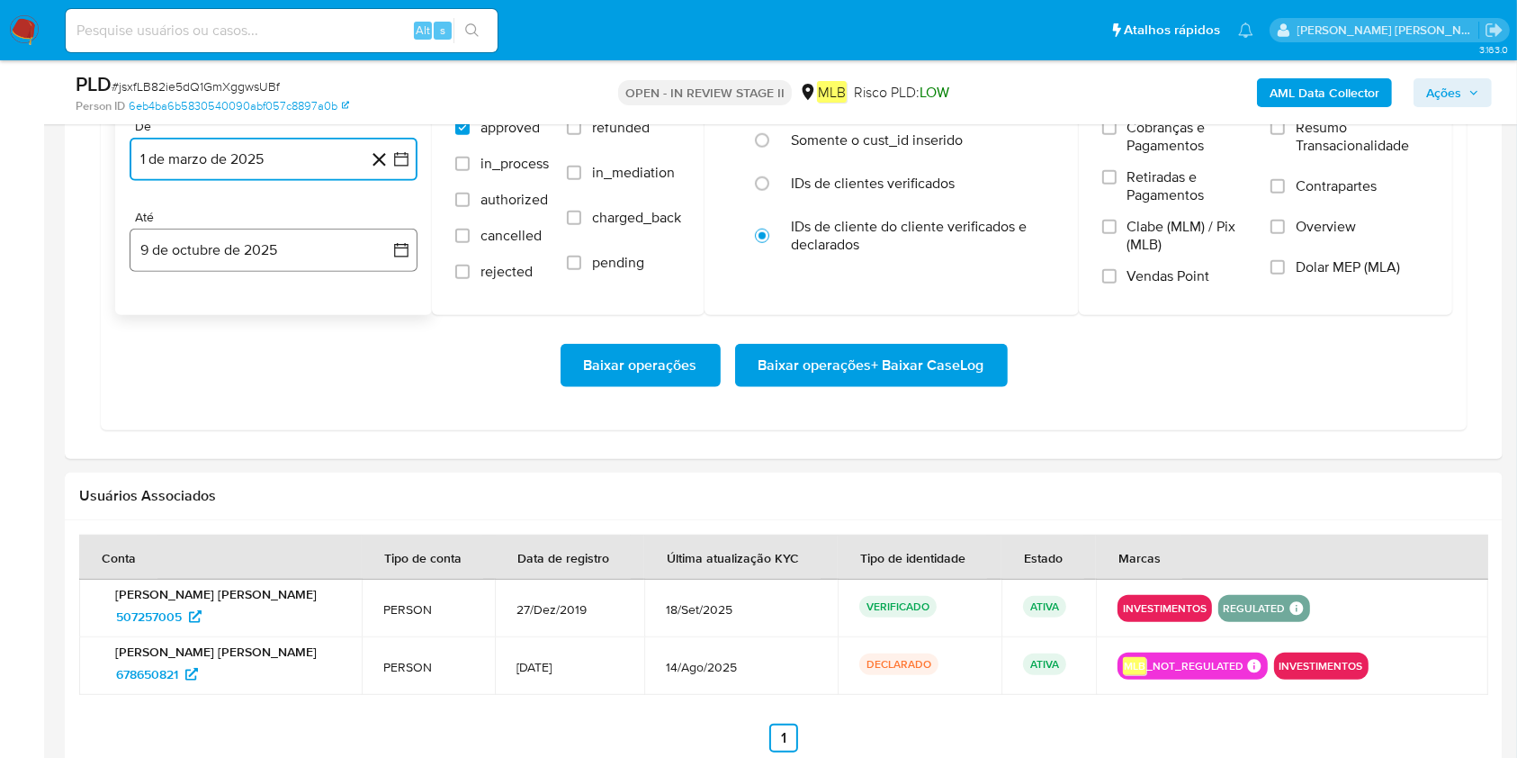
click at [331, 241] on button "9 de octubre de 2025" at bounding box center [274, 250] width 288 height 43
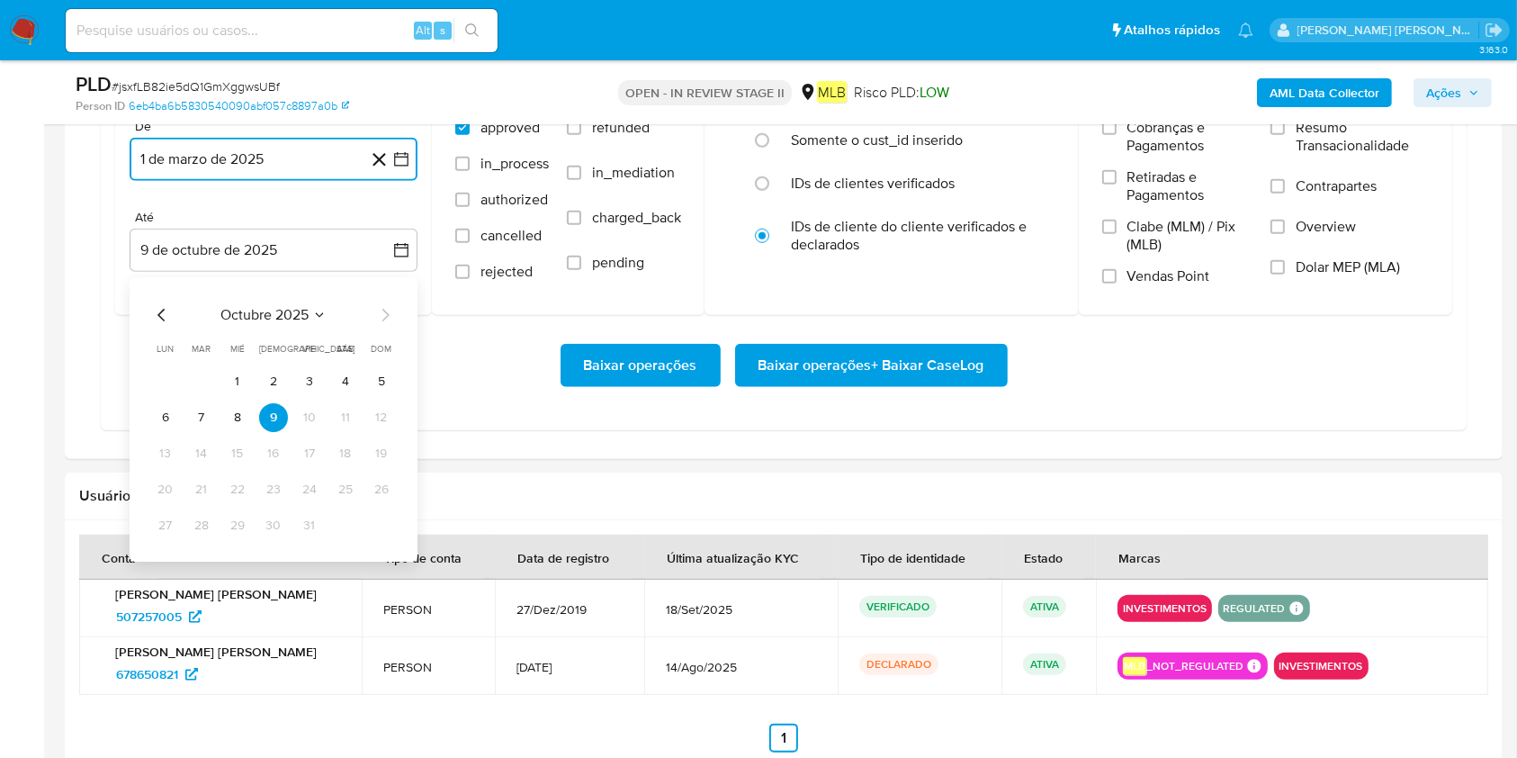
click at [241, 415] on button "8" at bounding box center [237, 417] width 29 height 29
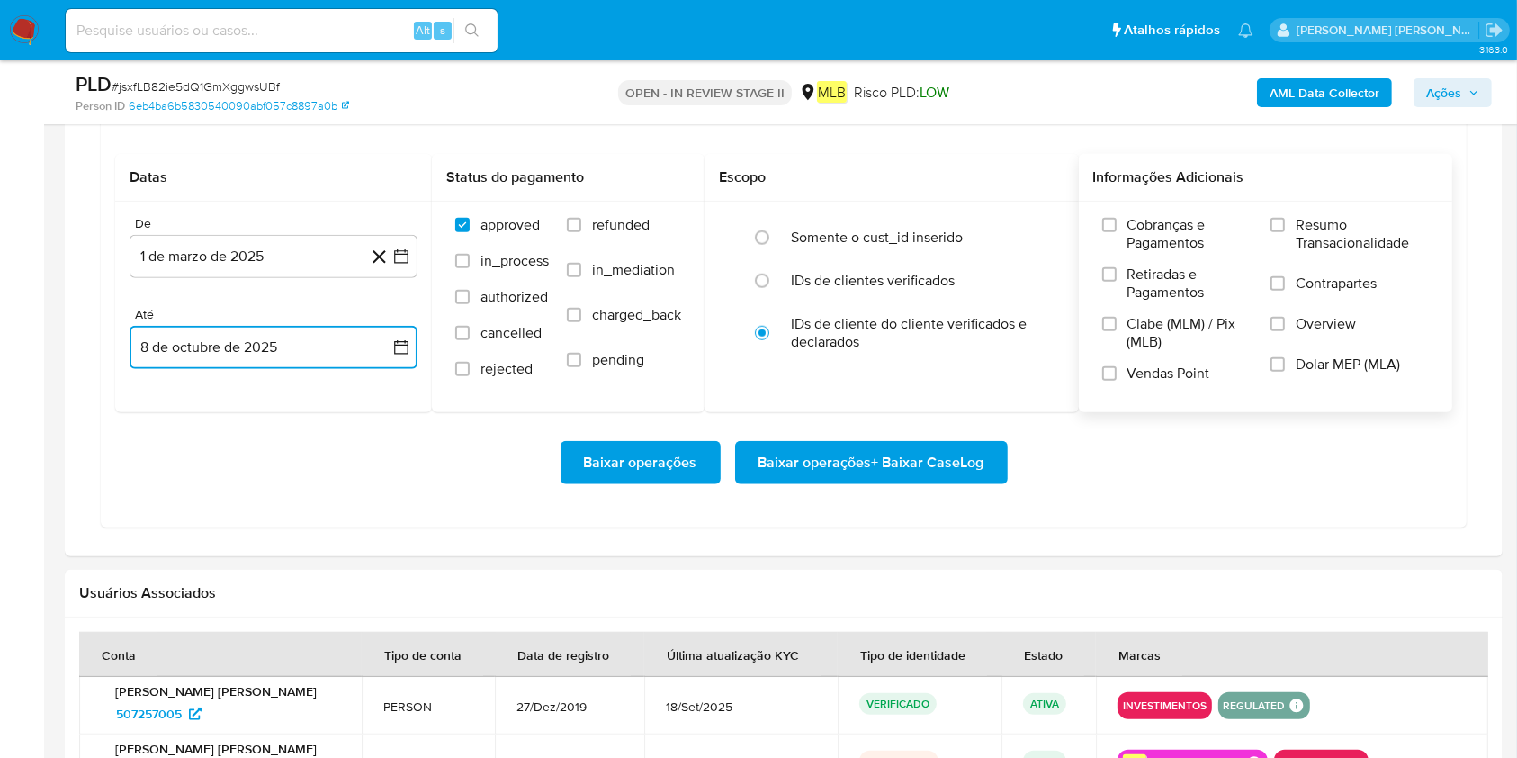
scroll to position [1559, 0]
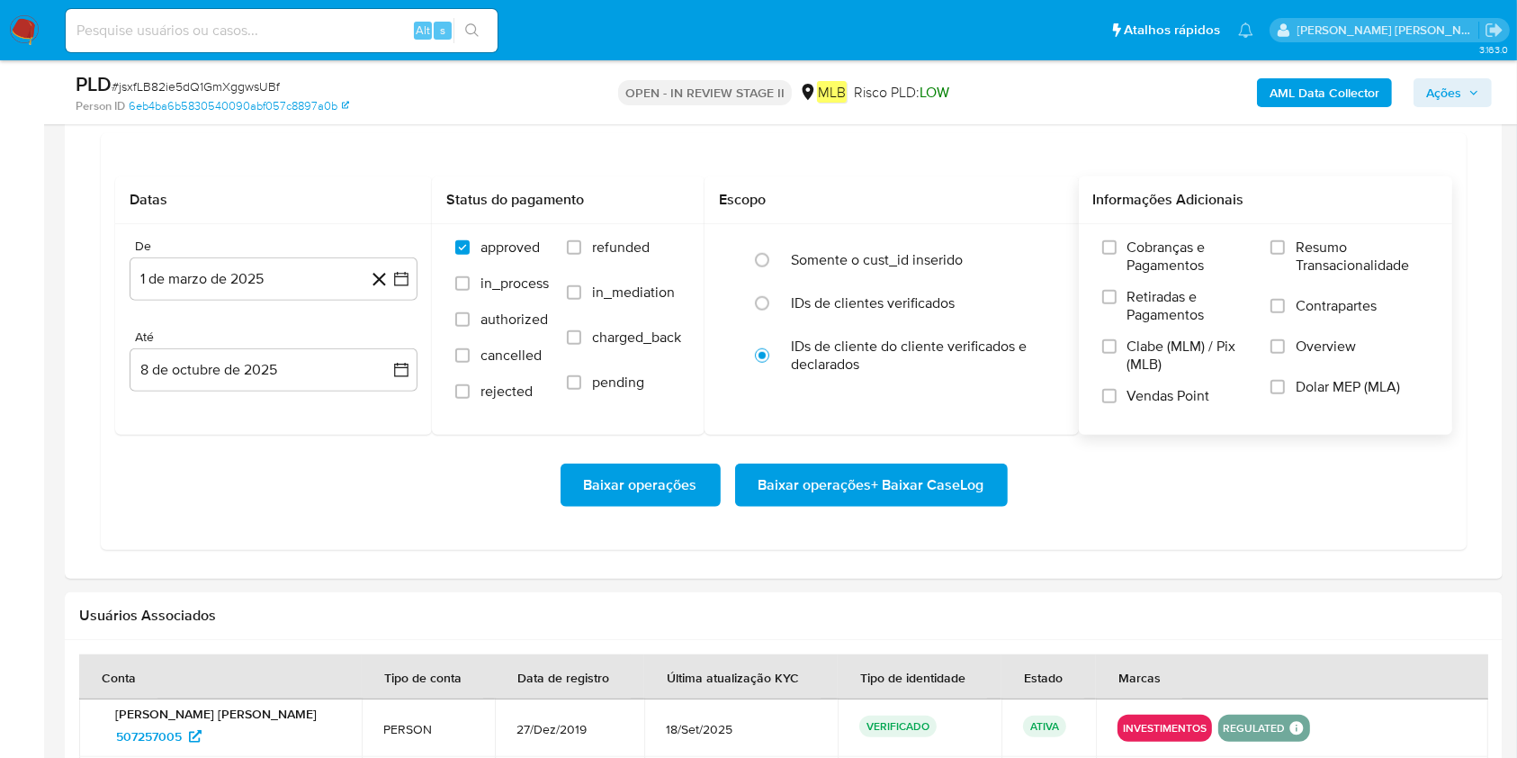
click at [1137, 238] on span "Resumo Transacionalidade" at bounding box center [1362, 256] width 133 height 36
click at [1137, 240] on input "Resumo Transacionalidade" at bounding box center [1277, 247] width 14 height 14
click at [842, 489] on span "Baixar operações + Baixar CaseLog" at bounding box center [872, 485] width 226 height 40
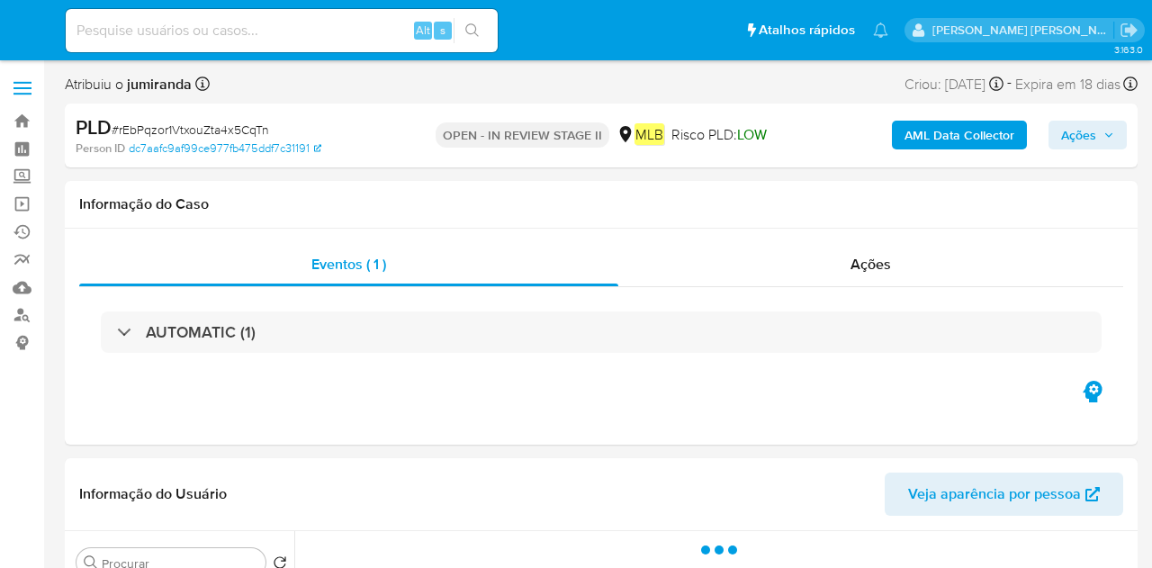
select select "10"
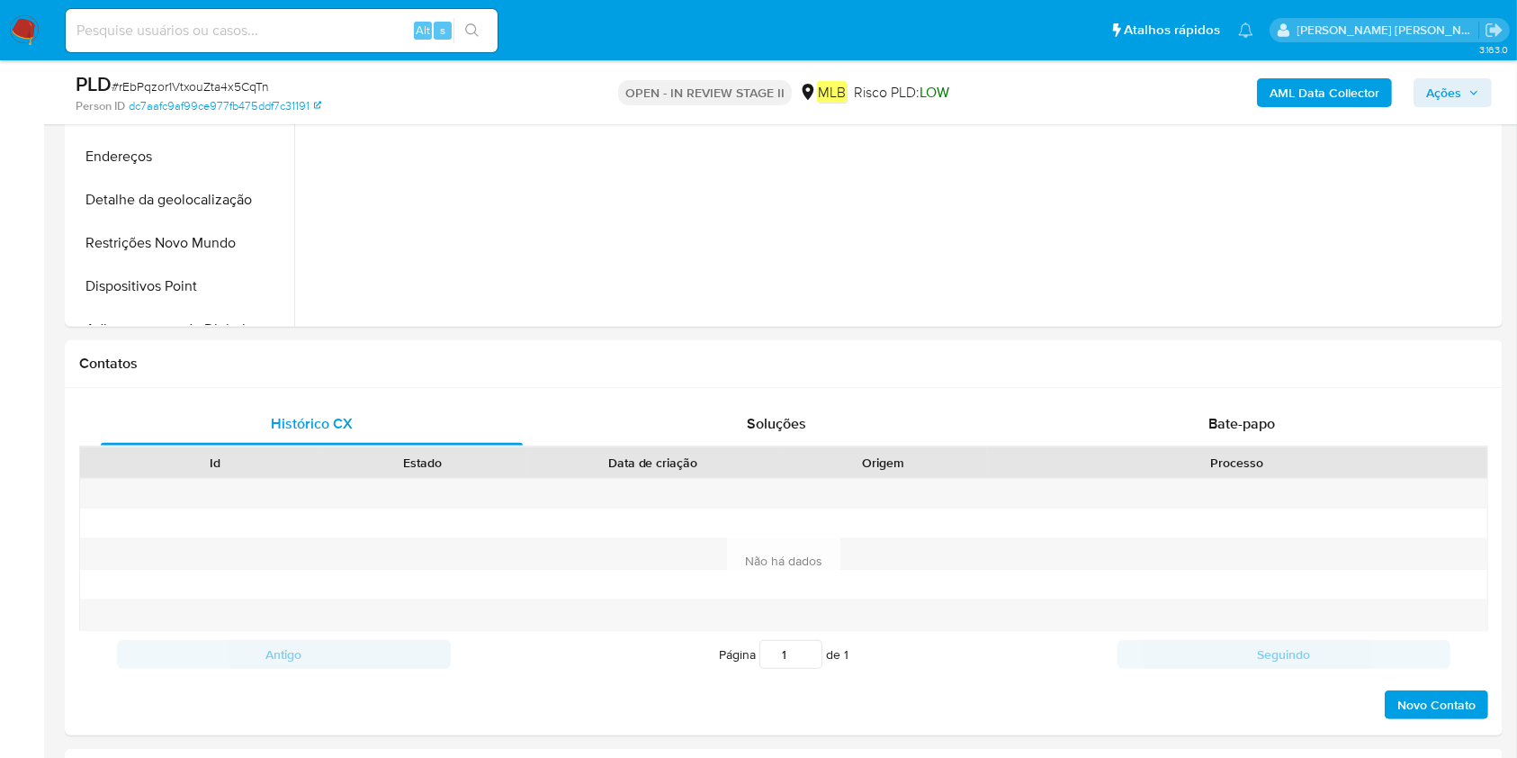
scroll to position [599, 0]
click at [1151, 423] on div "Bate-papo" at bounding box center [1242, 425] width 422 height 43
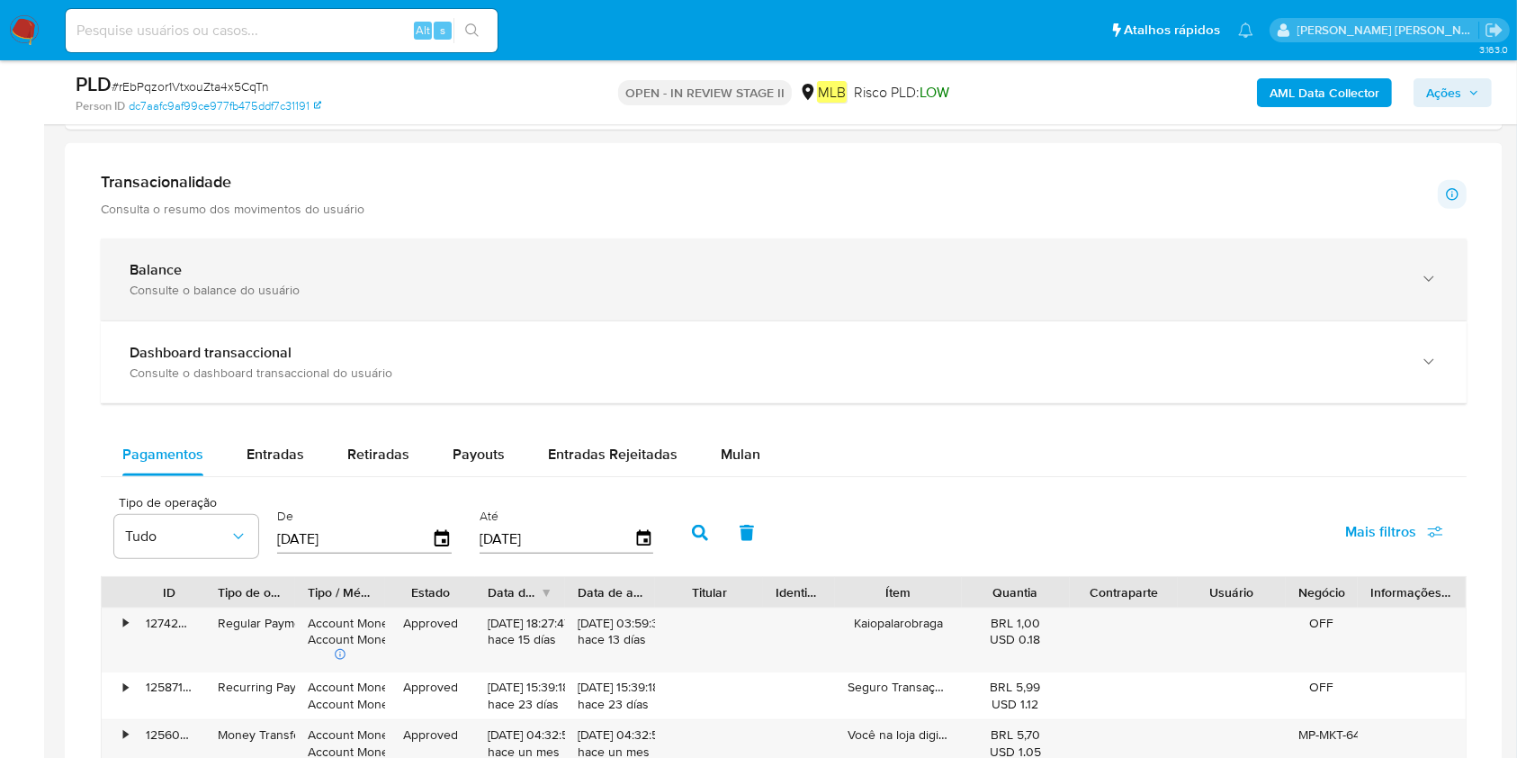
scroll to position [1679, 0]
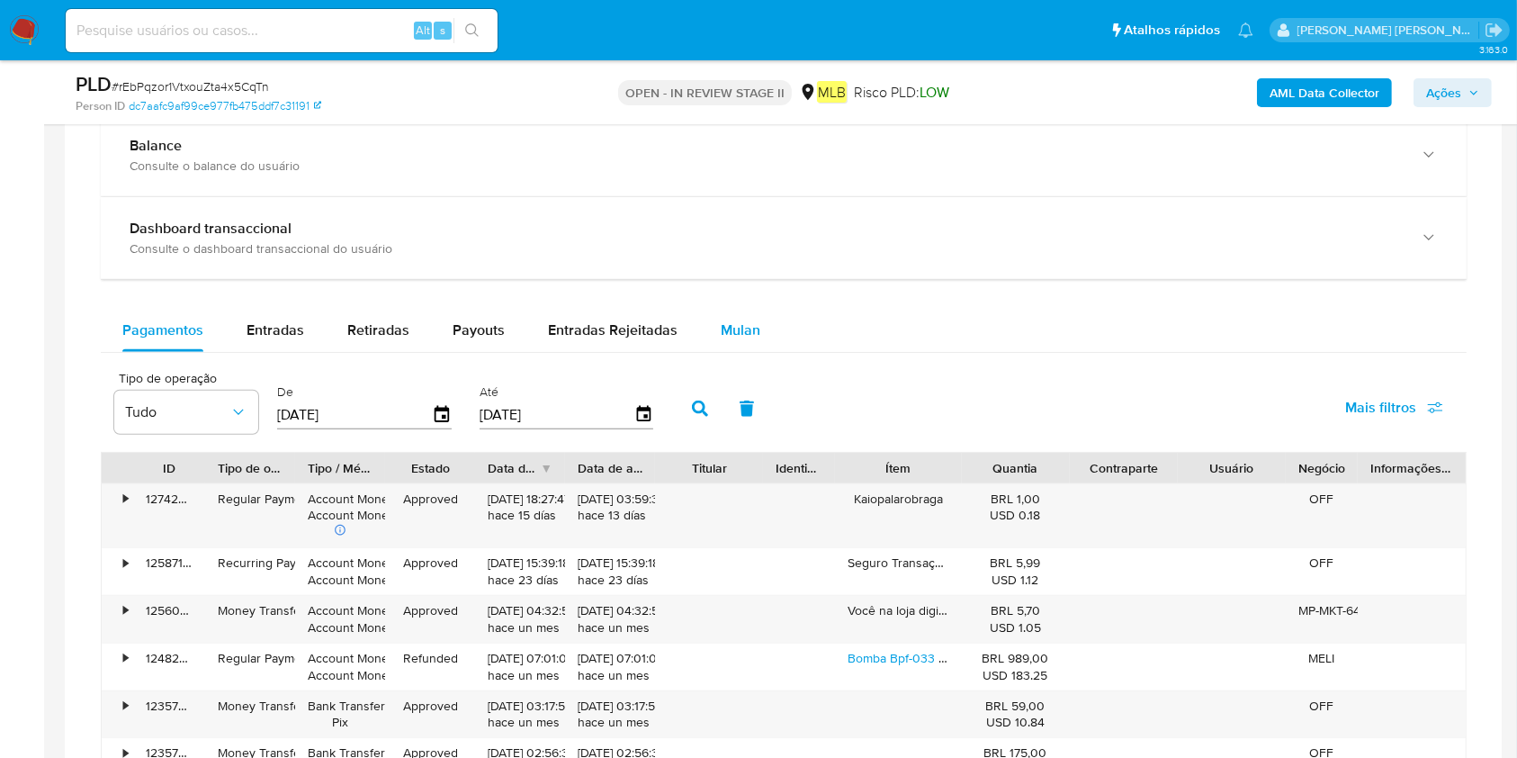
click at [737, 331] on span "Mulan" at bounding box center [741, 329] width 40 height 21
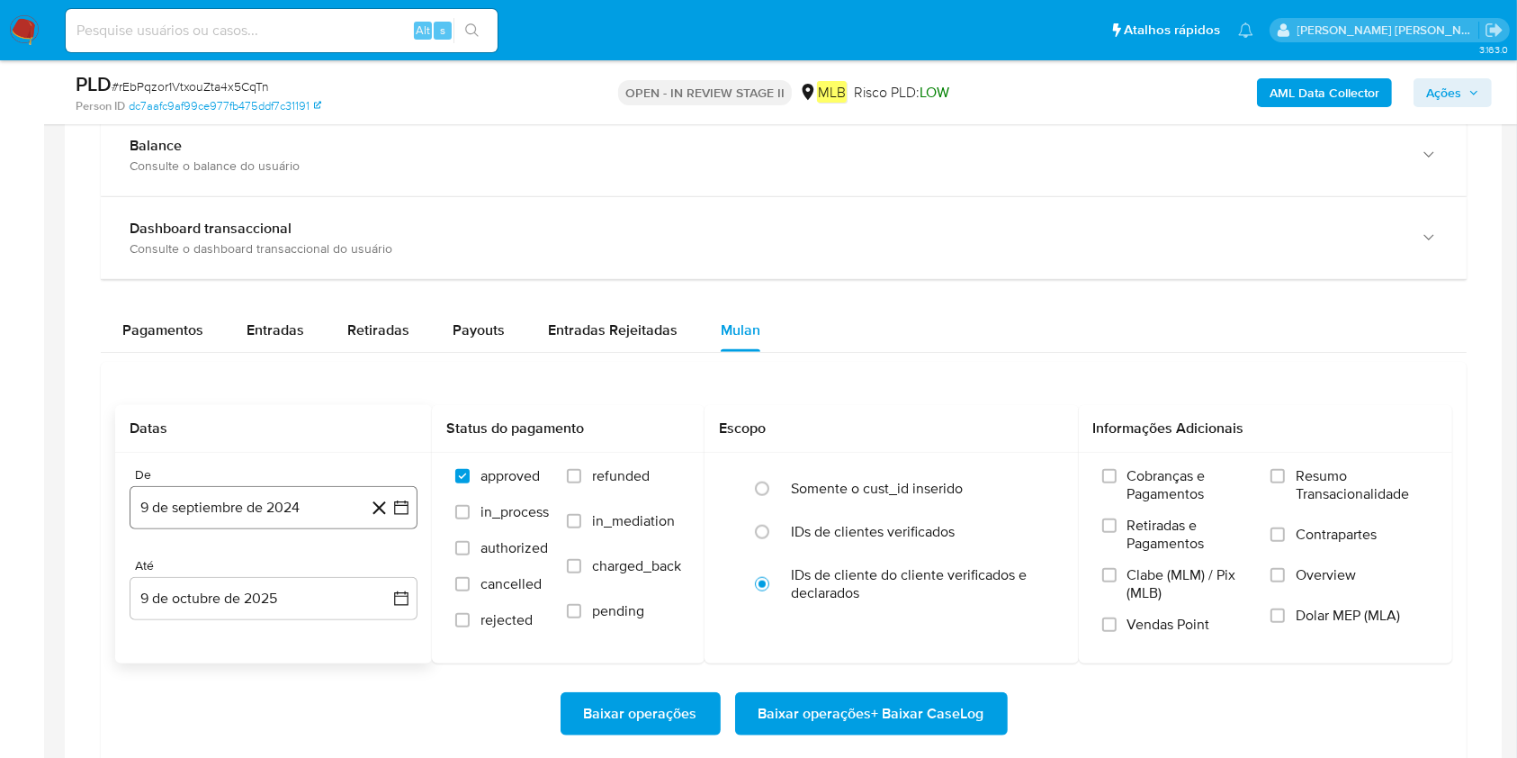
click at [256, 500] on button "9 de septiembre de 2024" at bounding box center [274, 507] width 288 height 43
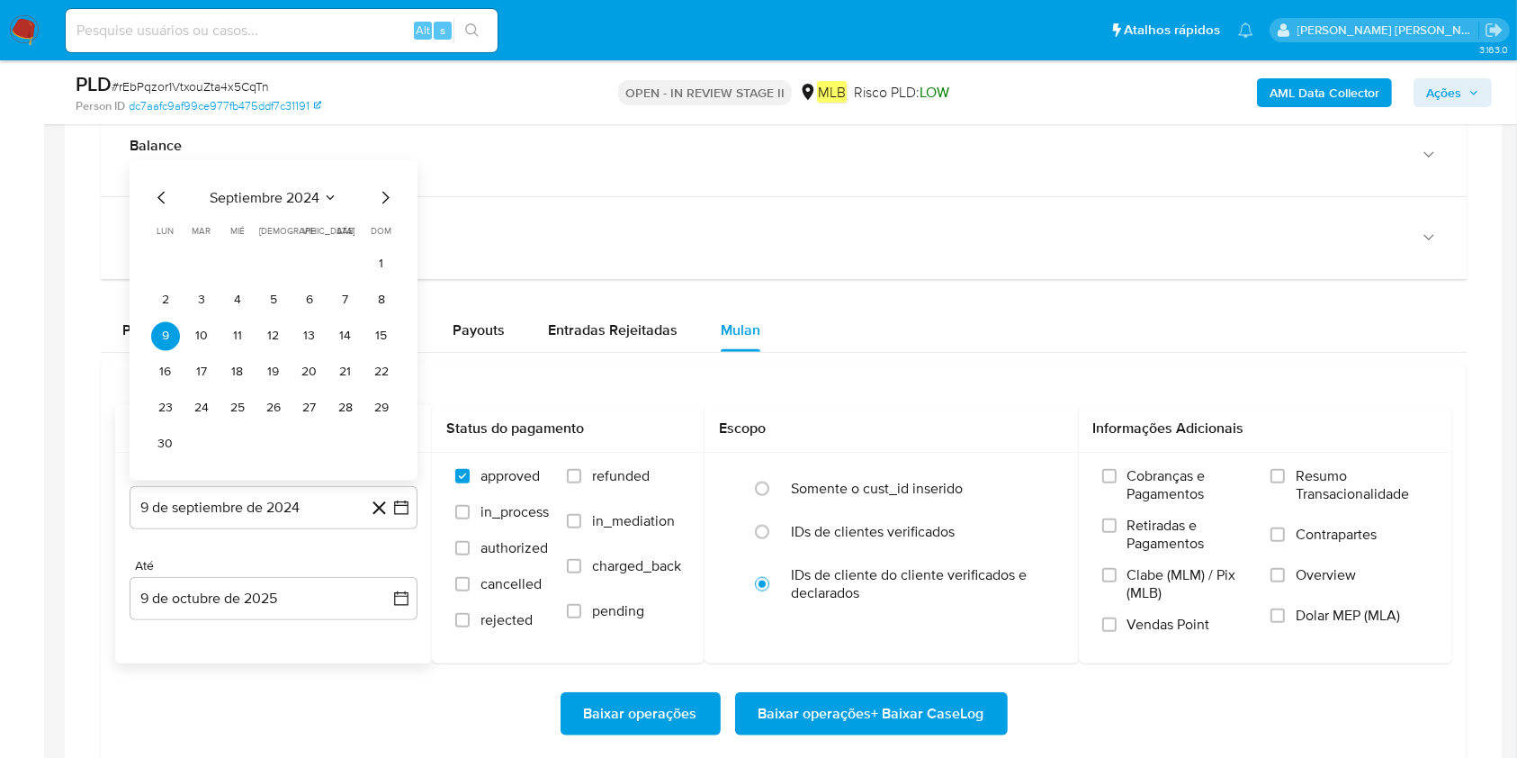
click at [279, 193] on span "septiembre 2024" at bounding box center [265, 197] width 110 height 18
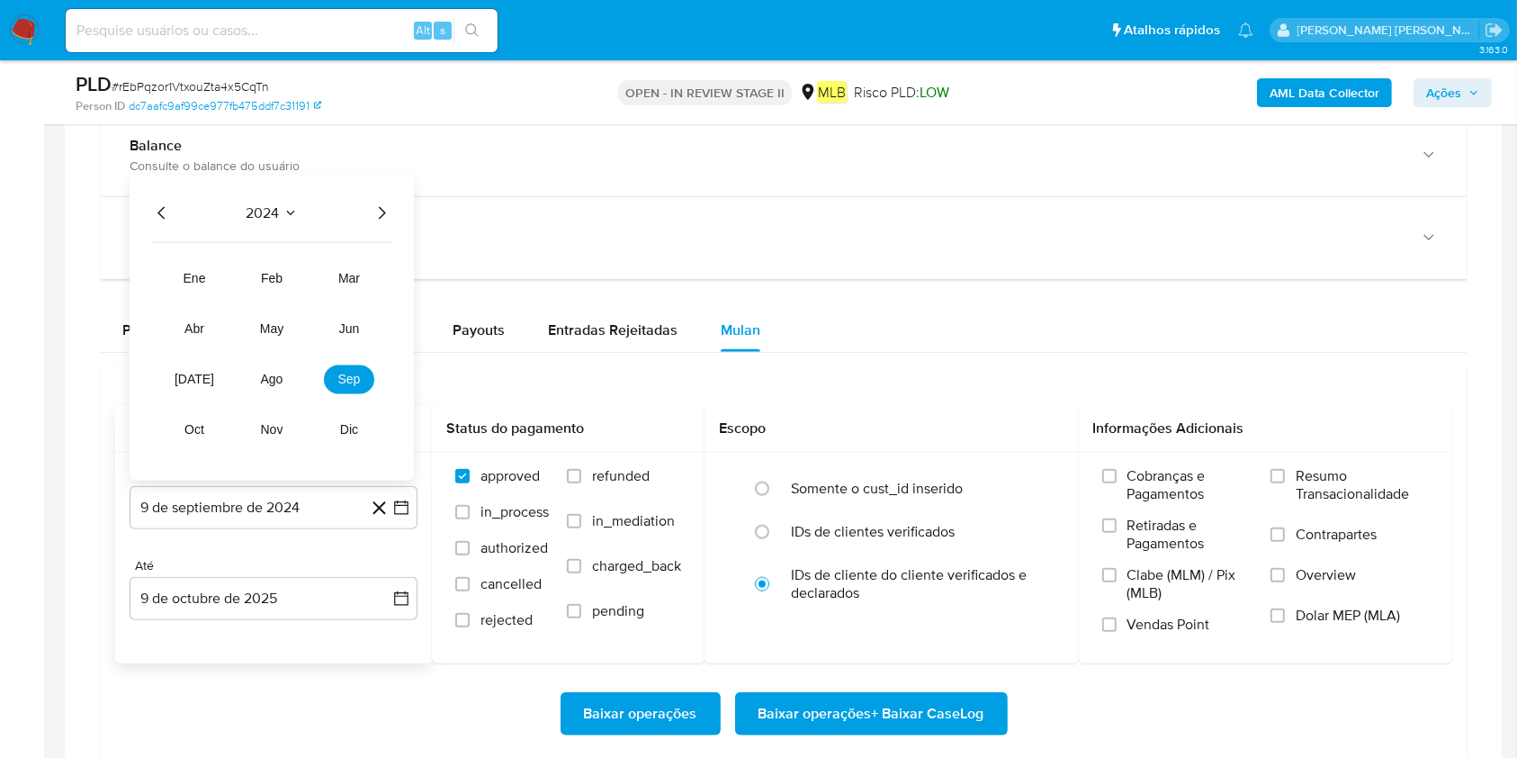
click at [372, 204] on icon "Año siguiente" at bounding box center [382, 213] width 22 height 22
click at [346, 290] on button "mar" at bounding box center [349, 278] width 50 height 29
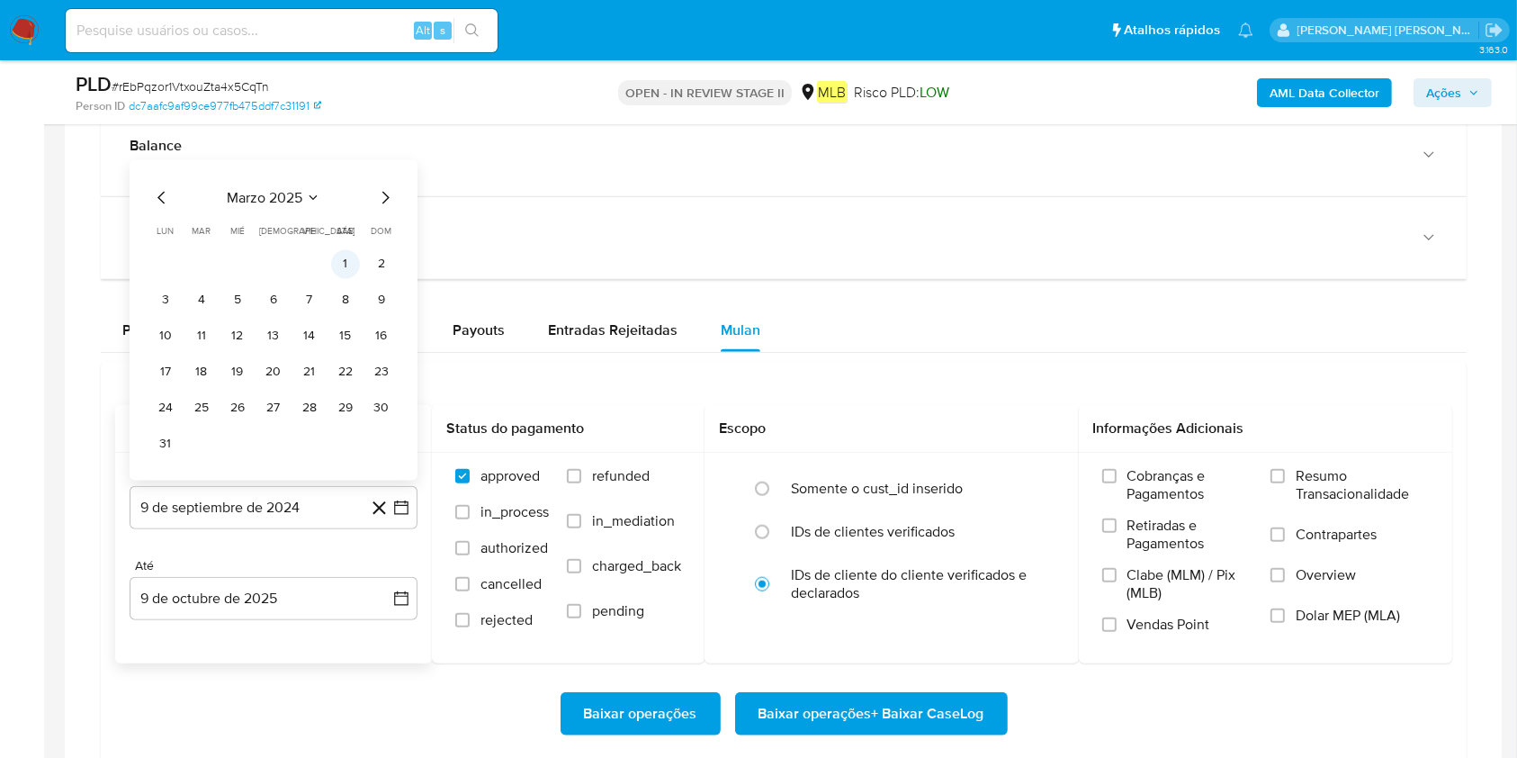
click at [346, 262] on button "1" at bounding box center [345, 263] width 29 height 29
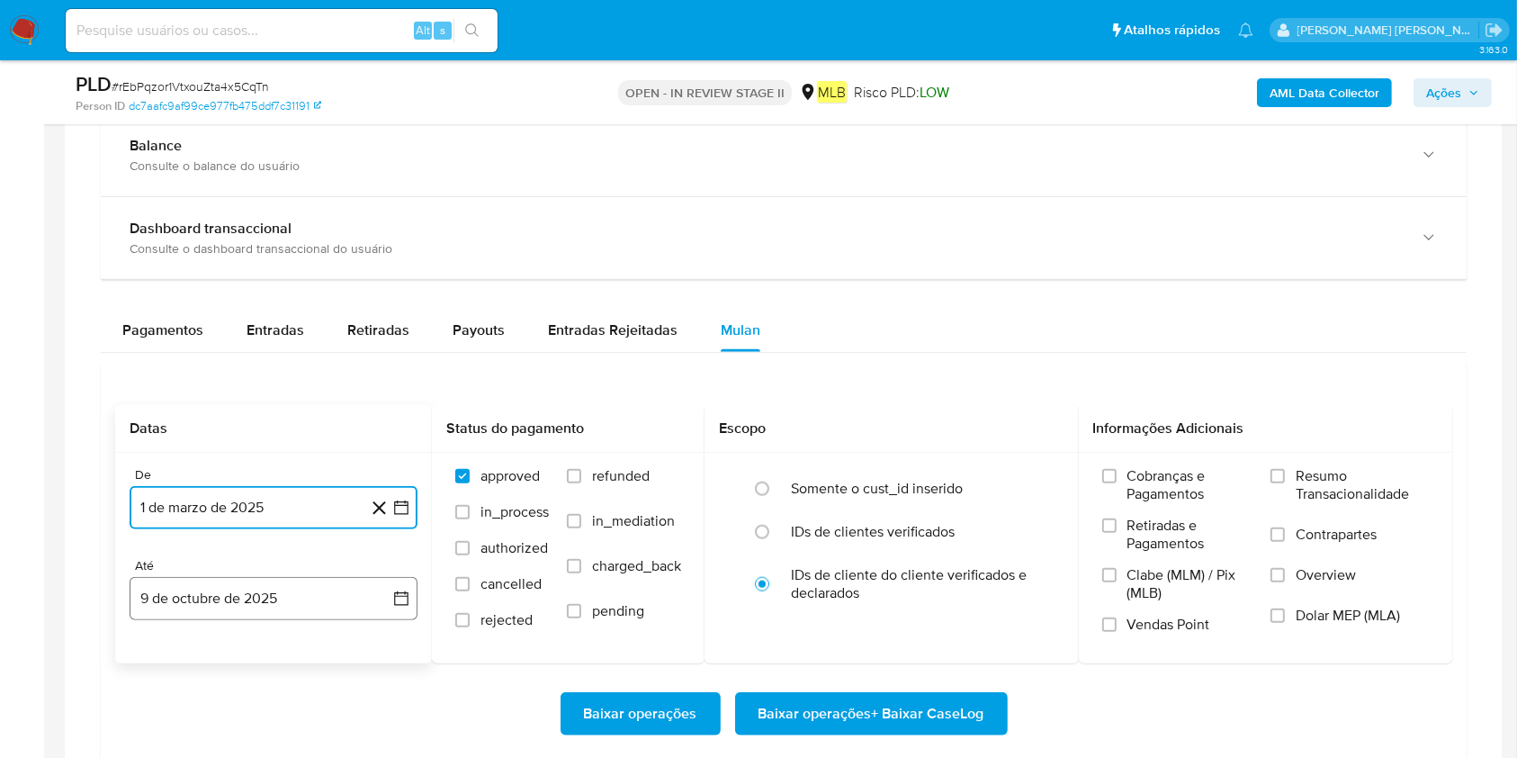
click at [251, 567] on button "9 de octubre de 2025" at bounding box center [274, 598] width 288 height 43
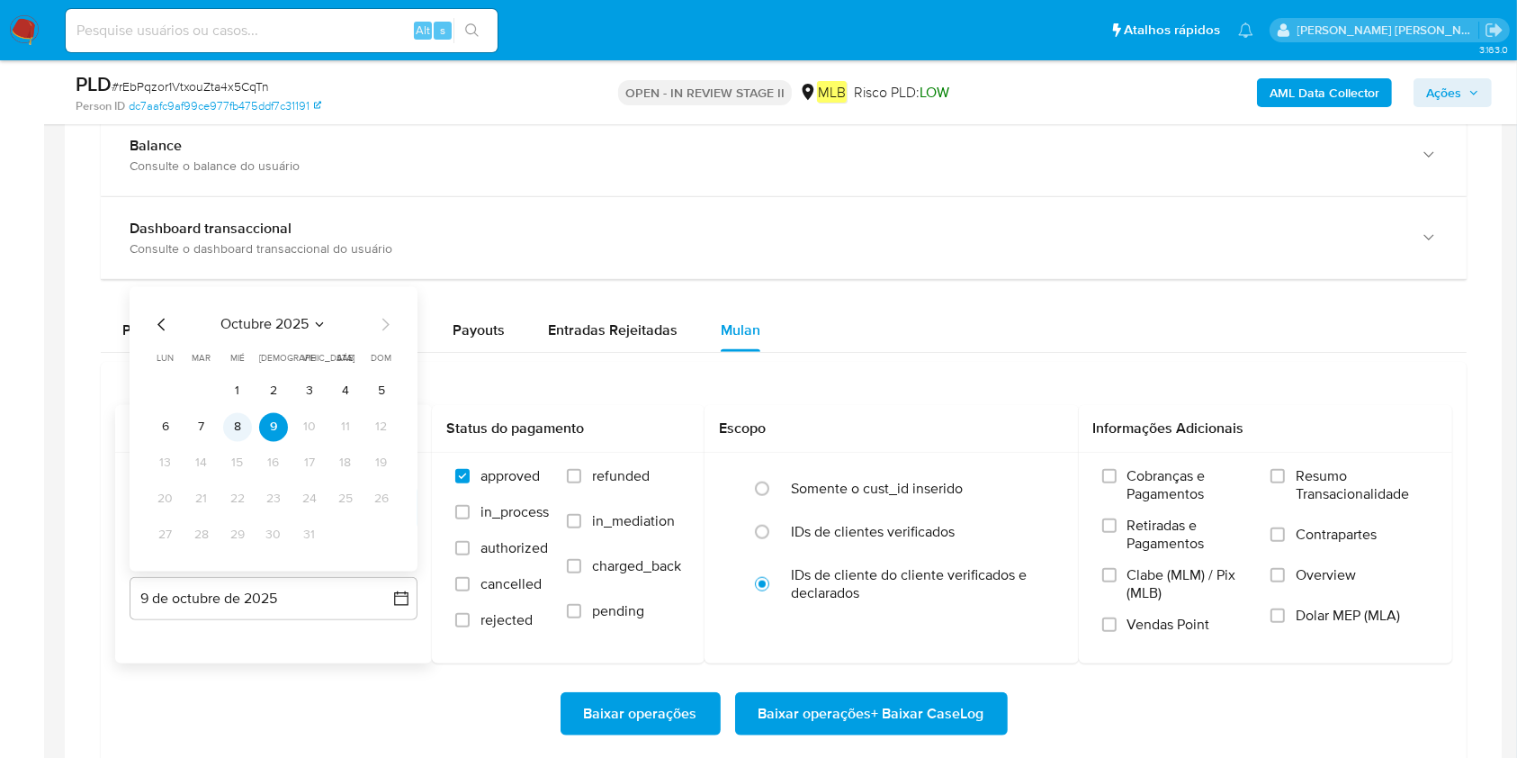
click at [238, 420] on button "8" at bounding box center [237, 426] width 29 height 29
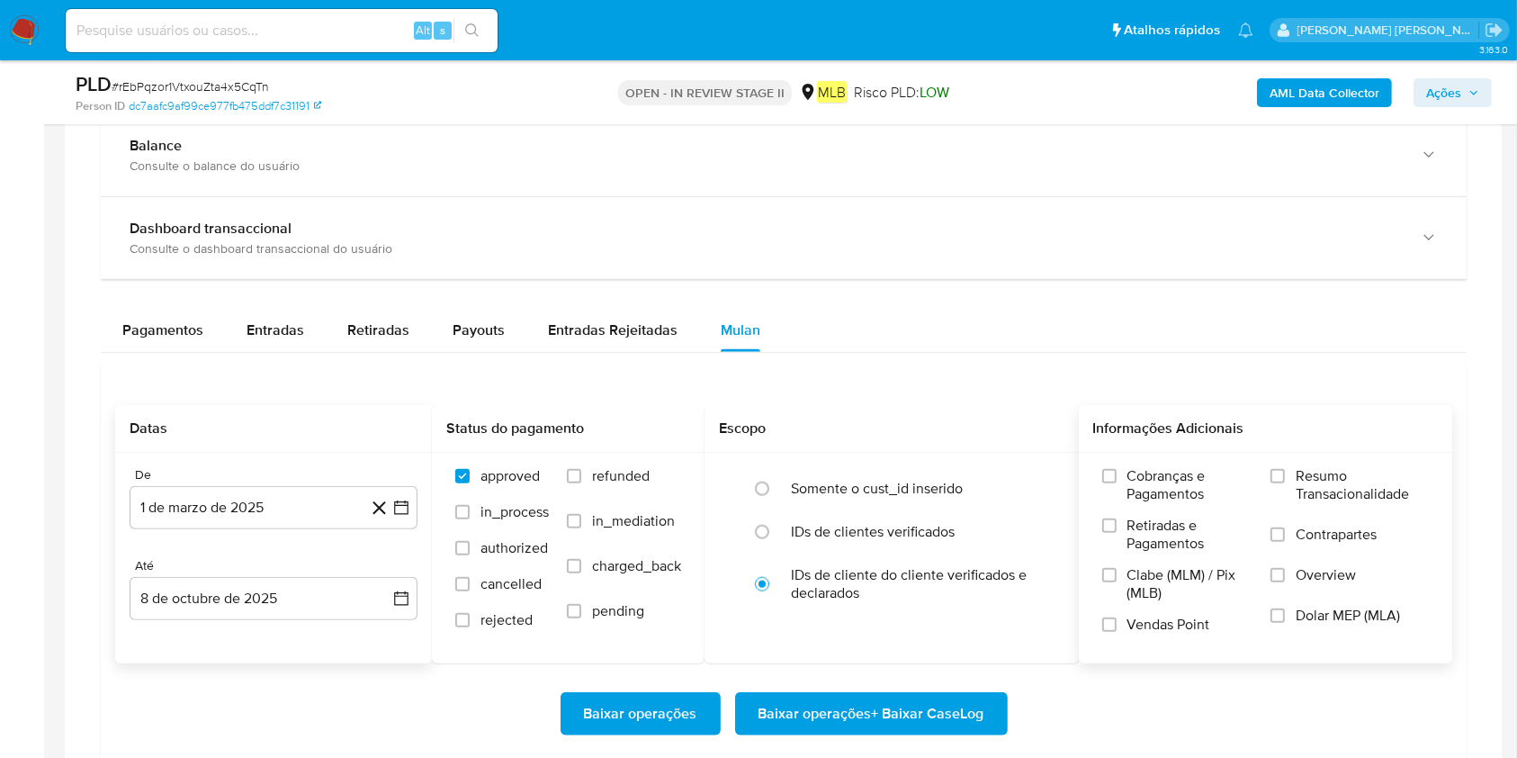
click at [1151, 485] on span "Resumo Transacionalidade" at bounding box center [1362, 485] width 133 height 36
click at [1151, 483] on input "Resumo Transacionalidade" at bounding box center [1277, 476] width 14 height 14
click at [925, 567] on span "Baixar operações + Baixar CaseLog" at bounding box center [872, 714] width 226 height 40
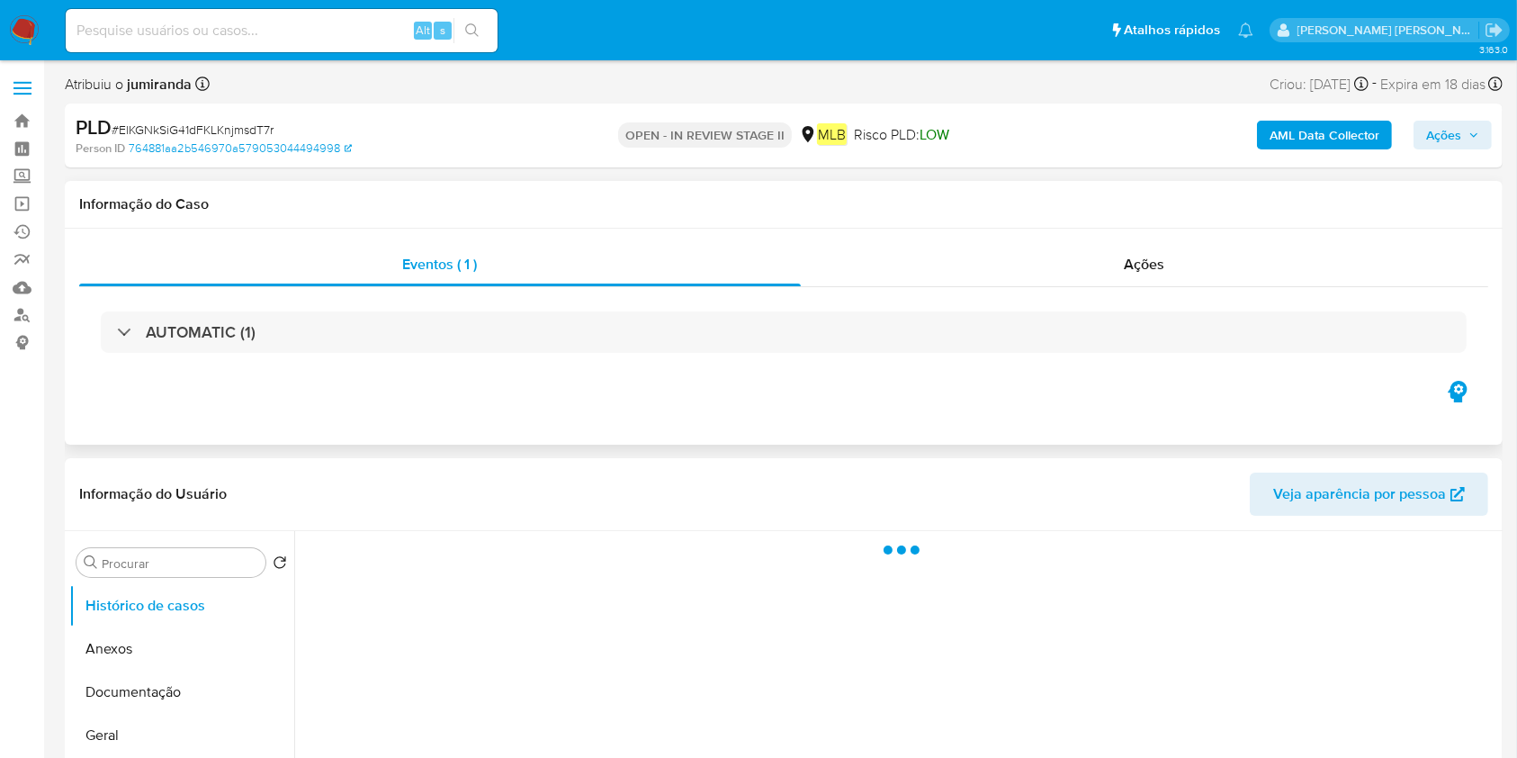
select select "10"
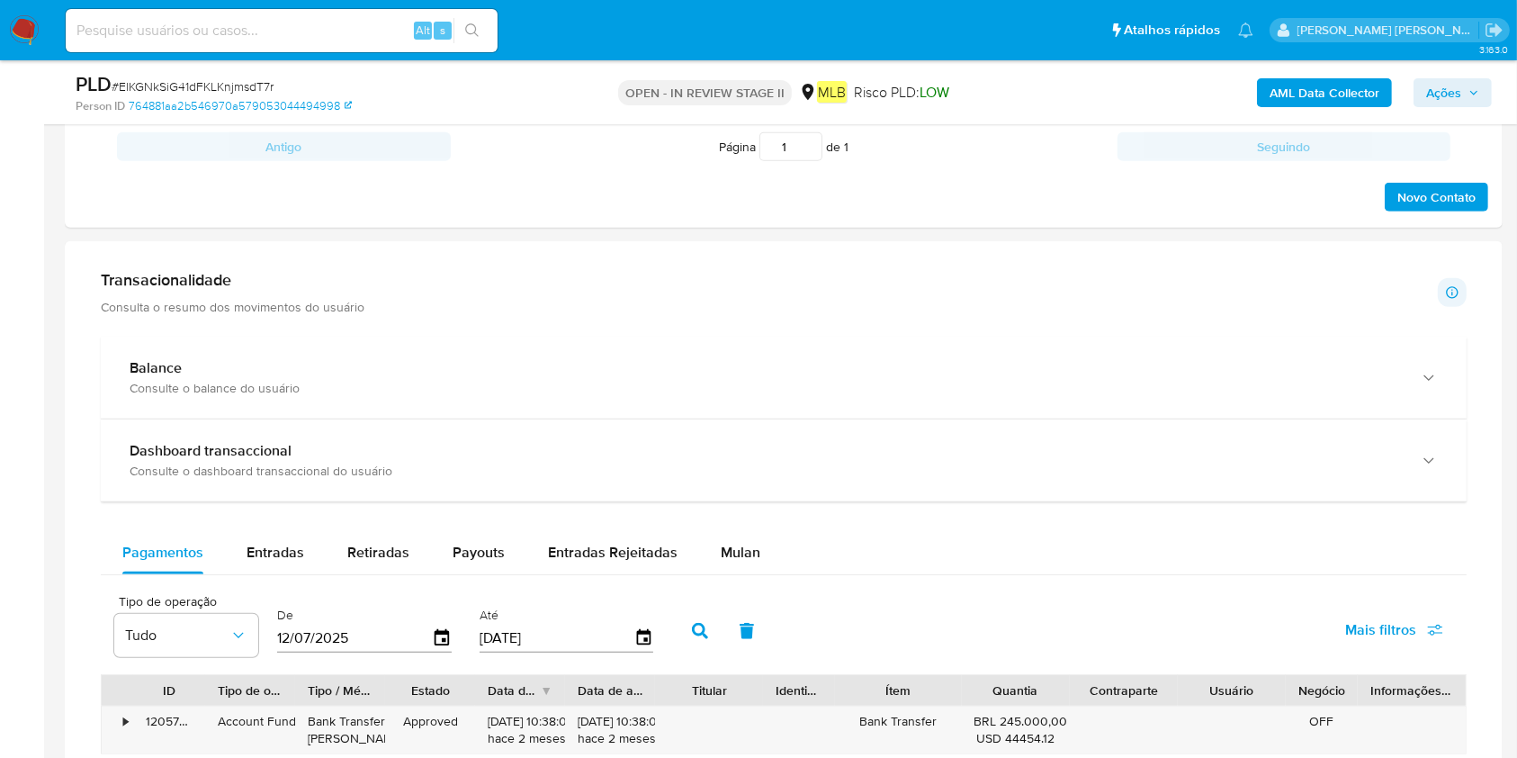
scroll to position [1080, 0]
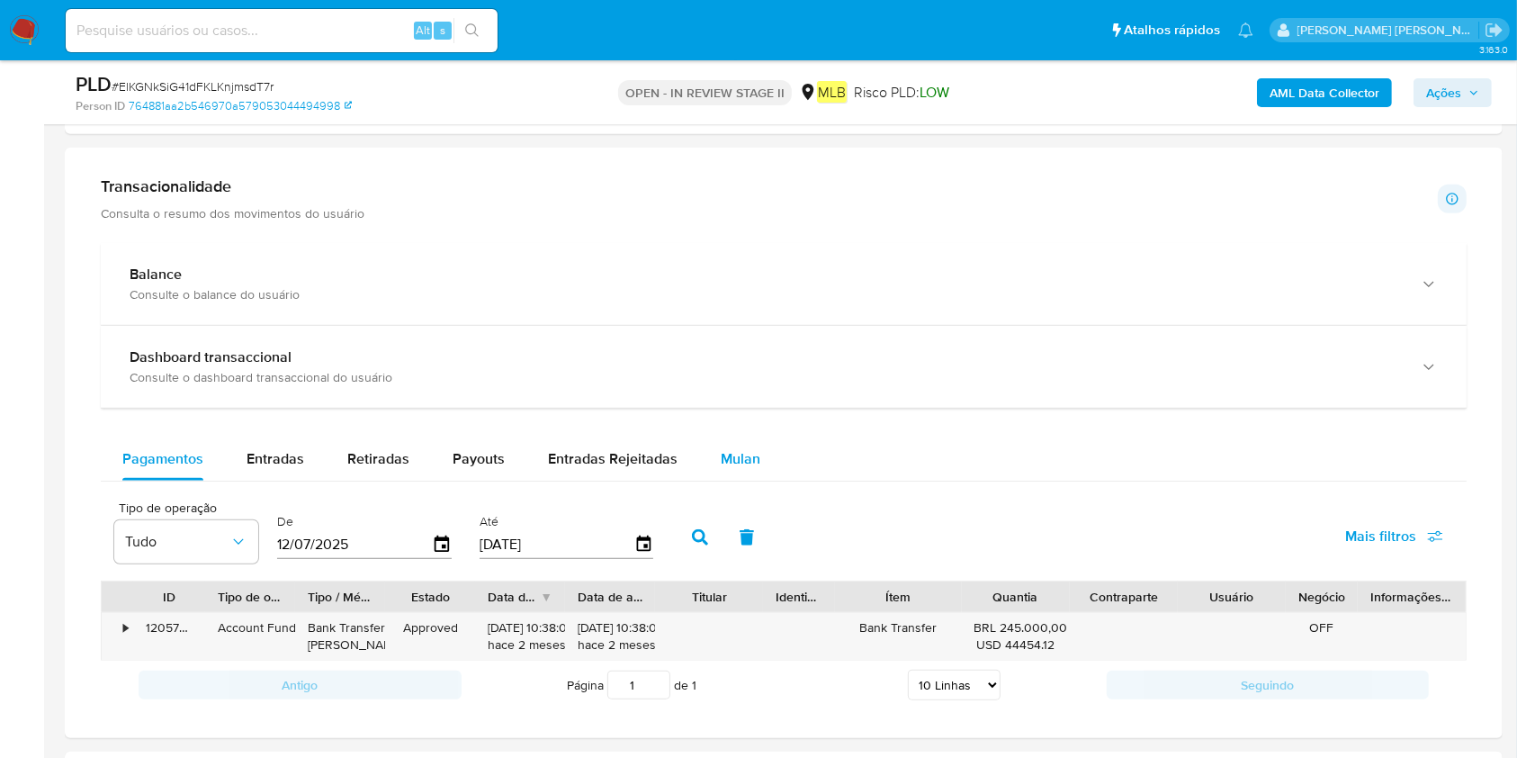
click at [745, 453] on span "Mulan" at bounding box center [741, 458] width 40 height 21
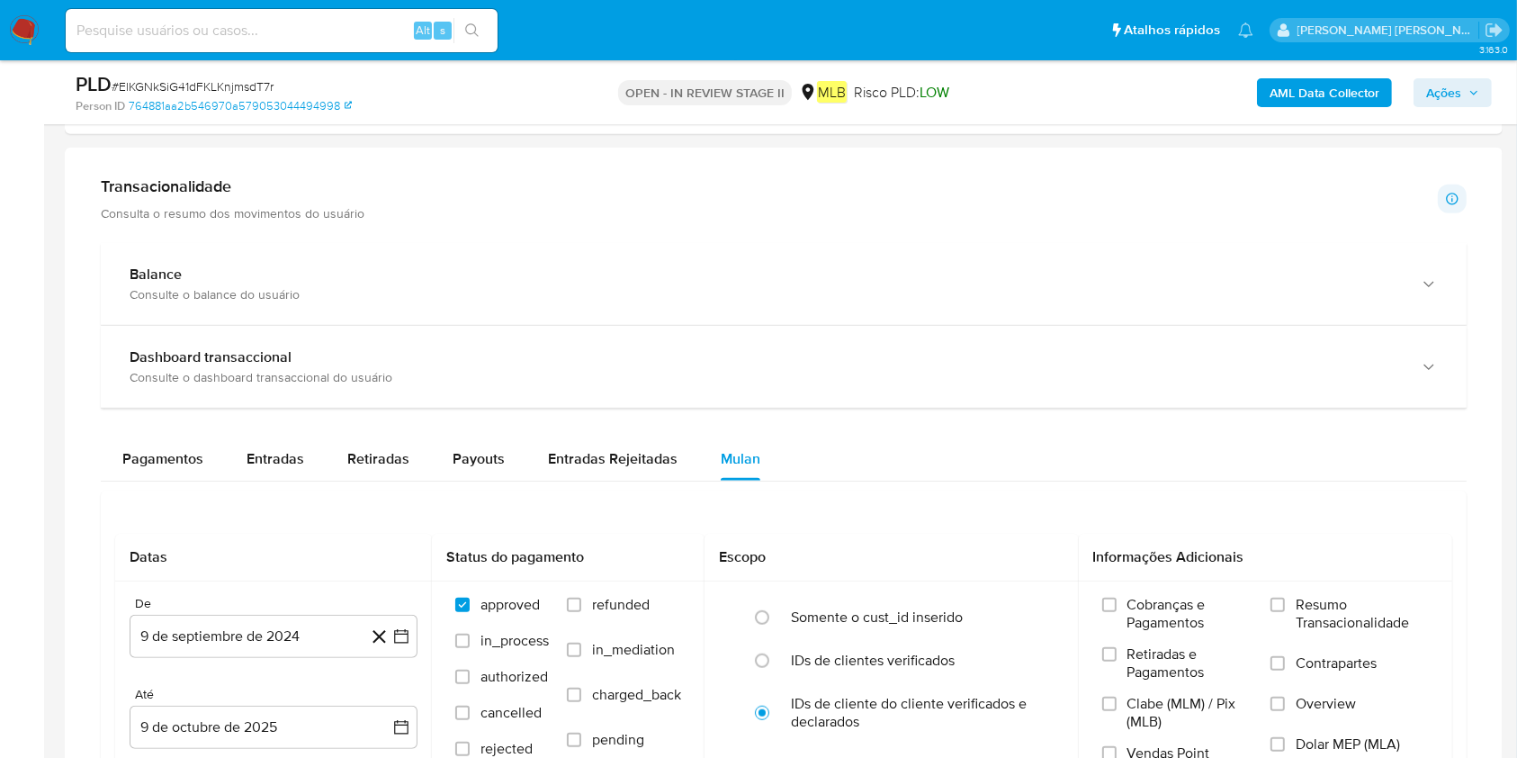
scroll to position [1319, 0]
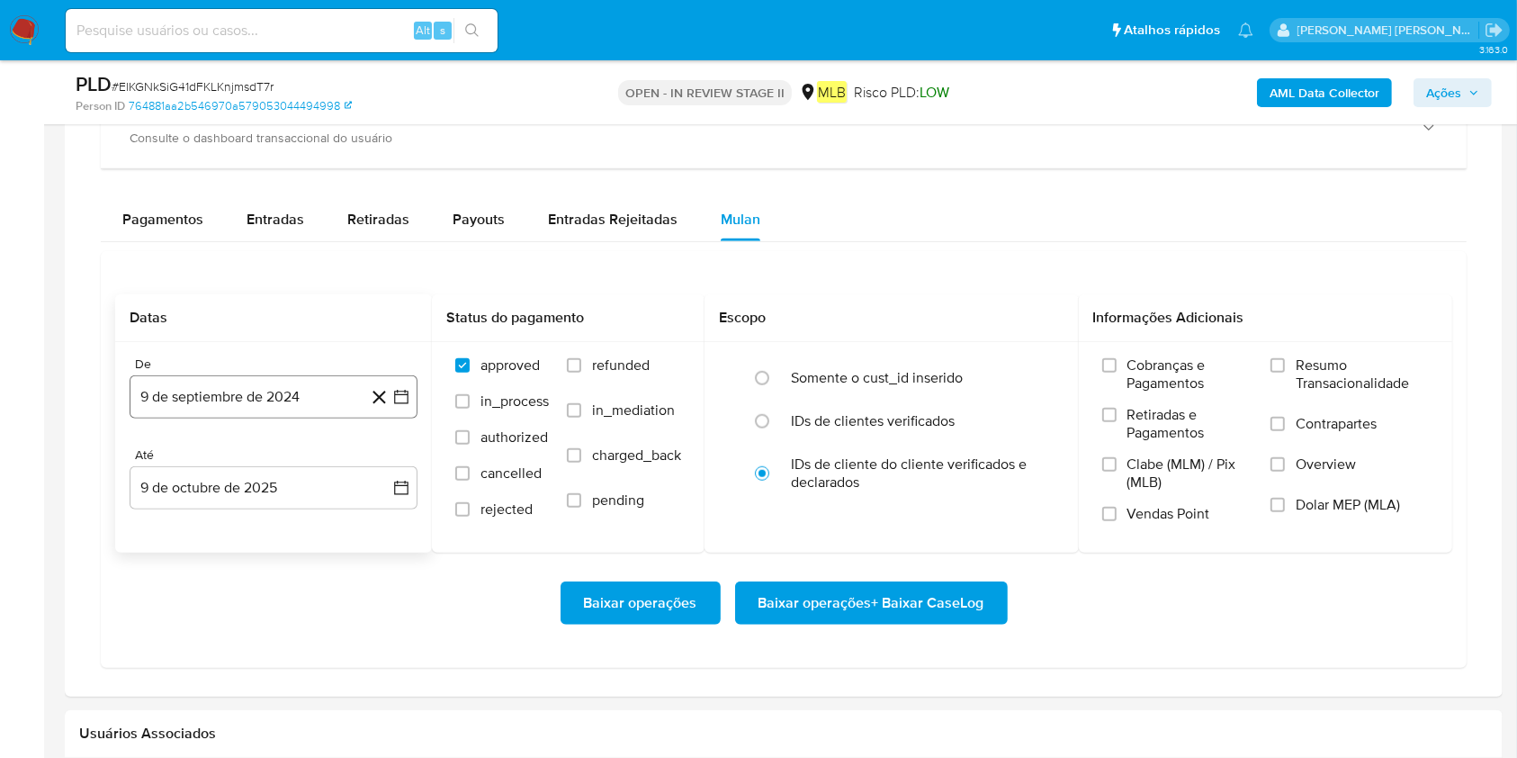
click at [217, 402] on button "9 de septiembre de 2024" at bounding box center [274, 396] width 288 height 43
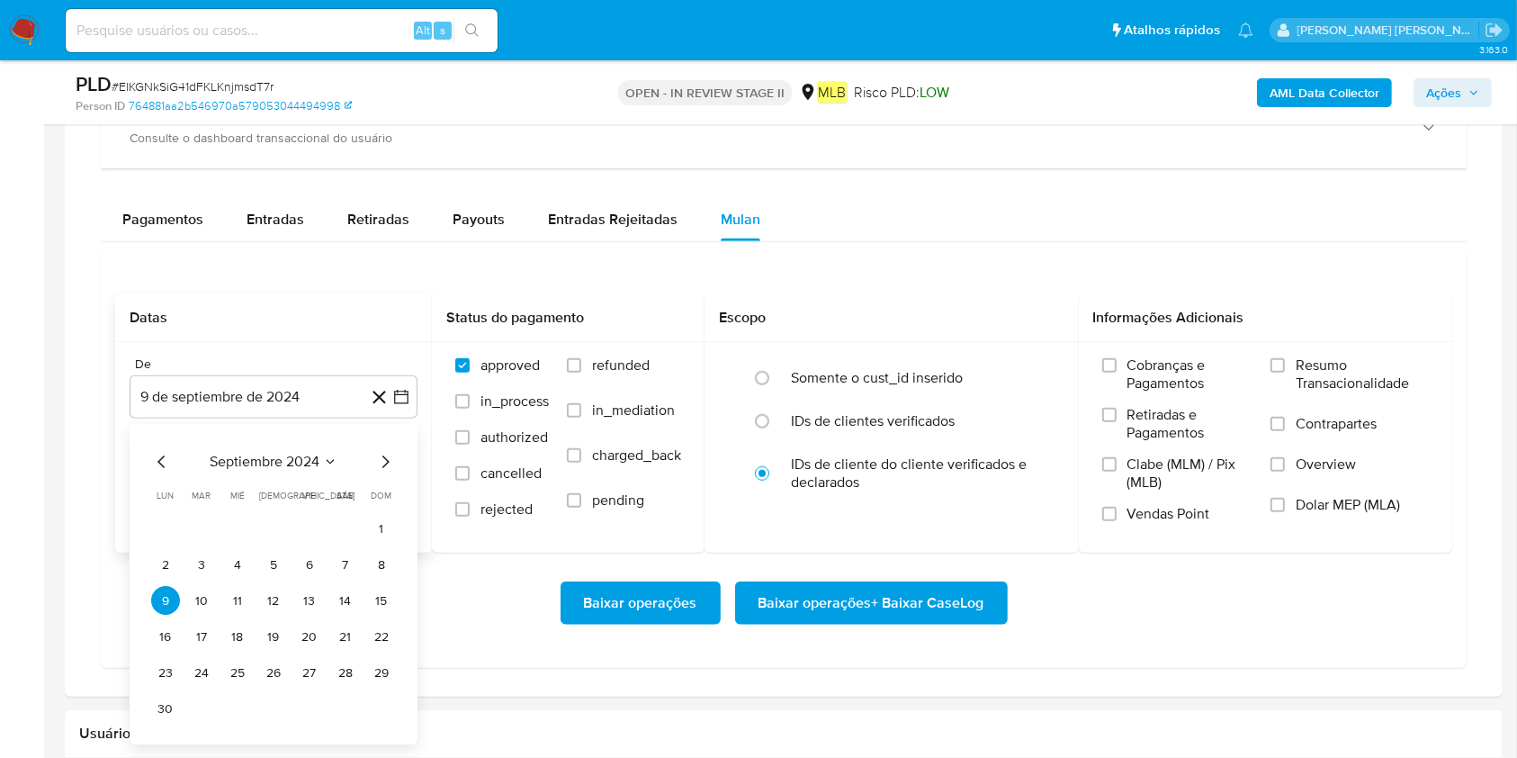
click at [159, 464] on icon "Mes anterior" at bounding box center [162, 463] width 22 height 22
click at [390, 462] on icon "Mes siguiente" at bounding box center [385, 463] width 22 height 22
click at [389, 463] on icon "Mes siguiente" at bounding box center [385, 463] width 22 height 22
click at [254, 453] on span "octubre 2024" at bounding box center [264, 462] width 88 height 18
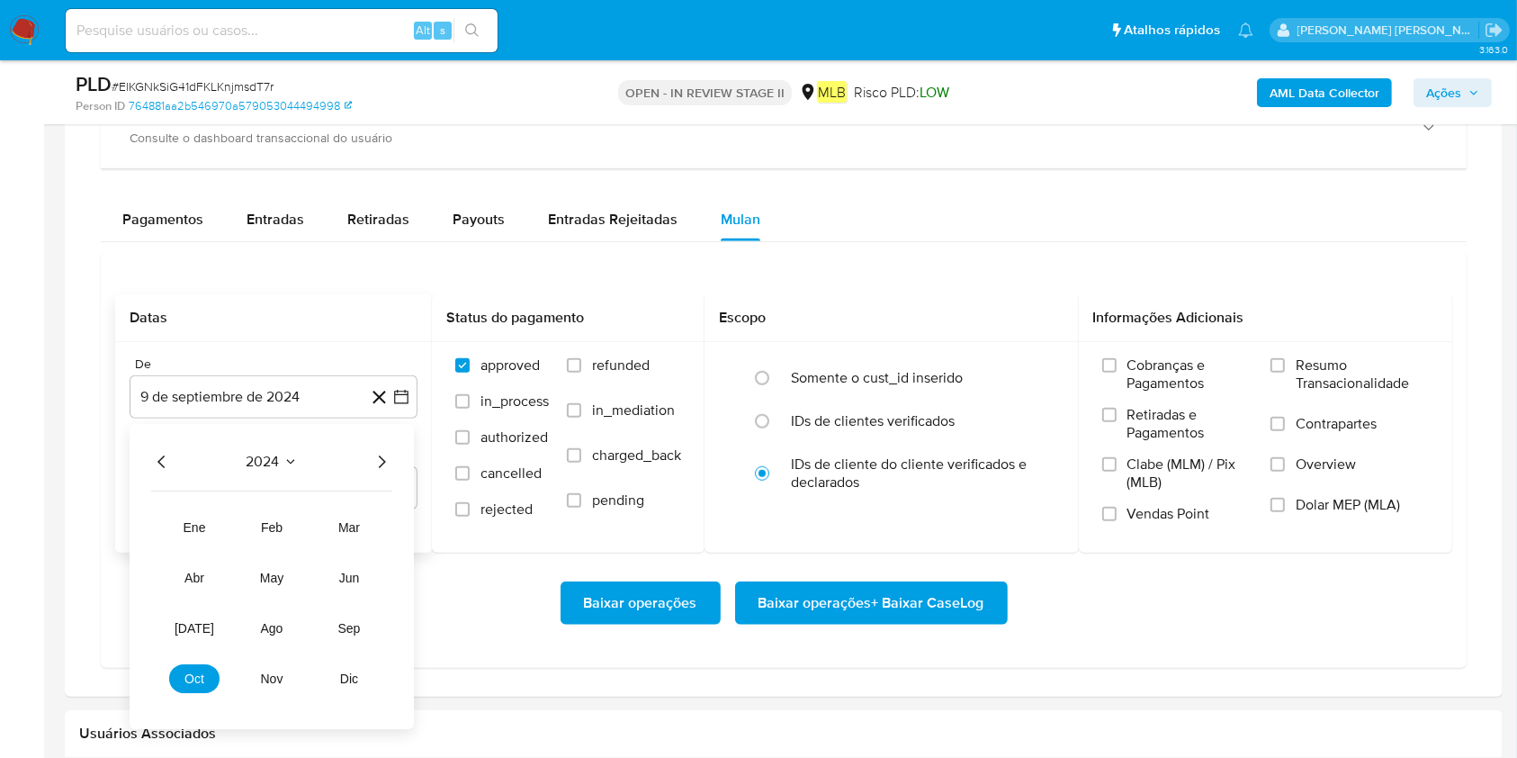
click at [381, 457] on icon "Año siguiente" at bounding box center [382, 462] width 7 height 13
click at [360, 529] on button "mar" at bounding box center [349, 528] width 50 height 29
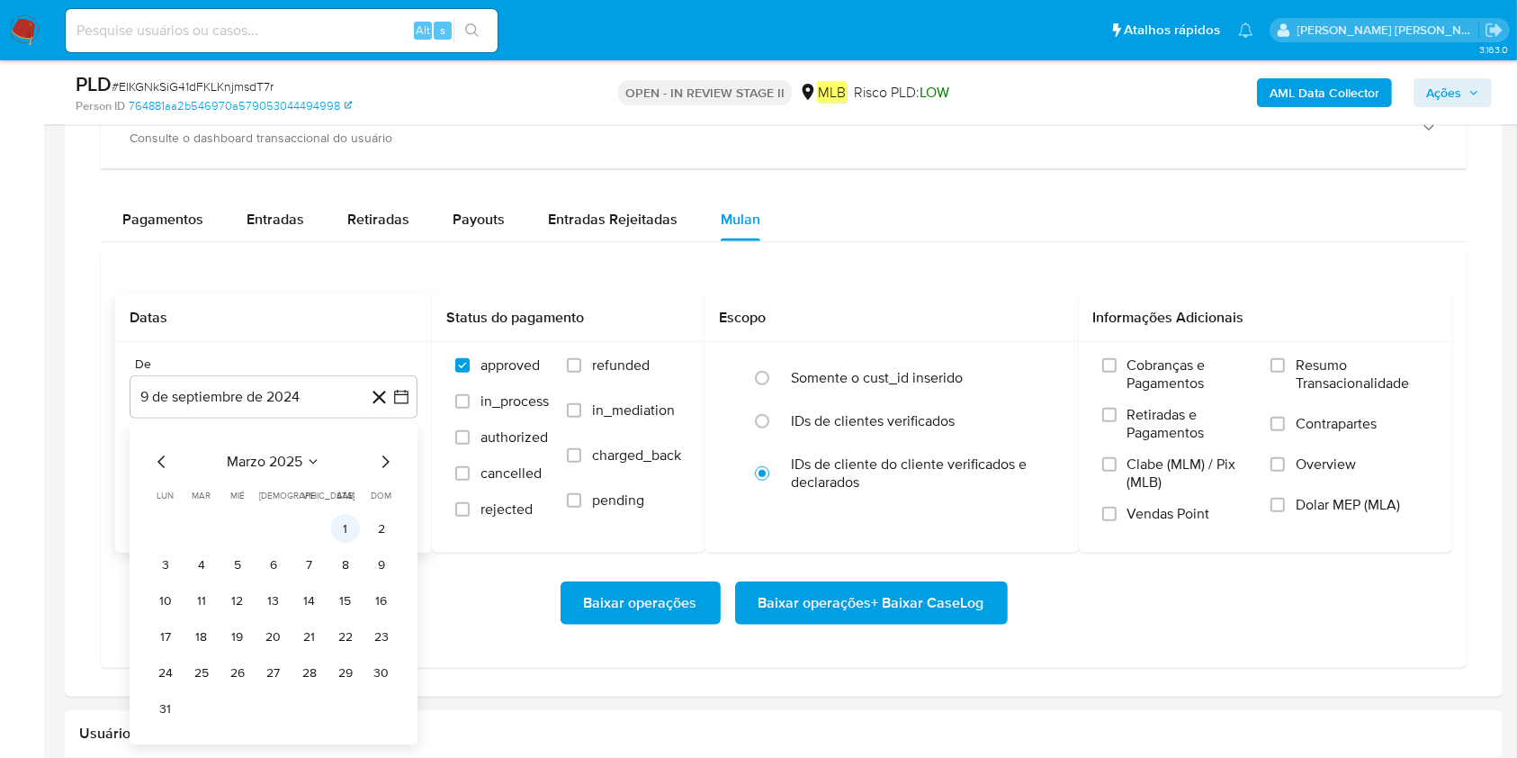
click at [346, 534] on button "1" at bounding box center [345, 529] width 29 height 29
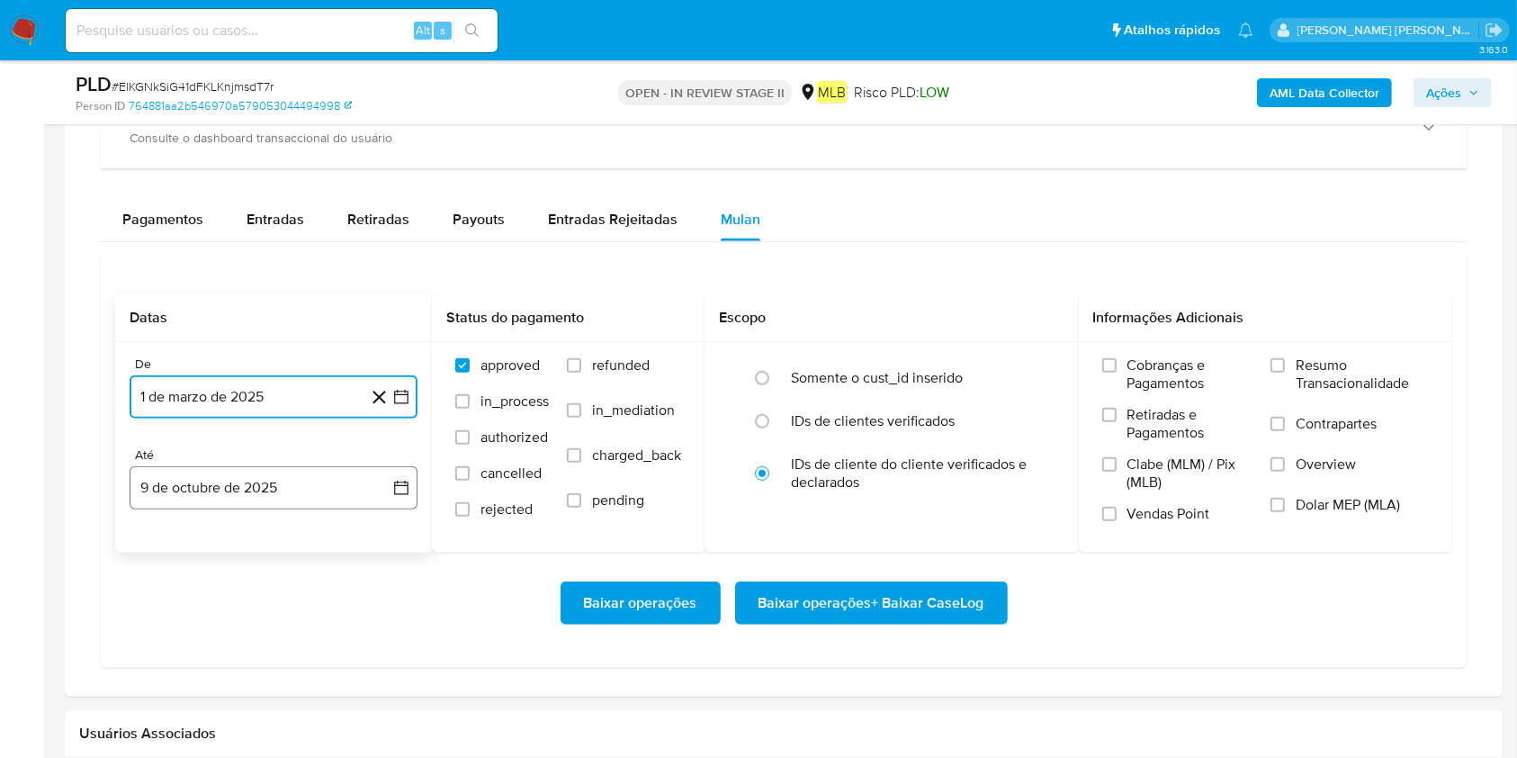
click at [295, 492] on button "9 de octubre de 2025" at bounding box center [274, 487] width 288 height 43
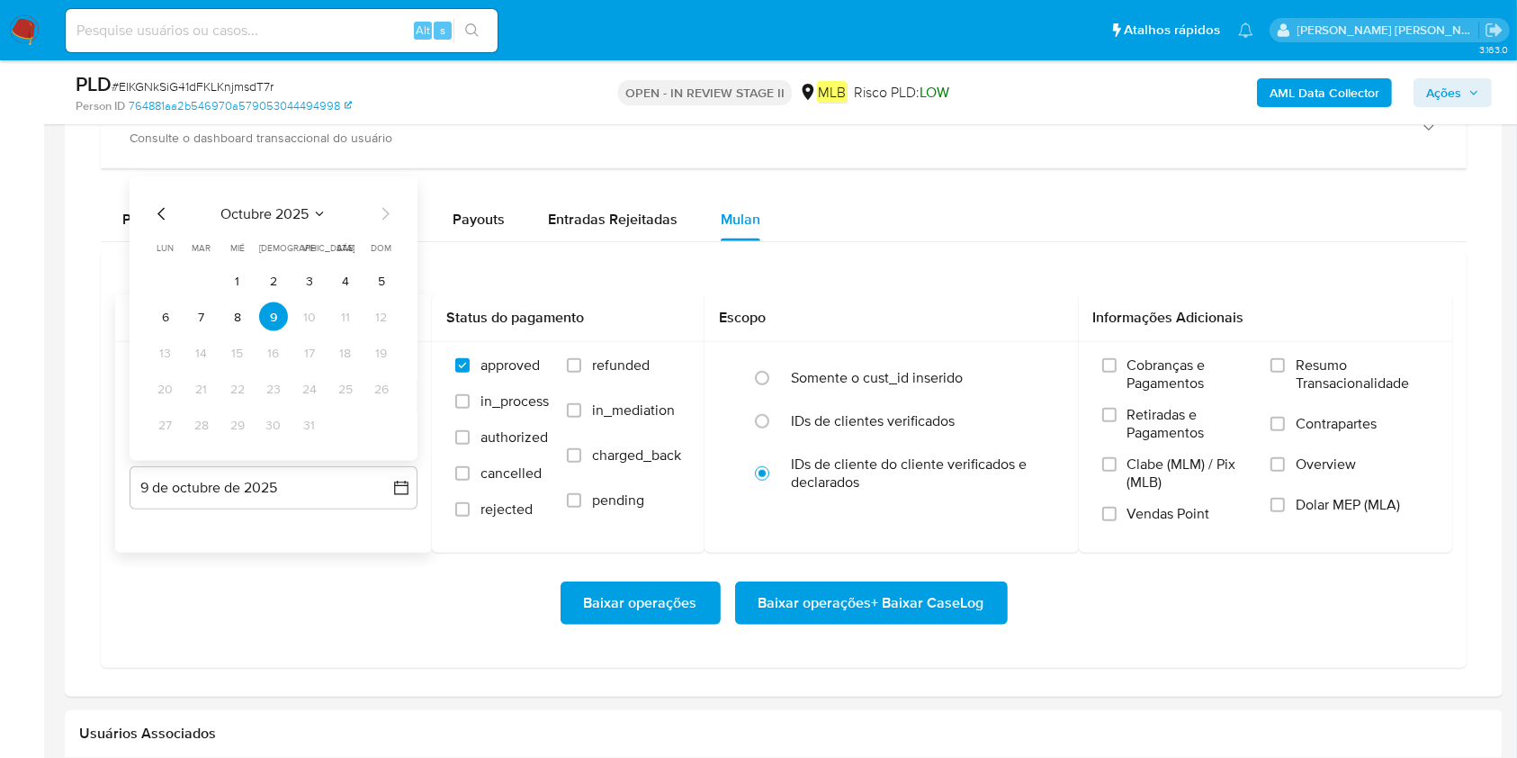
click at [238, 326] on button "8" at bounding box center [237, 316] width 29 height 29
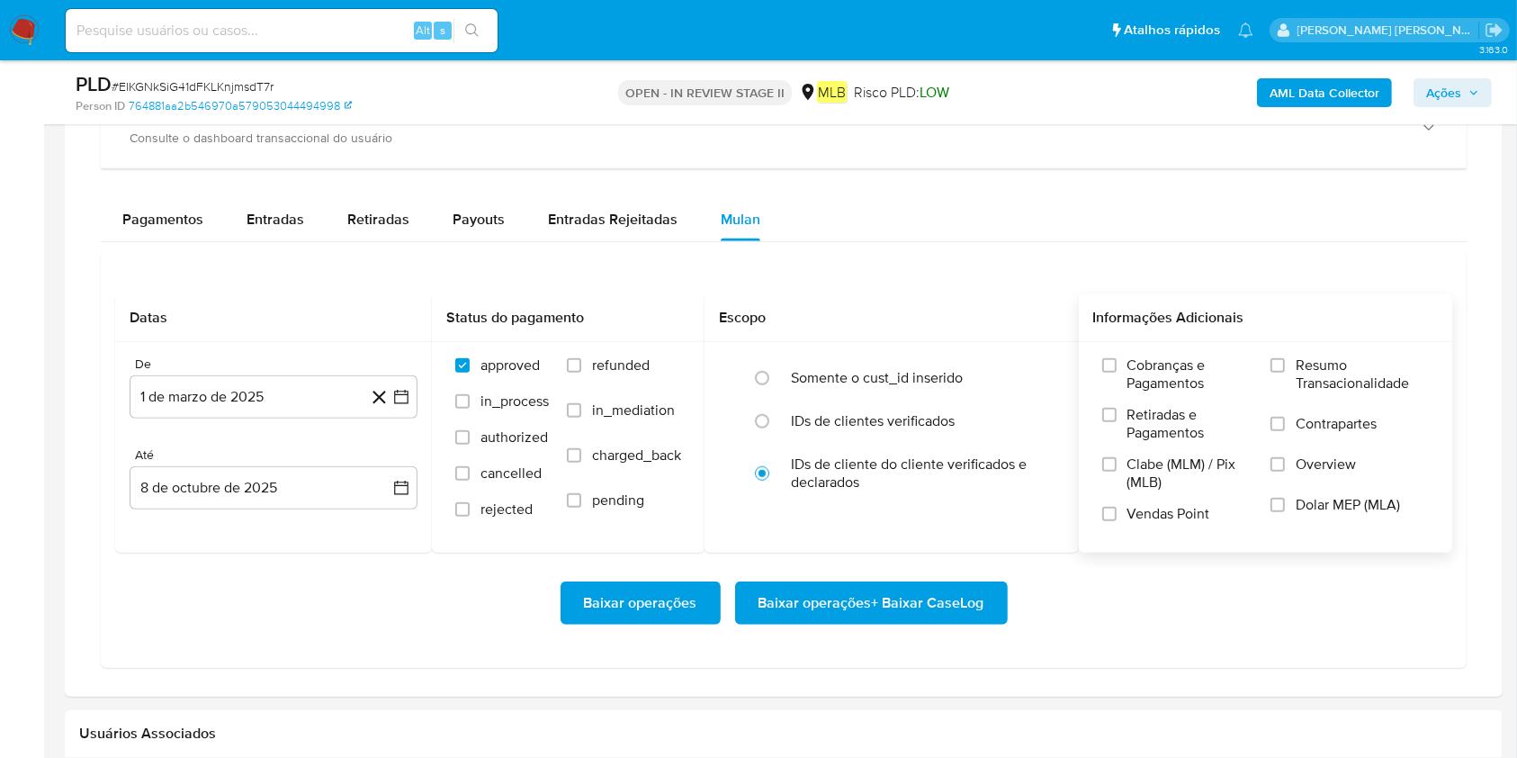
click at [1410, 362] on span "Resumo Transacionalidade" at bounding box center [1362, 374] width 133 height 36
click at [1285, 362] on input "Resumo Transacionalidade" at bounding box center [1277, 365] width 14 height 14
click at [851, 612] on span "Baixar operações + Baixar CaseLog" at bounding box center [872, 603] width 226 height 40
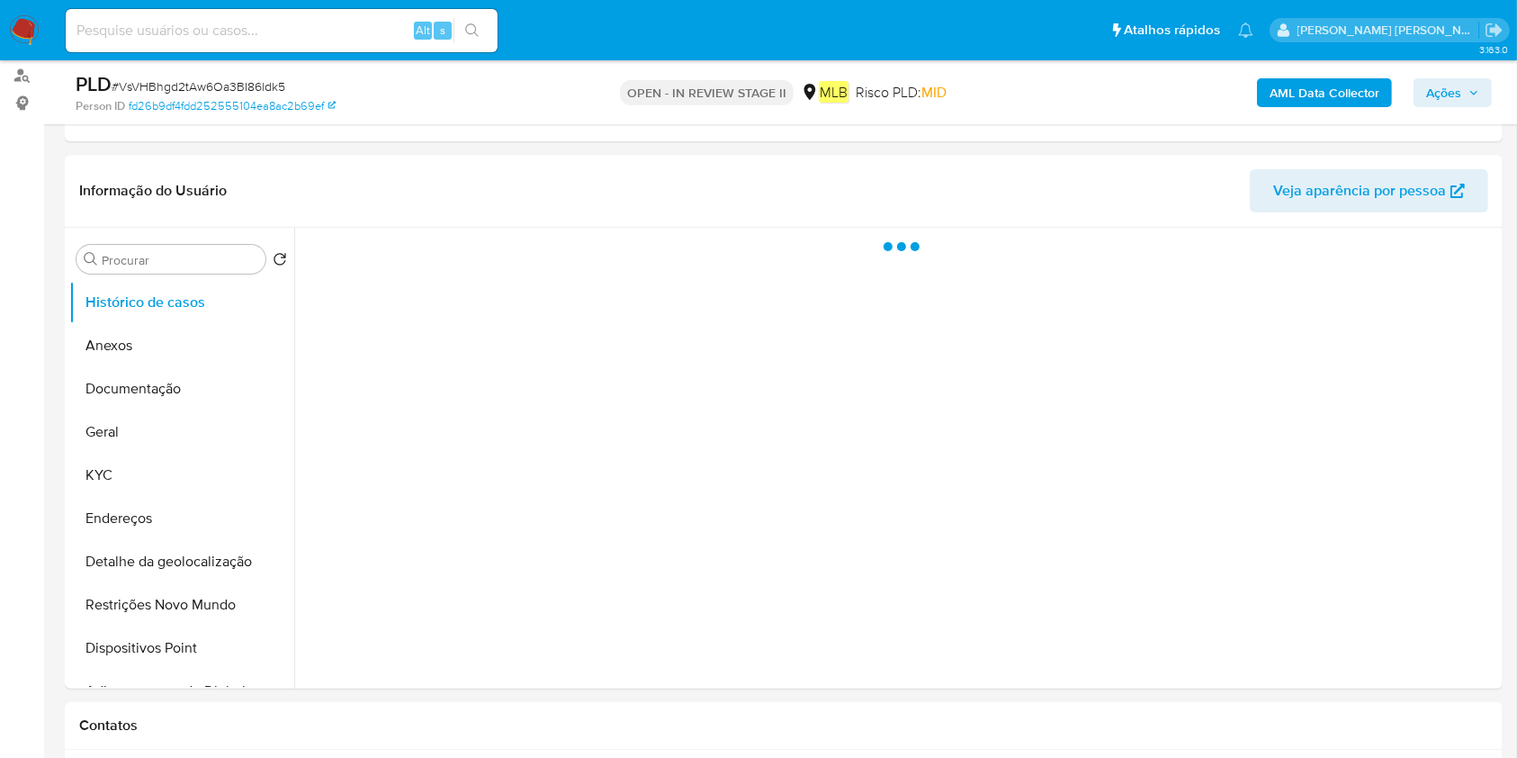
select select "10"
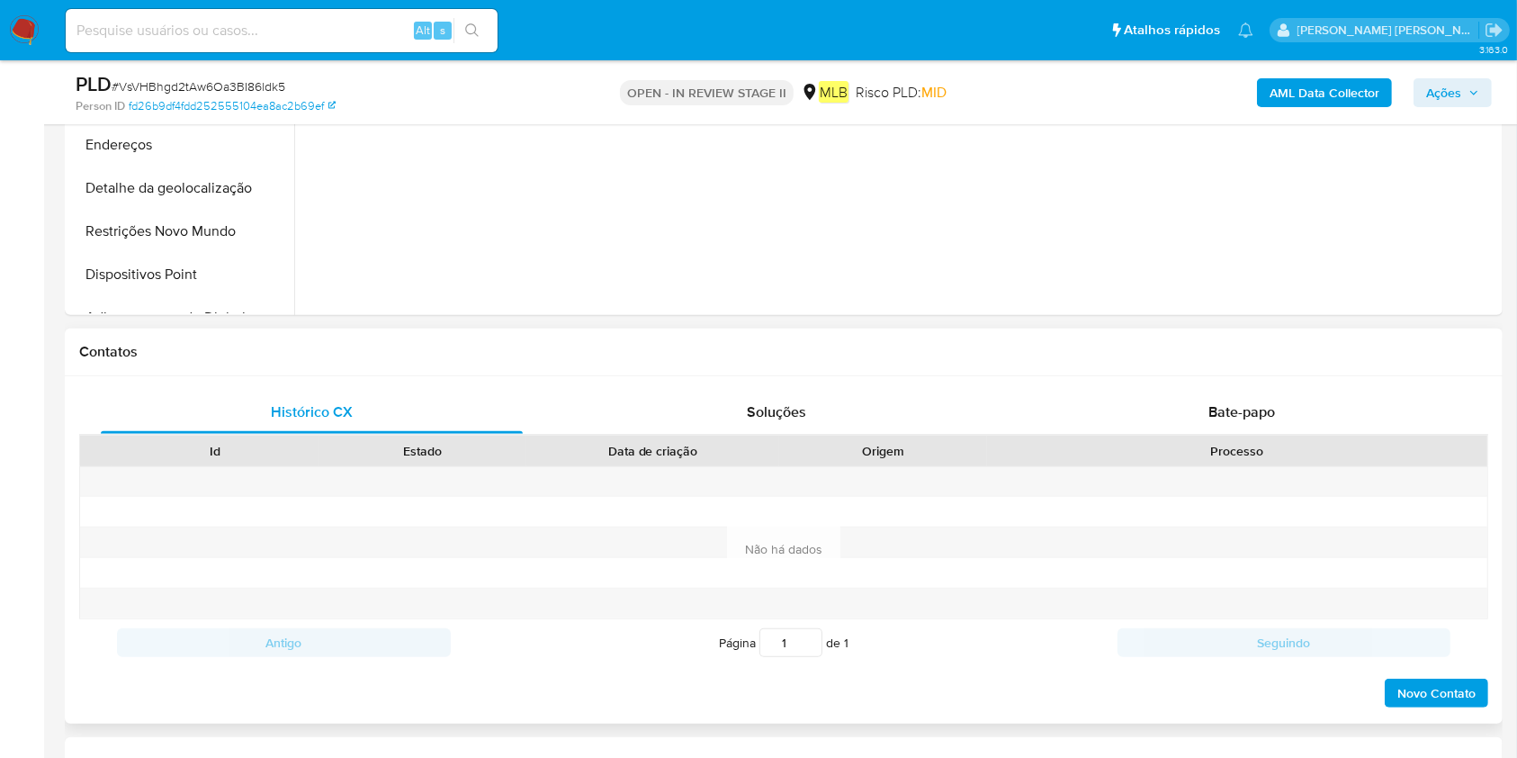
scroll to position [720, 0]
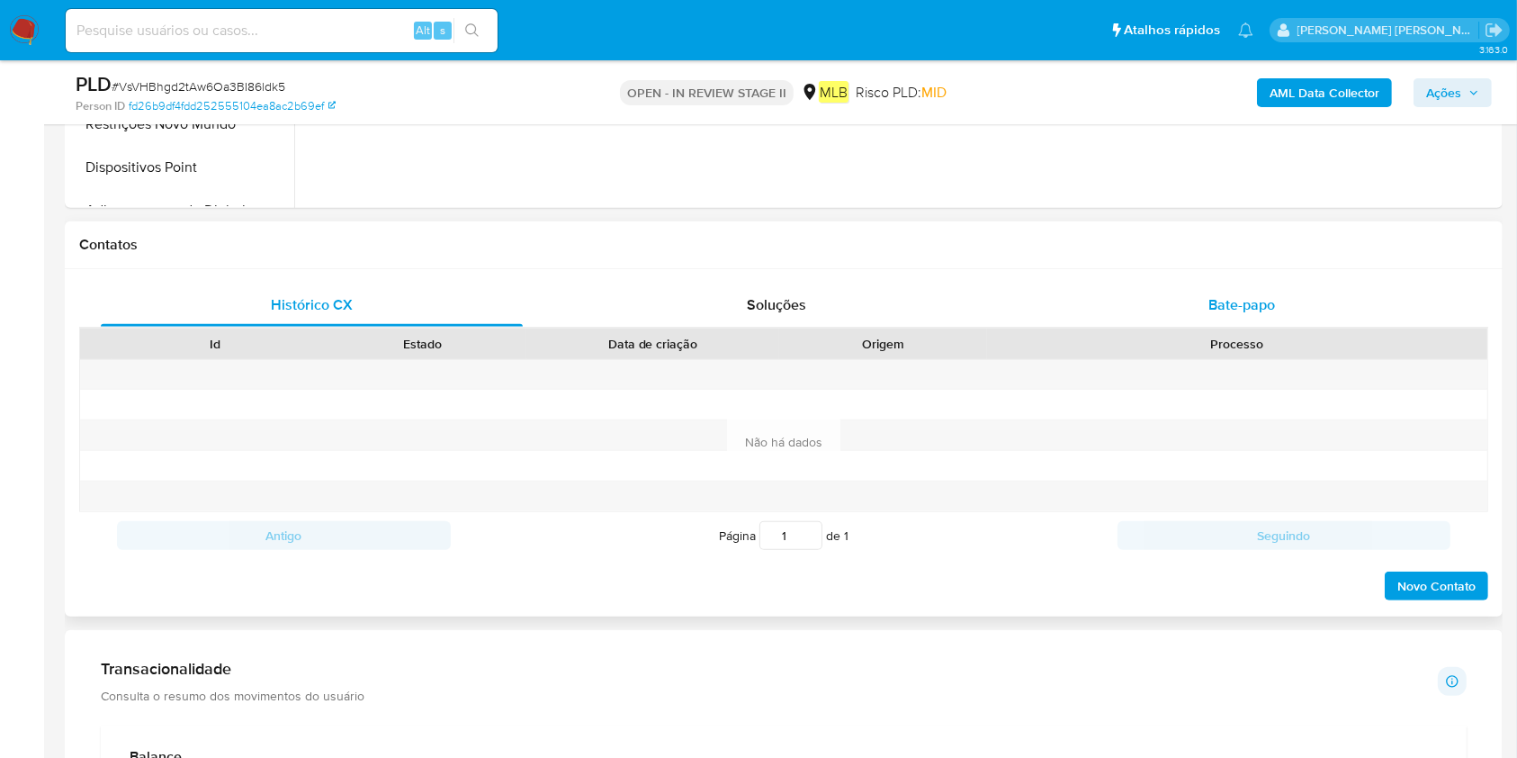
click at [1137, 304] on div "Bate-papo" at bounding box center [1242, 304] width 422 height 43
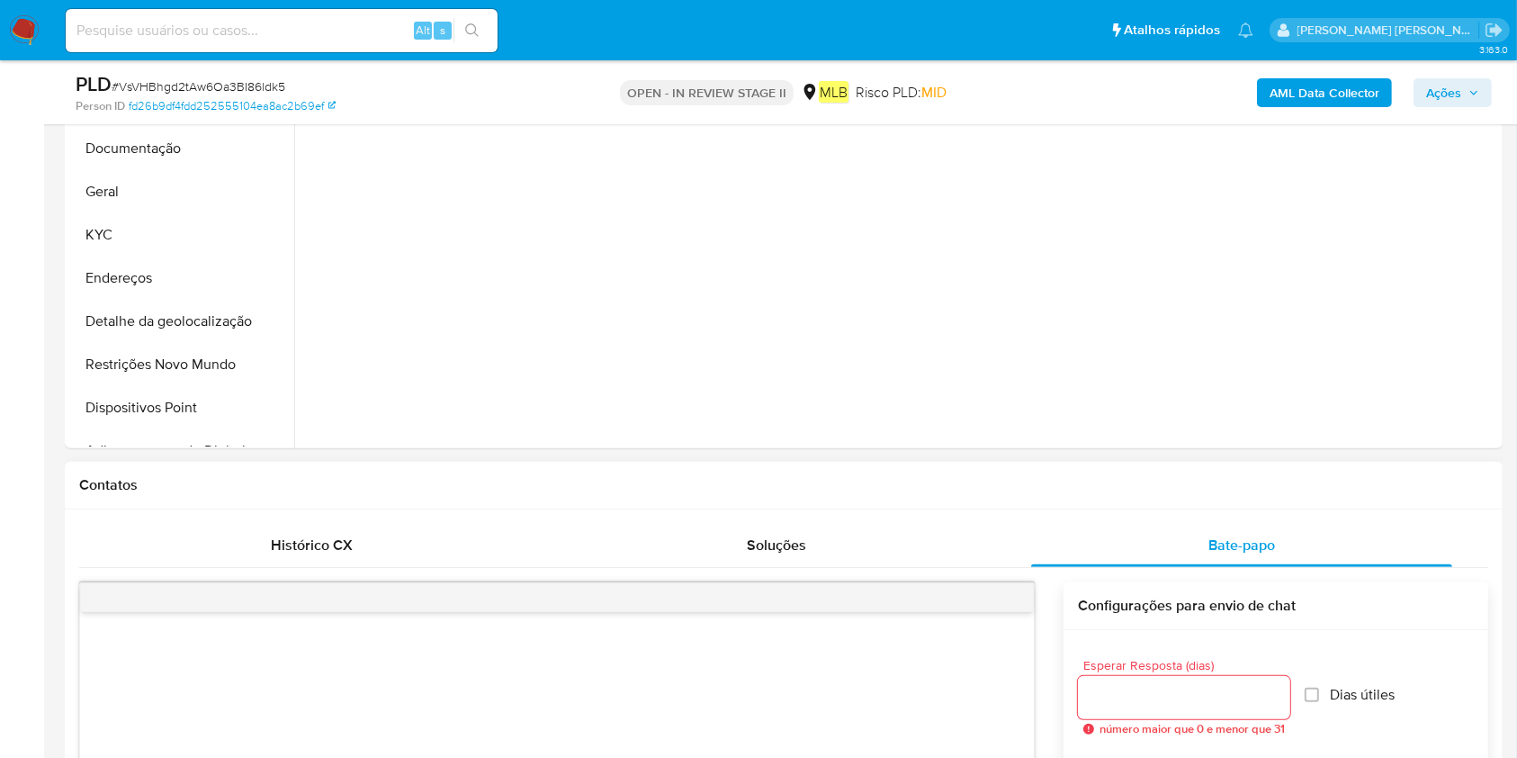
scroll to position [120, 0]
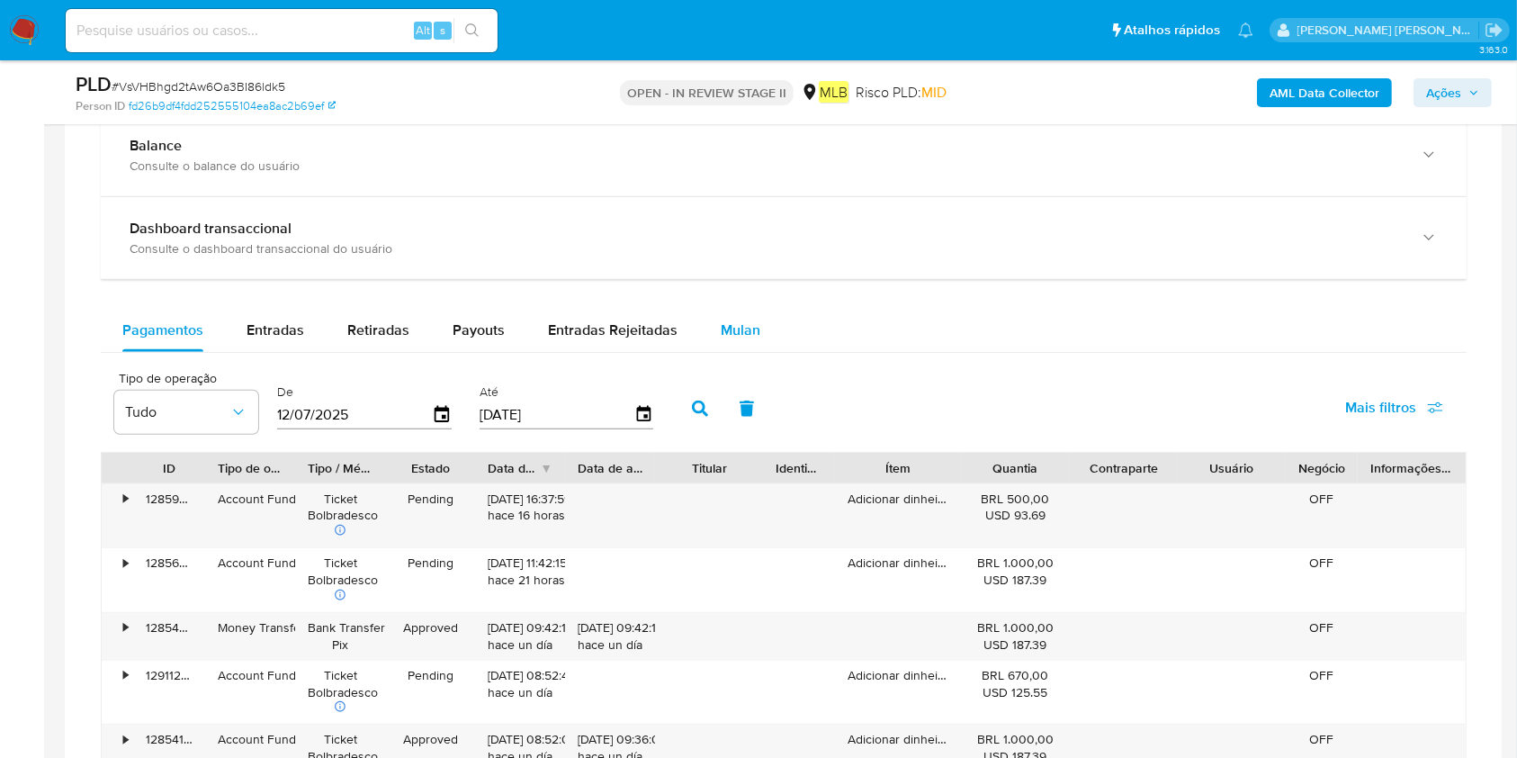
click at [746, 335] on span "Mulan" at bounding box center [741, 329] width 40 height 21
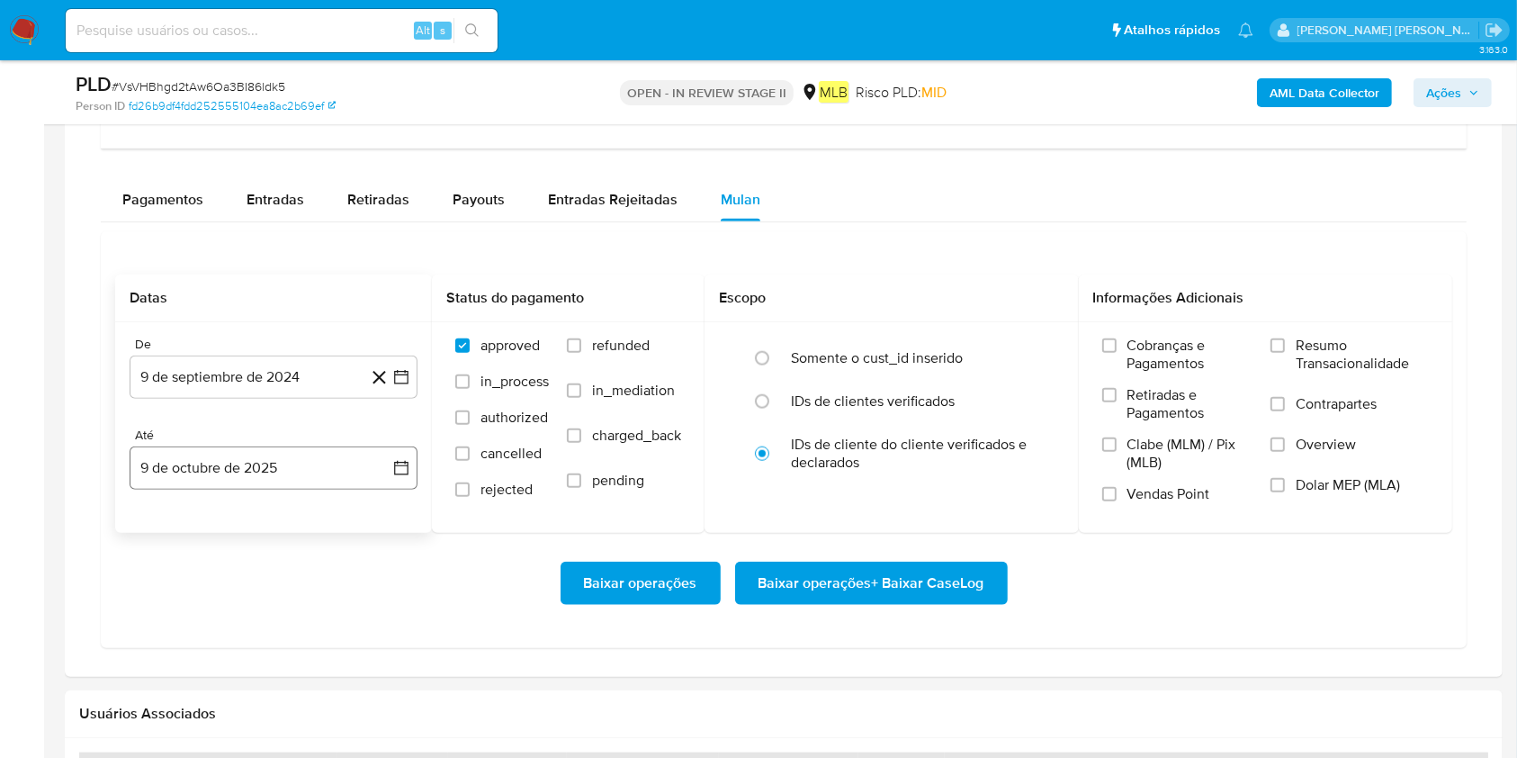
scroll to position [1919, 0]
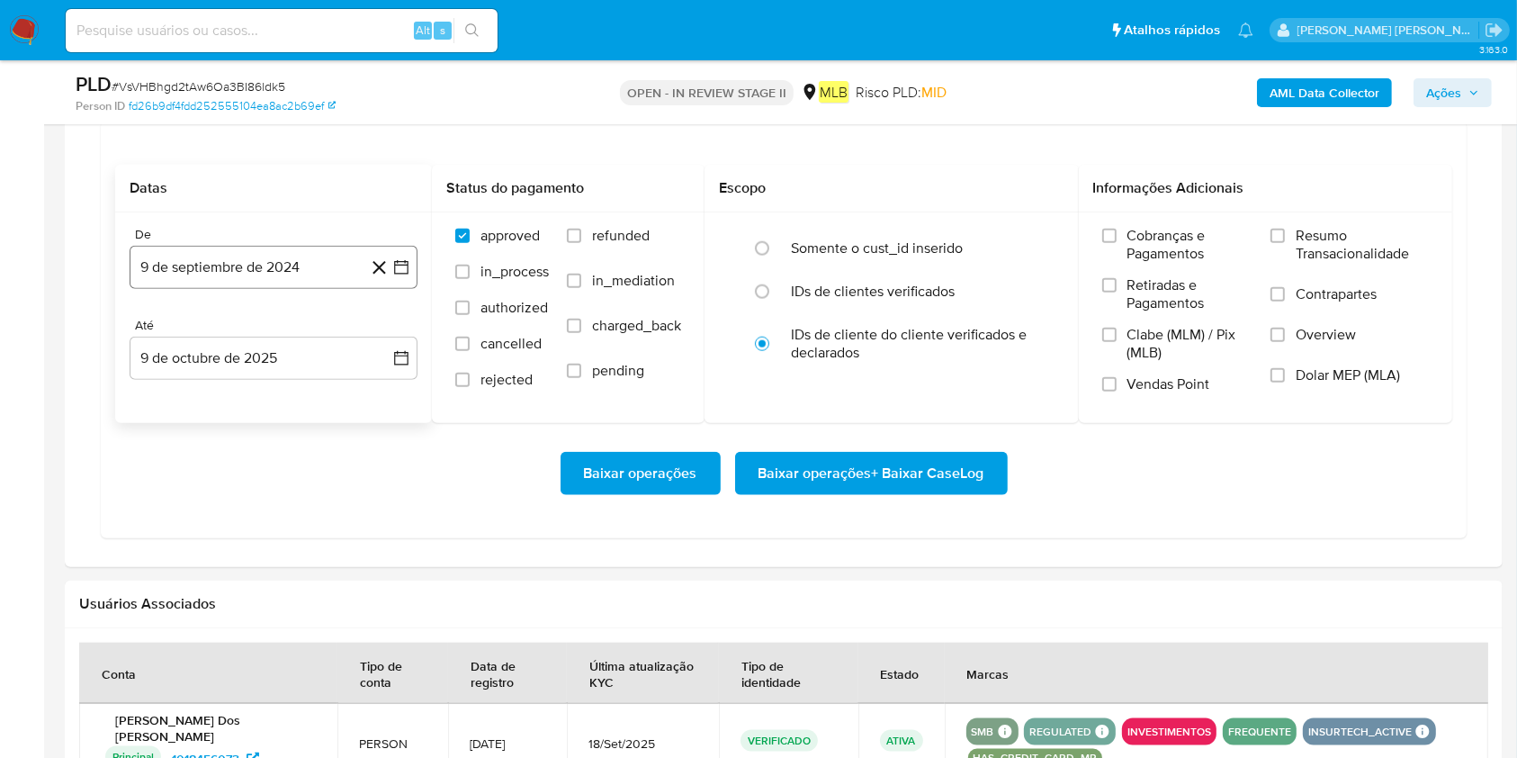
click at [176, 246] on button "9 de septiembre de 2024" at bounding box center [274, 267] width 288 height 43
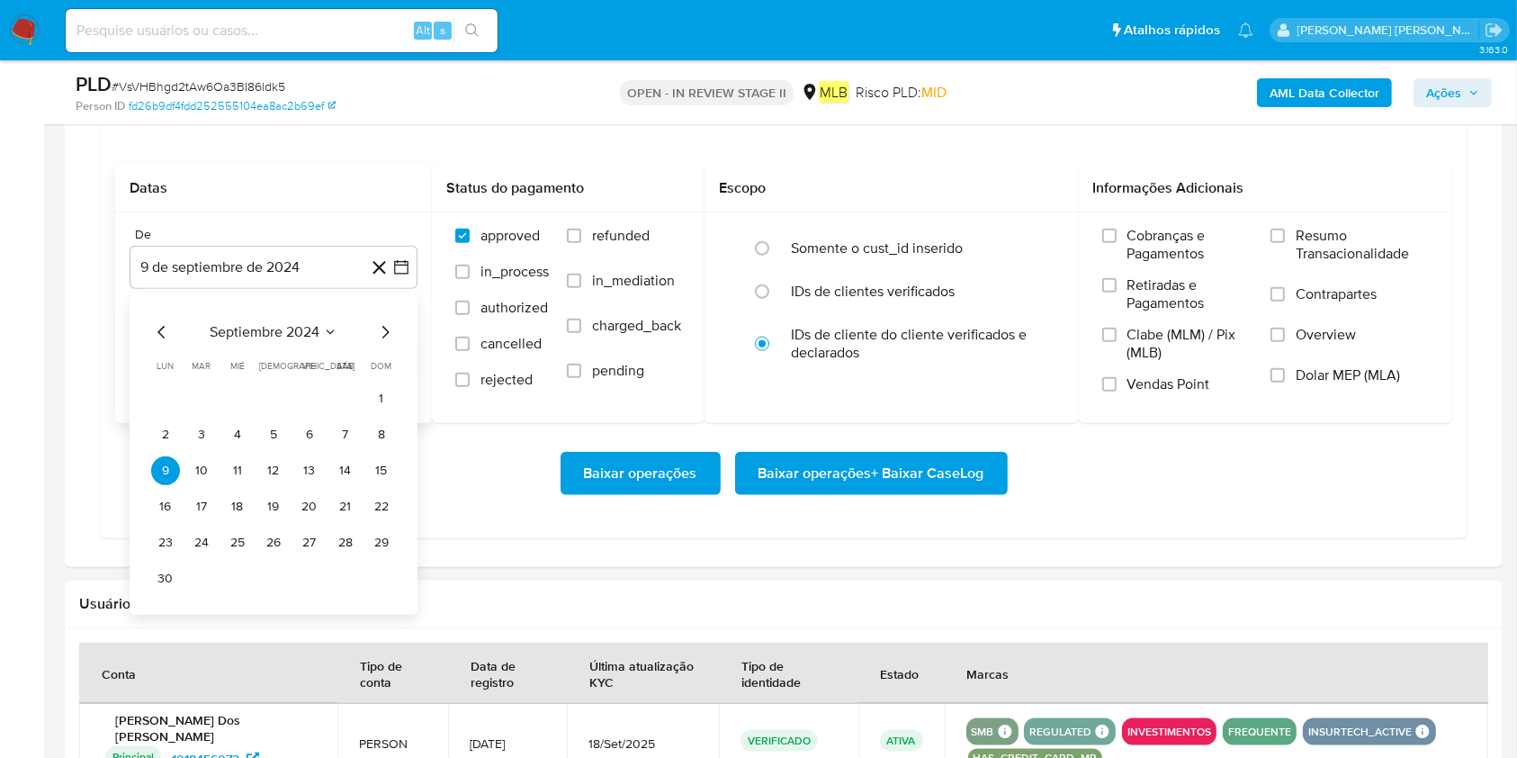
click at [233, 323] on span "septiembre 2024" at bounding box center [265, 332] width 110 height 18
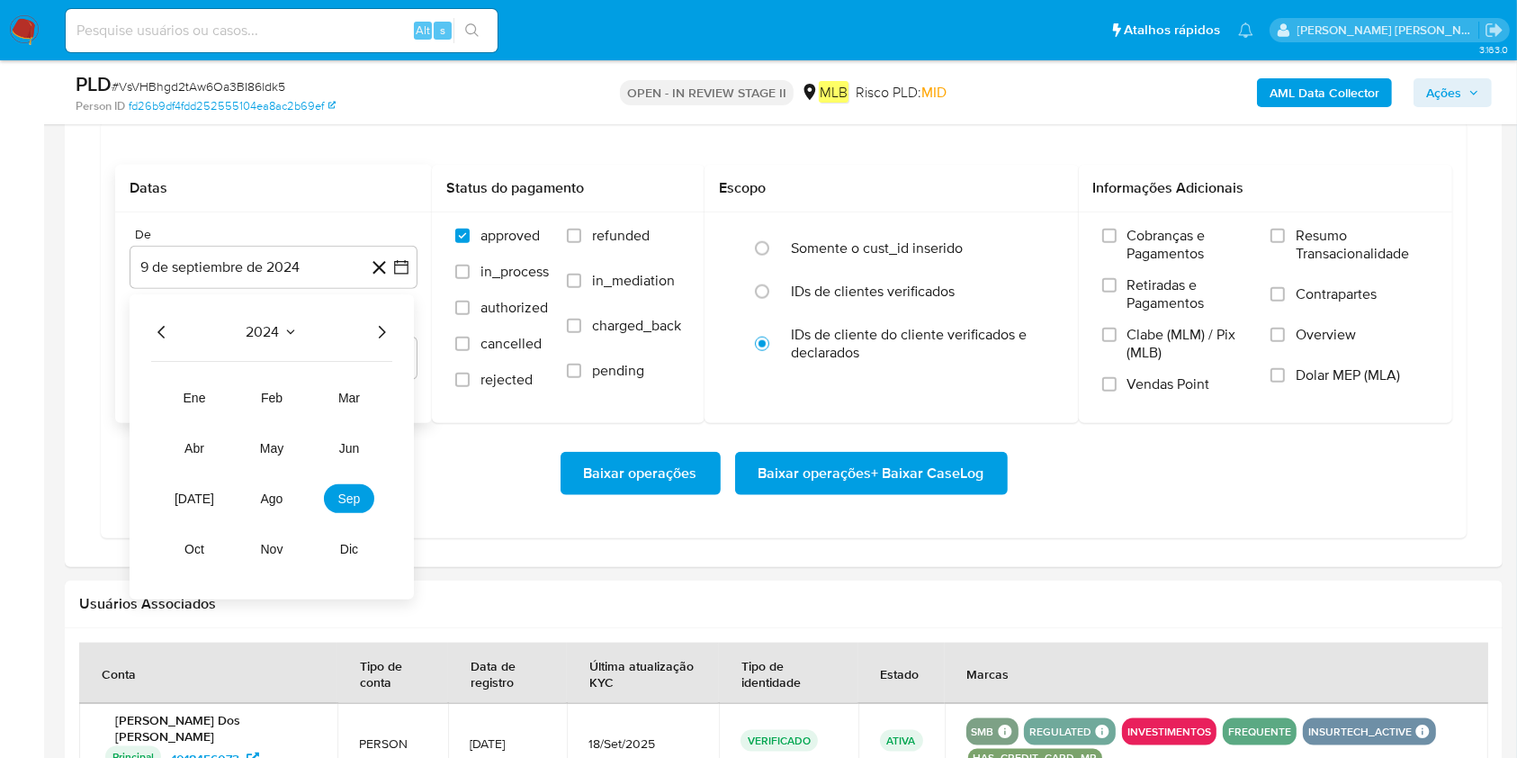
click at [373, 322] on icon "Año siguiente" at bounding box center [382, 332] width 22 height 22
click at [277, 502] on span "ago" at bounding box center [272, 498] width 22 height 14
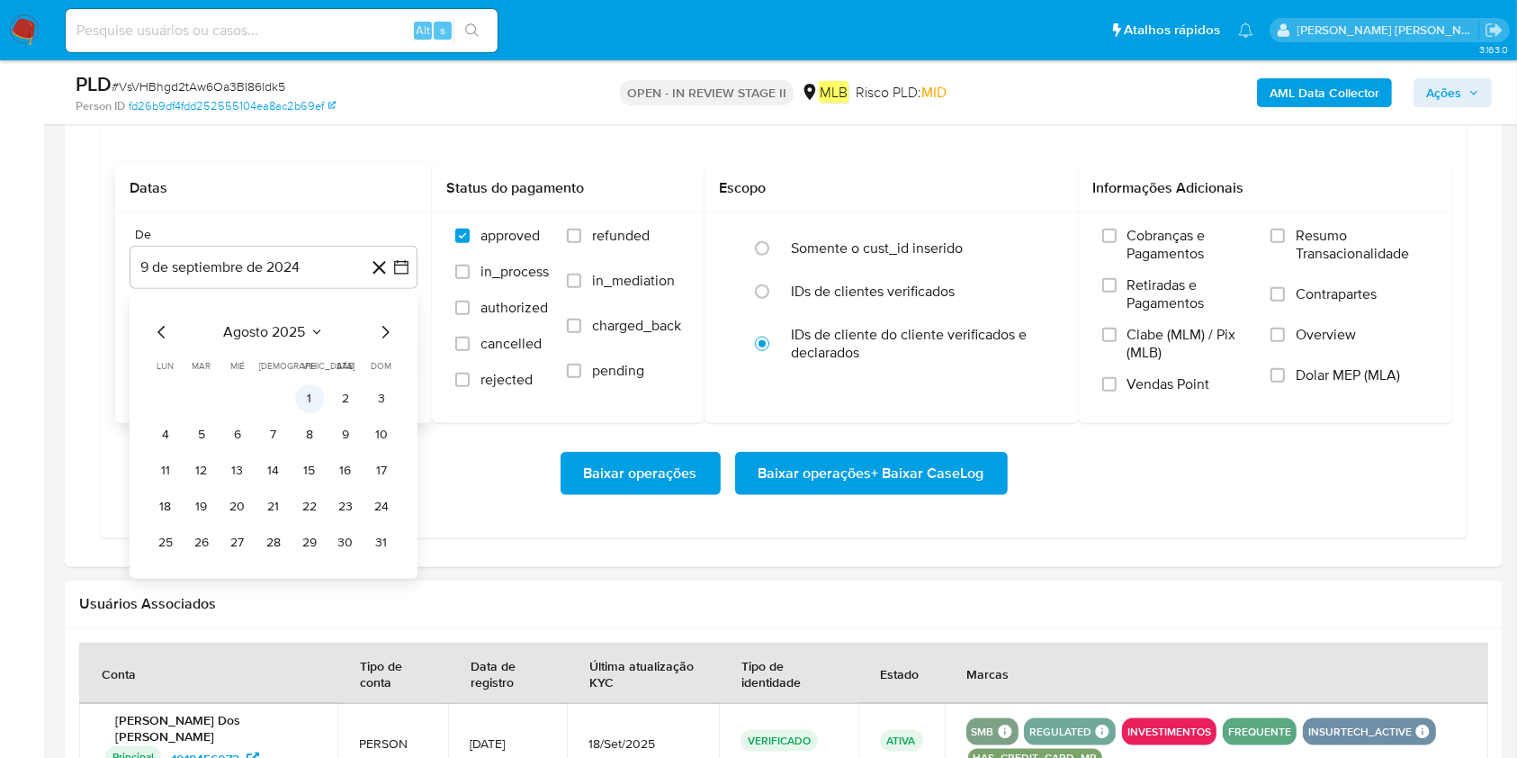
click at [307, 390] on button "1" at bounding box center [309, 398] width 29 height 29
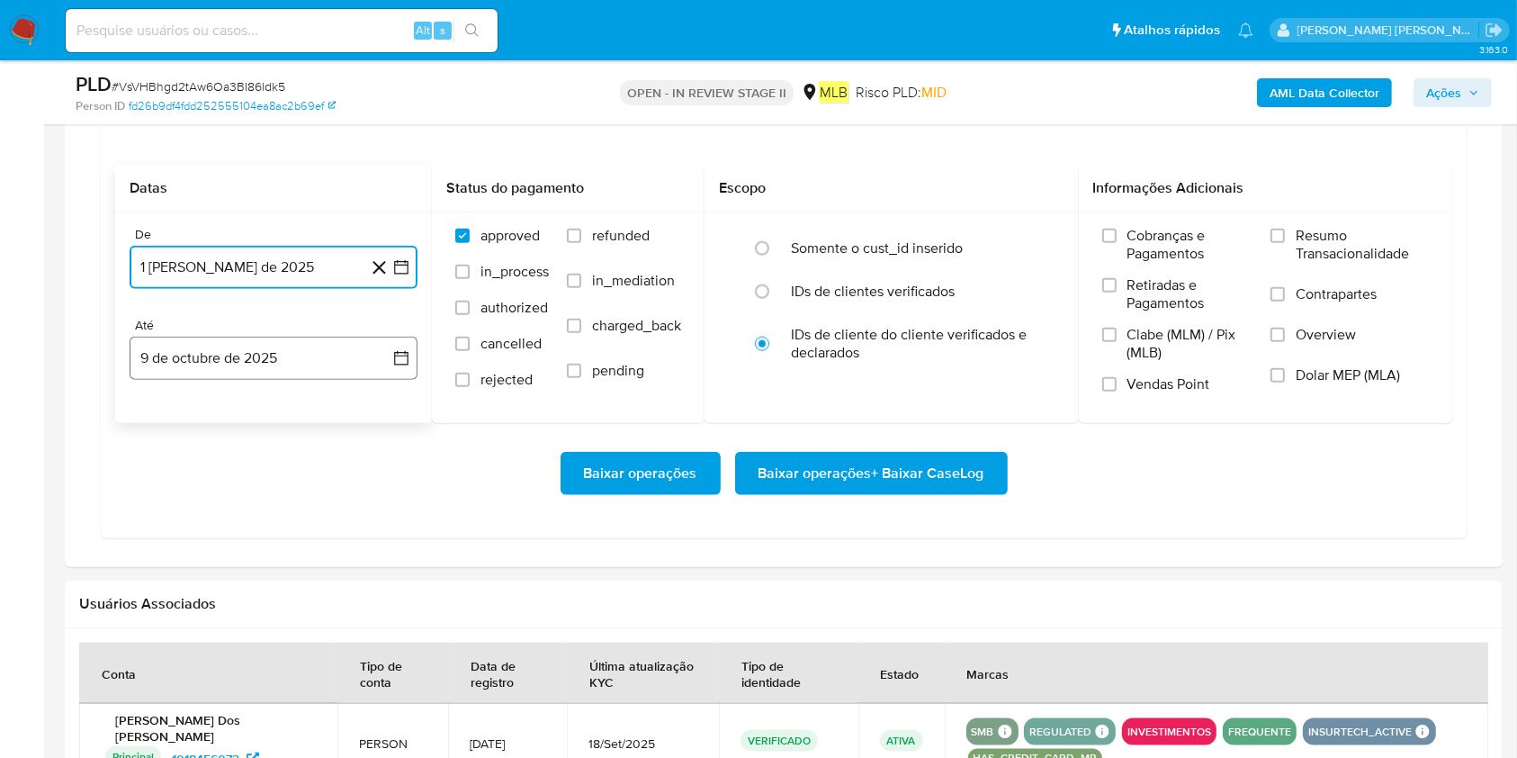
click at [308, 360] on button "9 de octubre de 2025" at bounding box center [274, 358] width 288 height 43
click at [242, 528] on button "8" at bounding box center [237, 525] width 29 height 29
click at [1137, 245] on span "Resumo Transacionalidade" at bounding box center [1362, 245] width 133 height 36
click at [1137, 243] on input "Resumo Transacionalidade" at bounding box center [1277, 236] width 14 height 14
click at [979, 472] on button "Baixar operações + Baixar CaseLog" at bounding box center [871, 473] width 273 height 43
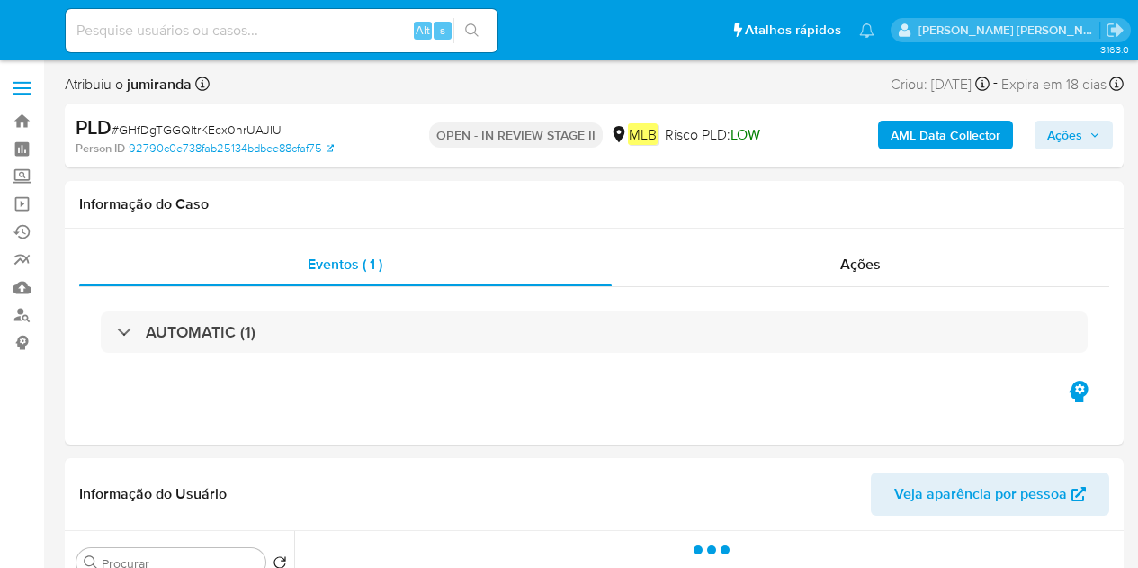
select select "10"
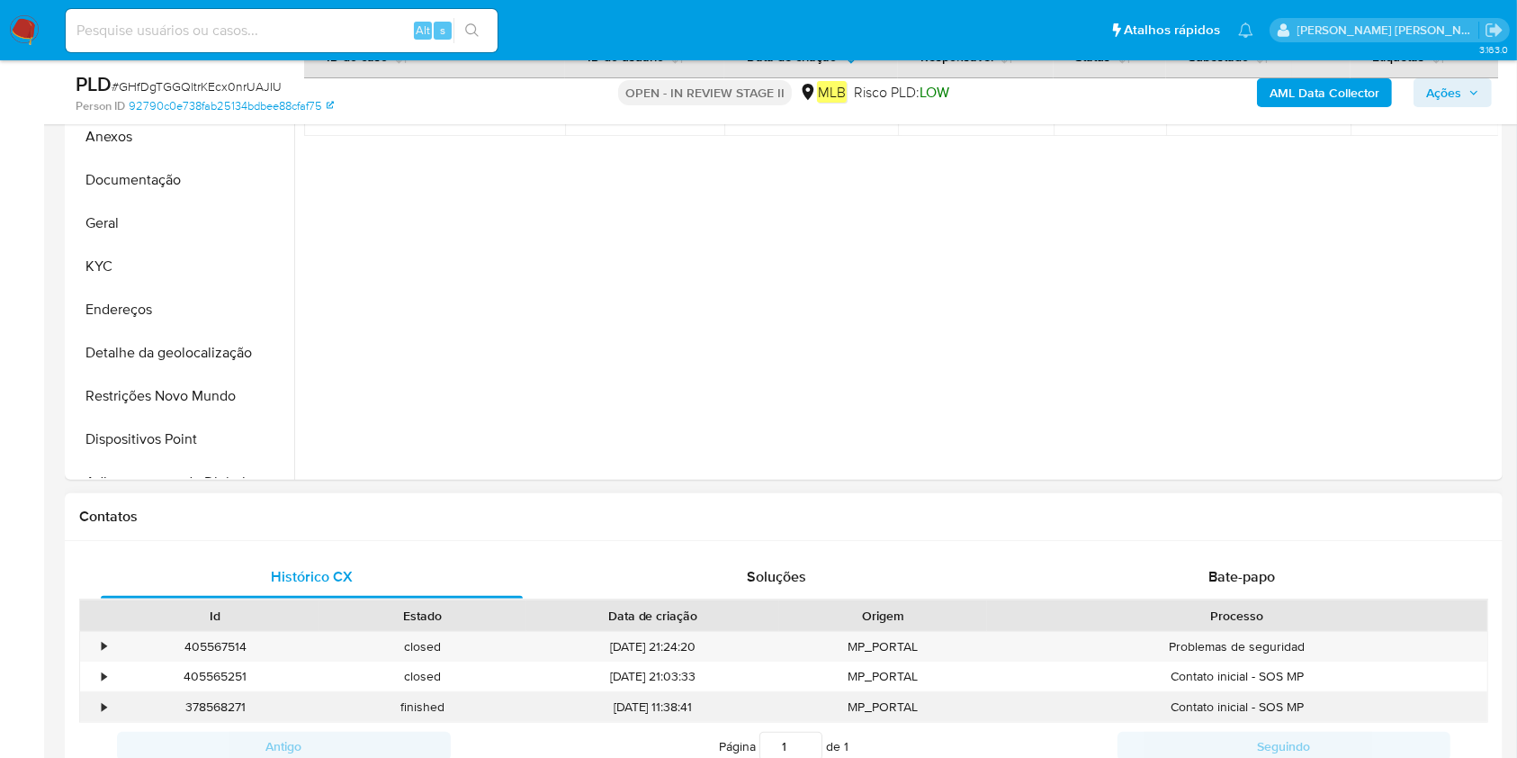
scroll to position [720, 0]
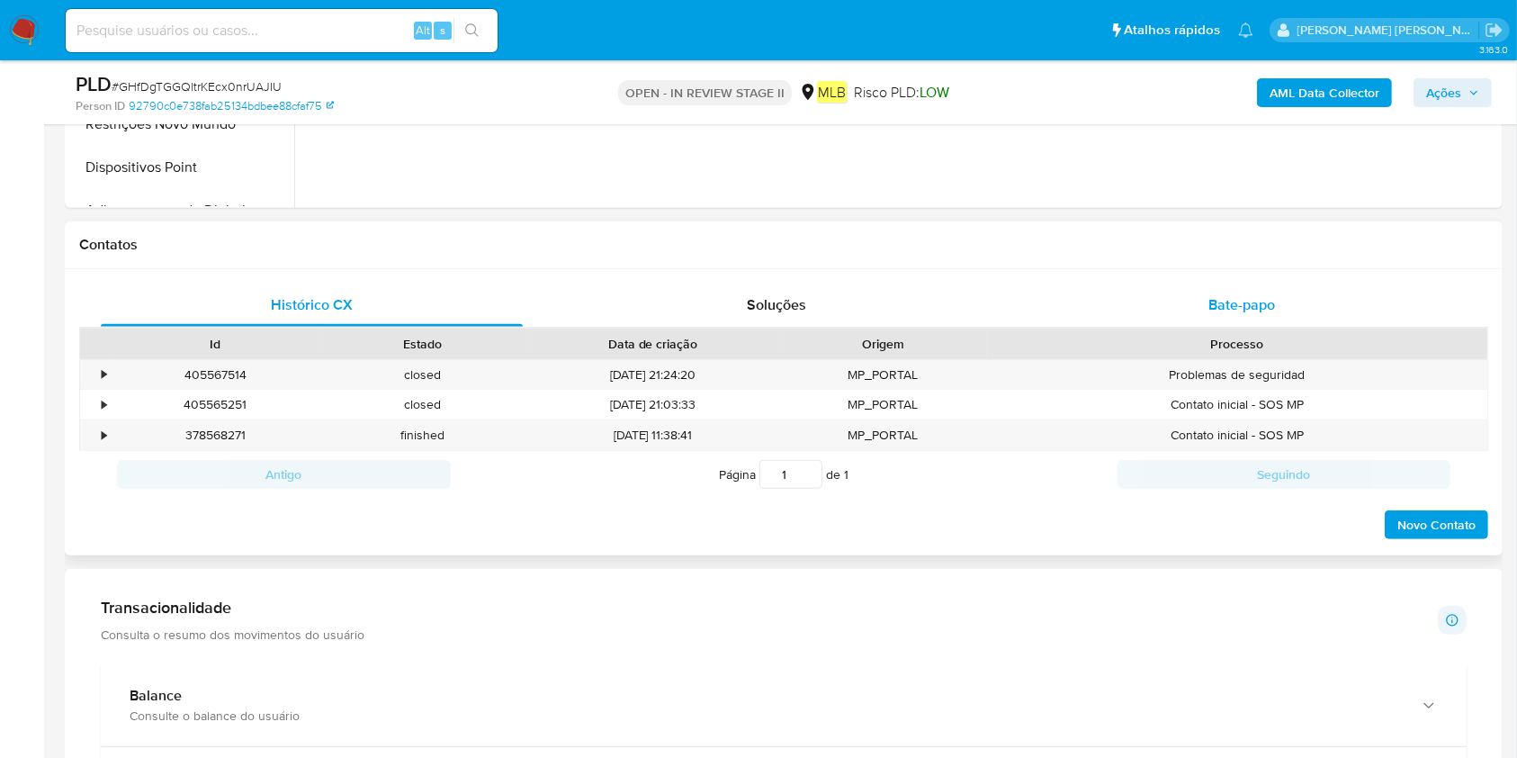
click at [1137, 303] on span "Bate-papo" at bounding box center [1241, 304] width 67 height 21
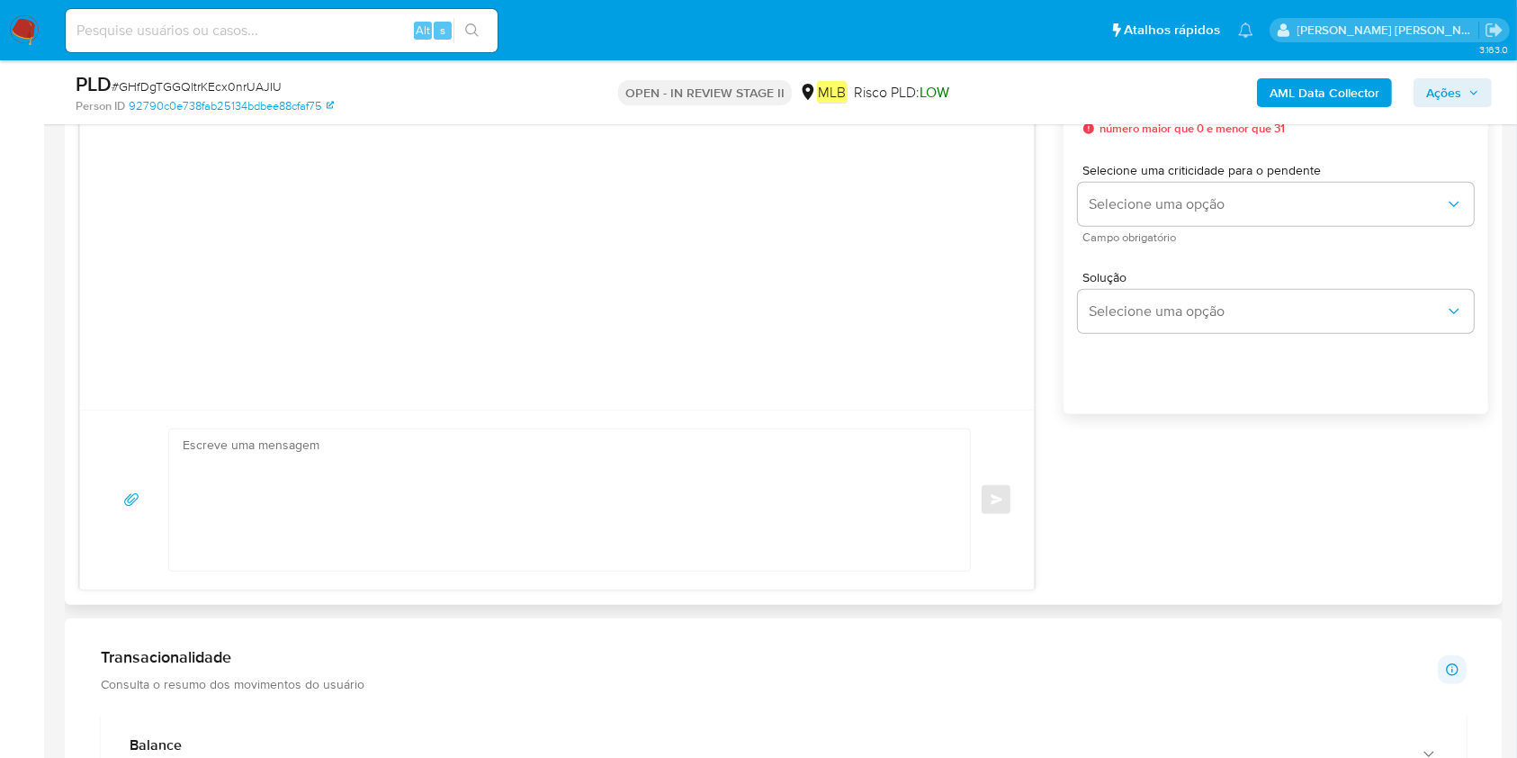
scroll to position [1440, 0]
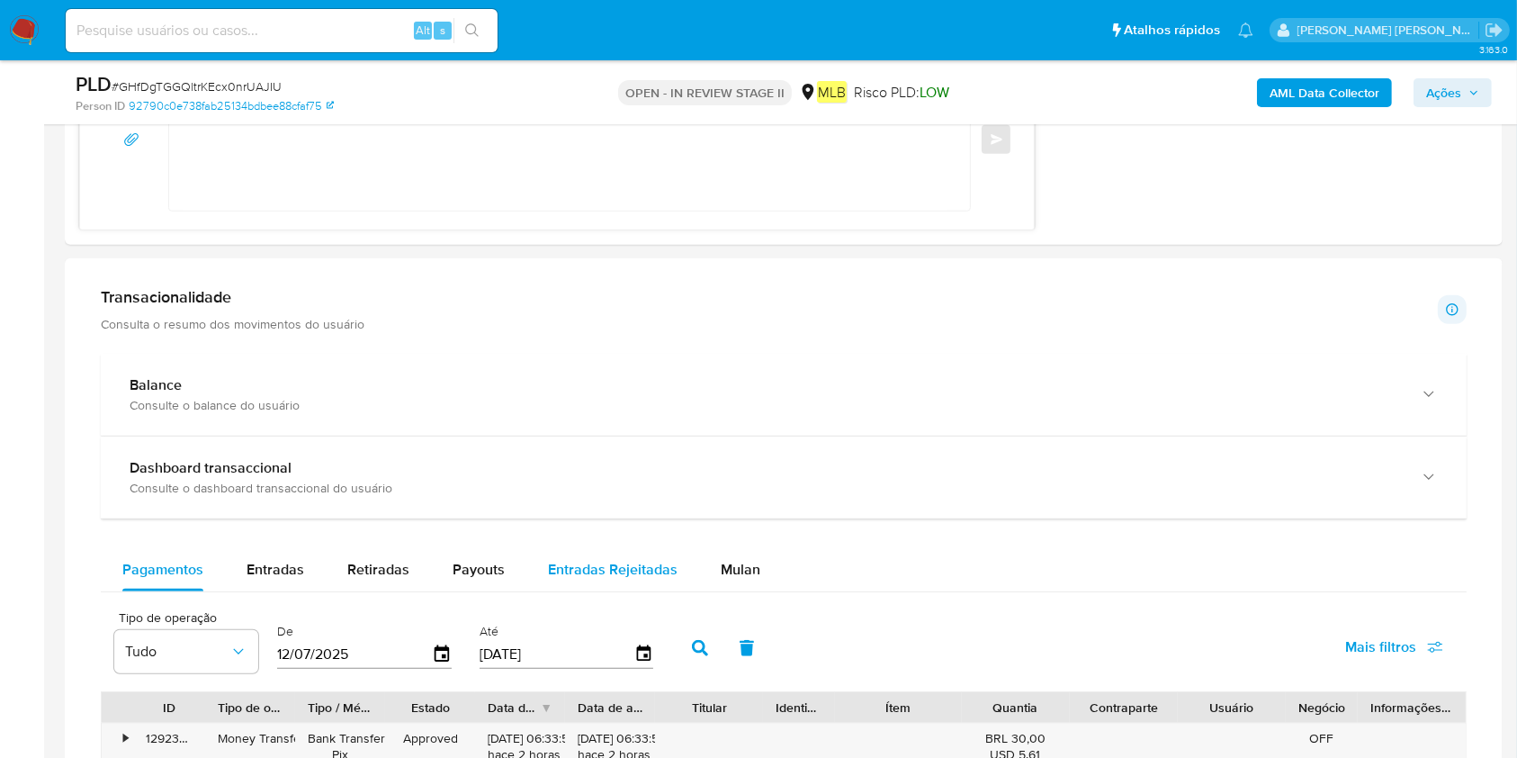
drag, startPoint x: 718, startPoint y: 573, endPoint x: 687, endPoint y: 566, distance: 31.4
click at [721, 567] on span "Mulan" at bounding box center [741, 569] width 40 height 21
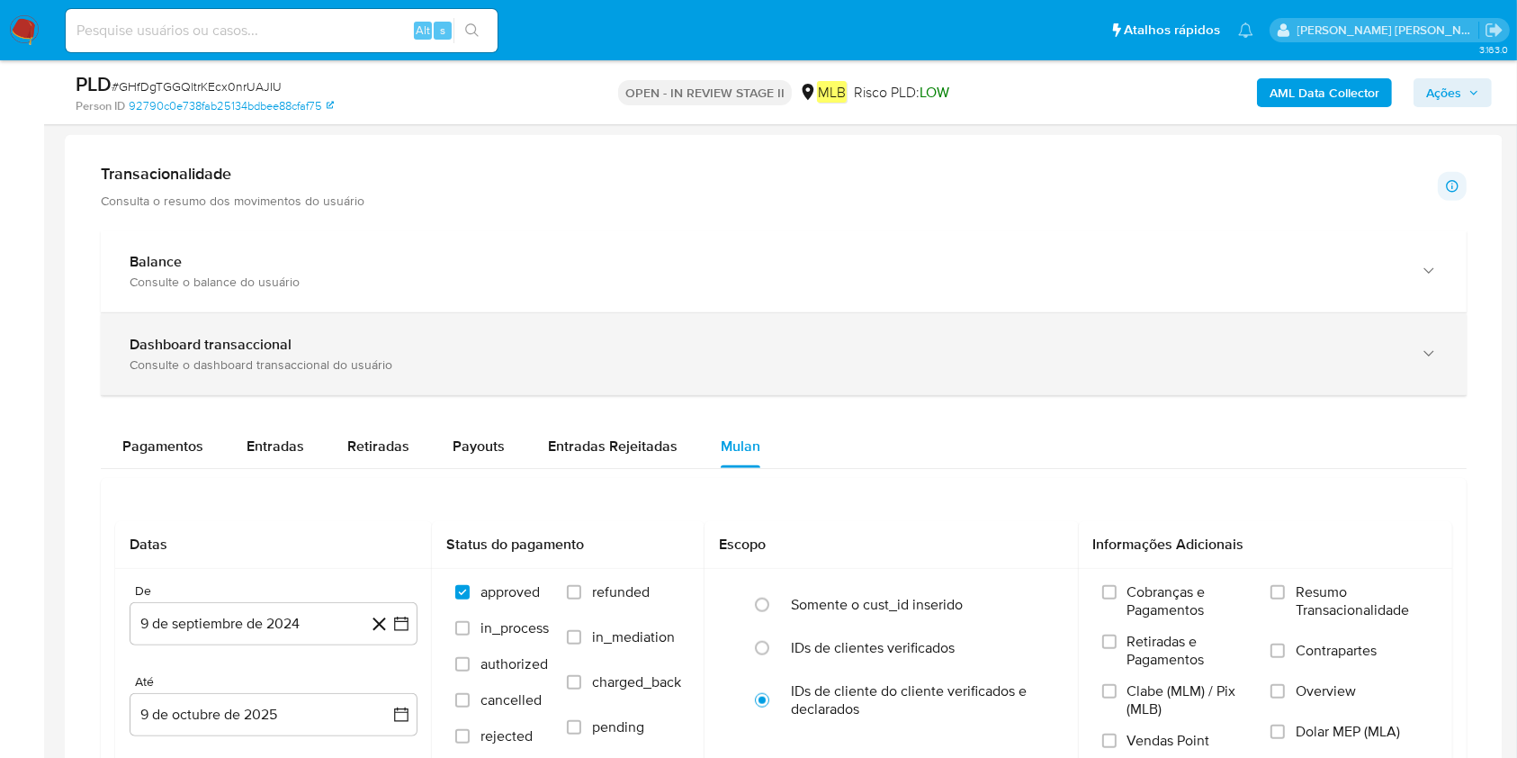
scroll to position [1800, 0]
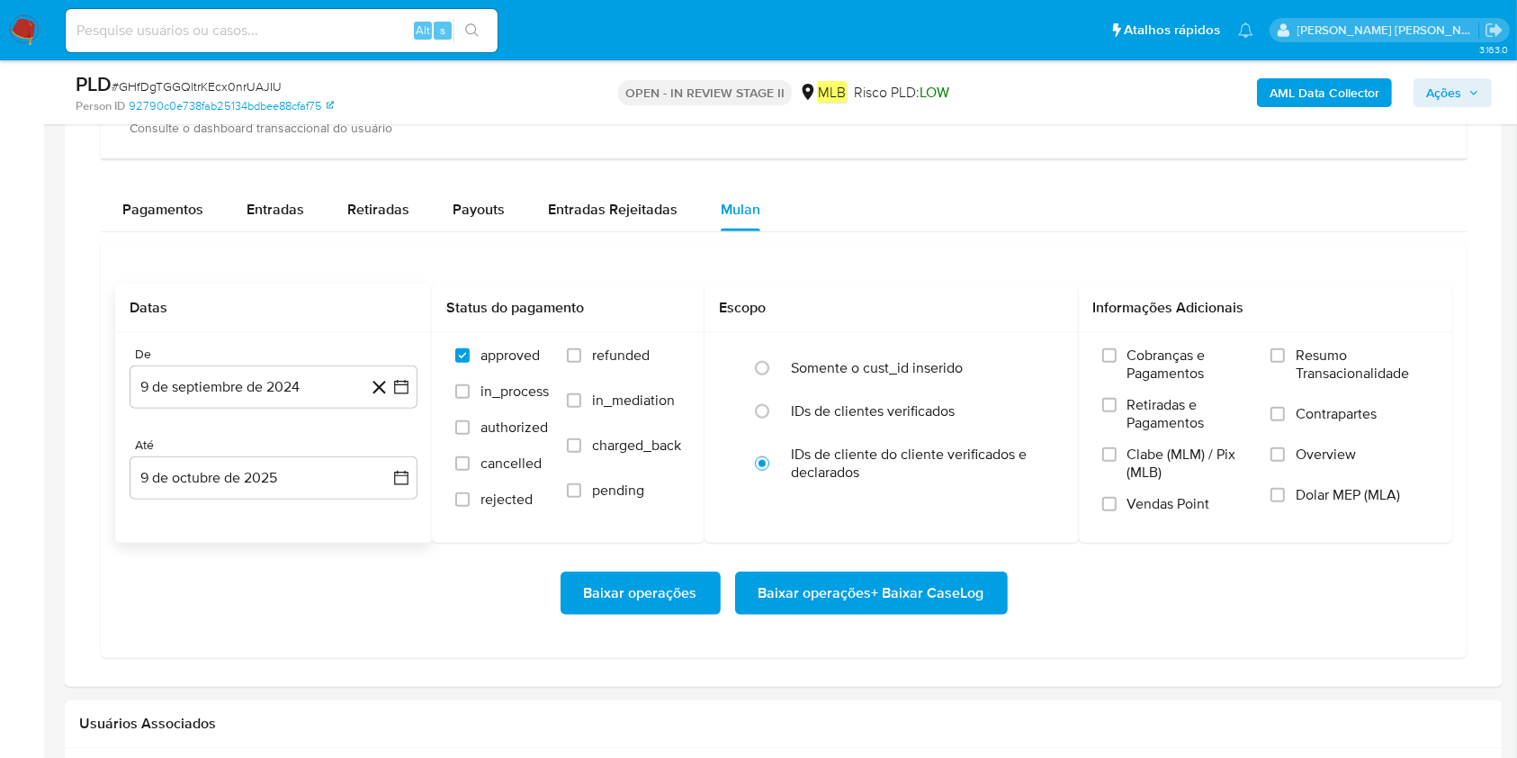
click at [229, 362] on div "De 9 de septiembre de 2024 [DATE]" at bounding box center [274, 377] width 288 height 62
click at [242, 380] on button "9 de septiembre de 2024" at bounding box center [274, 386] width 288 height 43
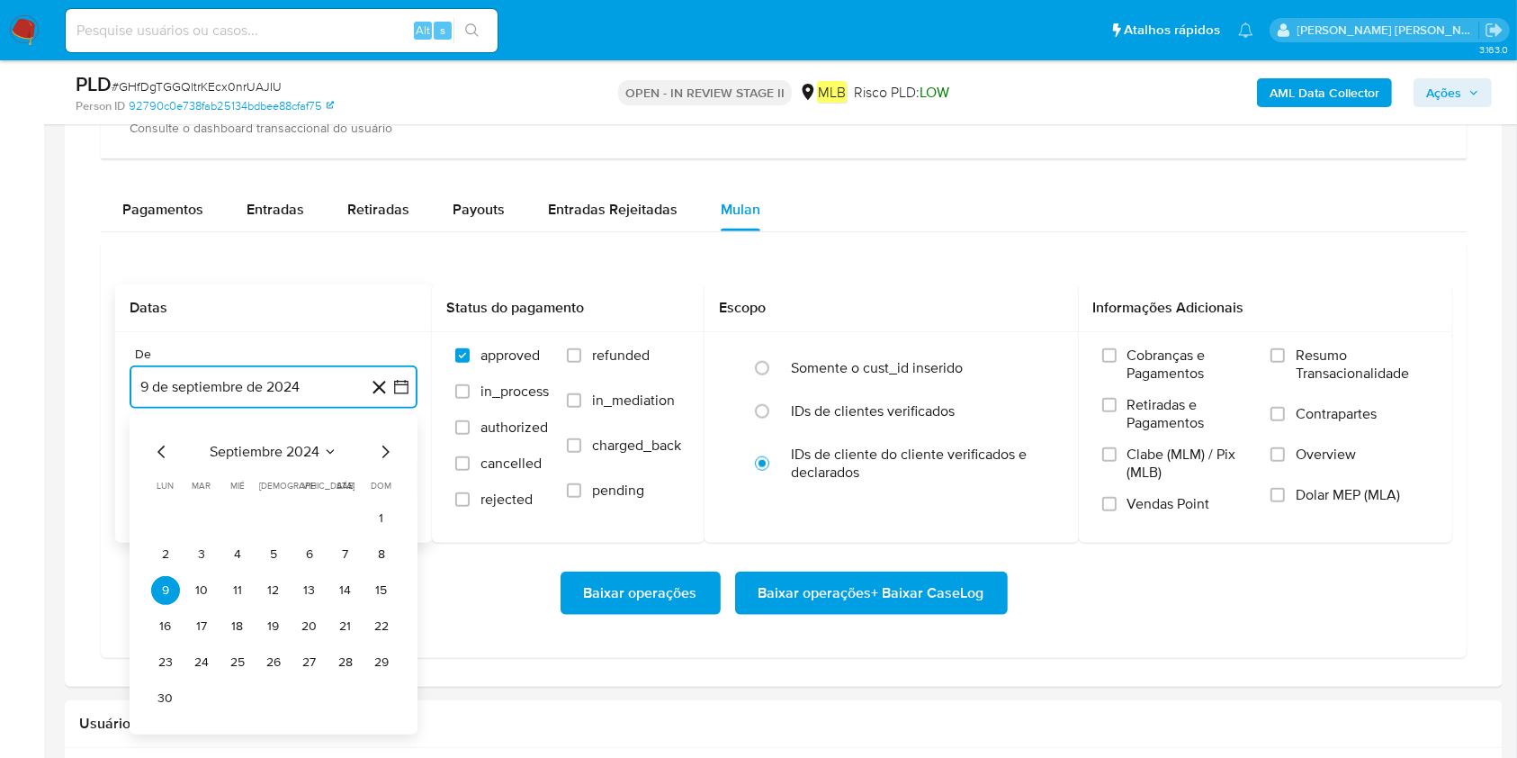
click at [315, 444] on span "septiembre 2024" at bounding box center [265, 452] width 110 height 18
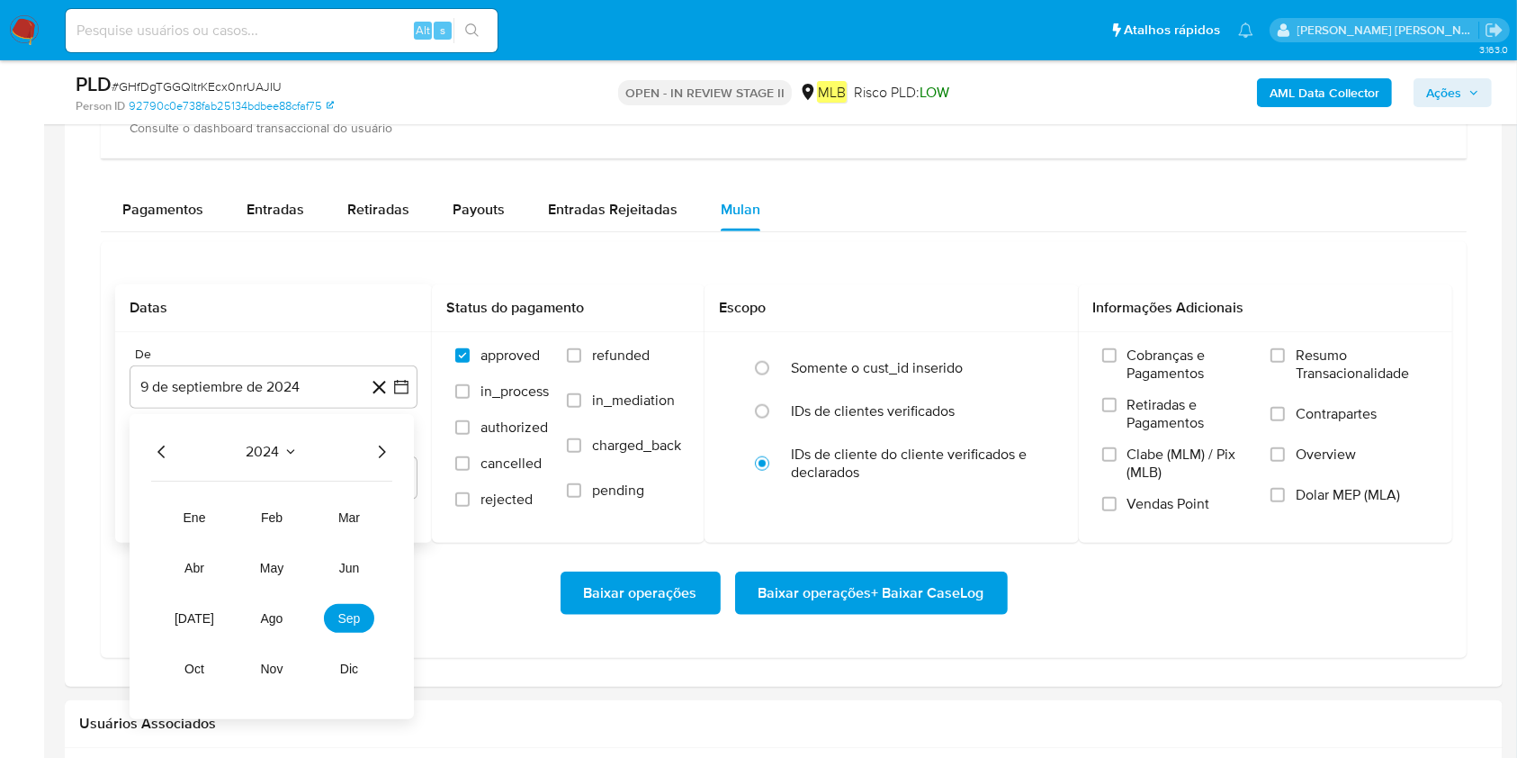
click at [377, 451] on icon "Año siguiente" at bounding box center [382, 452] width 22 height 22
click at [266, 567] on span "ago" at bounding box center [272, 618] width 22 height 14
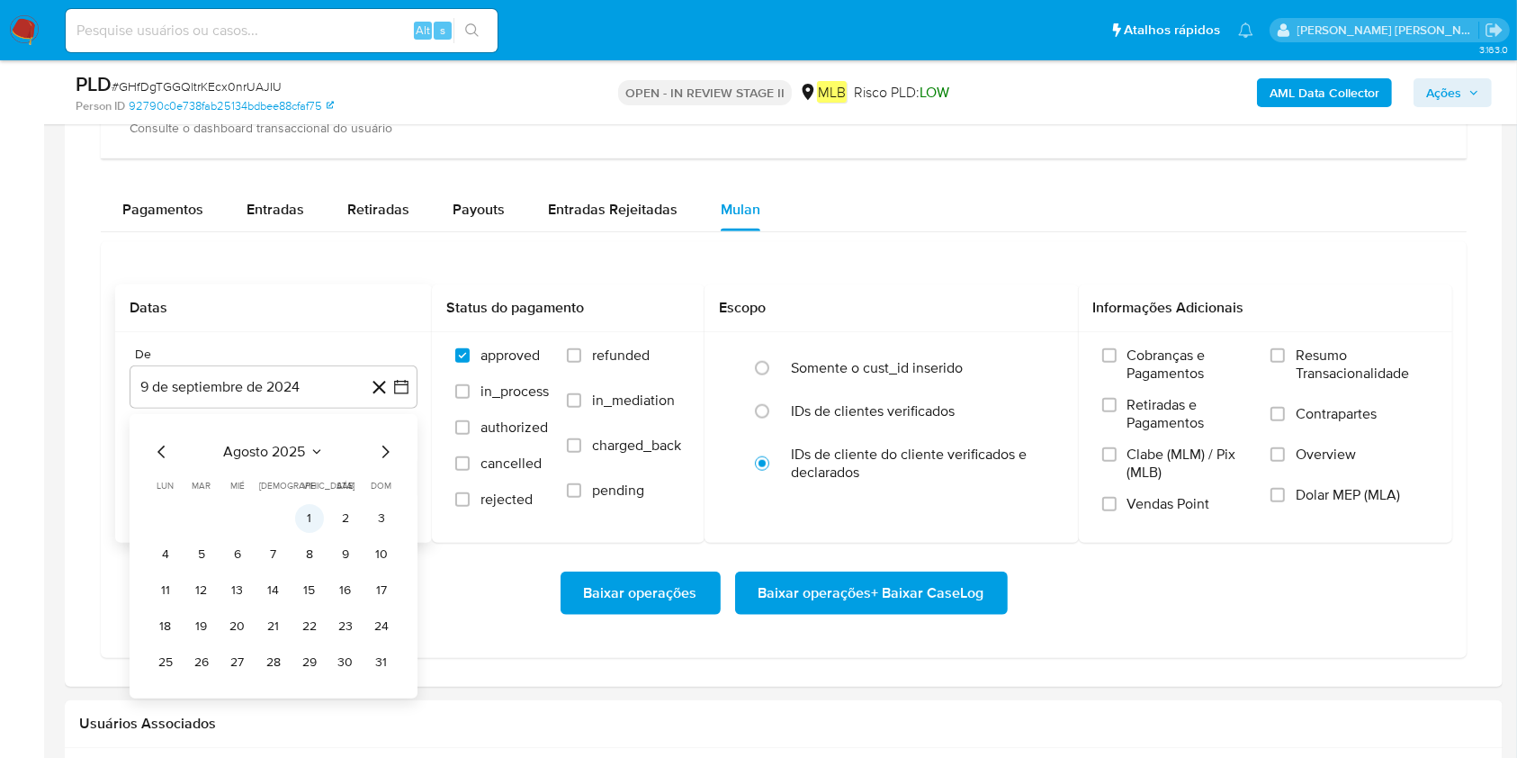
click at [302, 507] on button "1" at bounding box center [309, 518] width 29 height 29
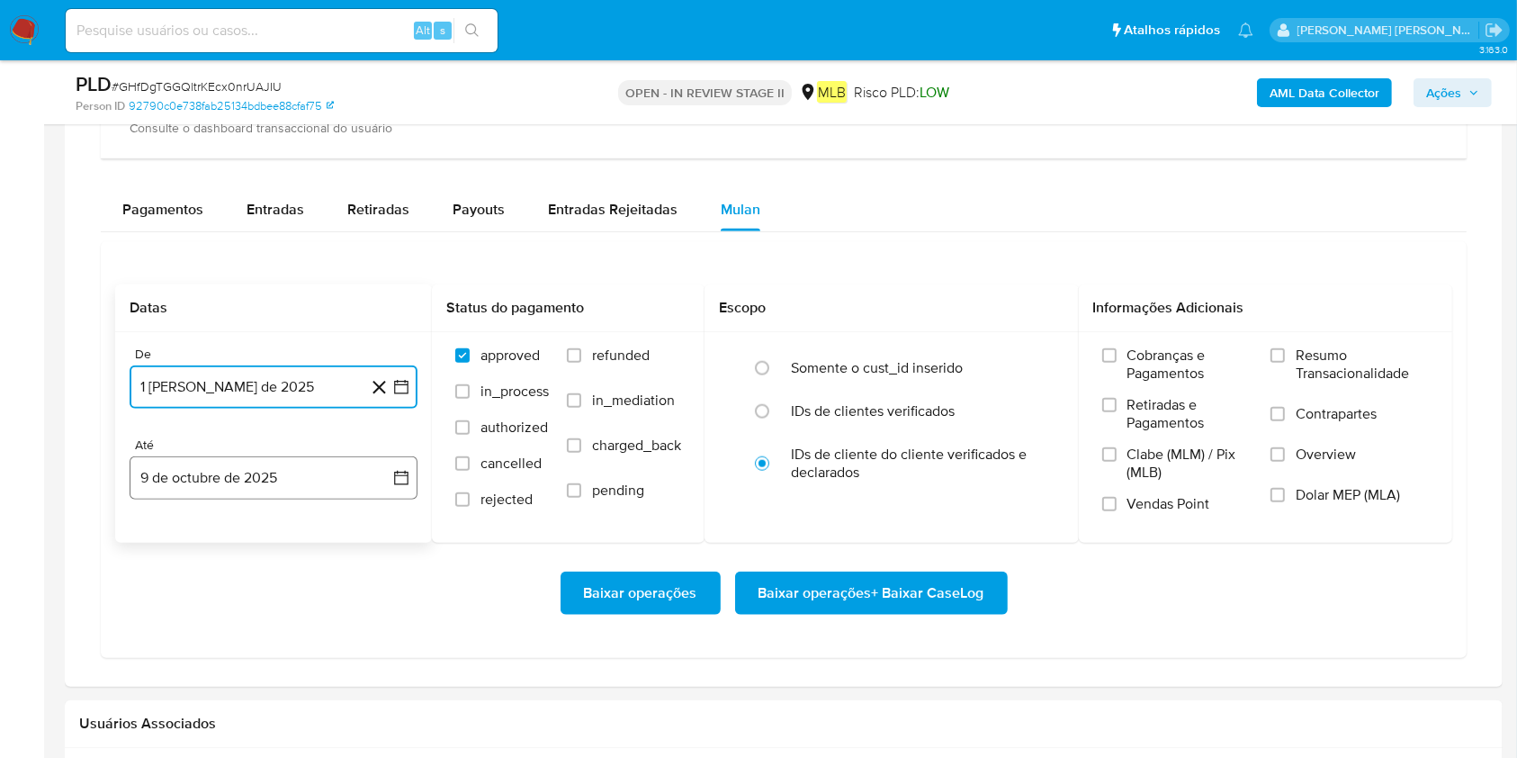
click at [319, 469] on button "9 de octubre de 2025" at bounding box center [274, 477] width 288 height 43
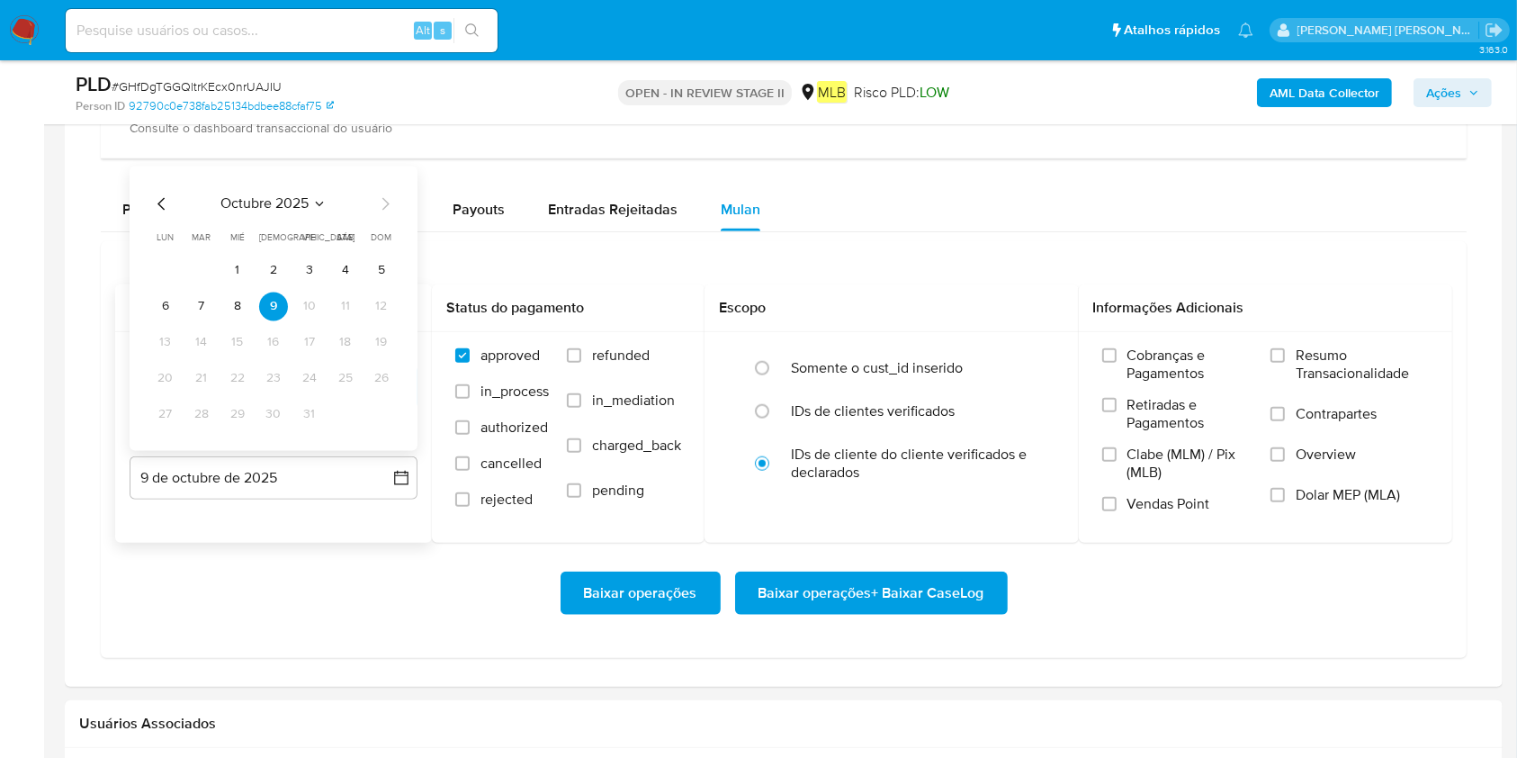
click at [233, 308] on button "8" at bounding box center [237, 306] width 29 height 29
click at [1137, 361] on span "Resumo Transacionalidade" at bounding box center [1362, 364] width 133 height 36
click at [1137, 340] on div "Cobranças e Pagamentos Retiradas e Pagamentos Clabe (MLM) / Pix (MLB) Vendas Po…" at bounding box center [1266, 436] width 374 height 209
click at [1137, 357] on span "Resumo Transacionalidade" at bounding box center [1362, 364] width 133 height 36
click at [1137, 357] on input "Resumo Transacionalidade" at bounding box center [1277, 355] width 14 height 14
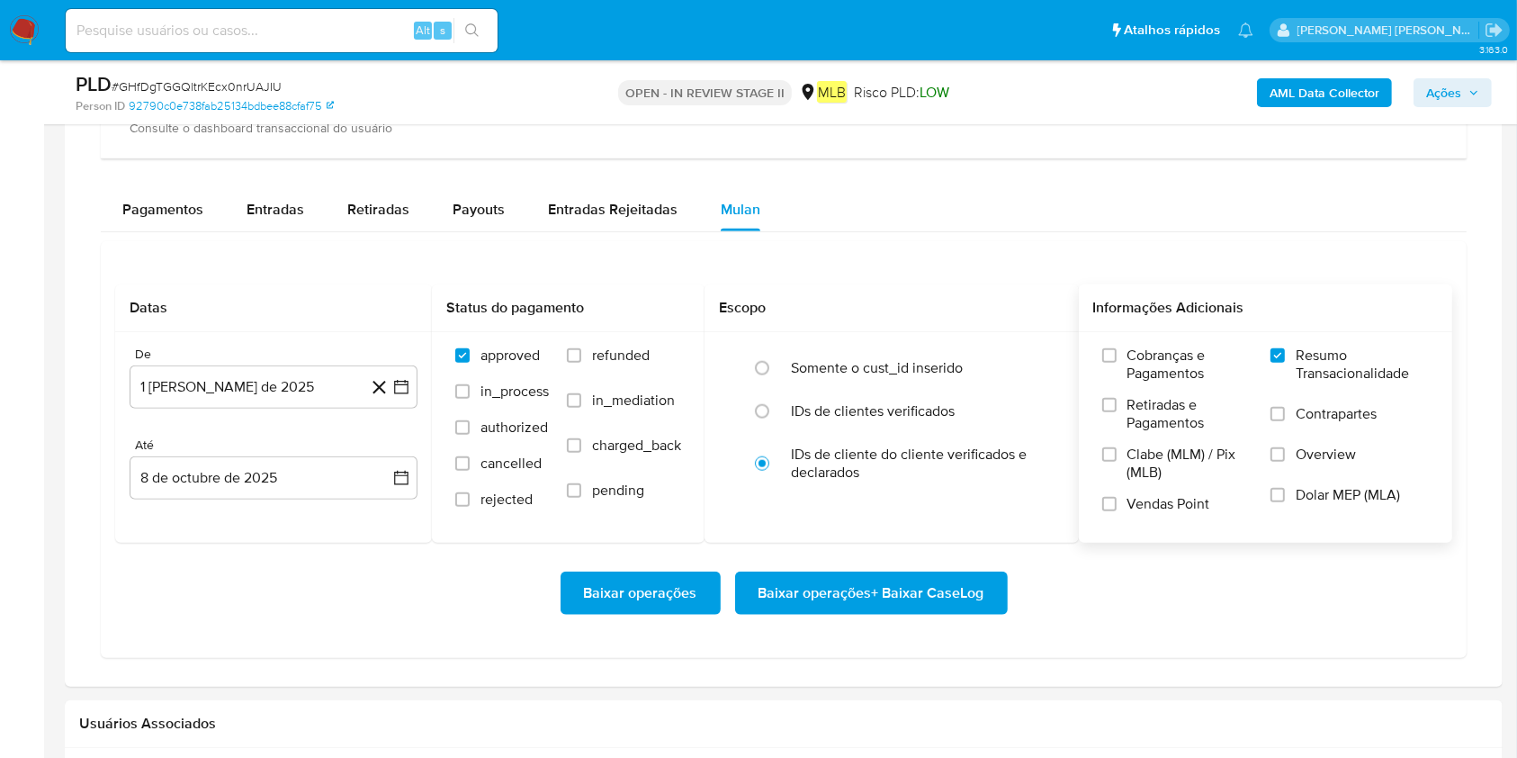
click at [923, 567] on span "Baixar operações + Baixar CaseLog" at bounding box center [872, 593] width 226 height 40
